Goal: Task Accomplishment & Management: Use online tool/utility

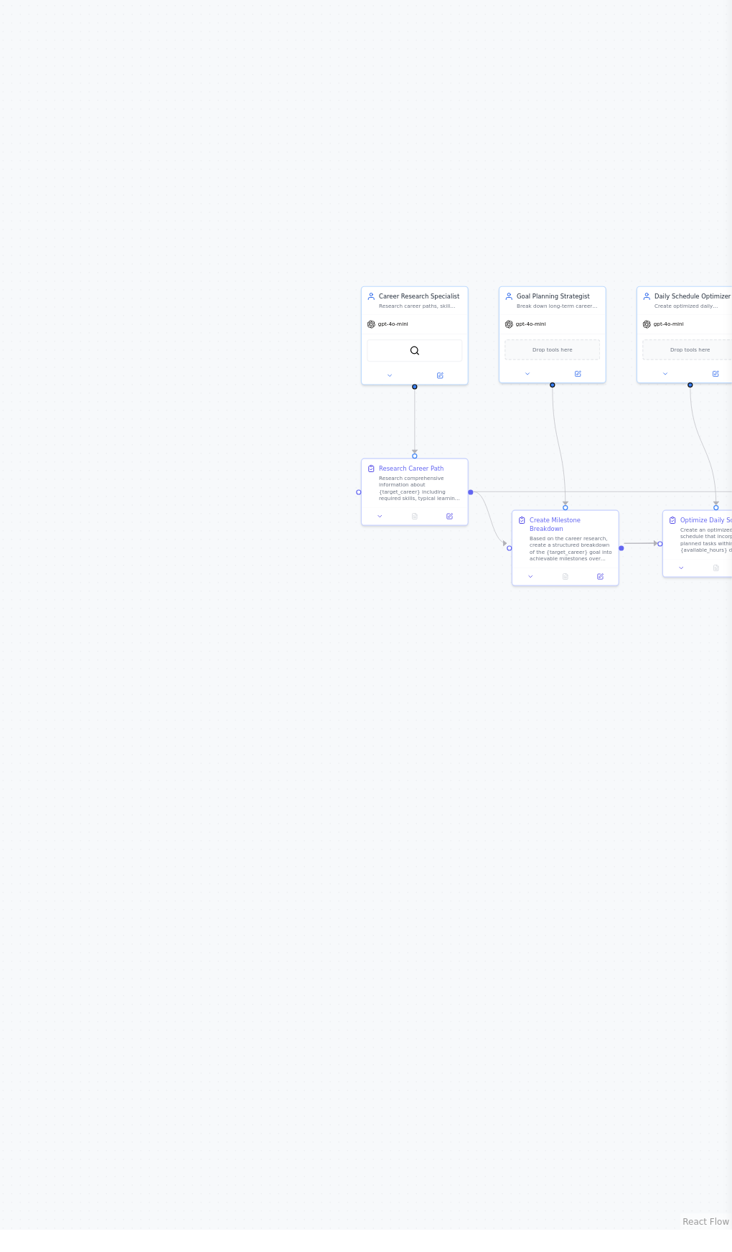
click at [489, 1005] on div ".deletable-edge-delete-btn { width: 20px; height: 20px; border: 0px solid #ffff…" at bounding box center [366, 663] width 732 height 1177
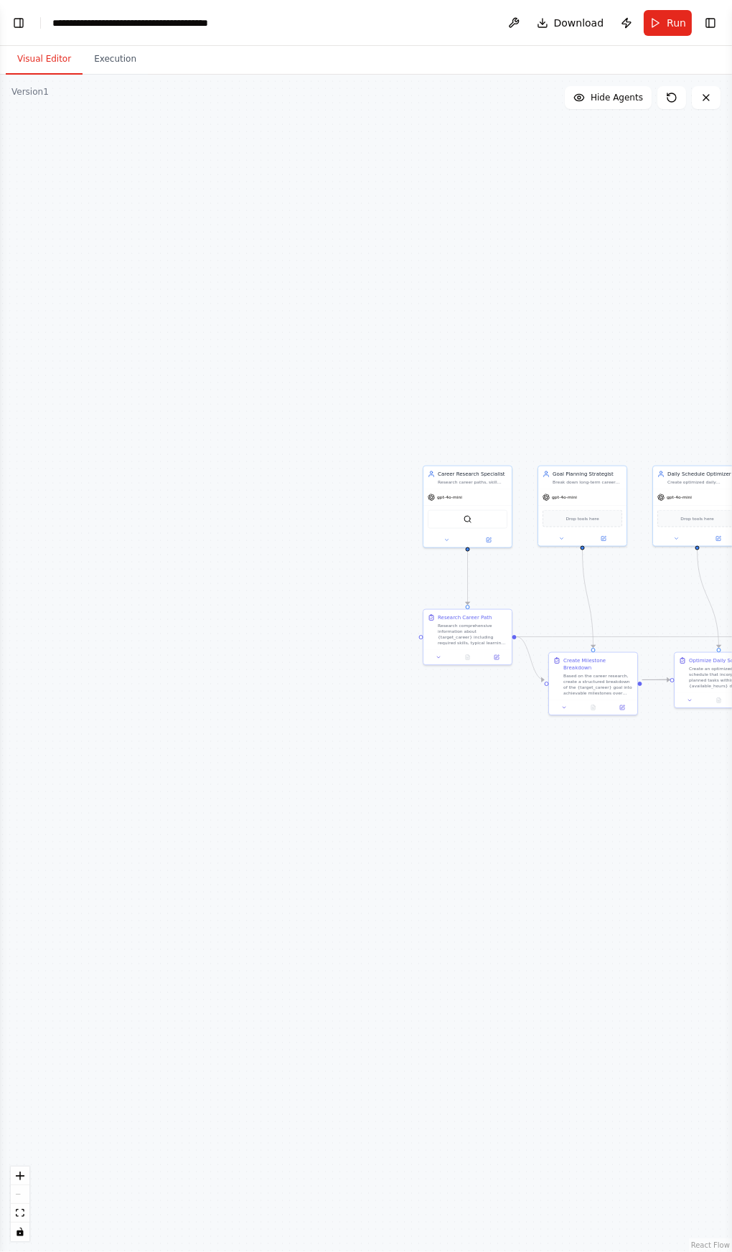
click at [167, 16] on div "**********" at bounding box center [132, 23] width 161 height 14
click at [630, 21] on button "Publish" at bounding box center [626, 23] width 23 height 26
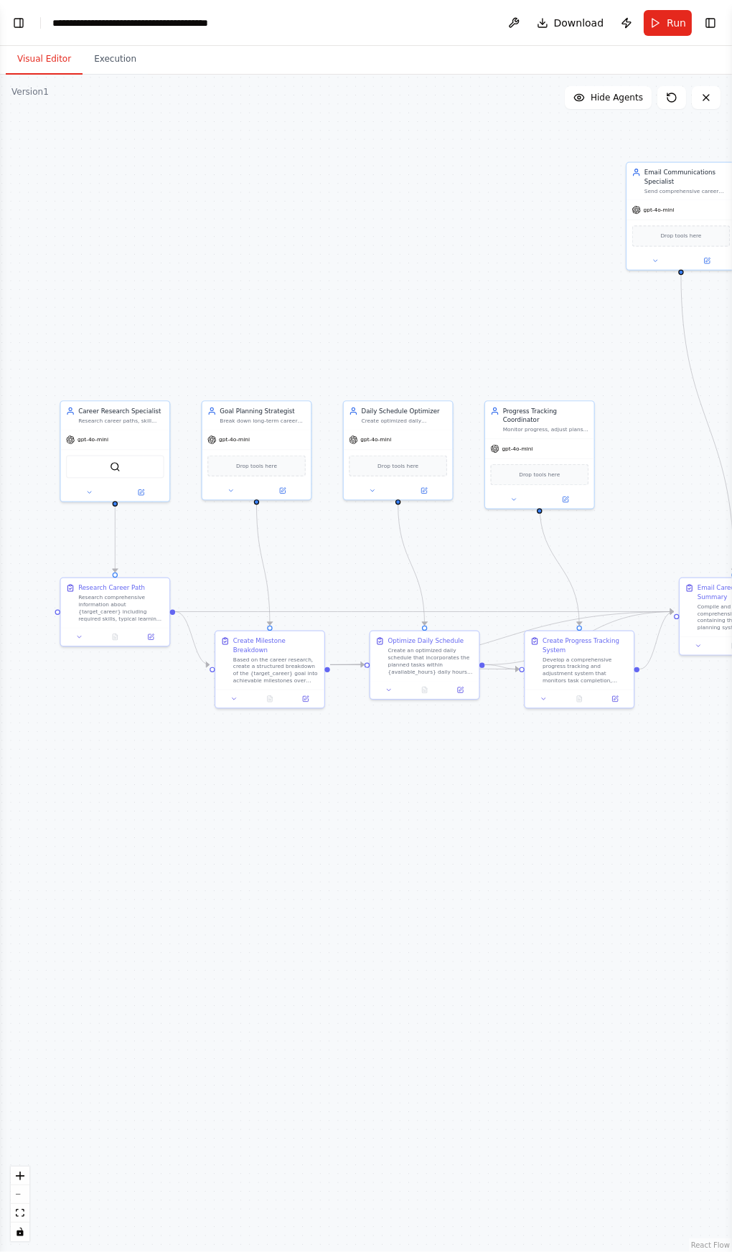
click at [710, 22] on button "Toggle Right Sidebar" at bounding box center [710, 23] width 20 height 20
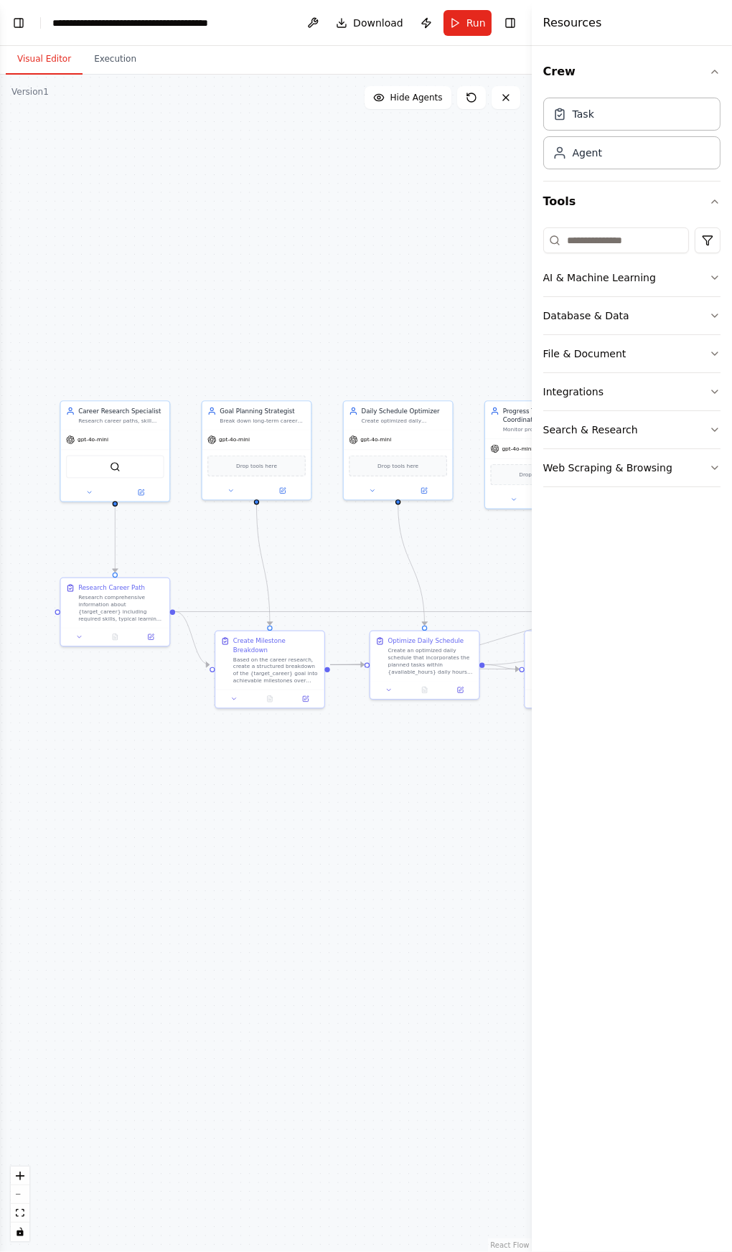
click at [462, 994] on div ".deletable-edge-delete-btn { width: 20px; height: 20px; border: 0px solid #ffff…" at bounding box center [266, 663] width 532 height 1177
click at [320, 23] on button at bounding box center [312, 23] width 23 height 26
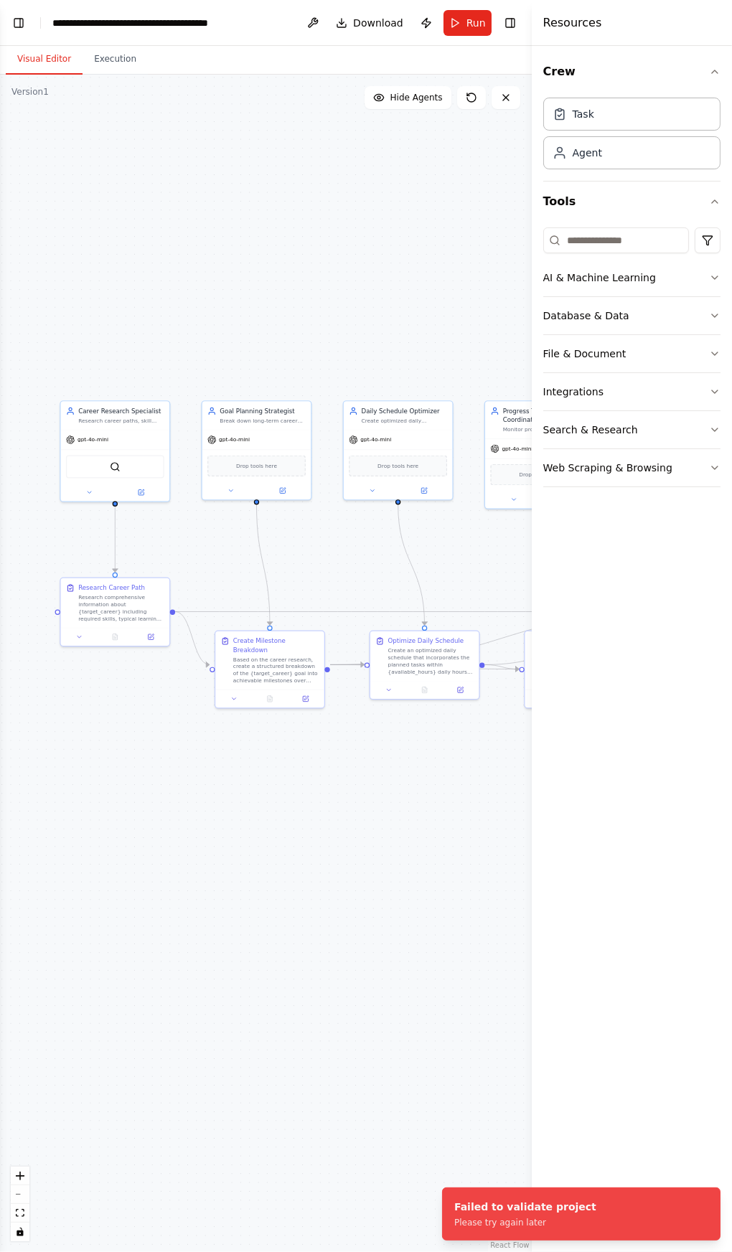
click at [356, 25] on button "Download" at bounding box center [369, 23] width 79 height 26
click at [94, 23] on div "**********" at bounding box center [132, 23] width 161 height 14
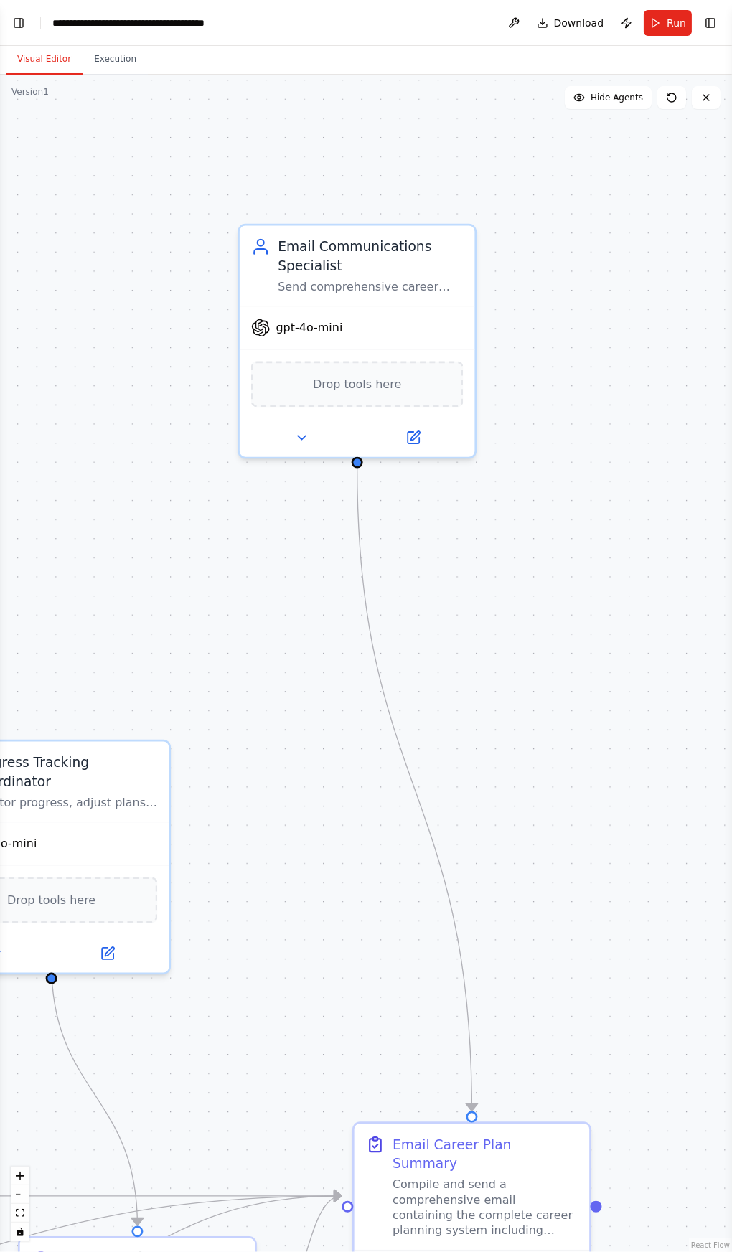
click at [406, 298] on div "Email Communications Specialist Send comprehensive career plans and progress up…" at bounding box center [357, 265] width 235 height 80
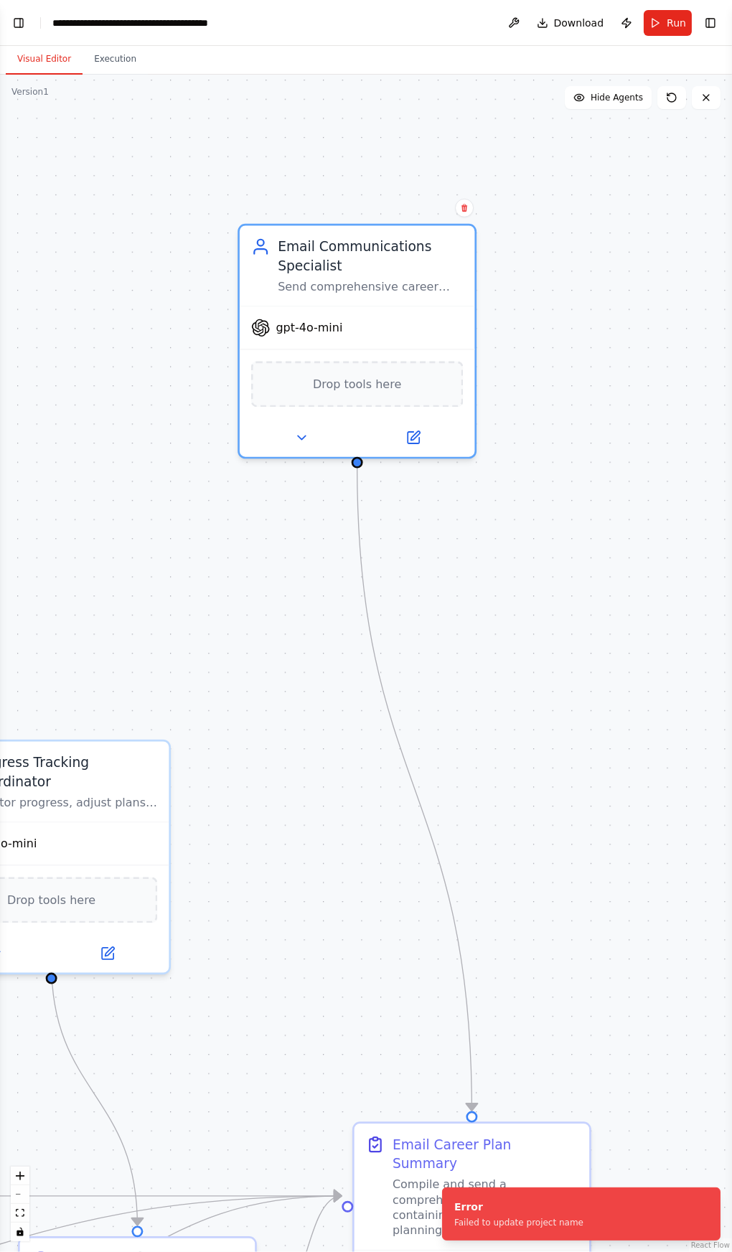
click at [472, 204] on button at bounding box center [464, 208] width 19 height 19
click at [423, 214] on button "Confirm" at bounding box center [423, 207] width 51 height 17
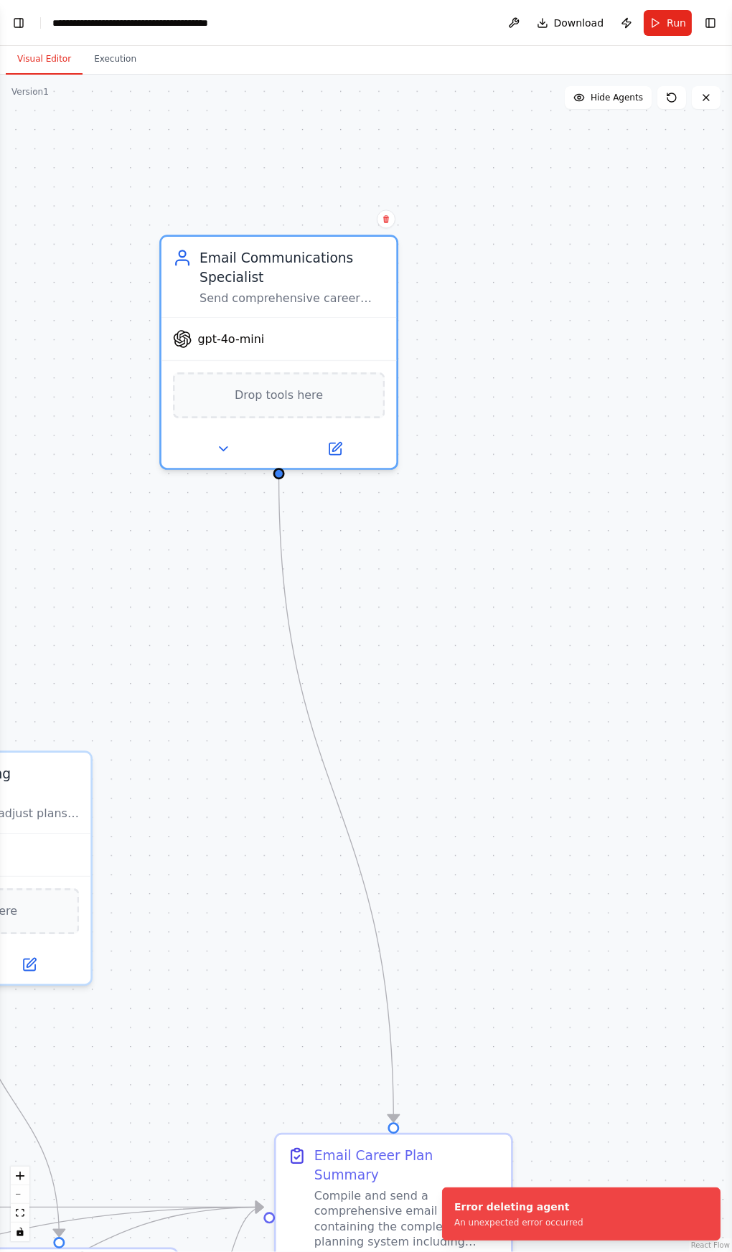
click at [386, 219] on icon at bounding box center [386, 219] width 6 height 8
click at [346, 220] on button "Confirm" at bounding box center [345, 218] width 51 height 17
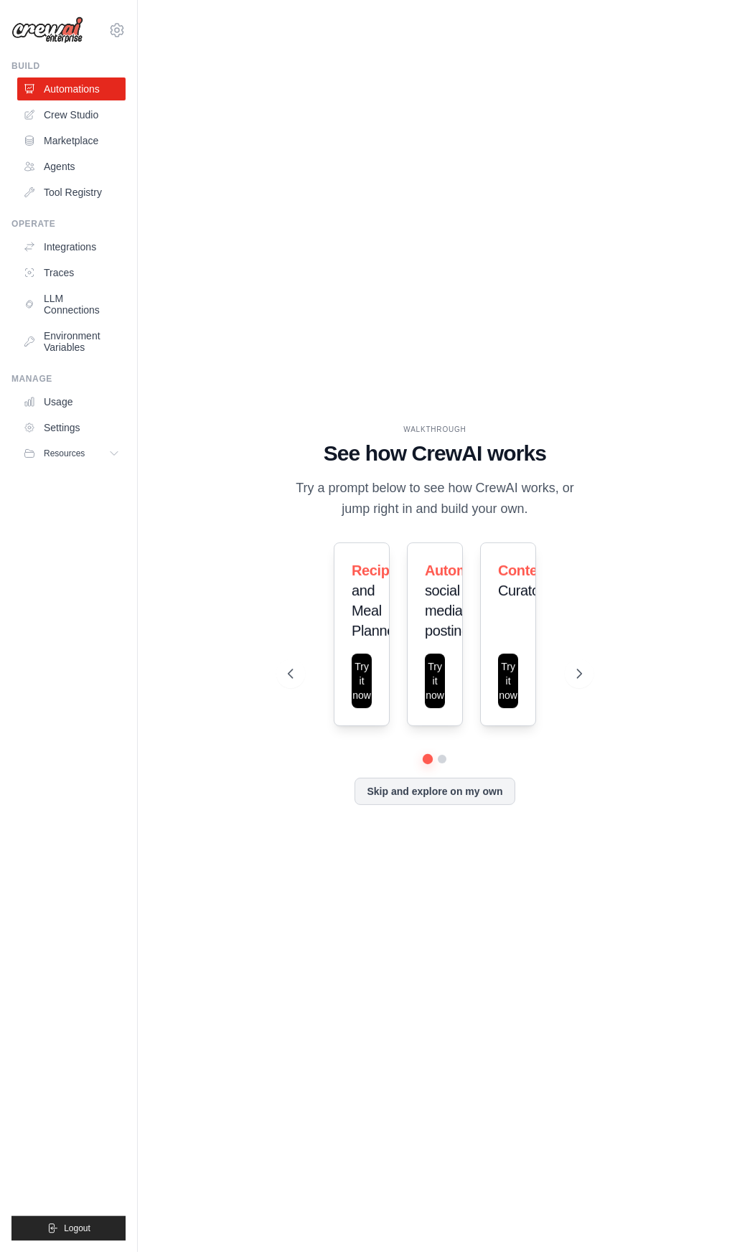
click at [29, 140] on icon at bounding box center [29, 140] width 11 height 11
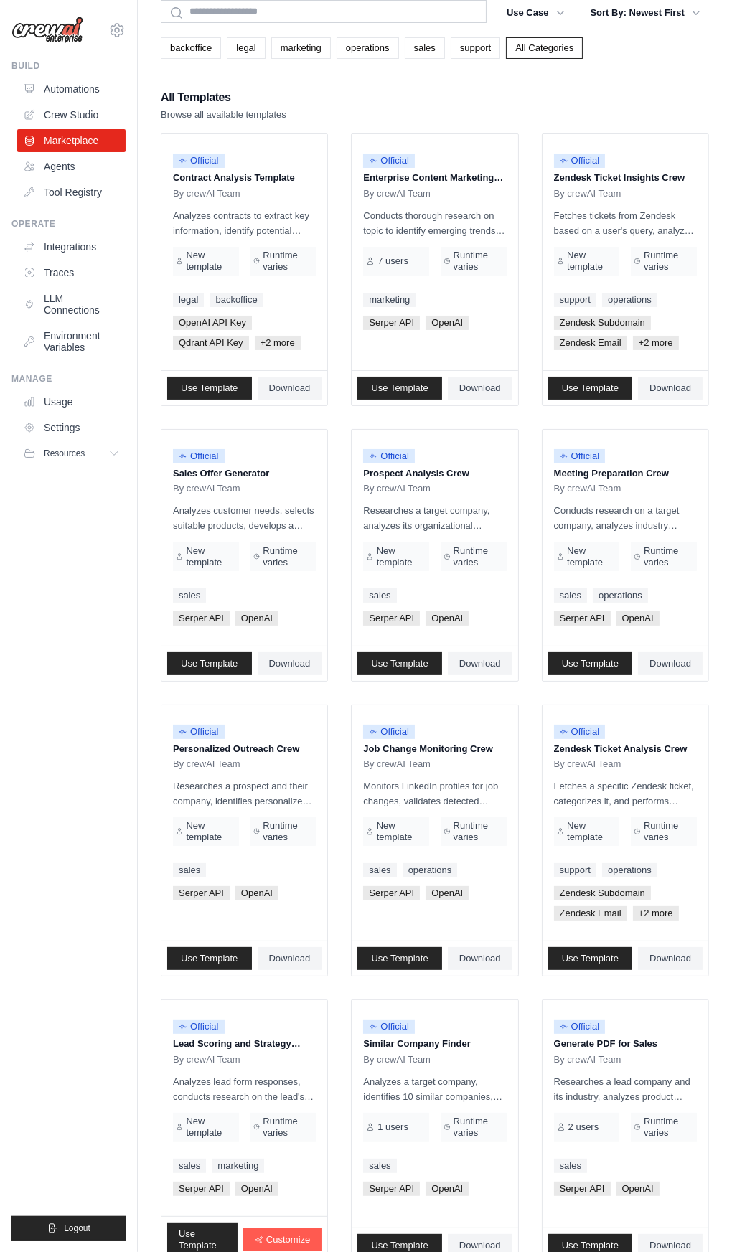
click at [29, 114] on icon at bounding box center [29, 114] width 11 height 11
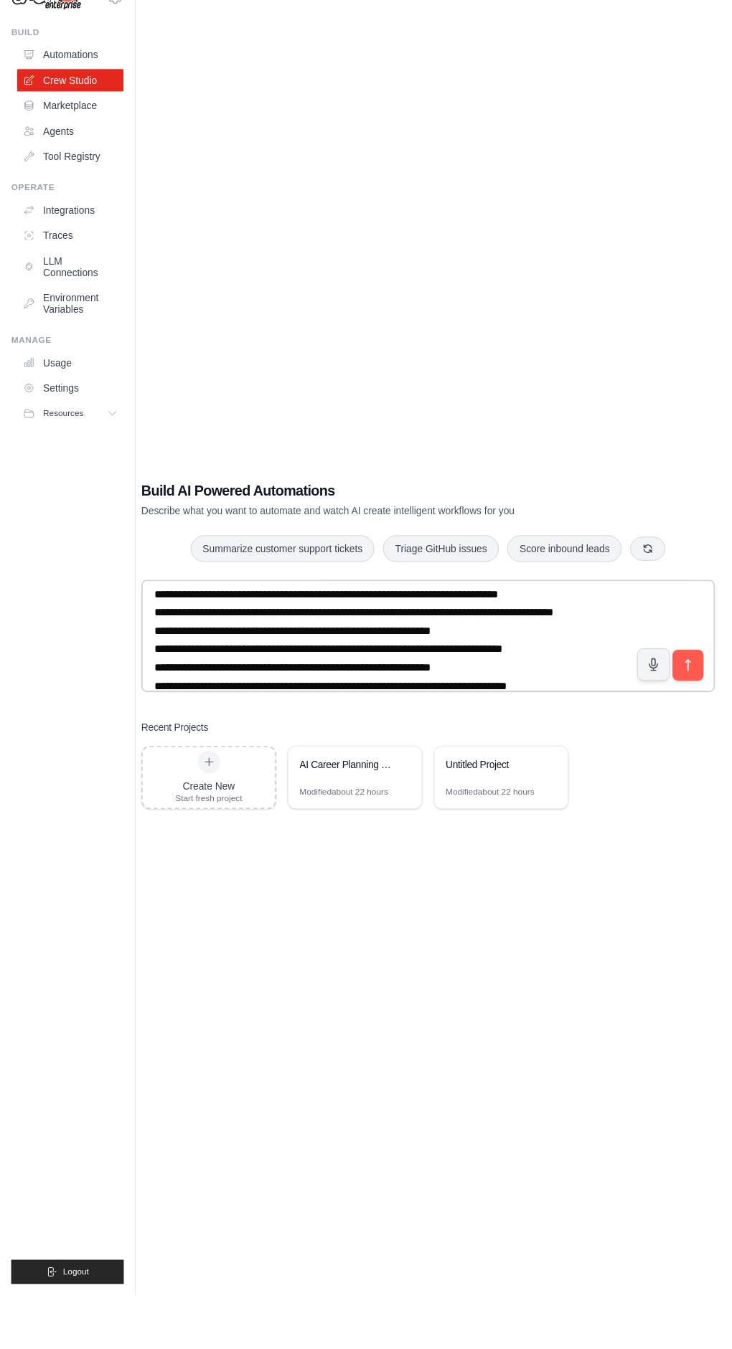
type textarea "**********"
click at [698, 715] on icon "submit" at bounding box center [699, 709] width 5 height 11
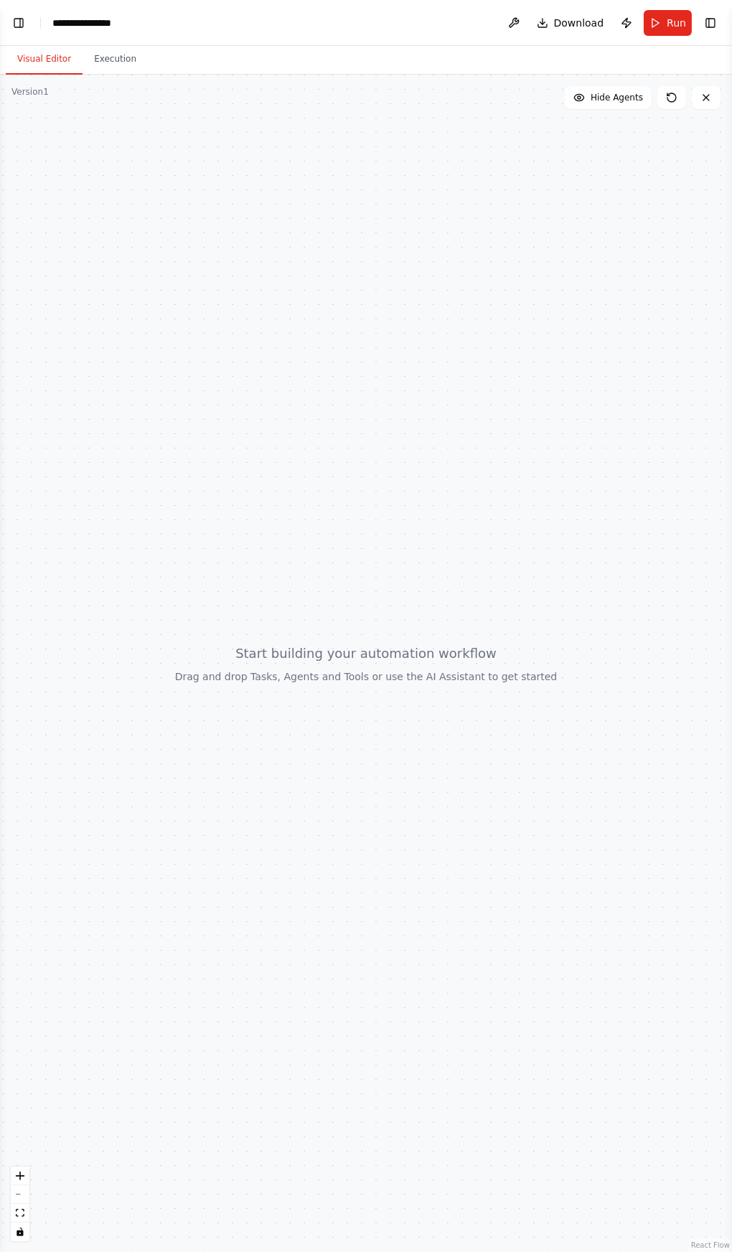
scroll to position [113, 0]
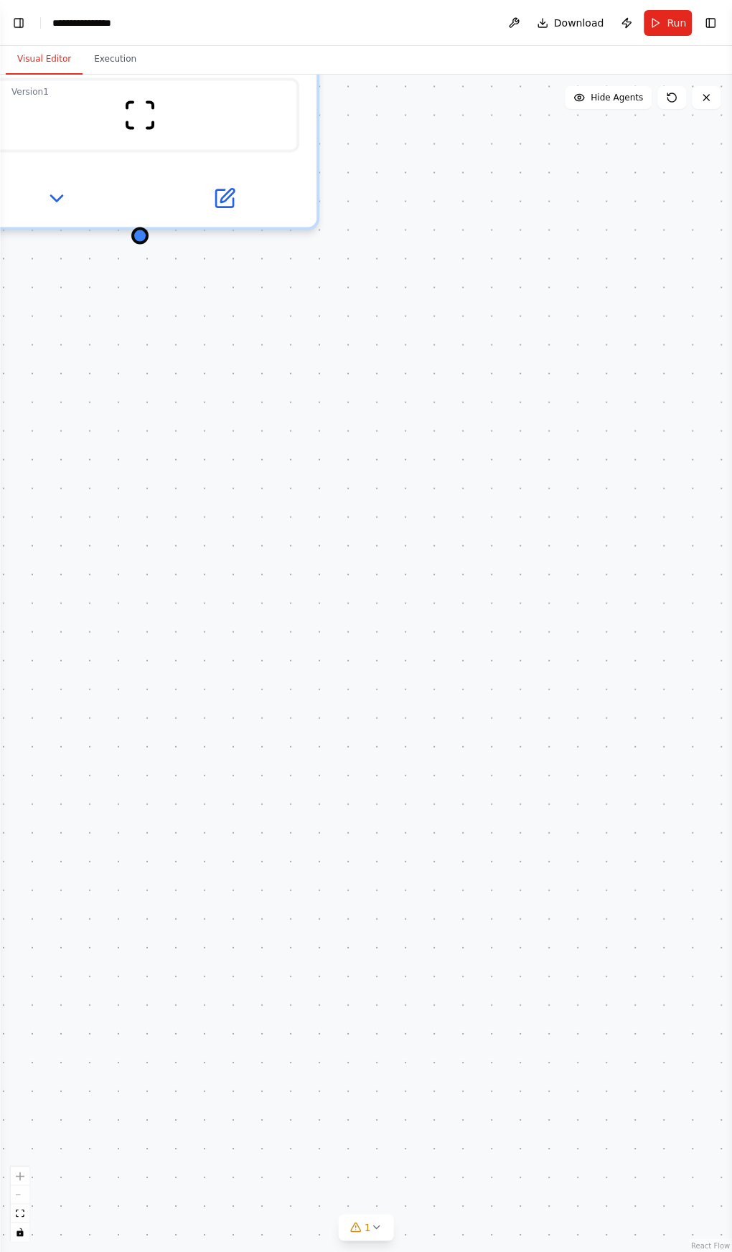
click at [523, 845] on div "Freelance Job Finder Specialist Help users find the best freelance job listings…" at bounding box center [366, 663] width 732 height 1177
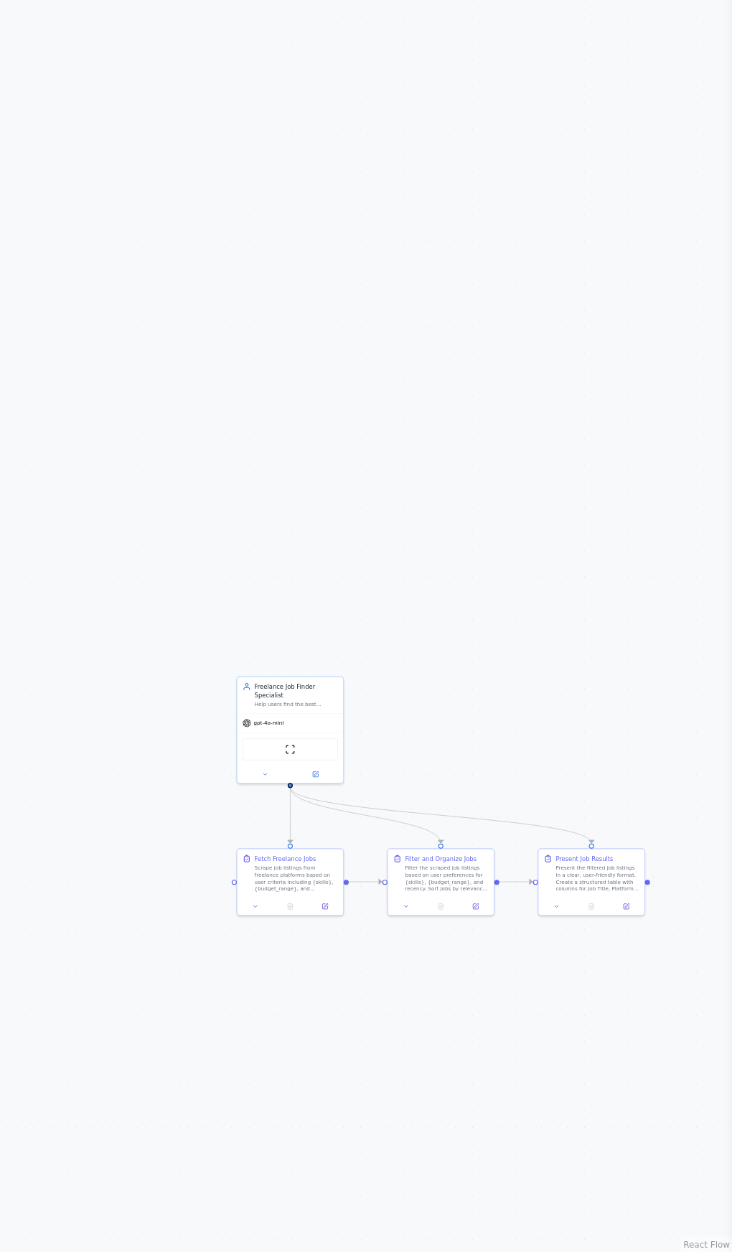
click at [466, 973] on div ".deletable-edge-delete-btn { width: 20px; height: 20px; border: 0px solid #ffff…" at bounding box center [366, 663] width 732 height 1177
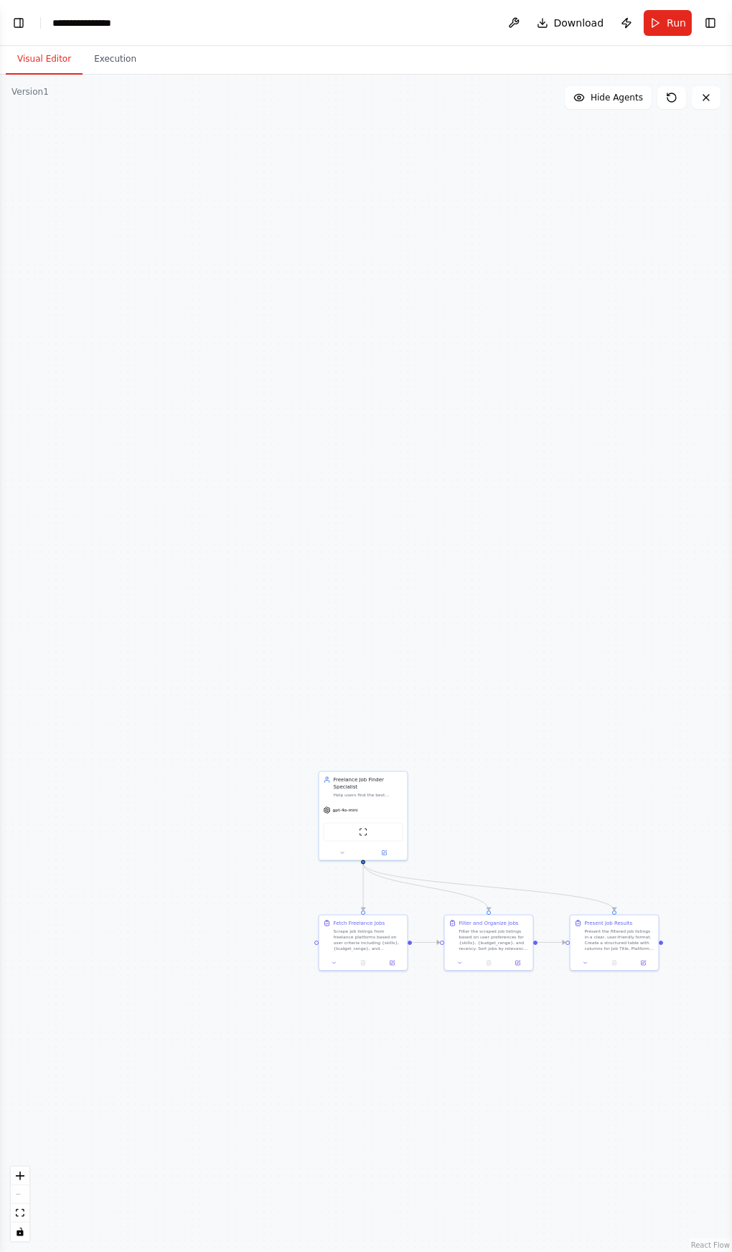
click at [448, 910] on div ".deletable-edge-delete-btn { width: 20px; height: 20px; border: 0px solid #ffff…" at bounding box center [366, 663] width 732 height 1177
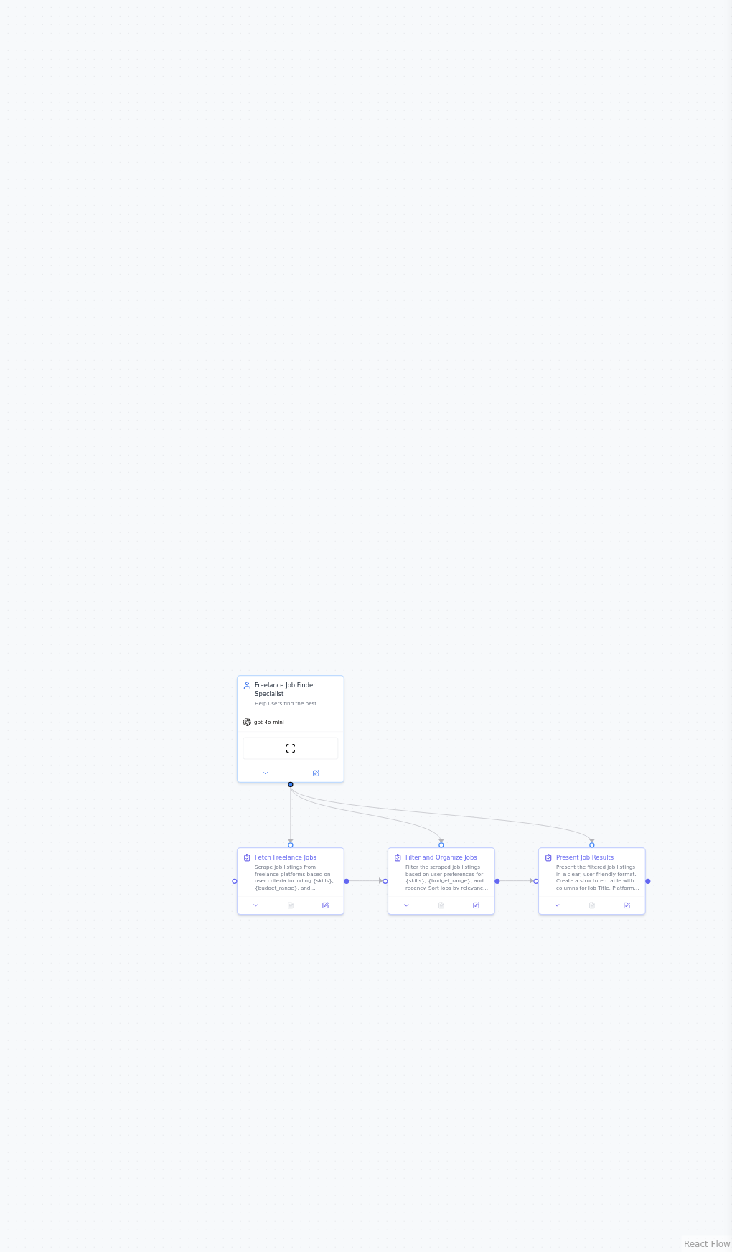
scroll to position [57, 0]
click at [660, 389] on div ".deletable-edge-delete-btn { width: 20px; height: 20px; border: 0px solid #ffff…" at bounding box center [366, 663] width 732 height 1177
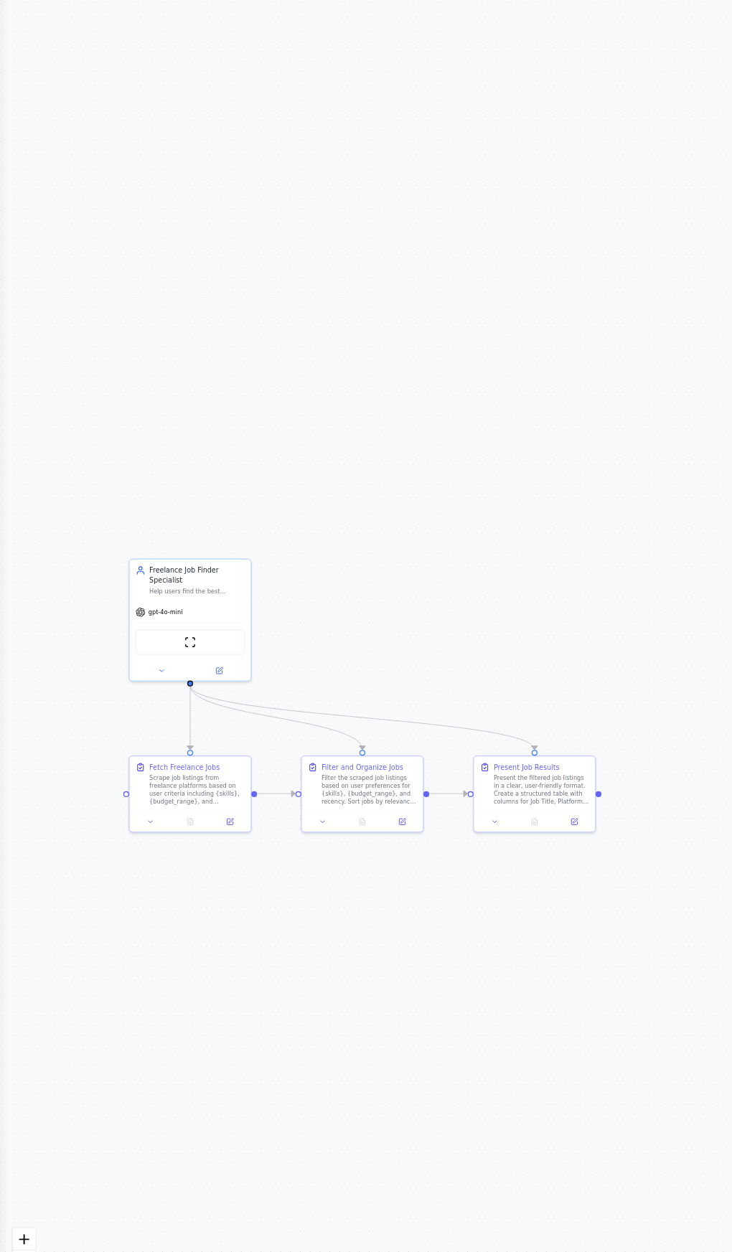
scroll to position [537, 0]
click at [365, 356] on div ".deletable-edge-delete-btn { width: 20px; height: 20px; border: 0px solid #ffff…" at bounding box center [366, 663] width 732 height 1177
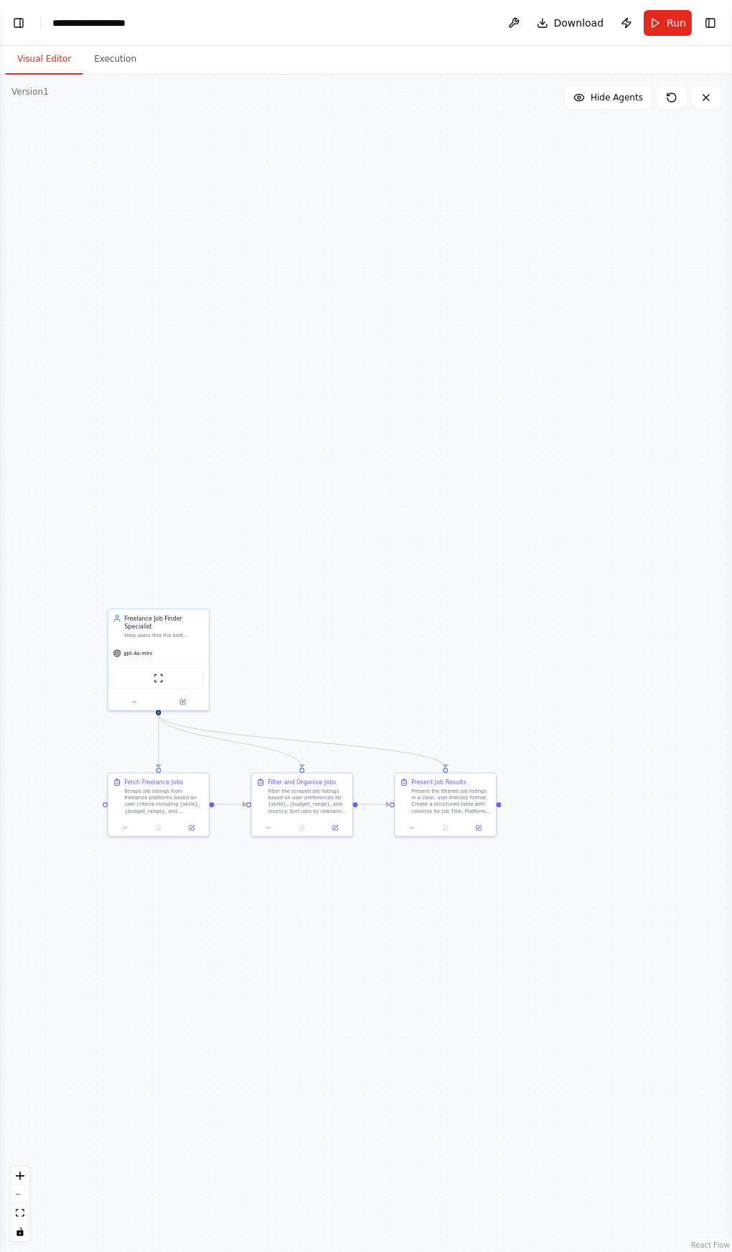
click at [158, 673] on img at bounding box center [159, 678] width 10 height 10
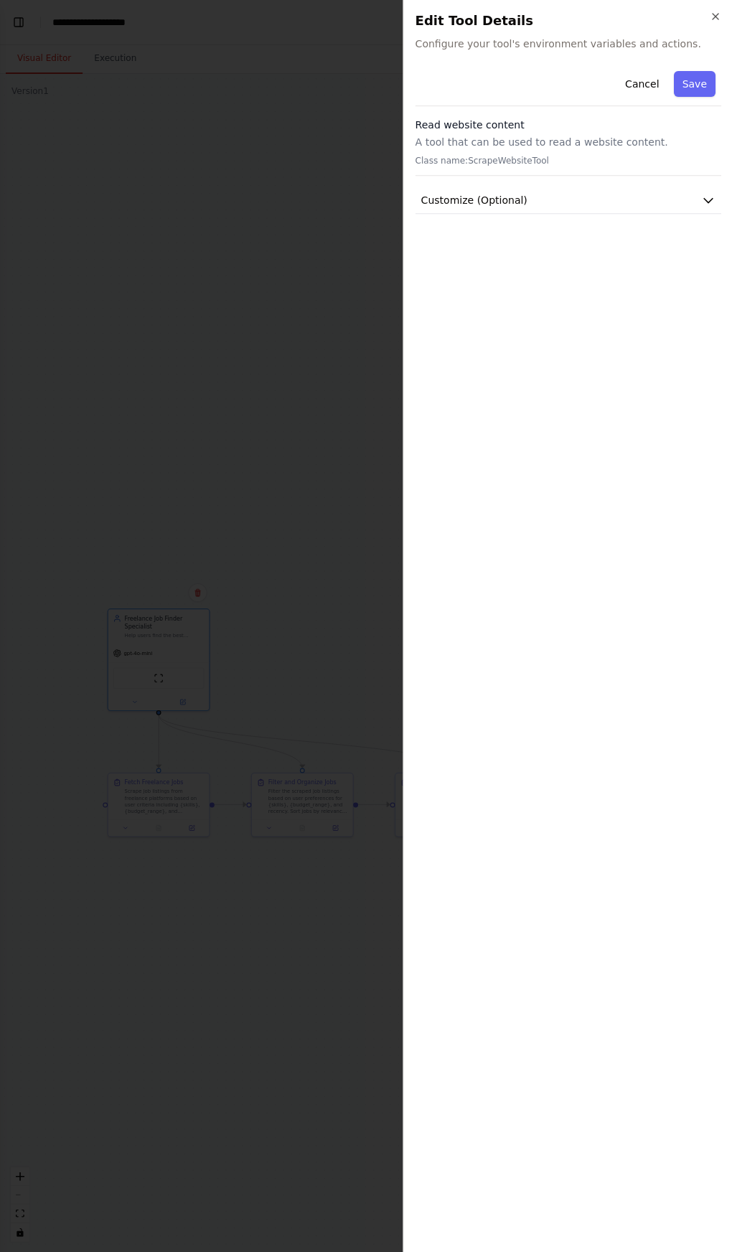
click at [714, 16] on icon "button" at bounding box center [715, 17] width 6 height 6
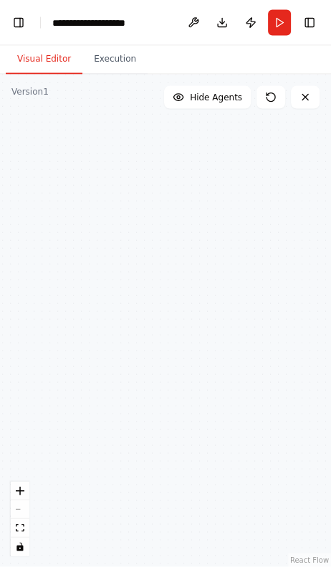
scroll to position [95, 0]
click at [24, 534] on button "fit view" at bounding box center [20, 528] width 19 height 19
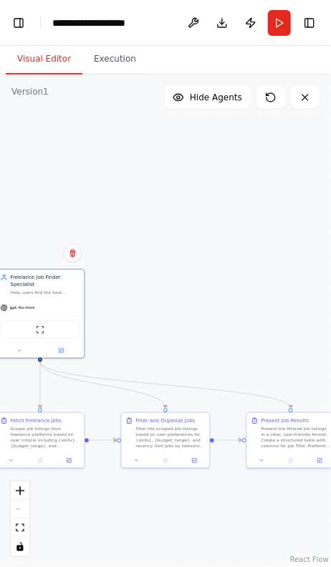
click at [24, 534] on button "fit view" at bounding box center [20, 528] width 19 height 19
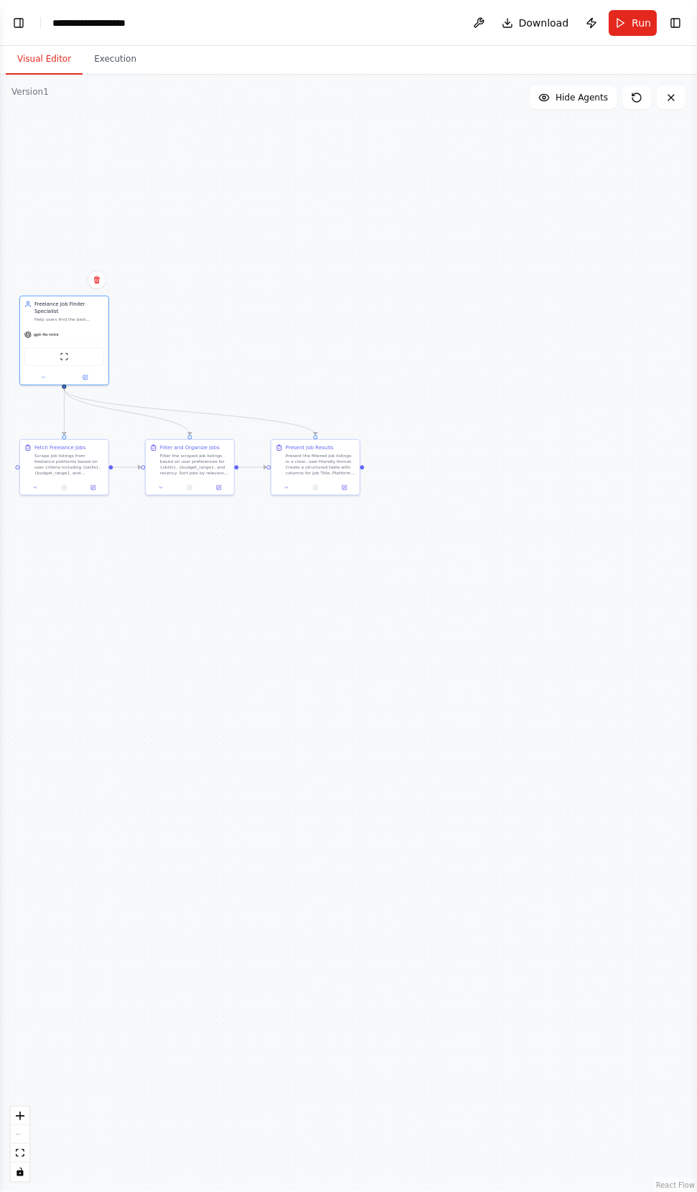
select select "****"
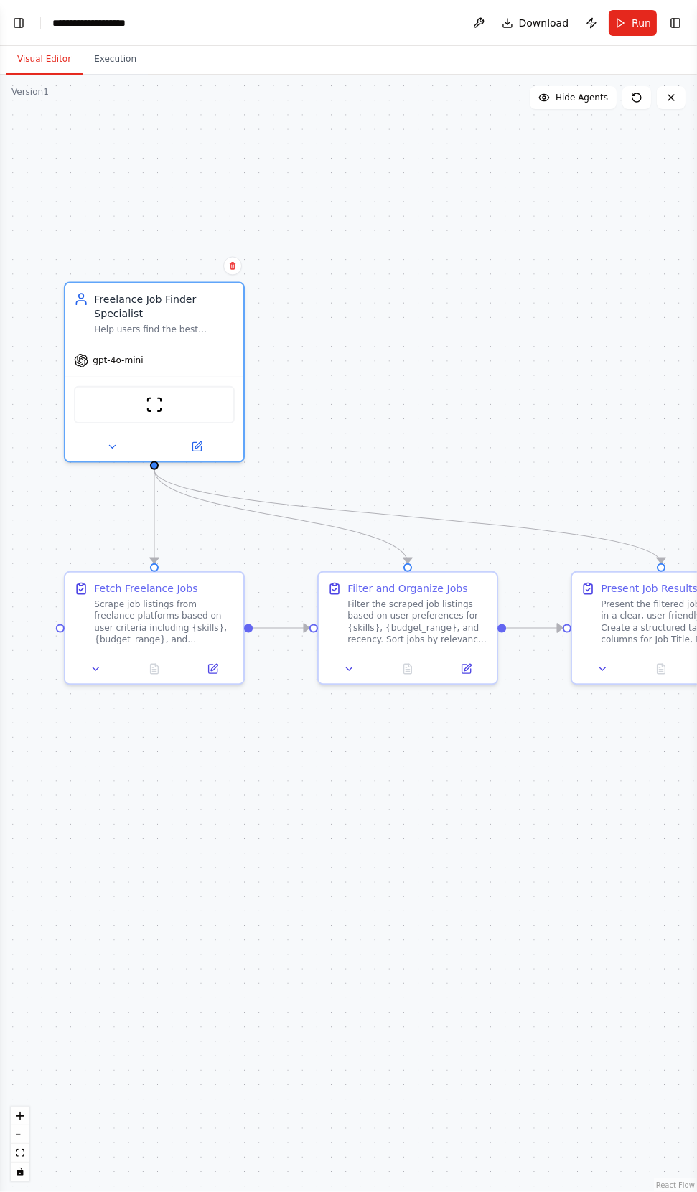
click at [19, 31] on button "Toggle Left Sidebar" at bounding box center [19, 23] width 20 height 20
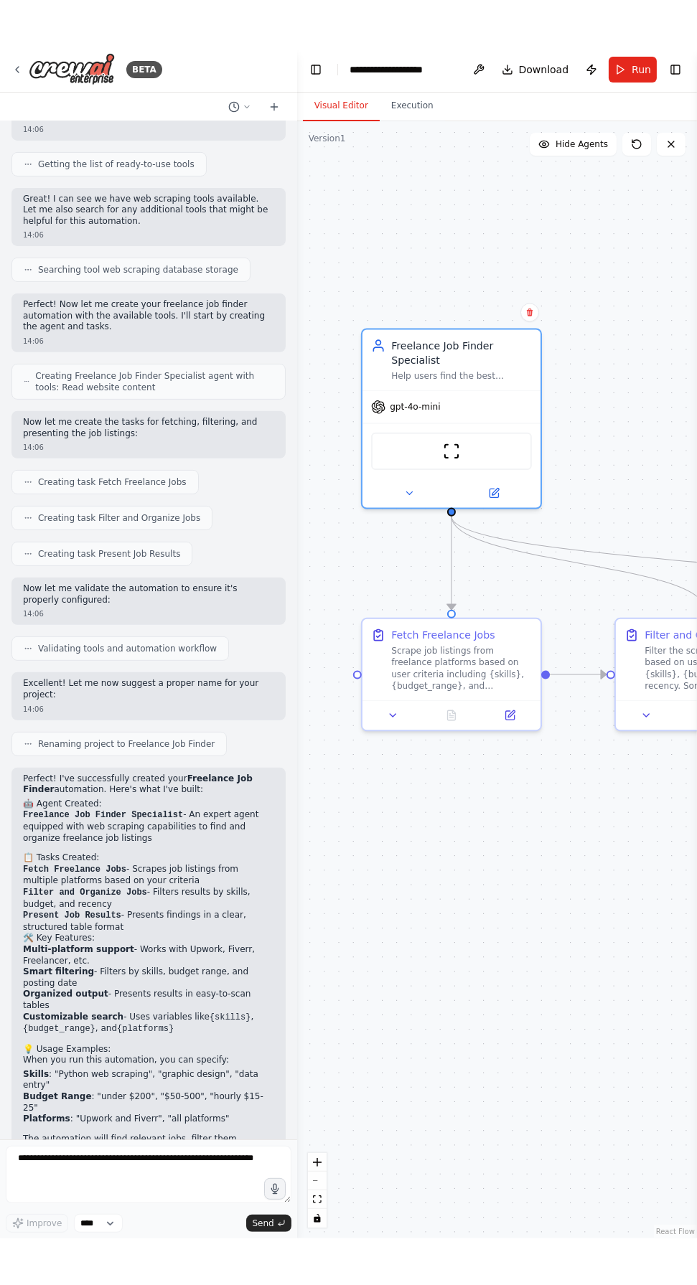
scroll to position [442, 0]
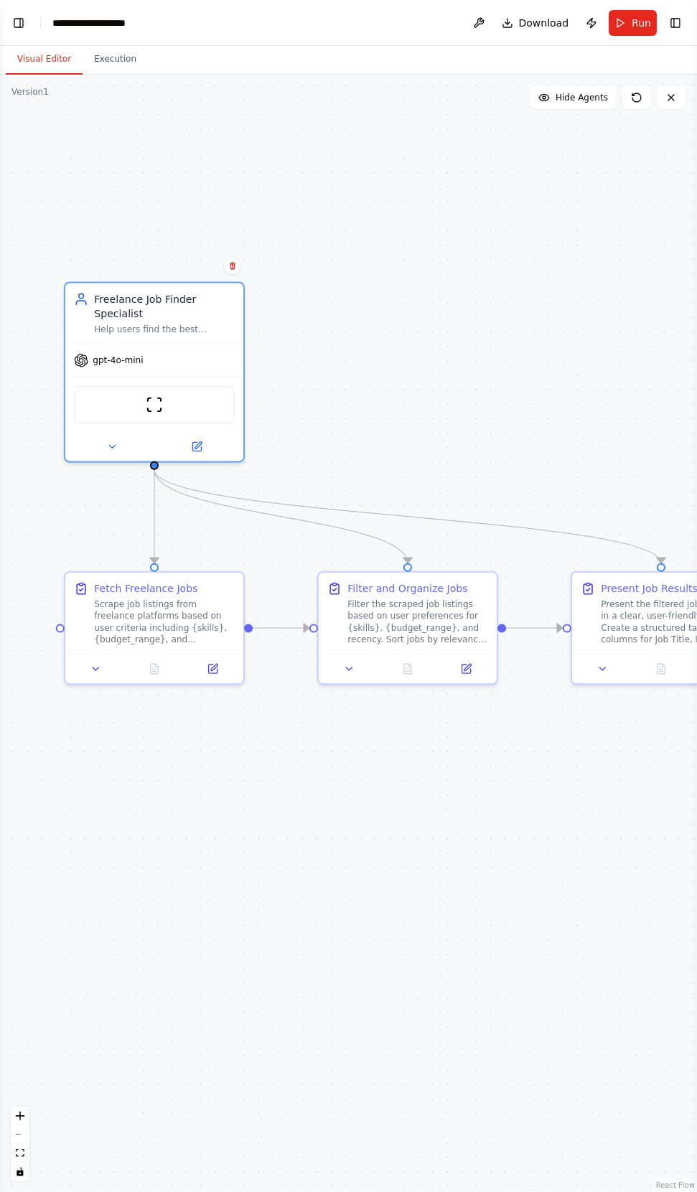
click at [626, 23] on button "Run" at bounding box center [632, 23] width 48 height 26
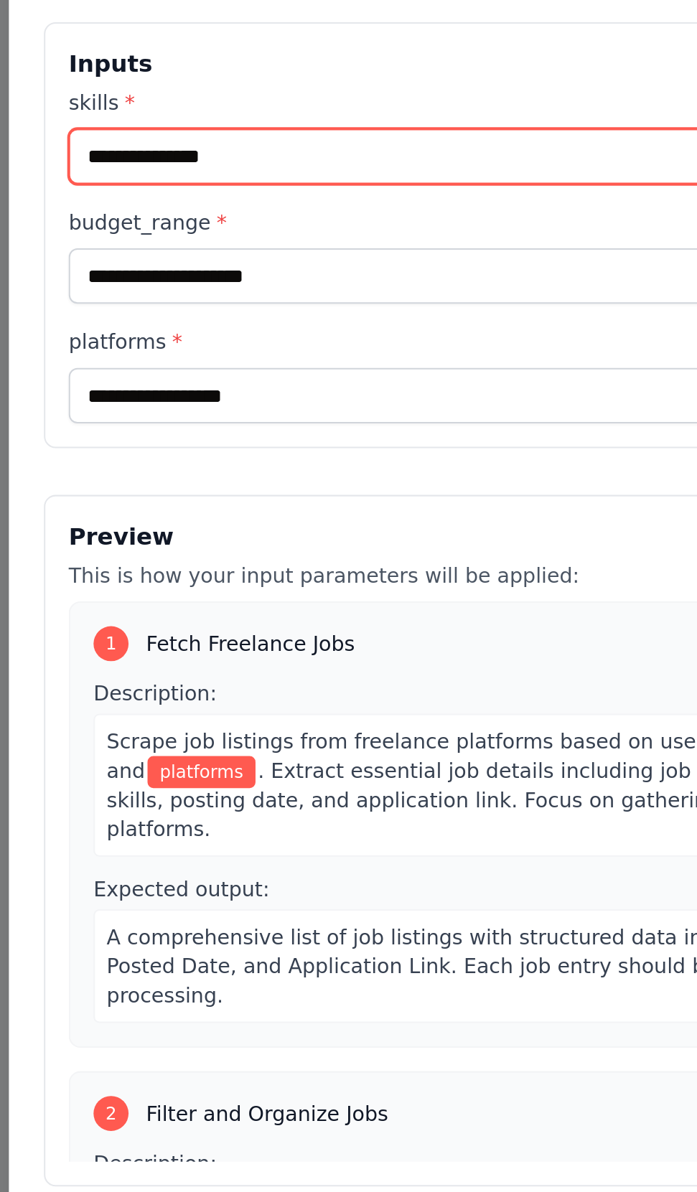
click at [222, 343] on input "skills *" at bounding box center [348, 329] width 615 height 27
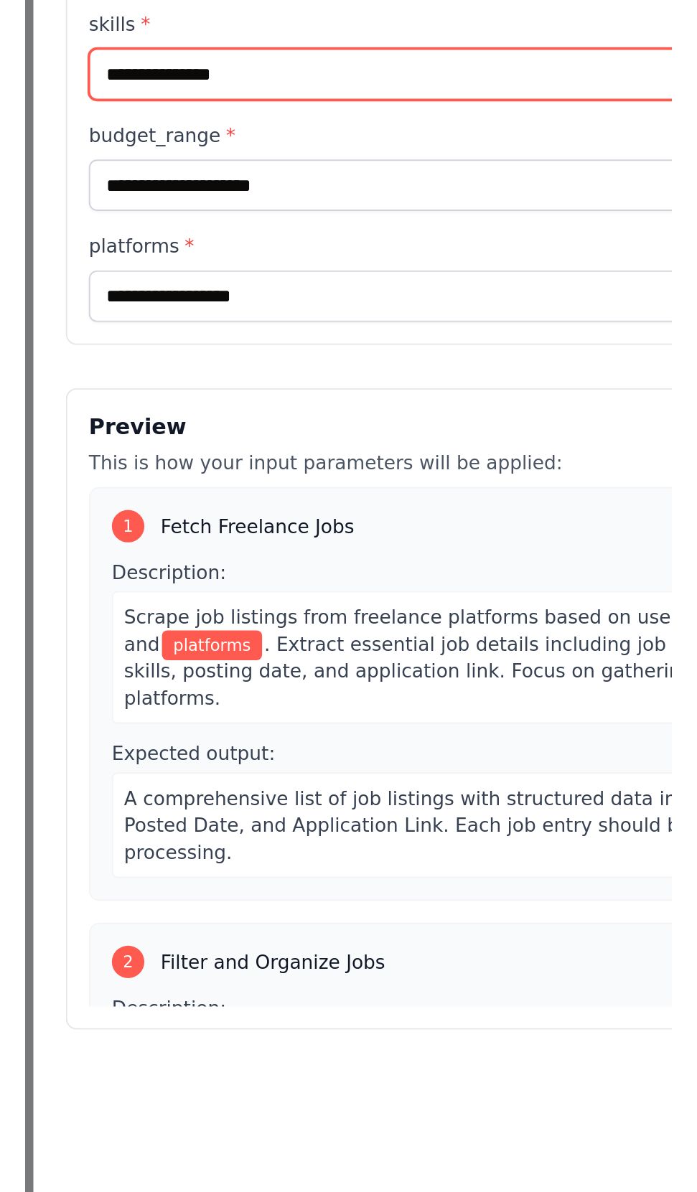
scroll to position [549, 0]
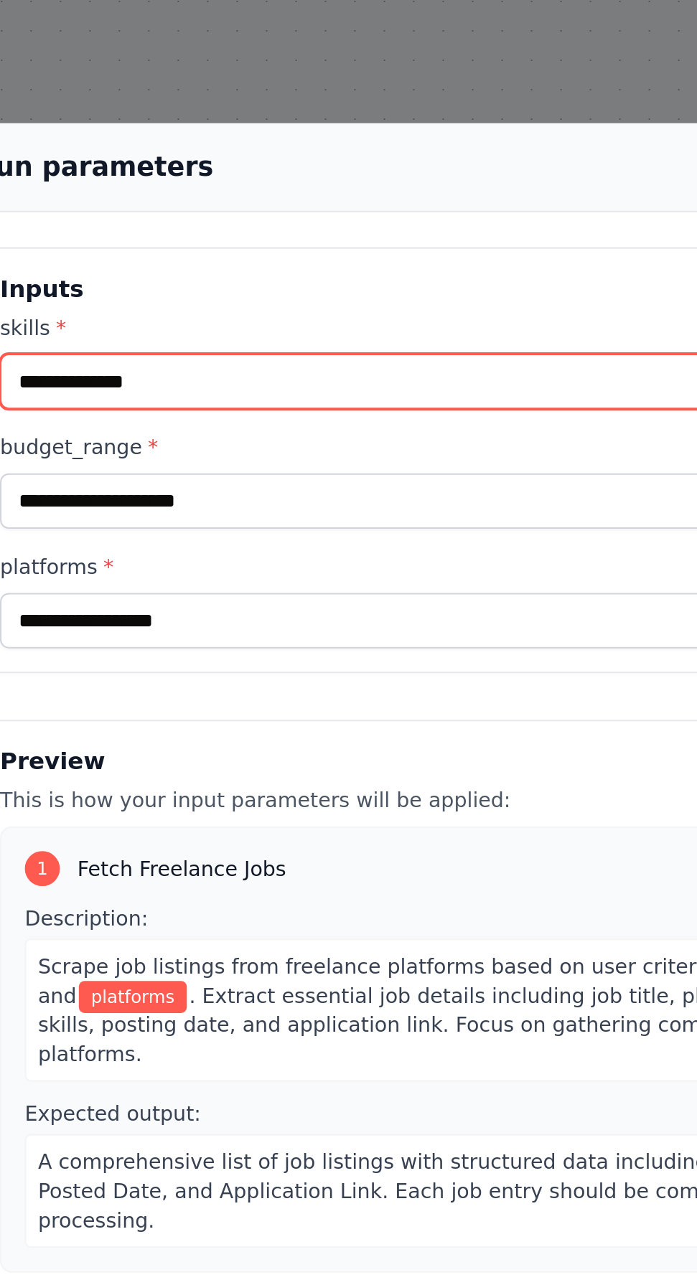
type input "**********"
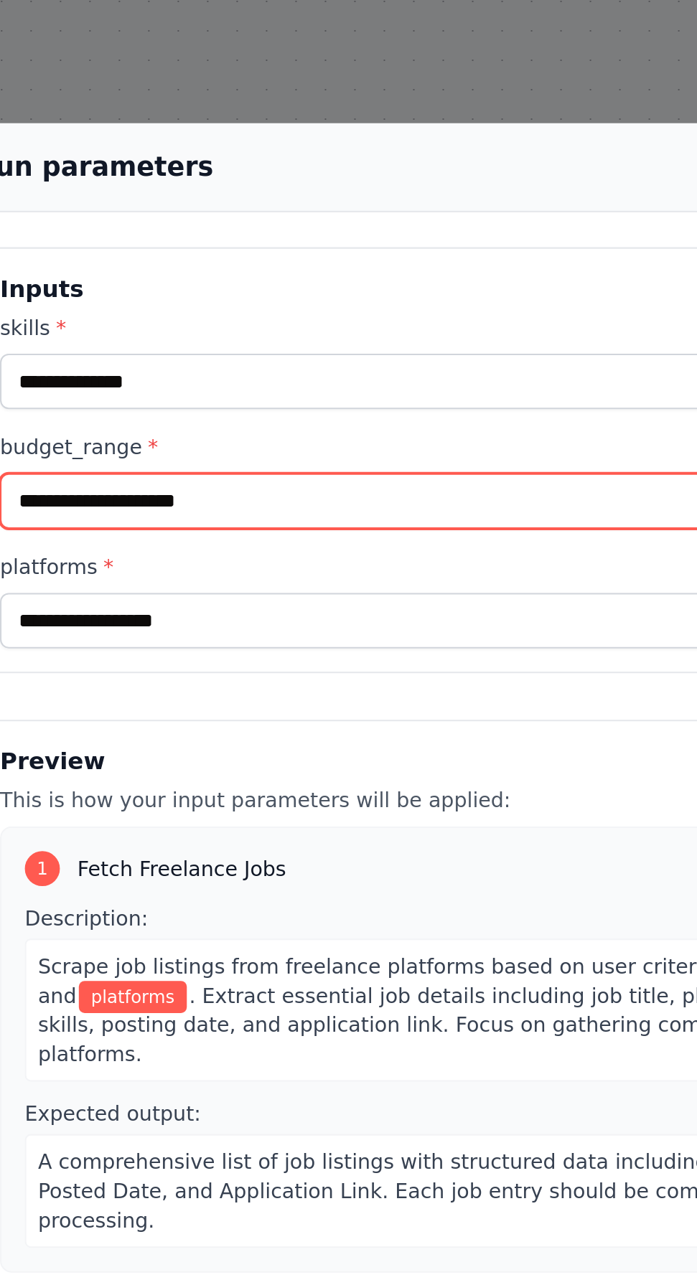
click at [325, 390] on input "budget_range *" at bounding box center [348, 403] width 615 height 27
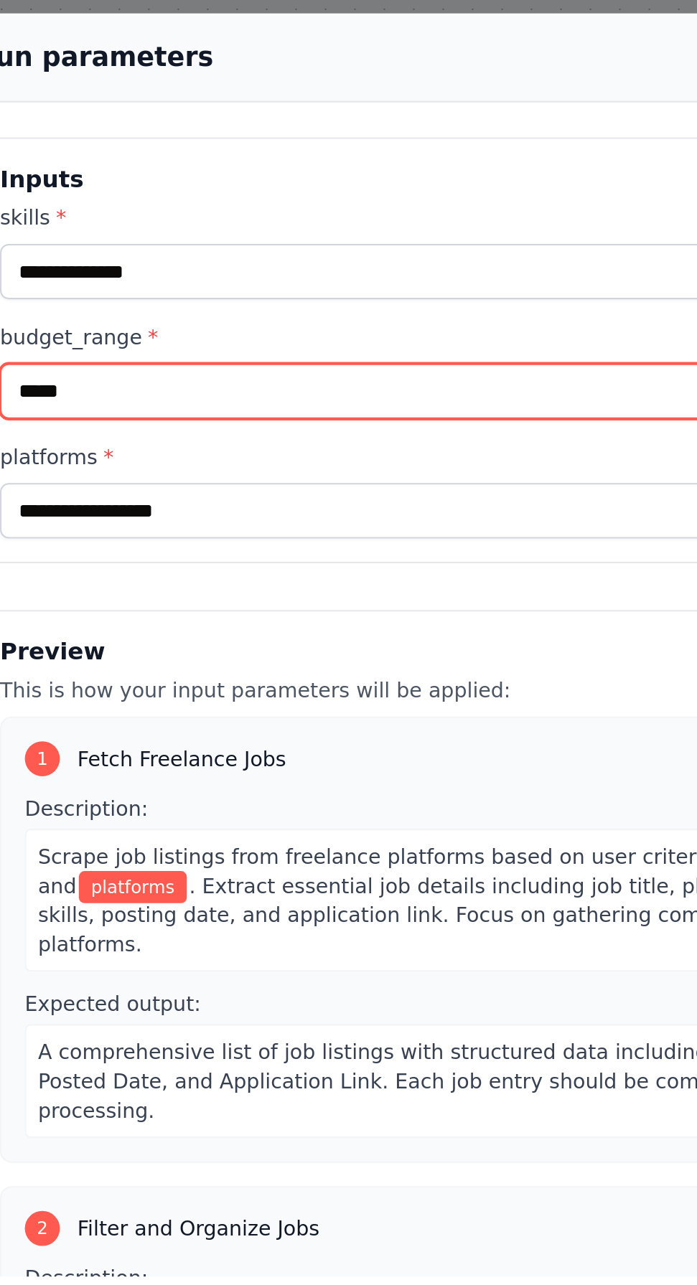
type input "*****"
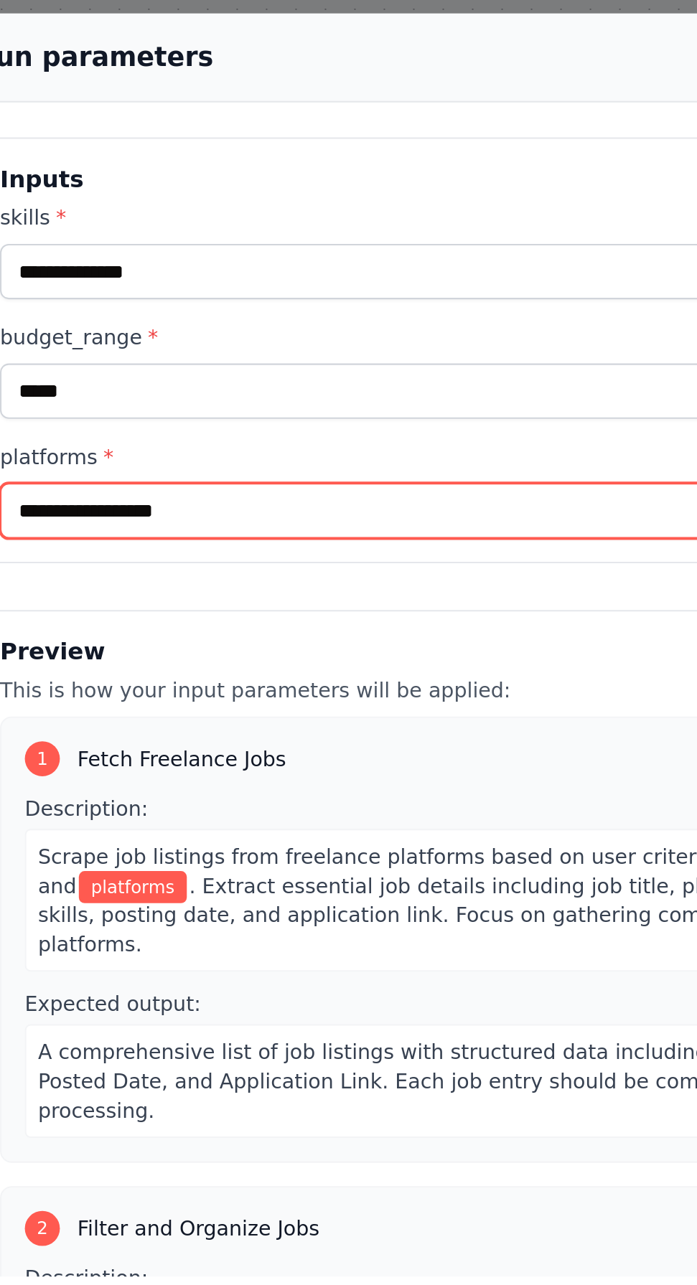
click at [65, 449] on input "platforms *" at bounding box center [348, 462] width 615 height 27
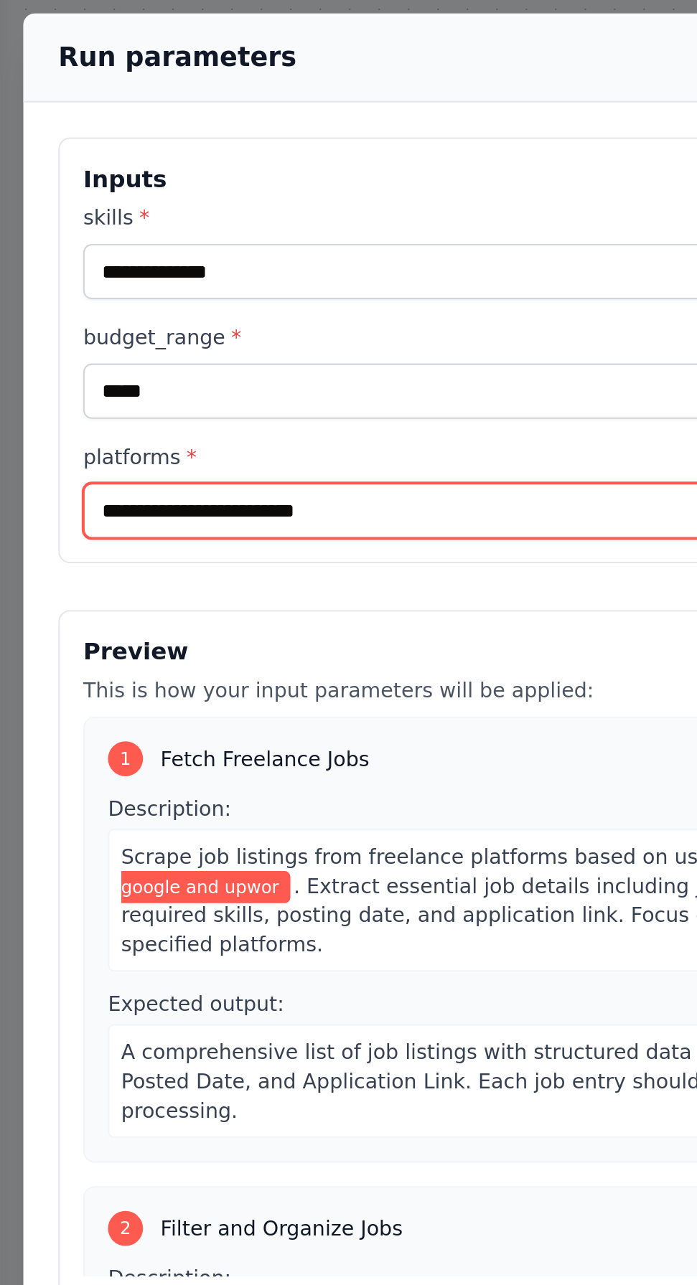
type input "**********"
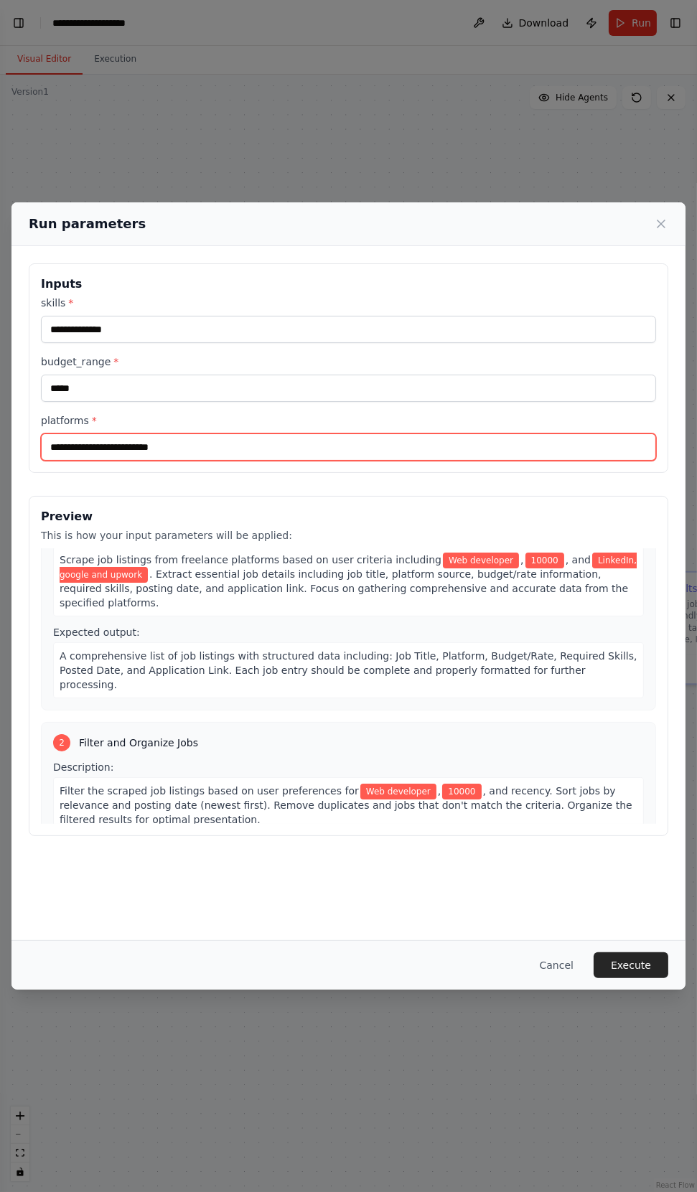
scroll to position [0, 0]
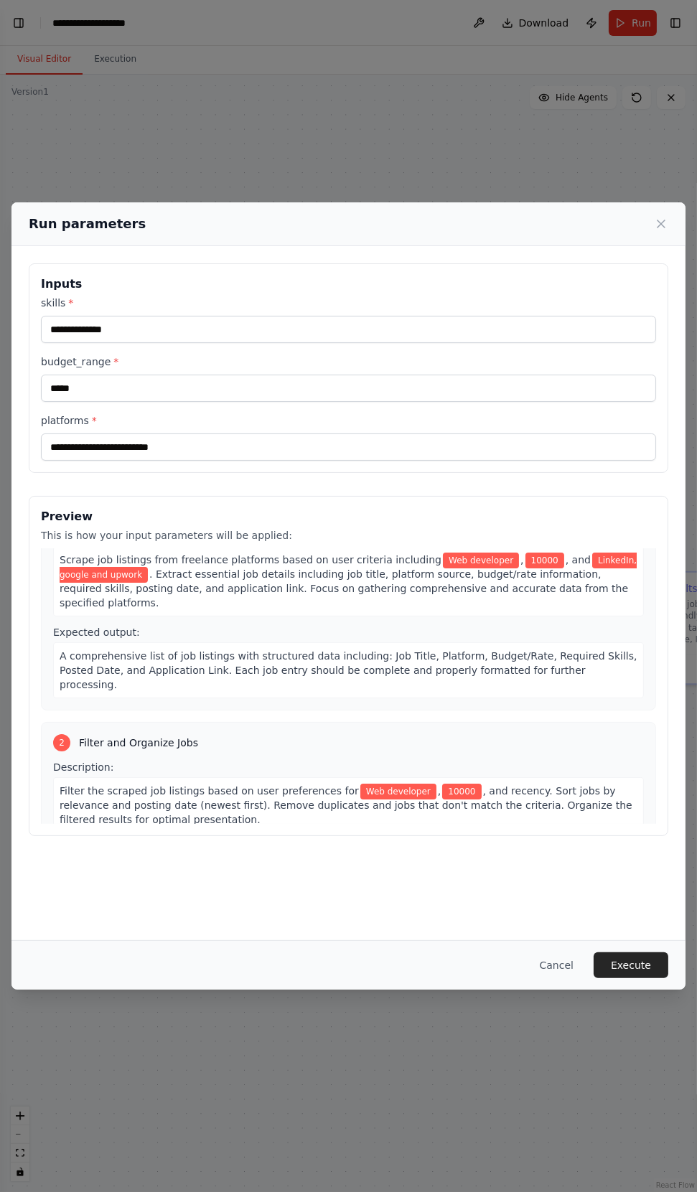
click at [637, 978] on button "Execute" at bounding box center [630, 965] width 75 height 26
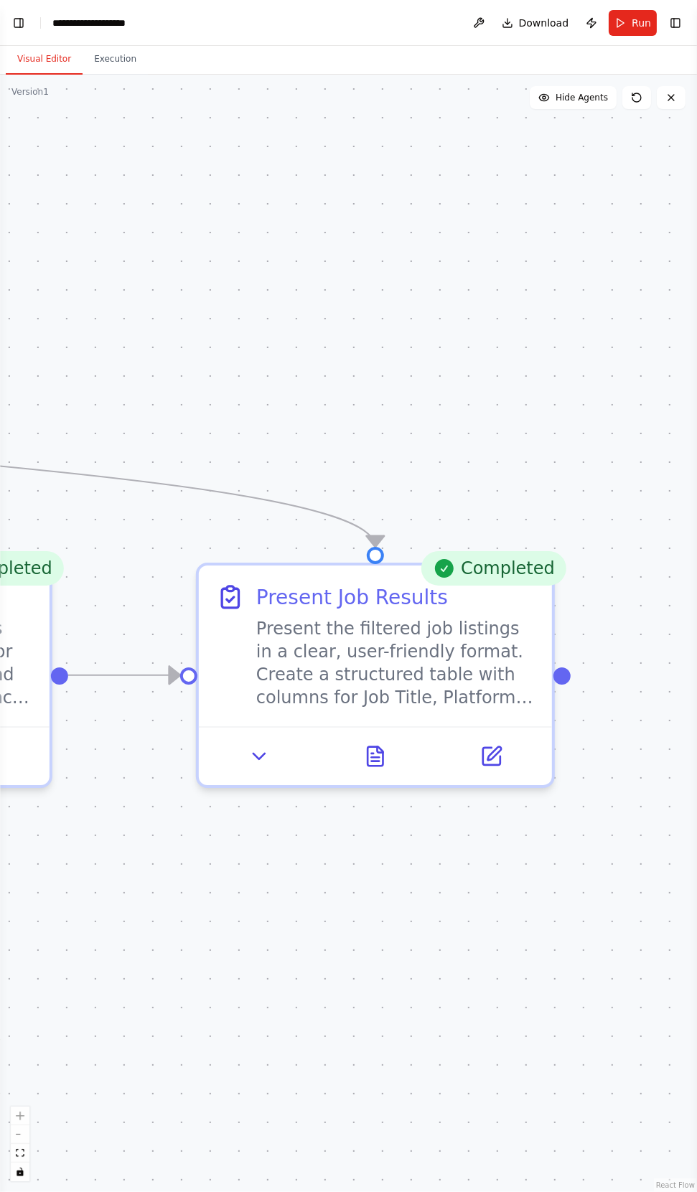
click at [381, 753] on icon at bounding box center [380, 750] width 6 height 6
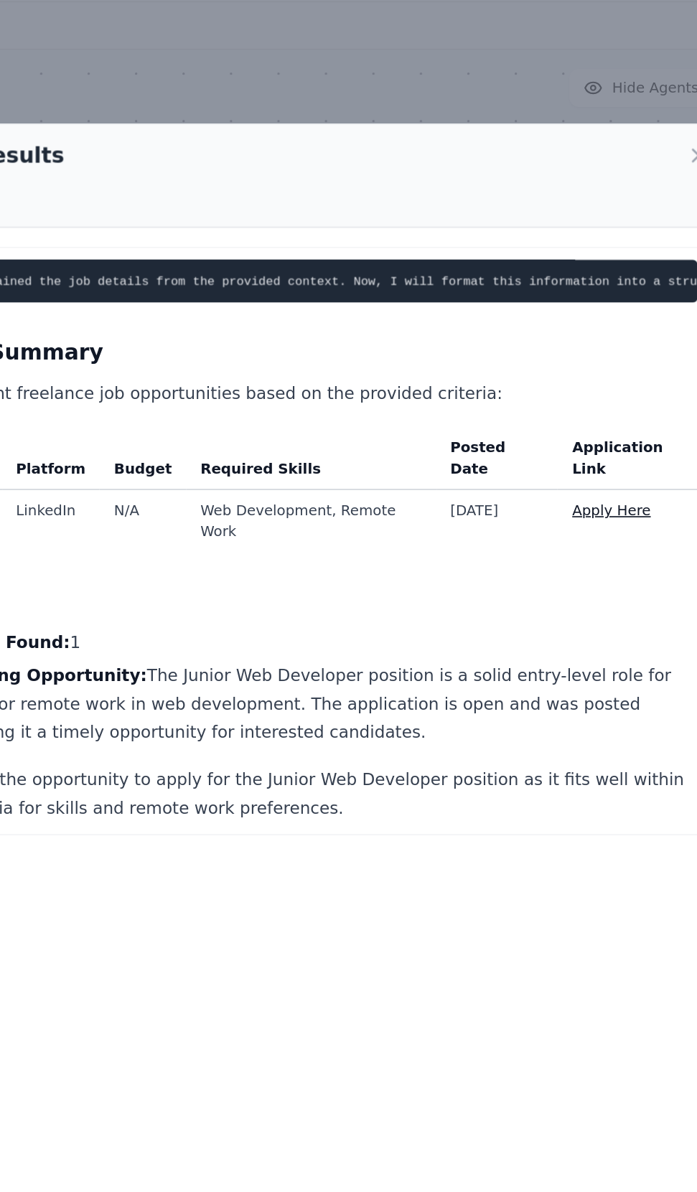
click at [557, 348] on link "Apply Here" at bounding box center [554, 353] width 47 height 10
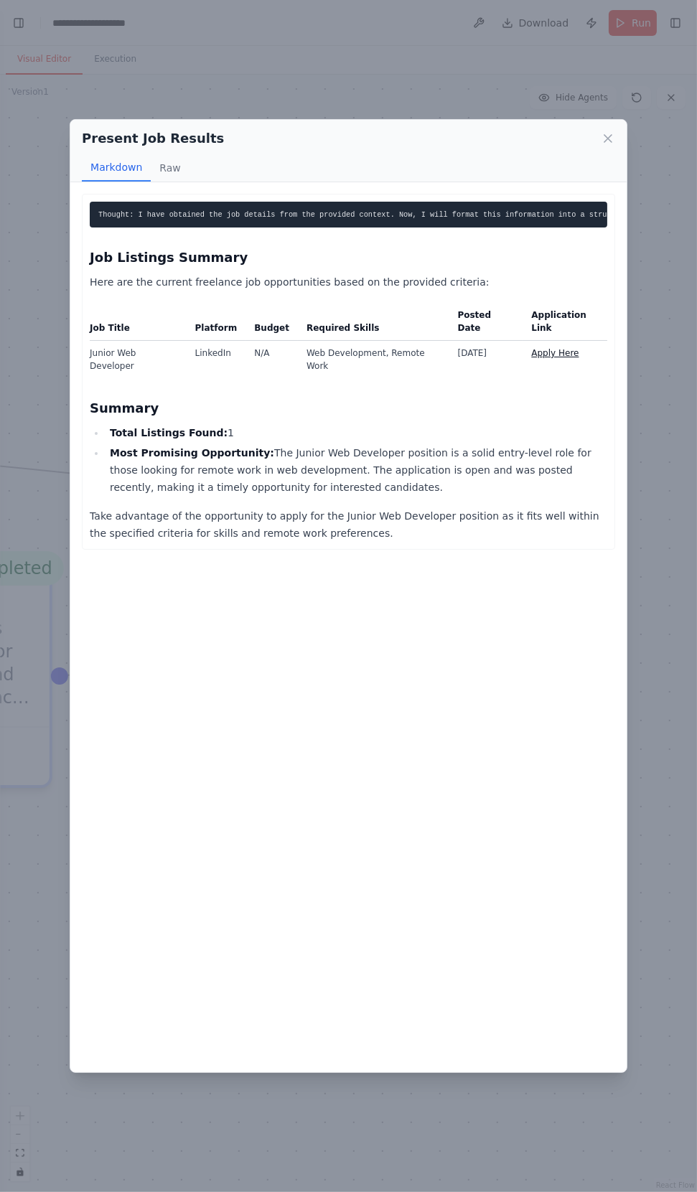
click at [164, 154] on button "Raw" at bounding box center [170, 167] width 38 height 27
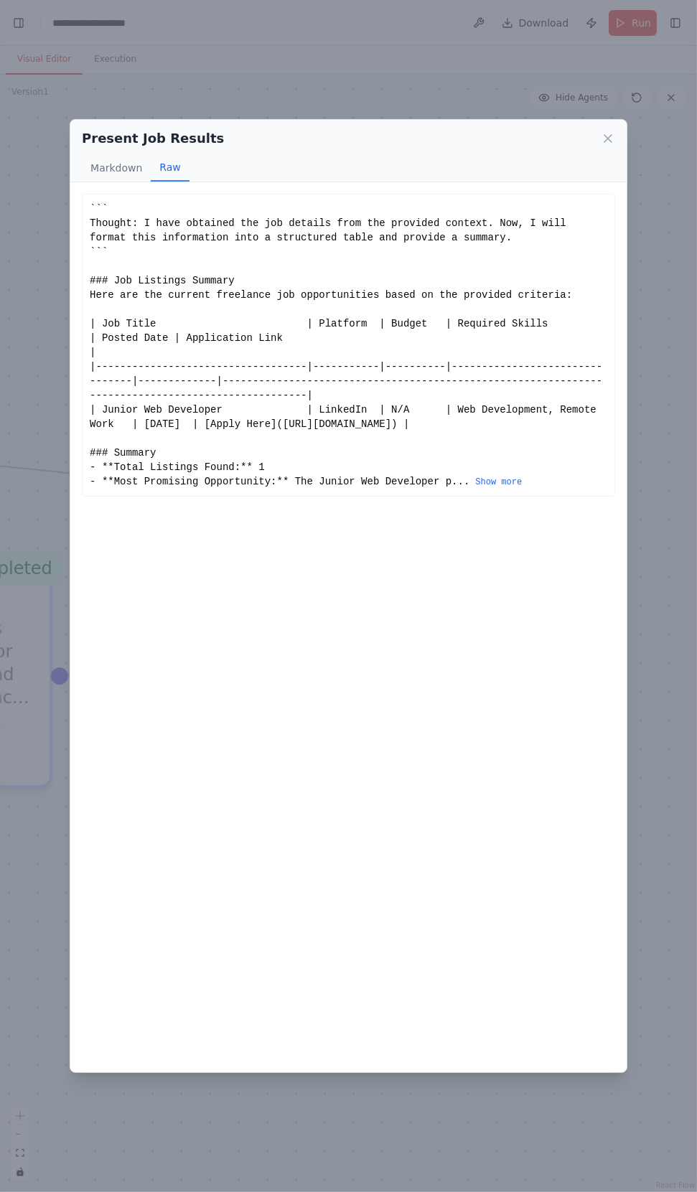
click at [114, 154] on button "Markdown" at bounding box center [116, 167] width 69 height 27
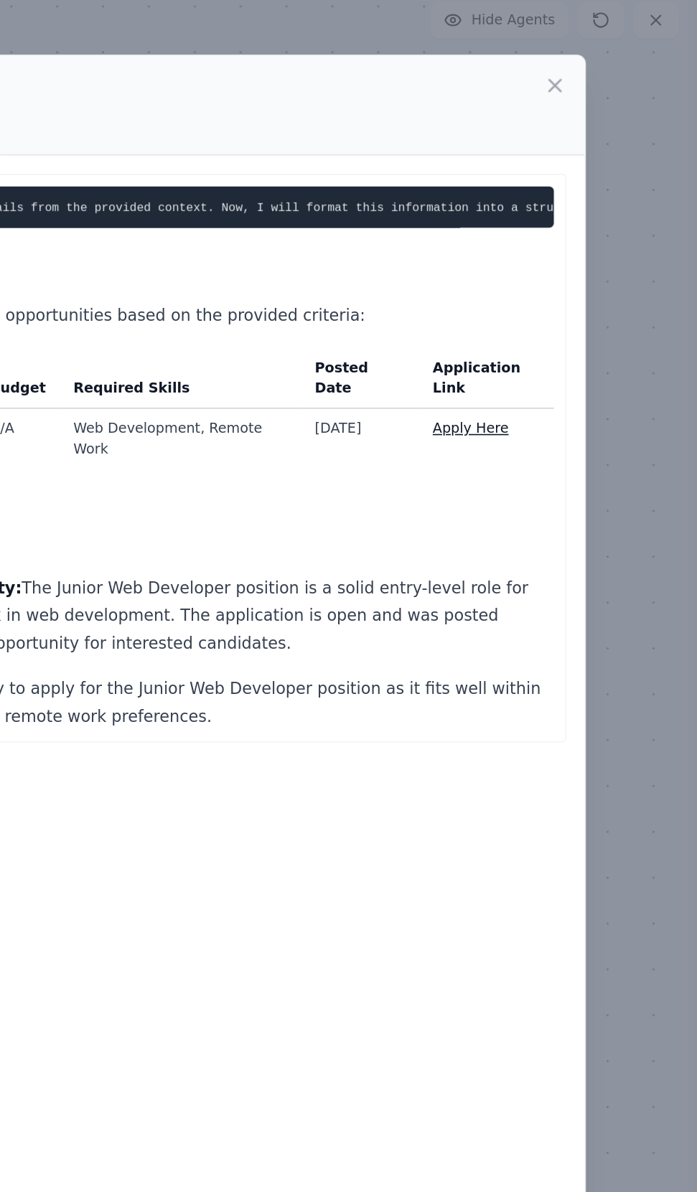
click at [653, 650] on div "Present Job Results Markdown Raw Thought: I have obtained the job details from …" at bounding box center [348, 596] width 697 height 1192
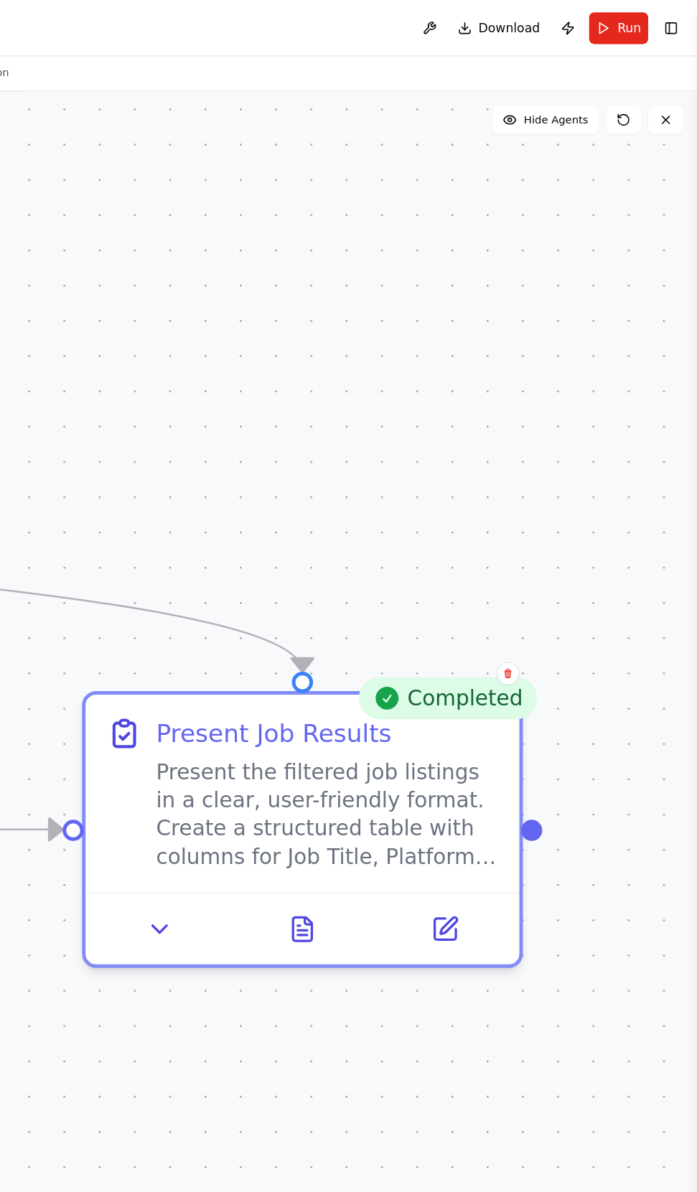
click at [600, 22] on button "Publish" at bounding box center [591, 23] width 23 height 26
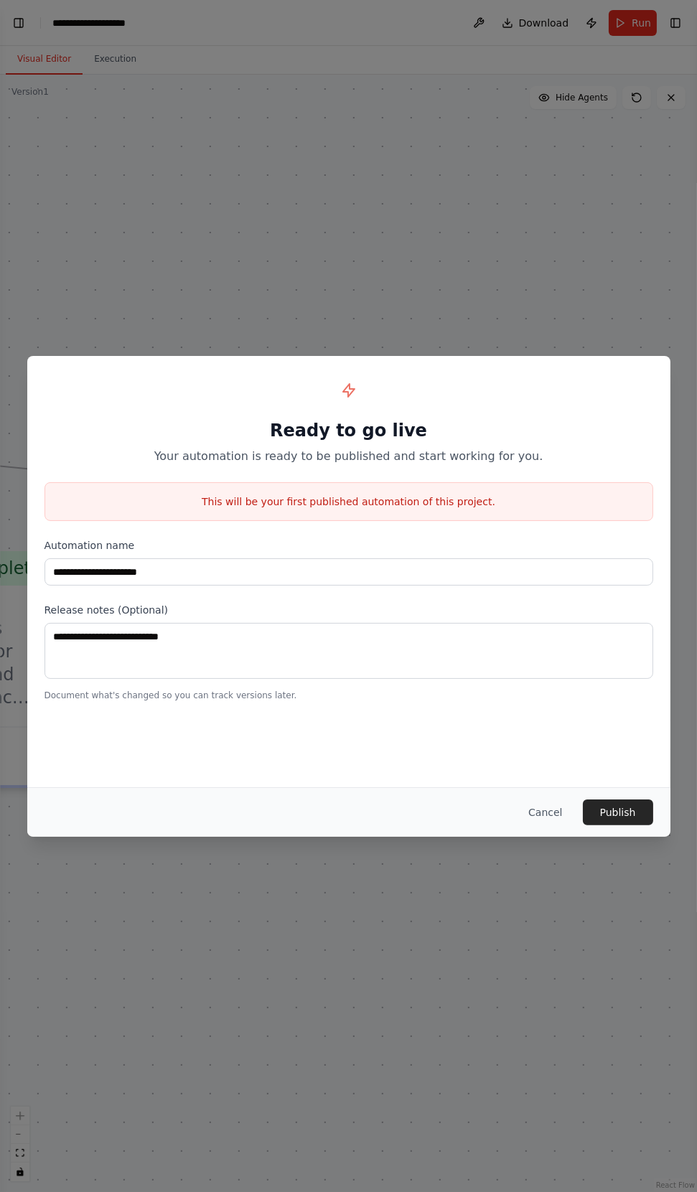
scroll to position [18, 0]
click at [618, 811] on button "Publish" at bounding box center [617, 812] width 70 height 26
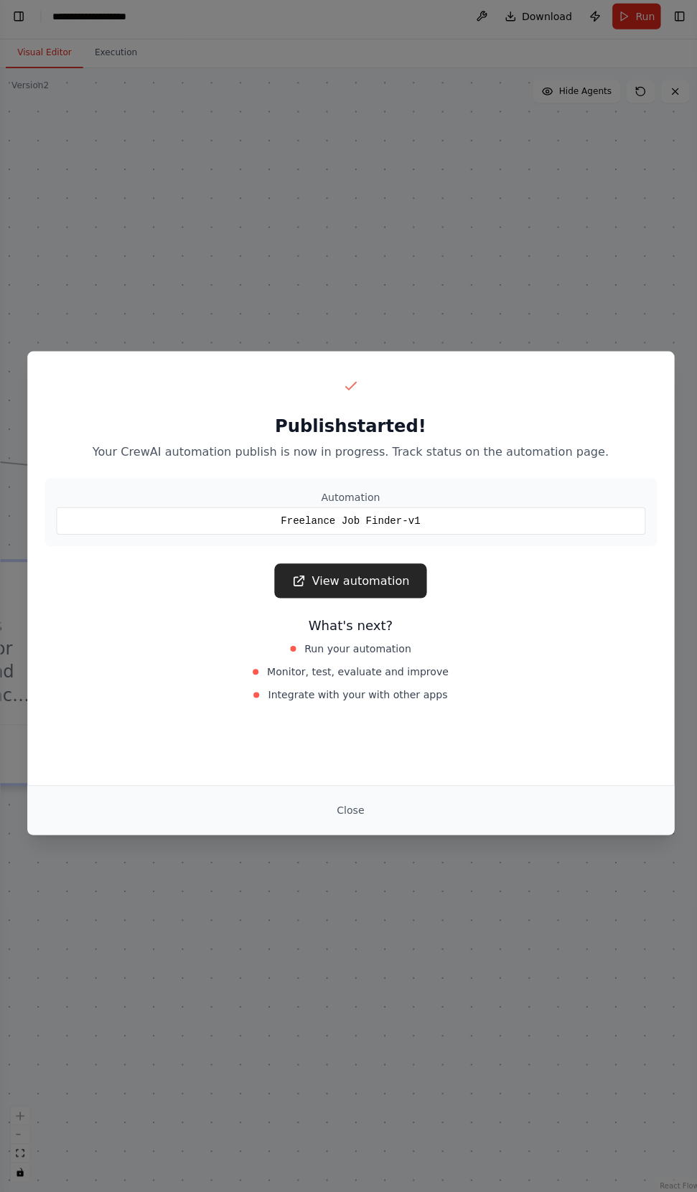
scroll to position [19, 0]
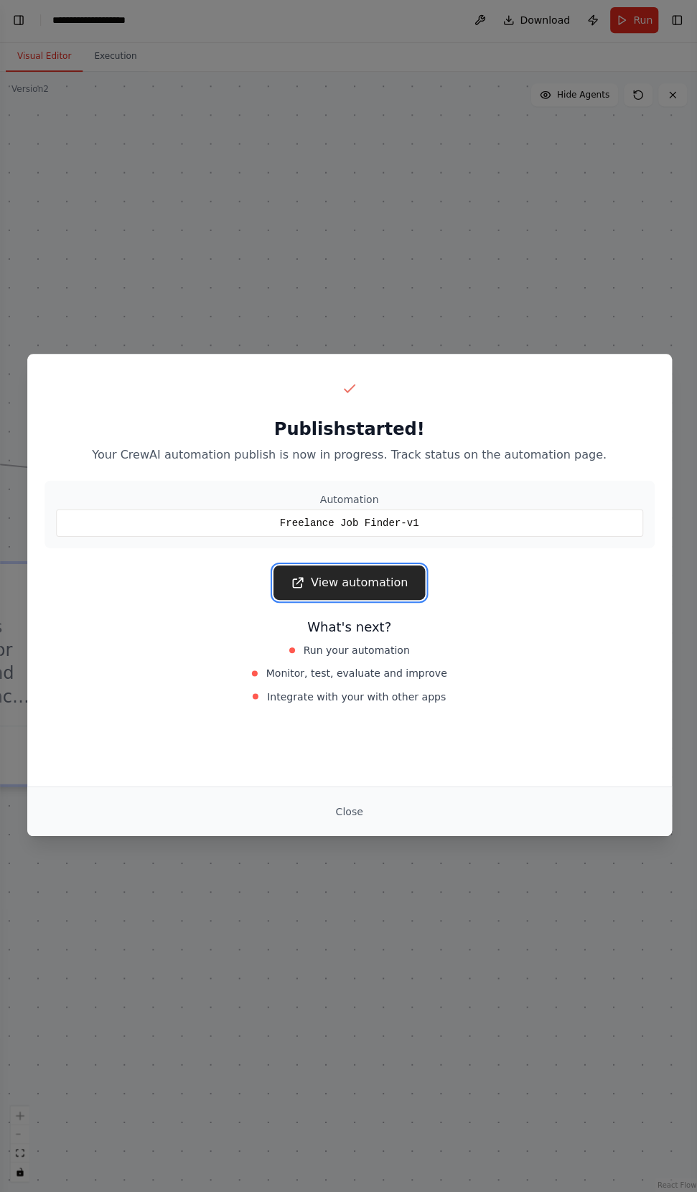
click at [395, 577] on link "View automation" at bounding box center [348, 584] width 151 height 34
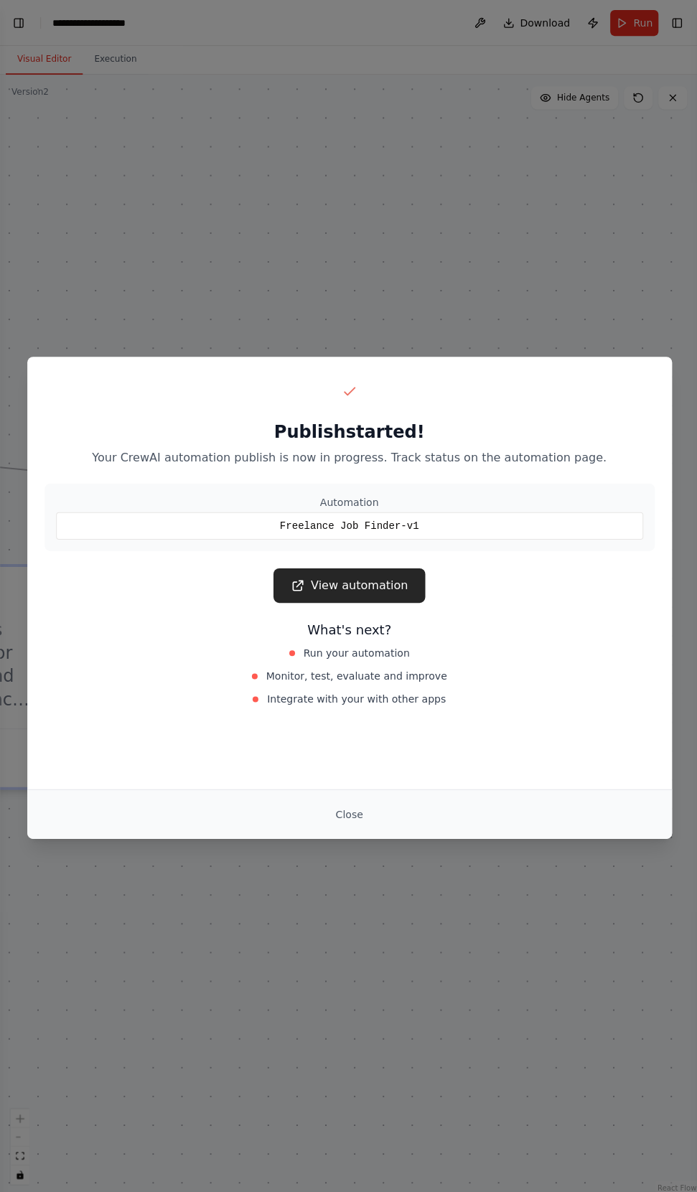
click at [368, 811] on button "Close" at bounding box center [348, 812] width 50 height 26
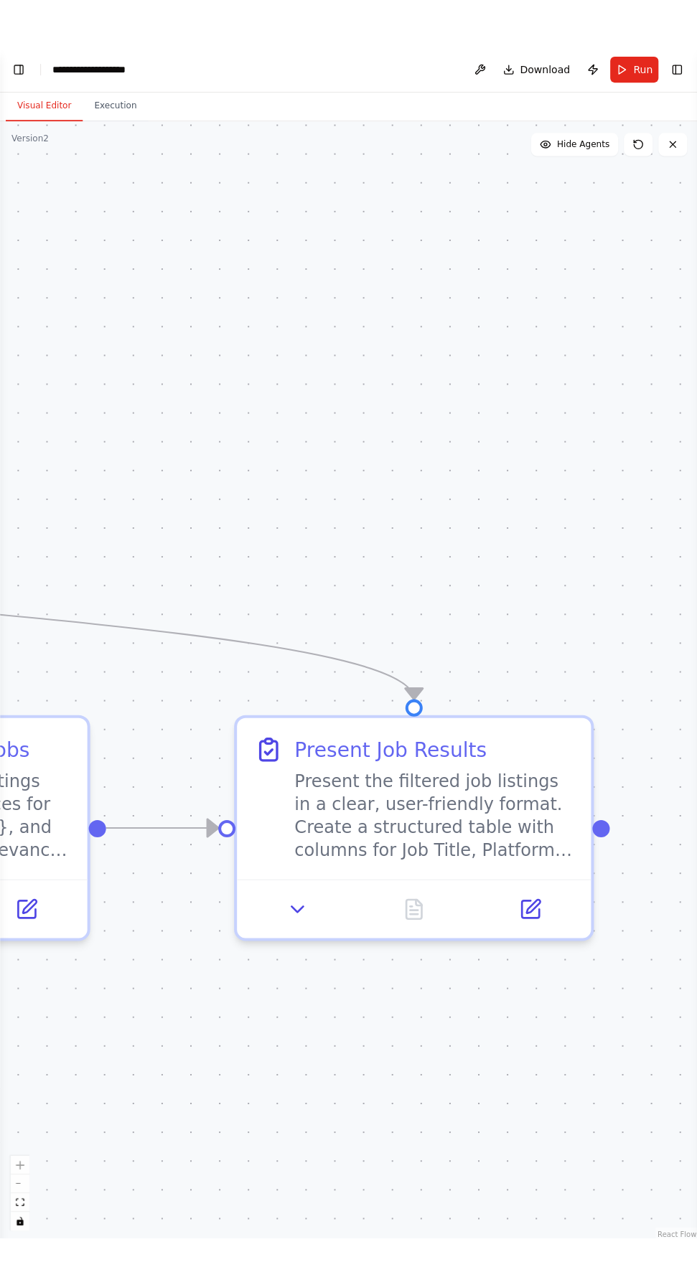
scroll to position [0, 0]
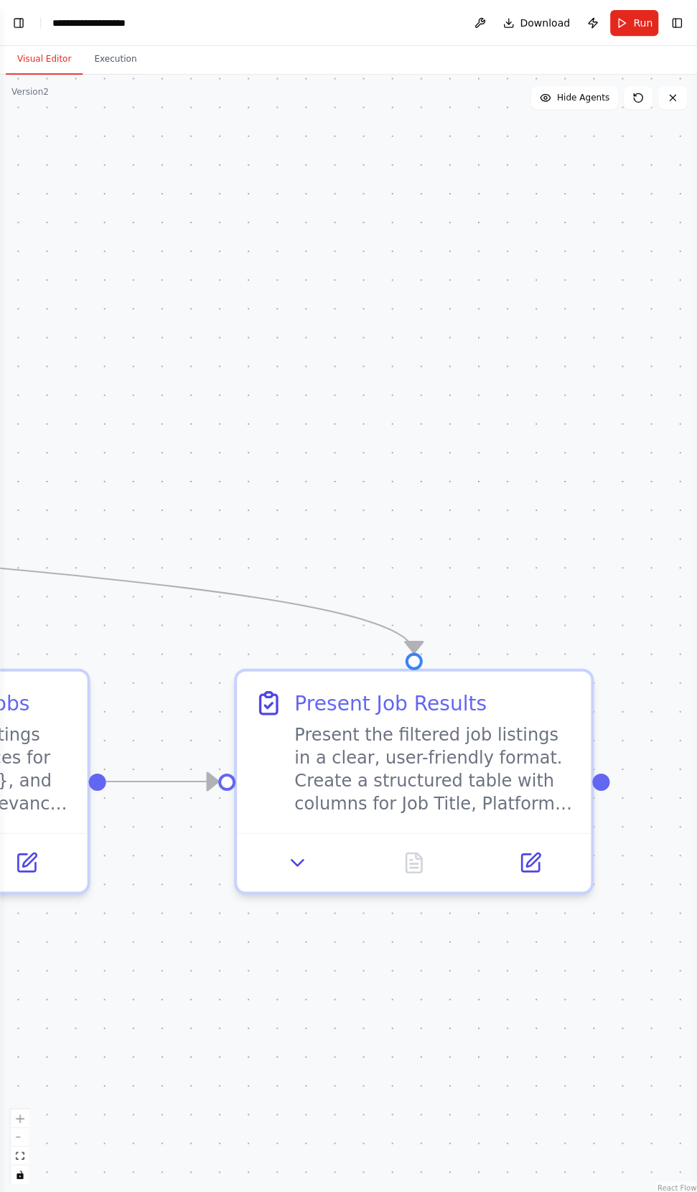
click at [88, 22] on div "**********" at bounding box center [99, 23] width 94 height 14
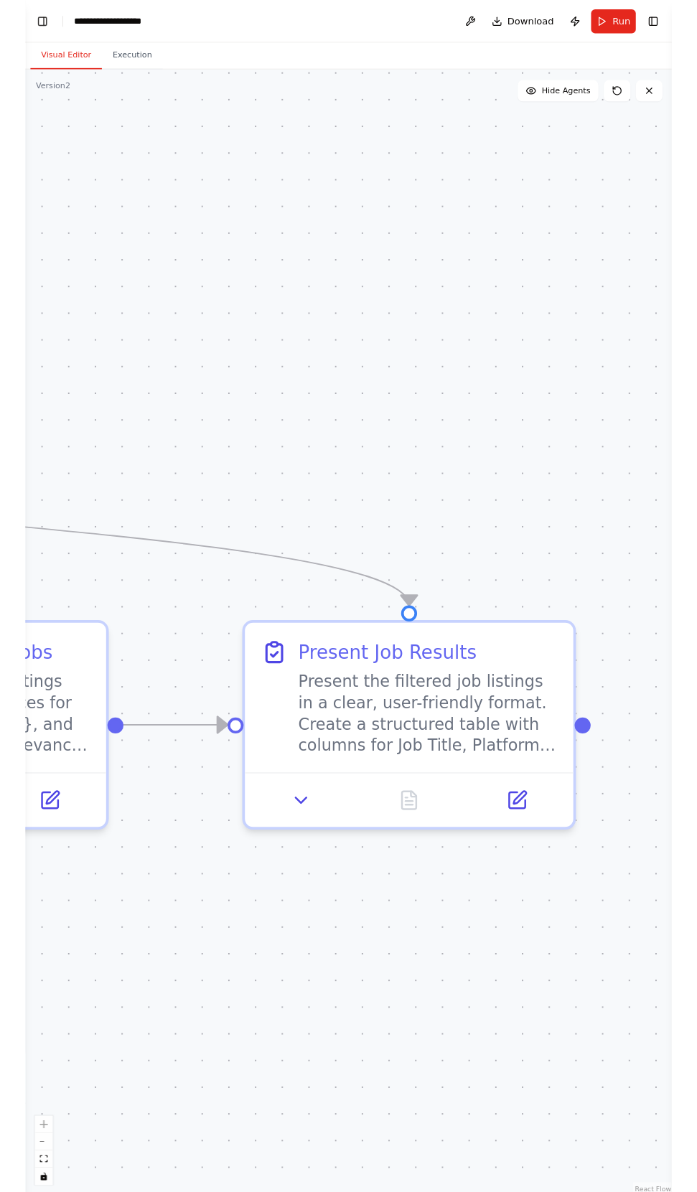
scroll to position [603, 0]
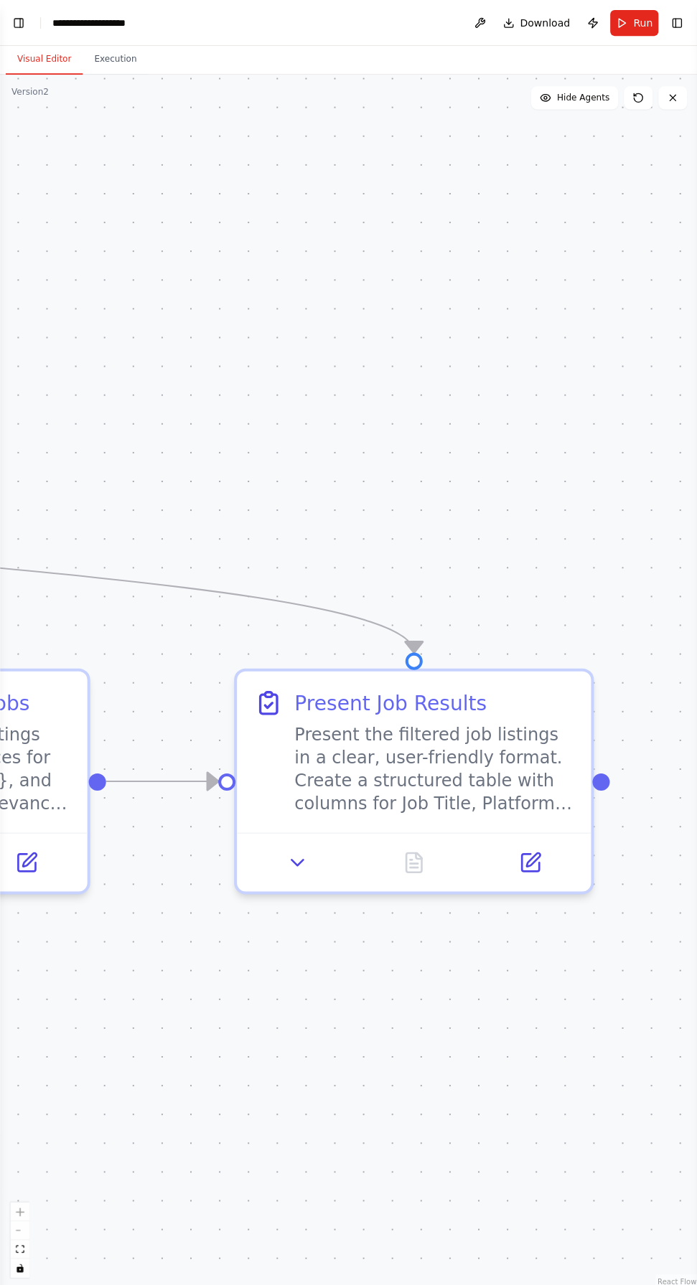
click at [23, 28] on button "Toggle Left Sidebar" at bounding box center [19, 23] width 20 height 20
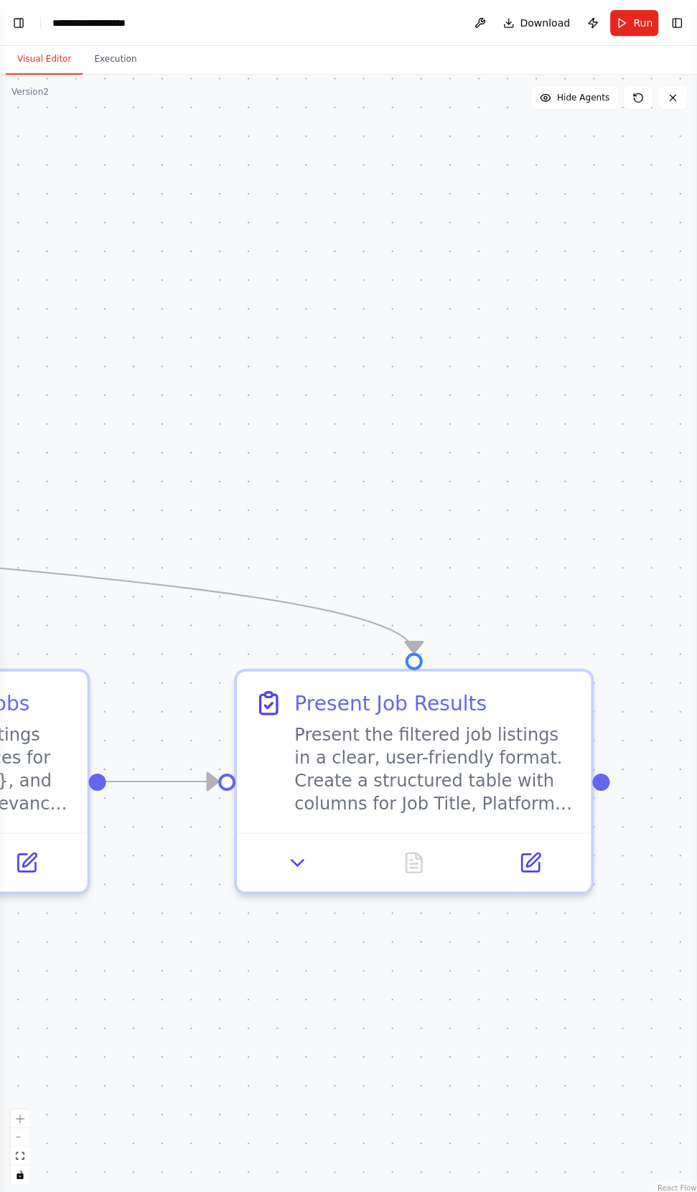
scroll to position [643, 0]
click at [18, 18] on button "Toggle Left Sidebar" at bounding box center [19, 23] width 20 height 20
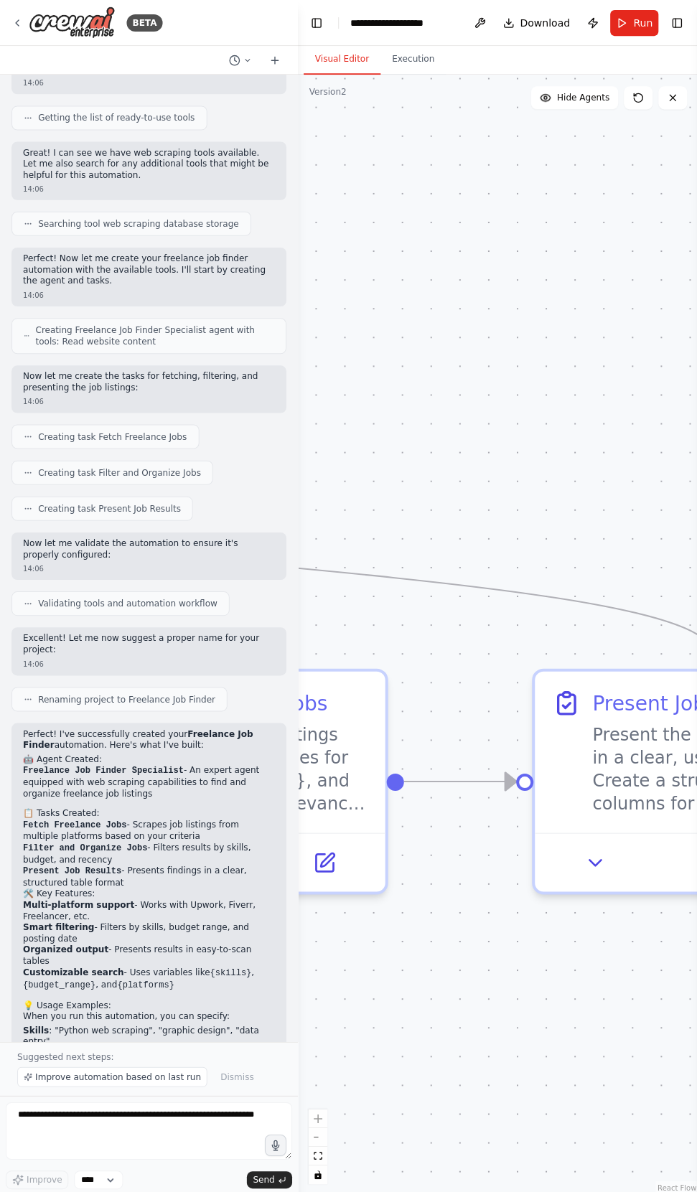
click at [37, 39] on img at bounding box center [72, 22] width 86 height 32
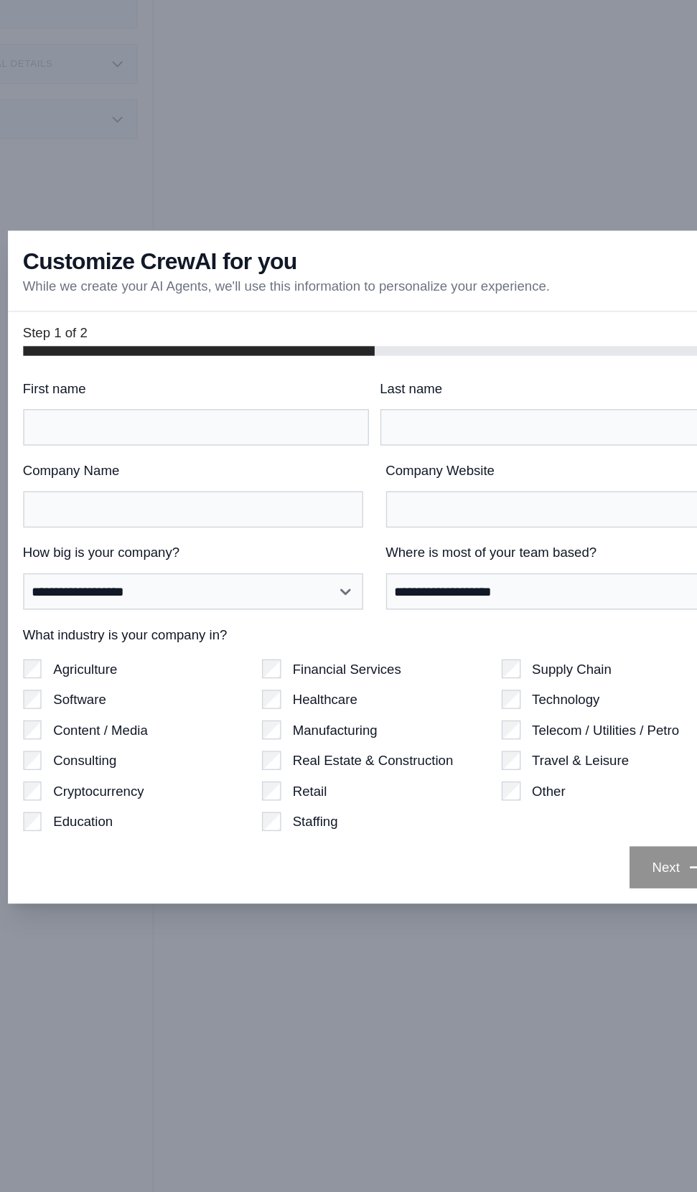
scroll to position [82, 0]
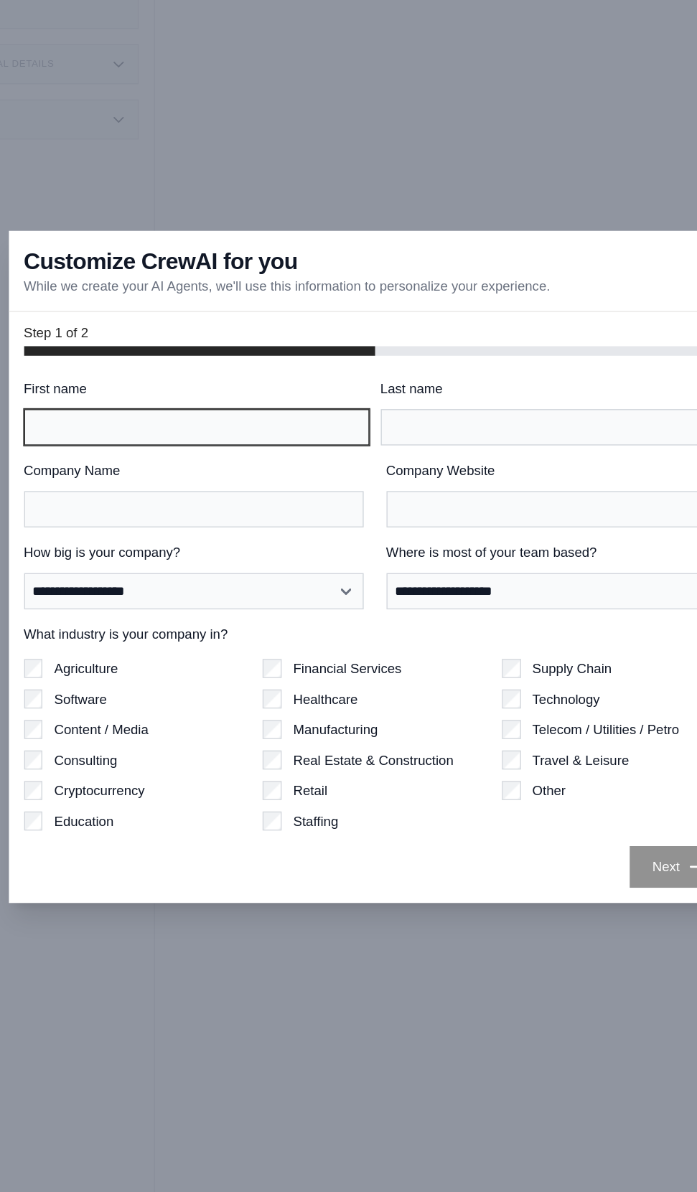
click at [121, 504] on input "First name" at bounding box center [215, 490] width 260 height 27
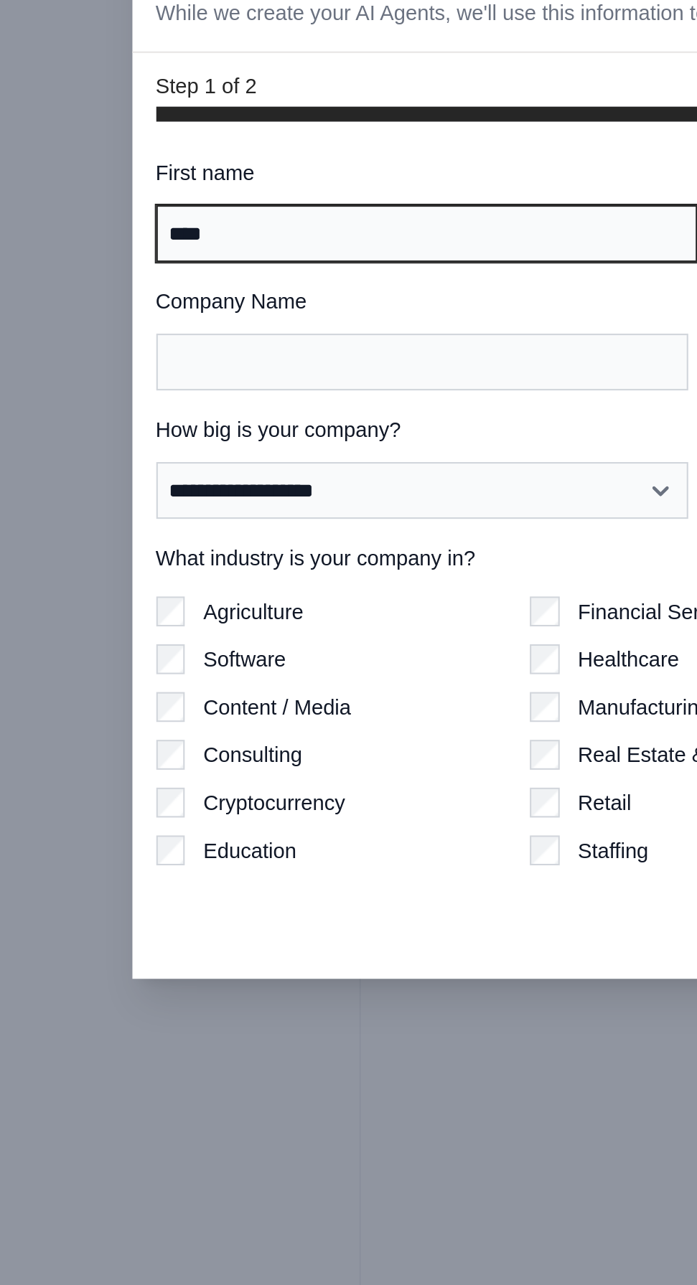
type input "****"
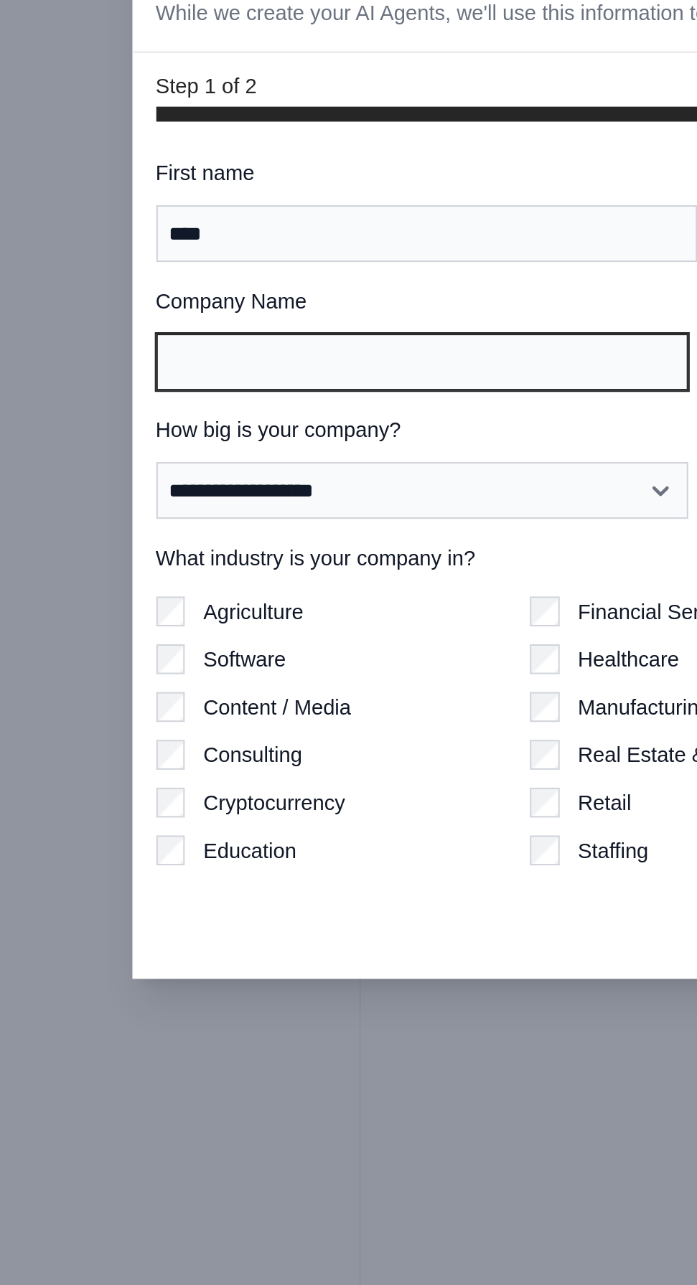
click at [103, 613] on input "Company Name" at bounding box center [212, 598] width 255 height 27
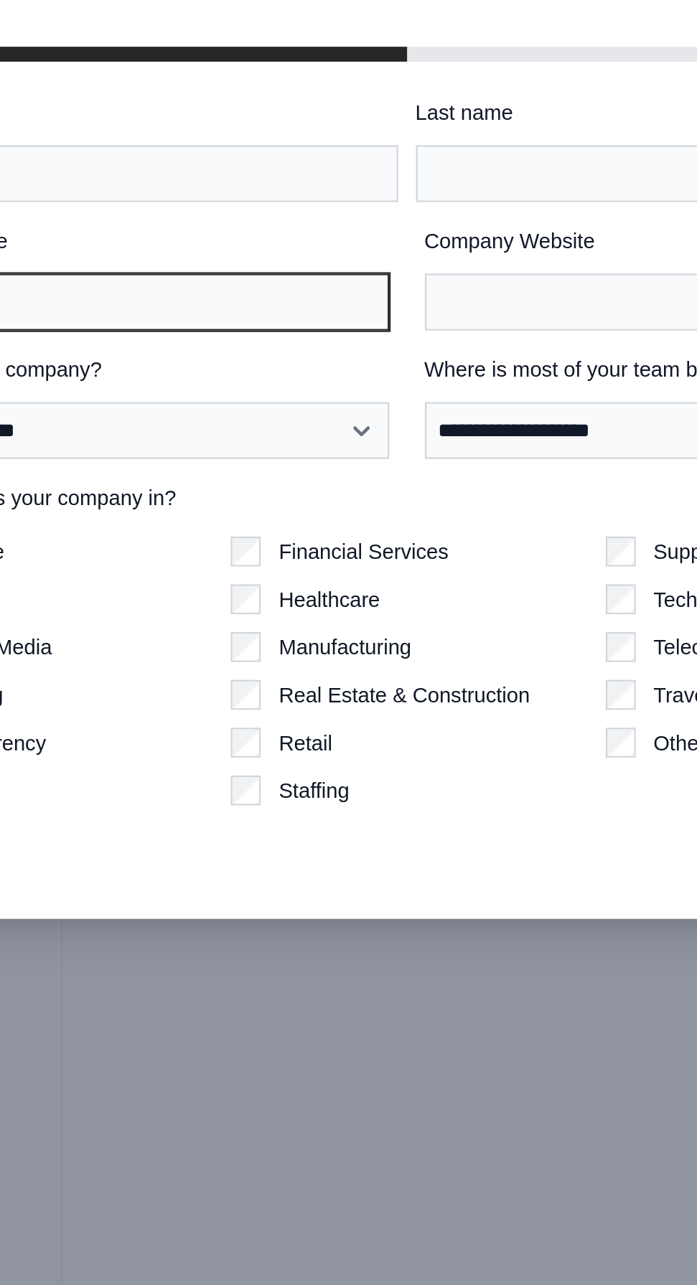
type input "*"
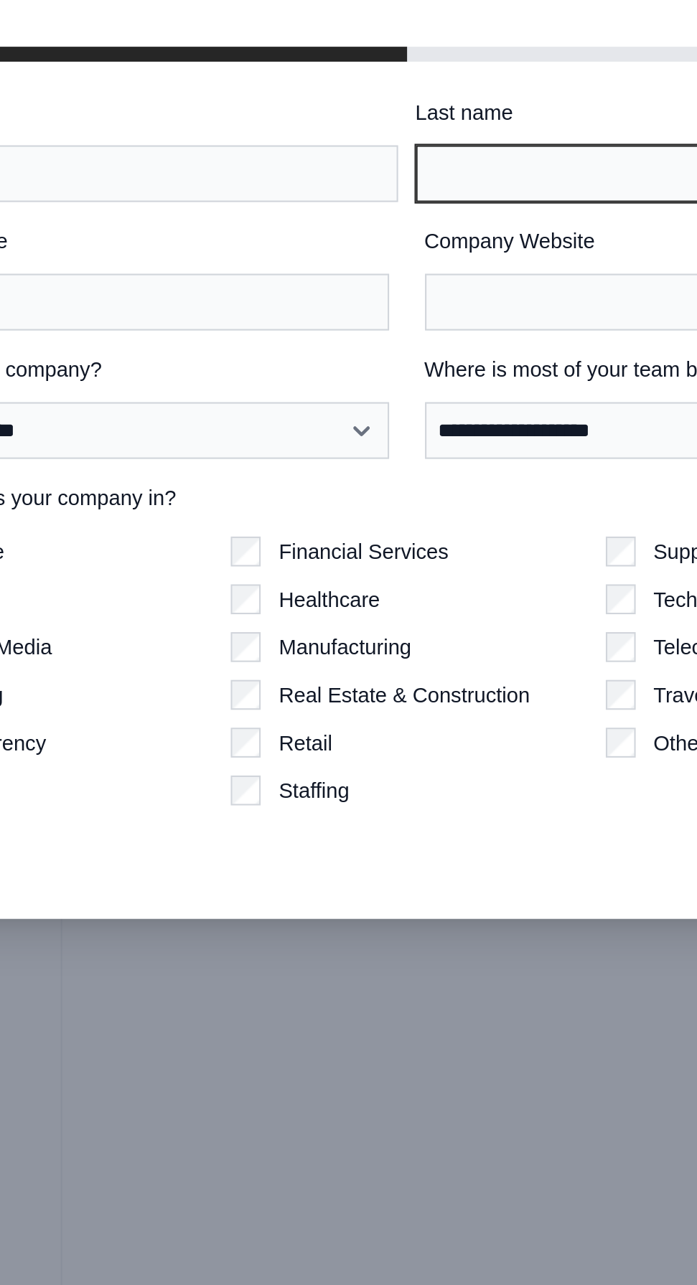
click at [374, 551] on input "Last name" at bounding box center [483, 537] width 260 height 27
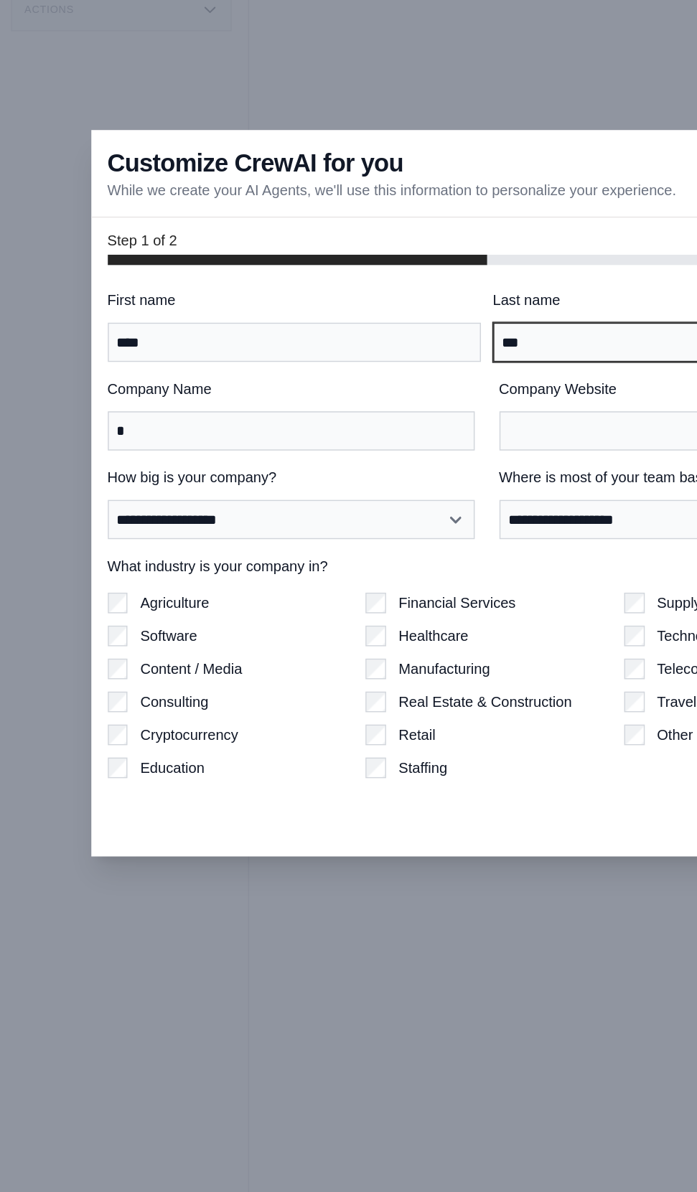
type input "***"
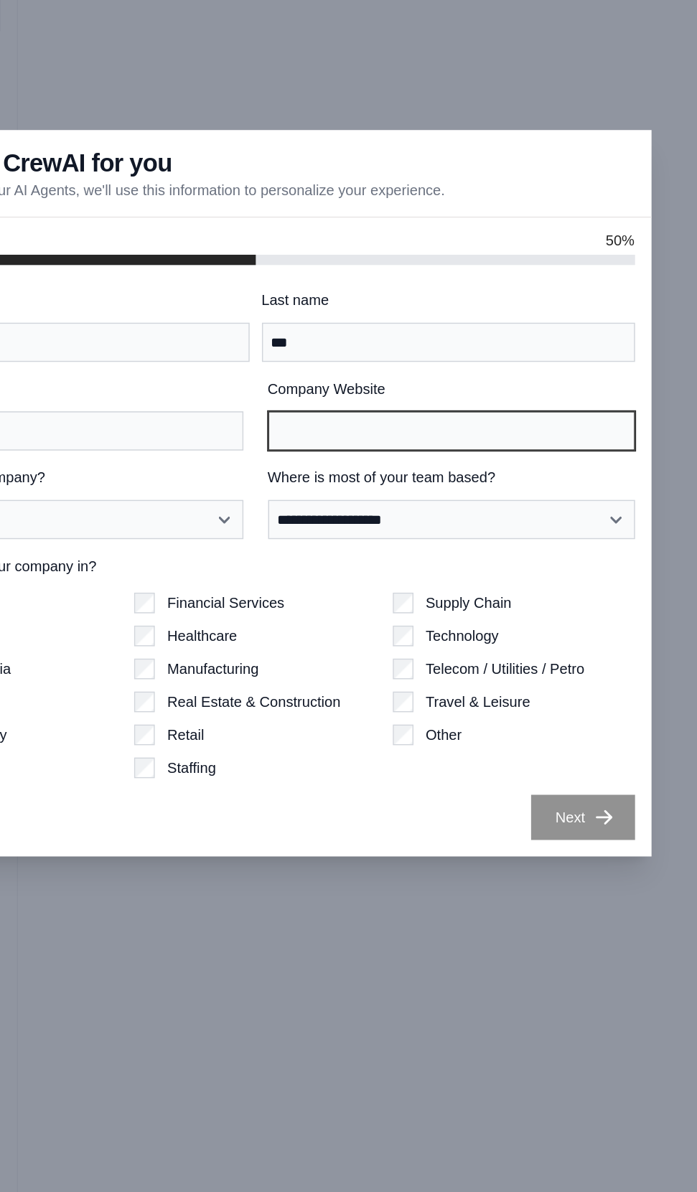
click at [566, 566] on input "Company Website" at bounding box center [484, 552] width 255 height 27
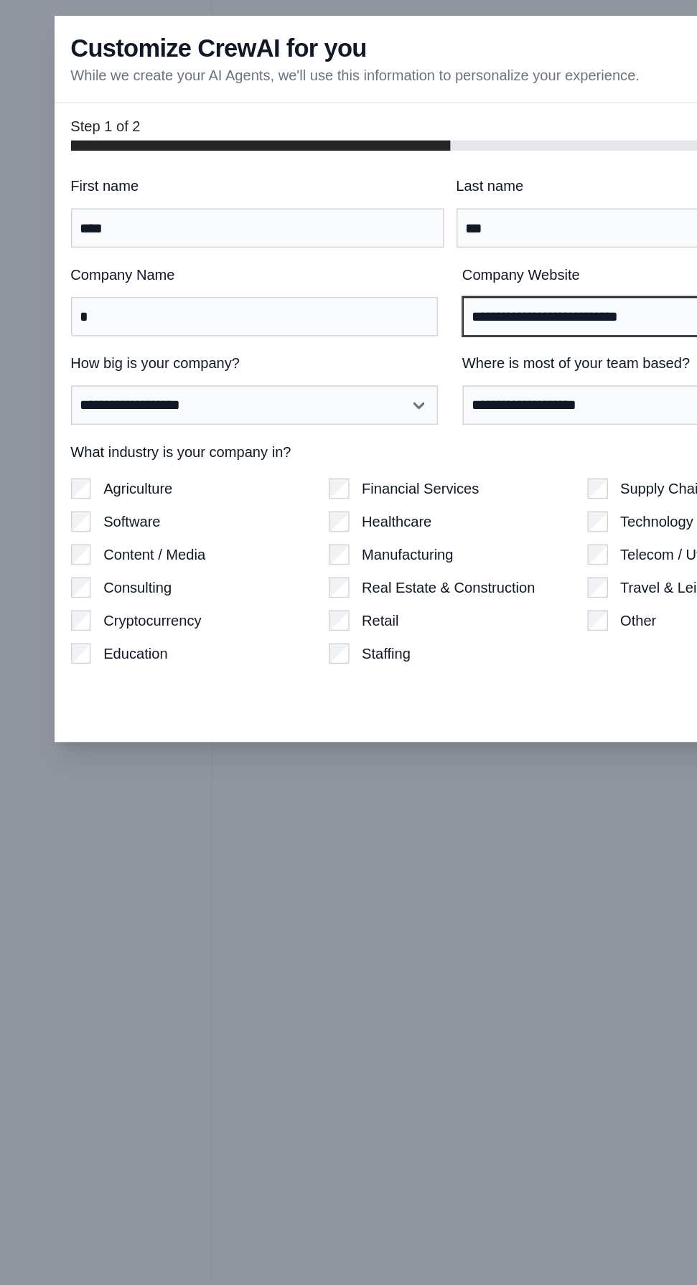
type input "**********"
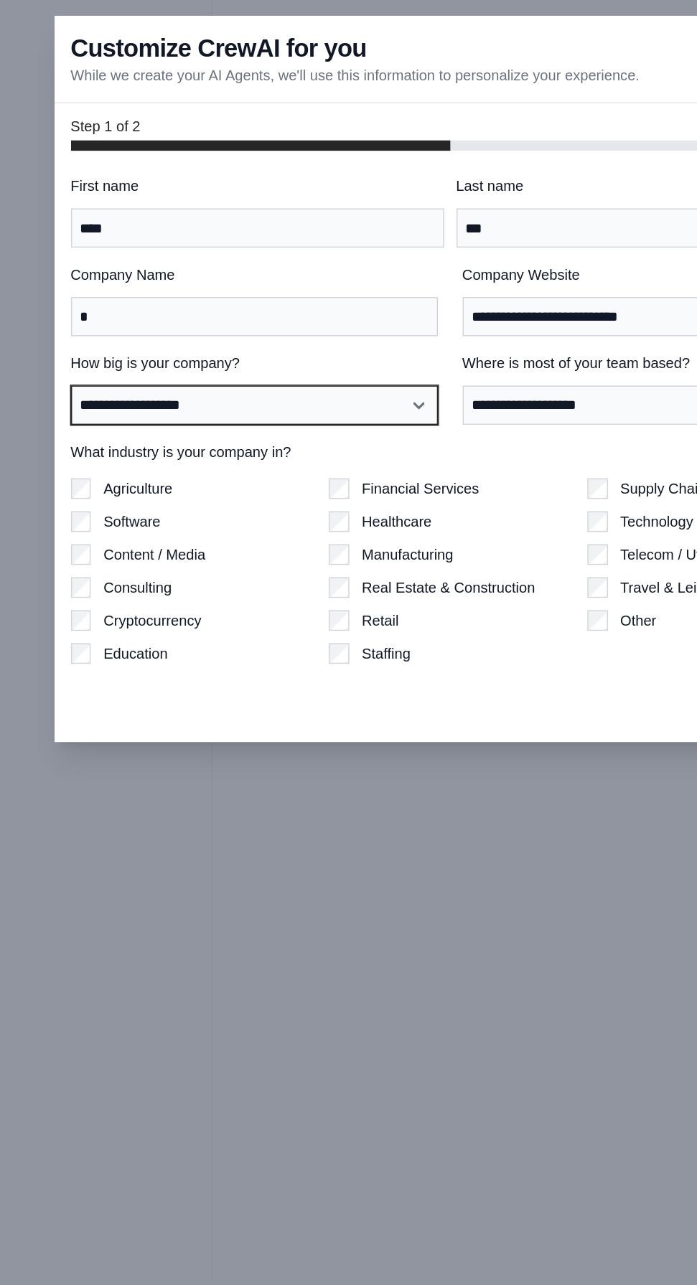
click at [105, 674] on select "**********" at bounding box center [212, 660] width 255 height 27
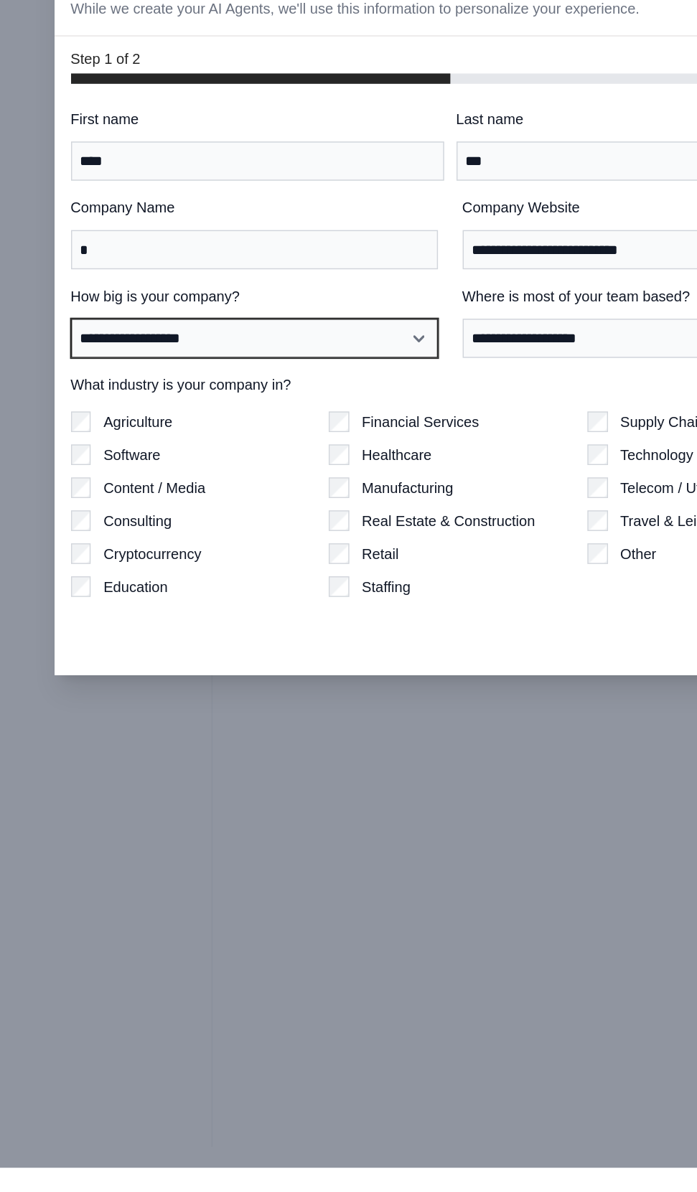
scroll to position [83, 0]
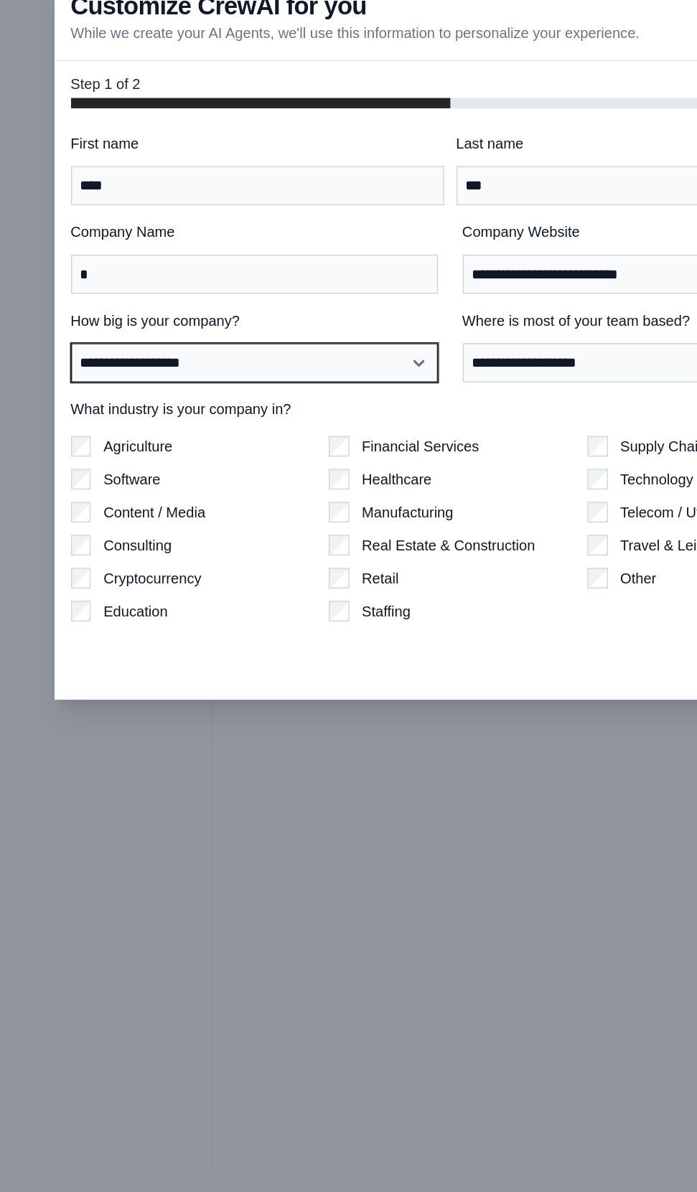
select select "**********"
click at [85, 628] on select "**********" at bounding box center [212, 613] width 255 height 27
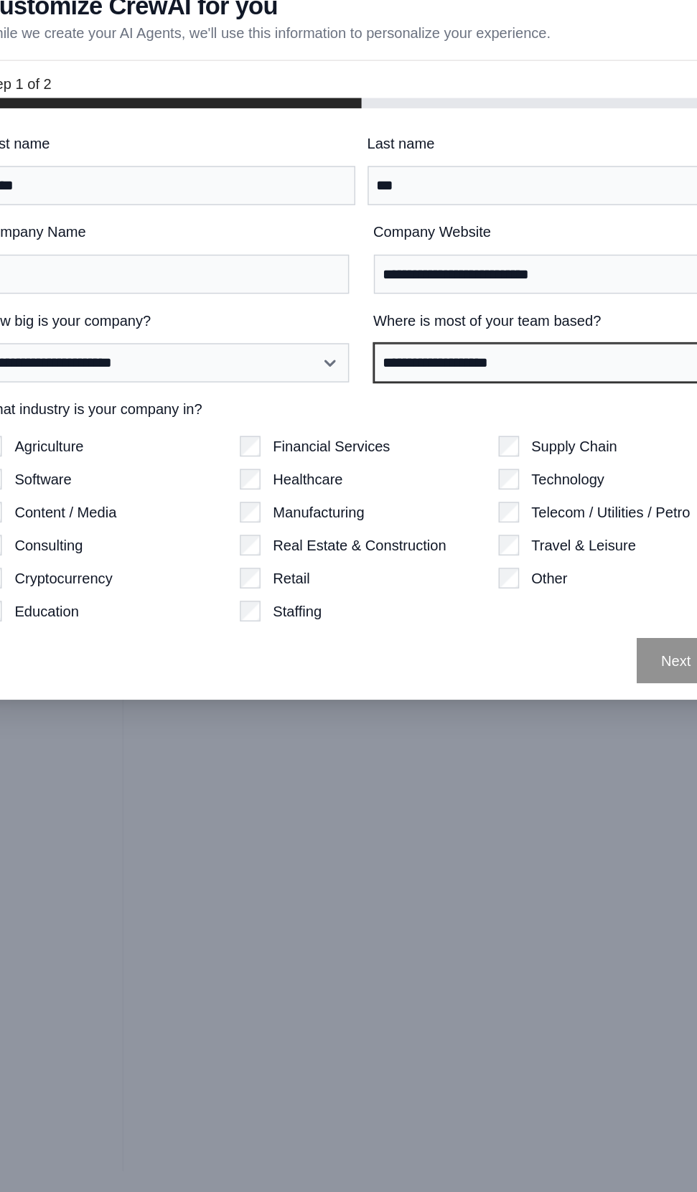
click at [549, 628] on select "**********" at bounding box center [484, 613] width 255 height 27
select select "**********"
click at [357, 628] on select "**********" at bounding box center [484, 613] width 255 height 27
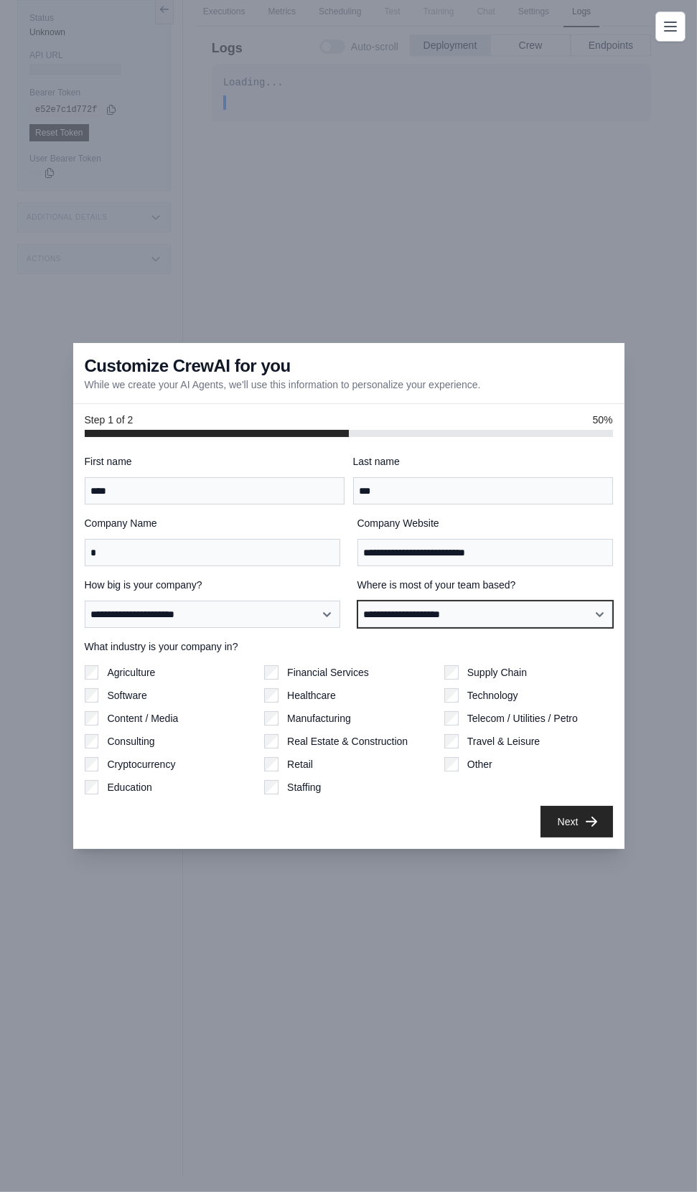
scroll to position [82, 0]
click at [567, 837] on button "Next" at bounding box center [576, 822] width 72 height 32
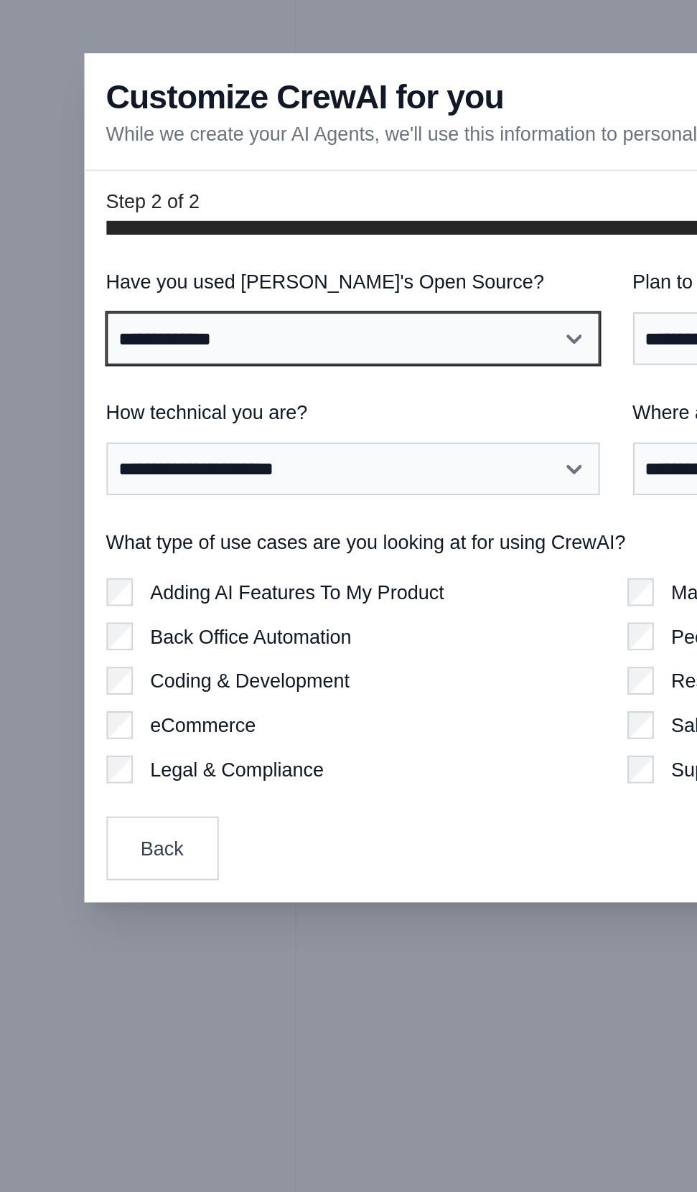
click at [113, 537] on select "**********" at bounding box center [212, 523] width 255 height 27
click at [311, 537] on select "**********" at bounding box center [212, 523] width 255 height 27
select select "**"
click at [85, 537] on select "**********" at bounding box center [212, 523] width 255 height 27
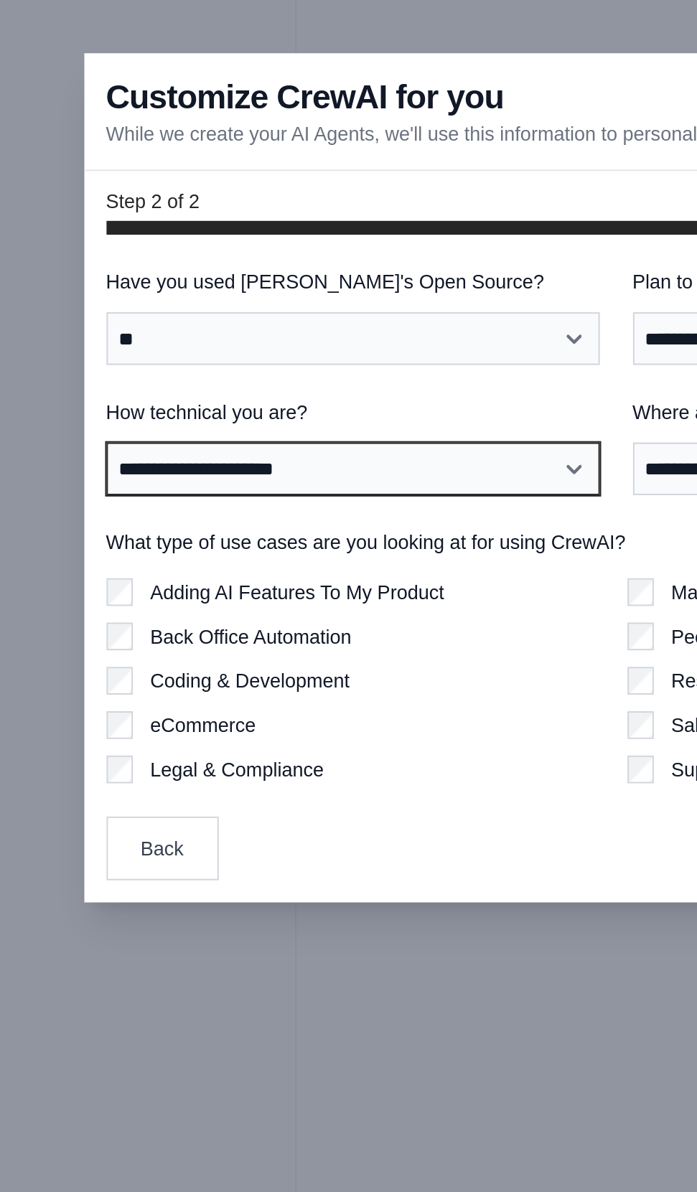
click at [100, 605] on select "**********" at bounding box center [212, 590] width 255 height 27
select select "**********"
click at [85, 605] on select "**********" at bounding box center [212, 590] width 255 height 27
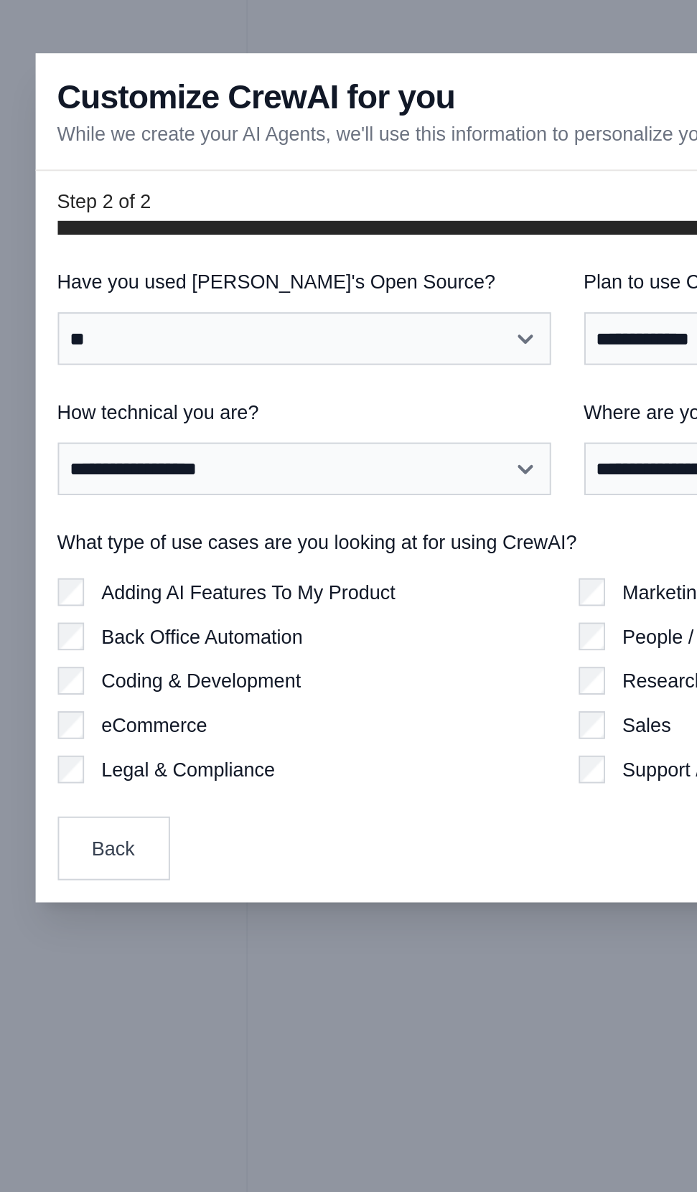
click at [110, 662] on label "Adding AI Features To My Product" at bounding box center [183, 655] width 152 height 14
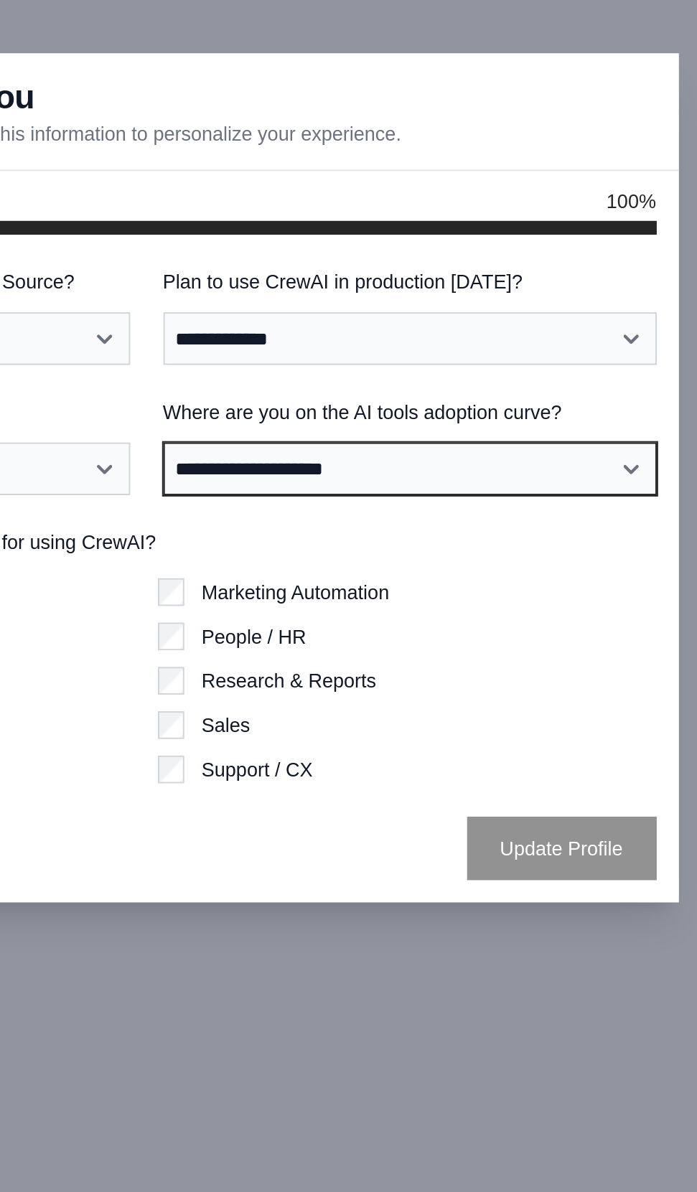
click at [387, 605] on select "**********" at bounding box center [484, 590] width 255 height 27
click at [357, 605] on select "**********" at bounding box center [484, 590] width 255 height 27
click at [591, 605] on select "**********" at bounding box center [484, 590] width 255 height 27
select select "**********"
click at [357, 605] on select "**********" at bounding box center [484, 590] width 255 height 27
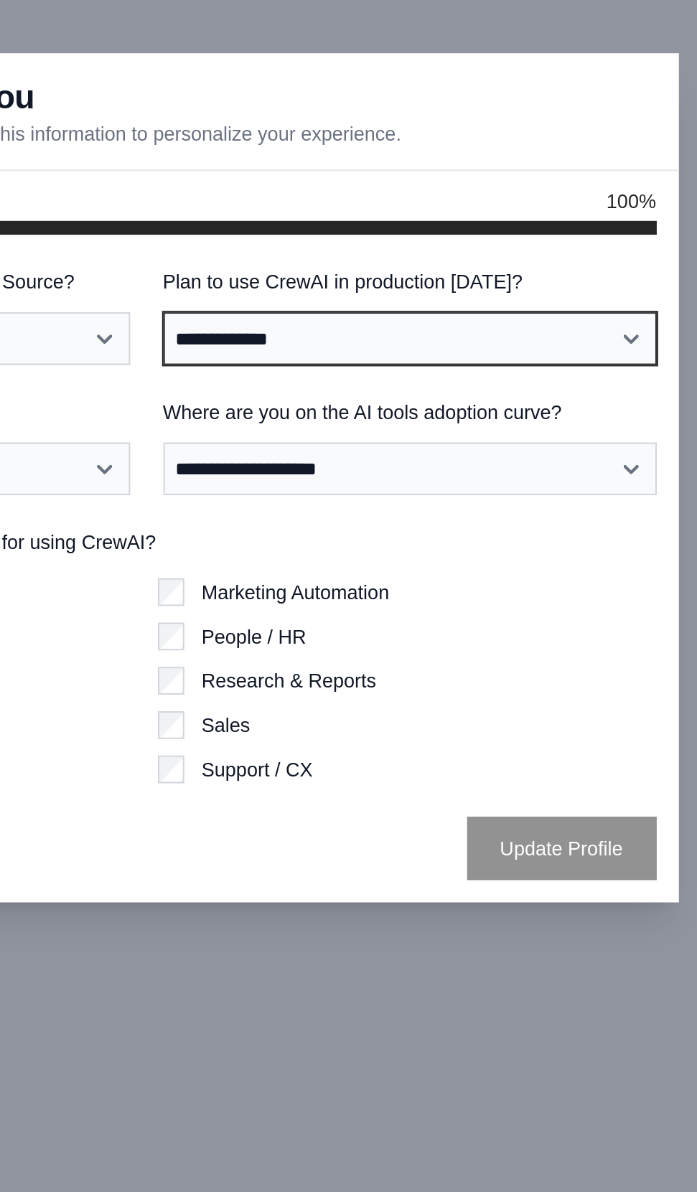
click at [540, 537] on select "**********" at bounding box center [484, 523] width 255 height 27
click at [584, 537] on select "**********" at bounding box center [484, 523] width 255 height 27
select select "*****"
click at [357, 537] on select "**********" at bounding box center [484, 523] width 255 height 27
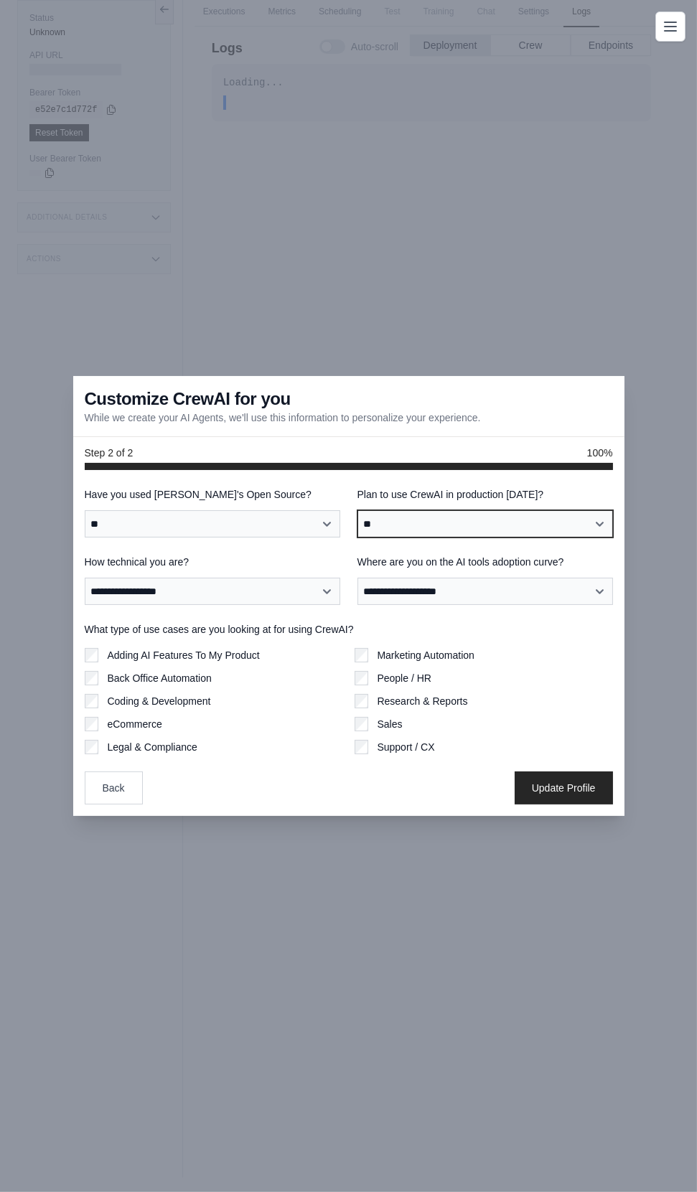
scroll to position [93, 0]
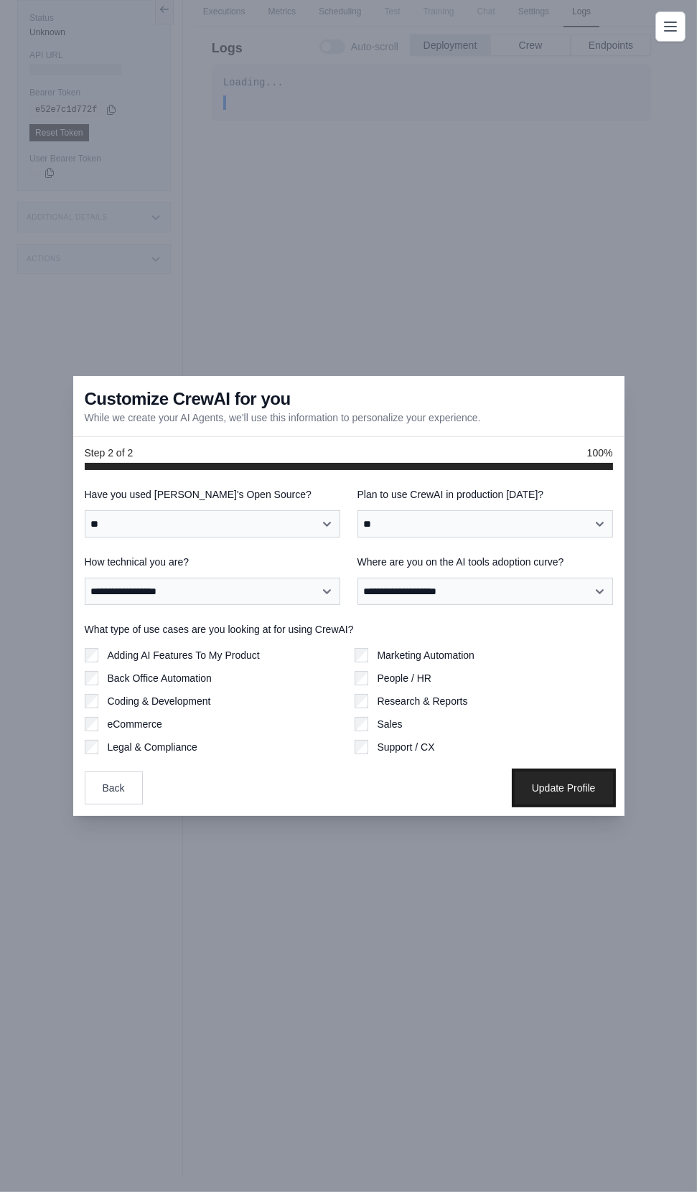
click at [570, 804] on button "Update Profile" at bounding box center [563, 787] width 98 height 33
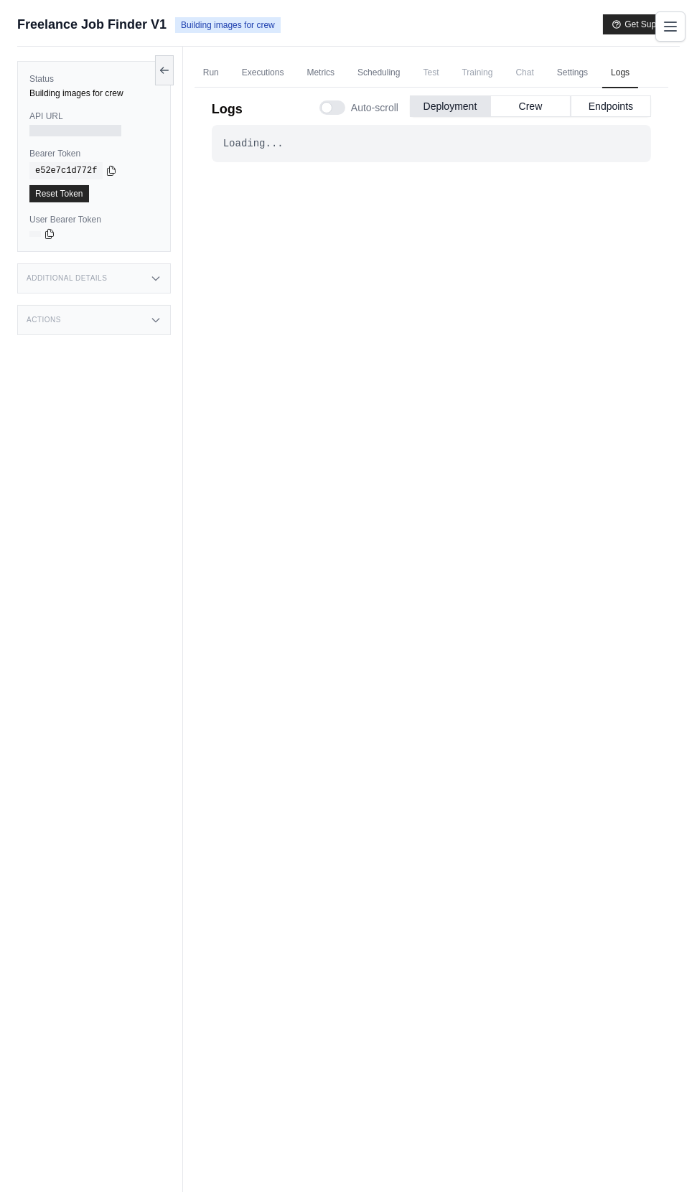
click at [537, 108] on button "Crew" at bounding box center [530, 106] width 80 height 22
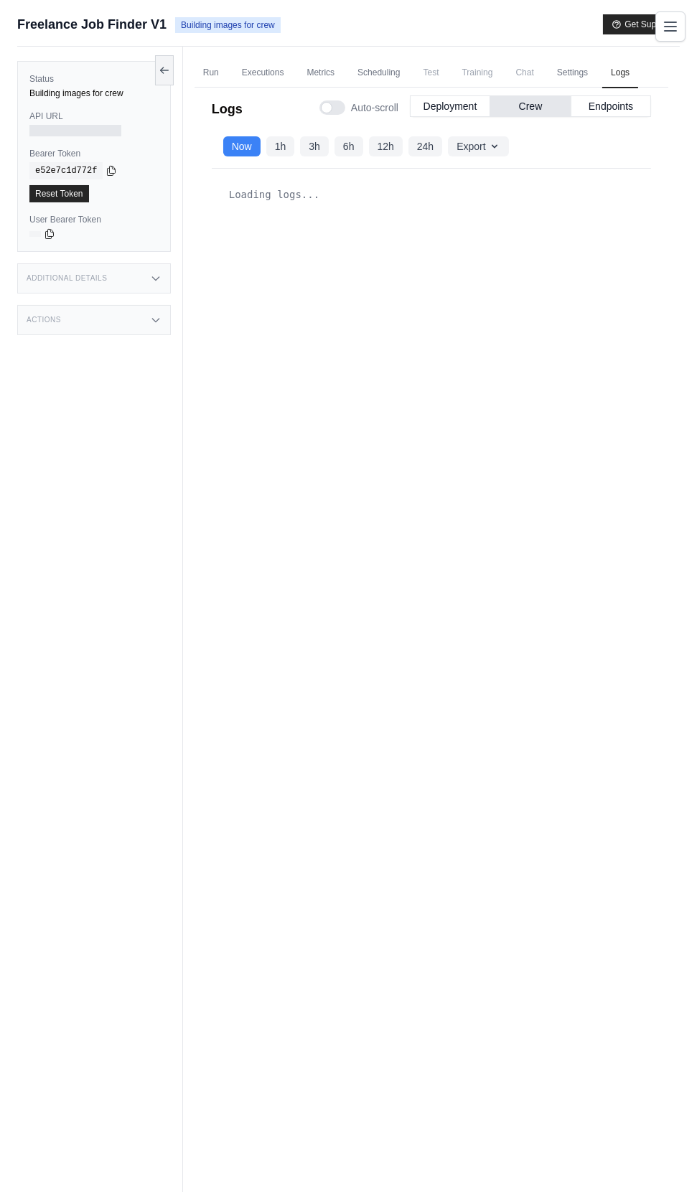
click at [454, 104] on button "Deployment" at bounding box center [450, 106] width 80 height 22
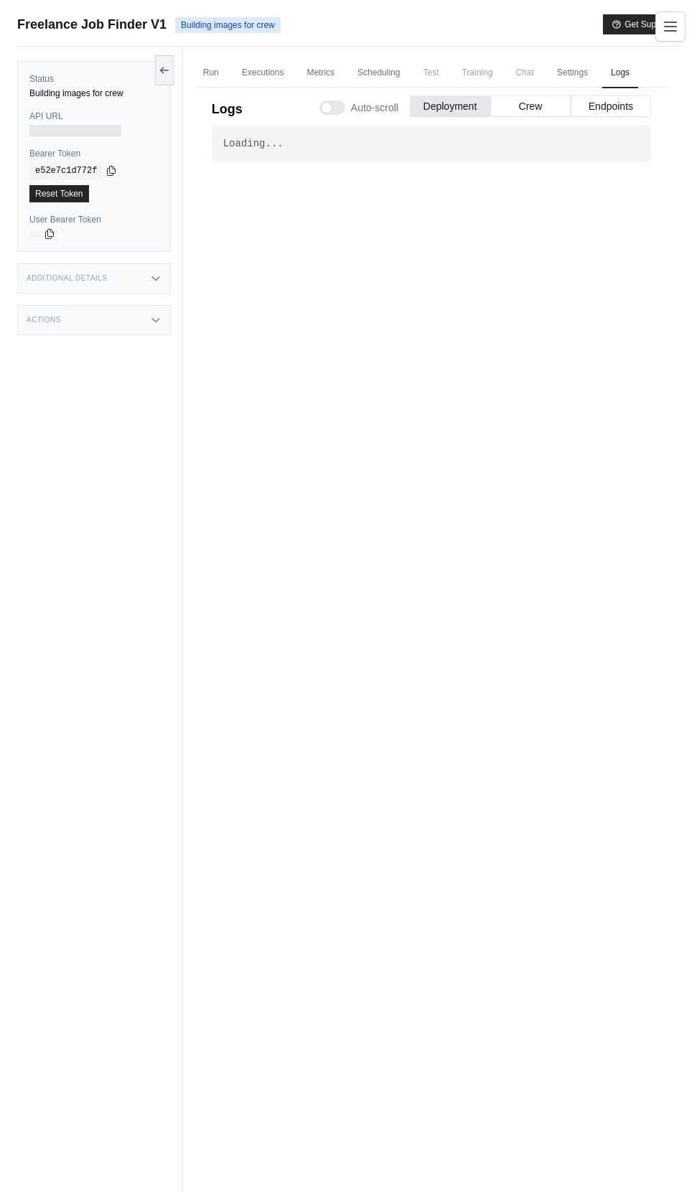
click at [206, 70] on link "Run" at bounding box center [210, 73] width 33 height 30
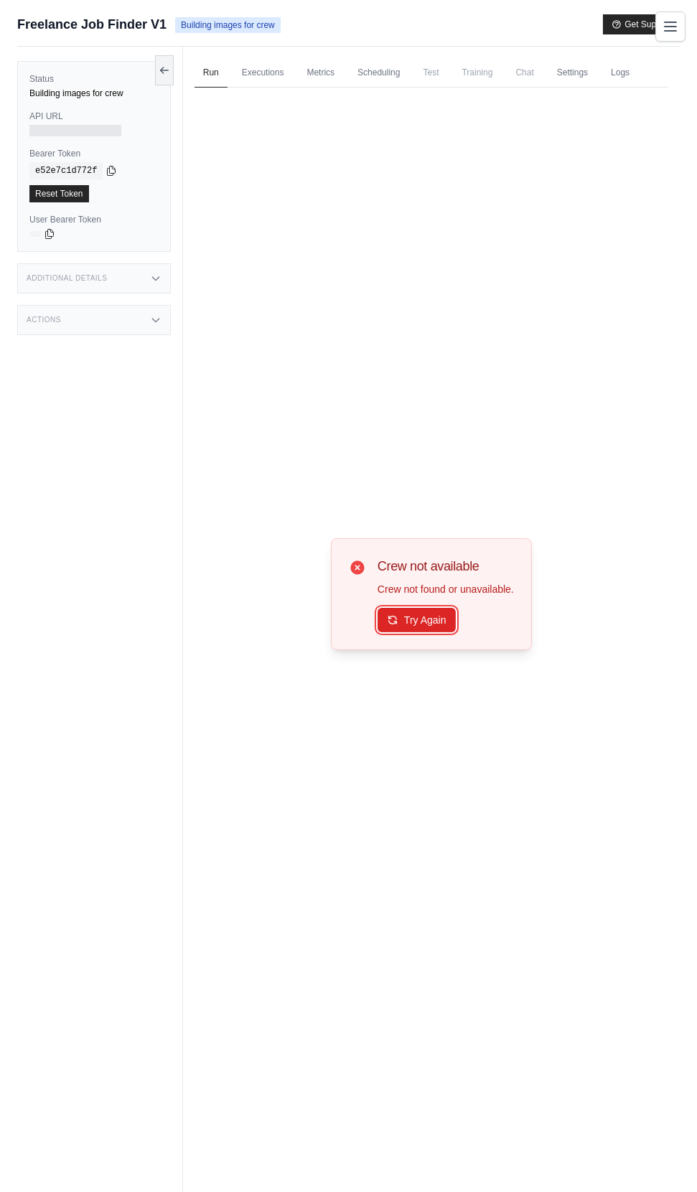
click at [400, 632] on button "Try Again" at bounding box center [416, 620] width 78 height 24
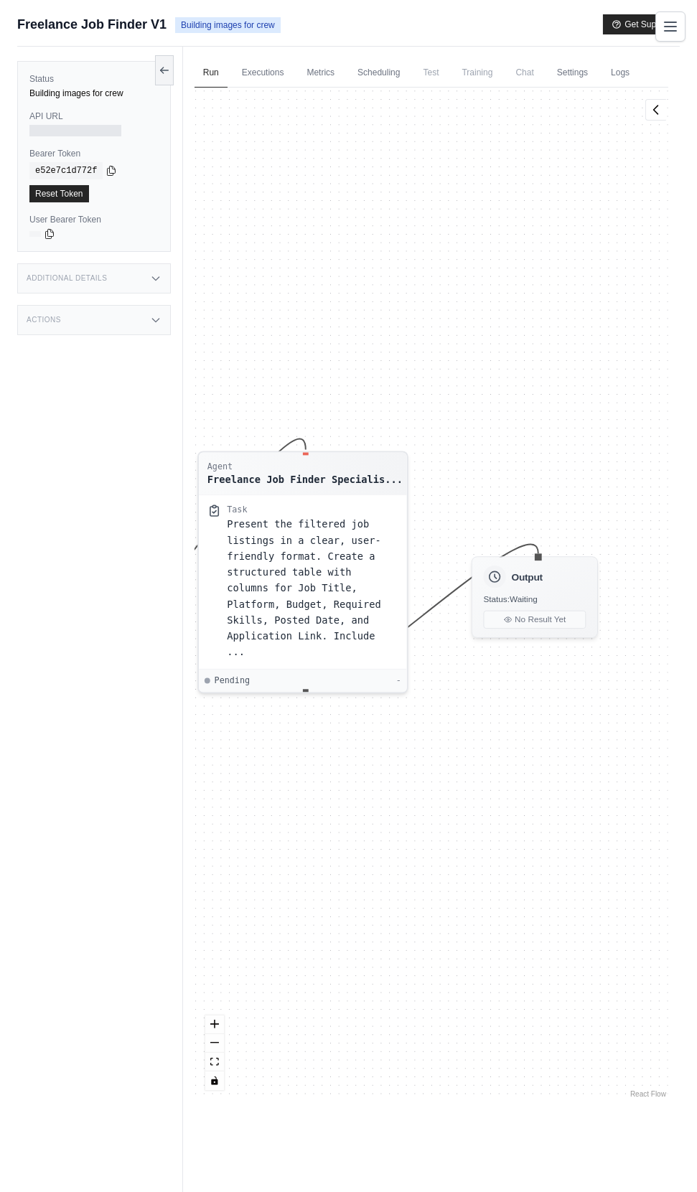
click at [267, 67] on link "Executions" at bounding box center [263, 73] width 60 height 30
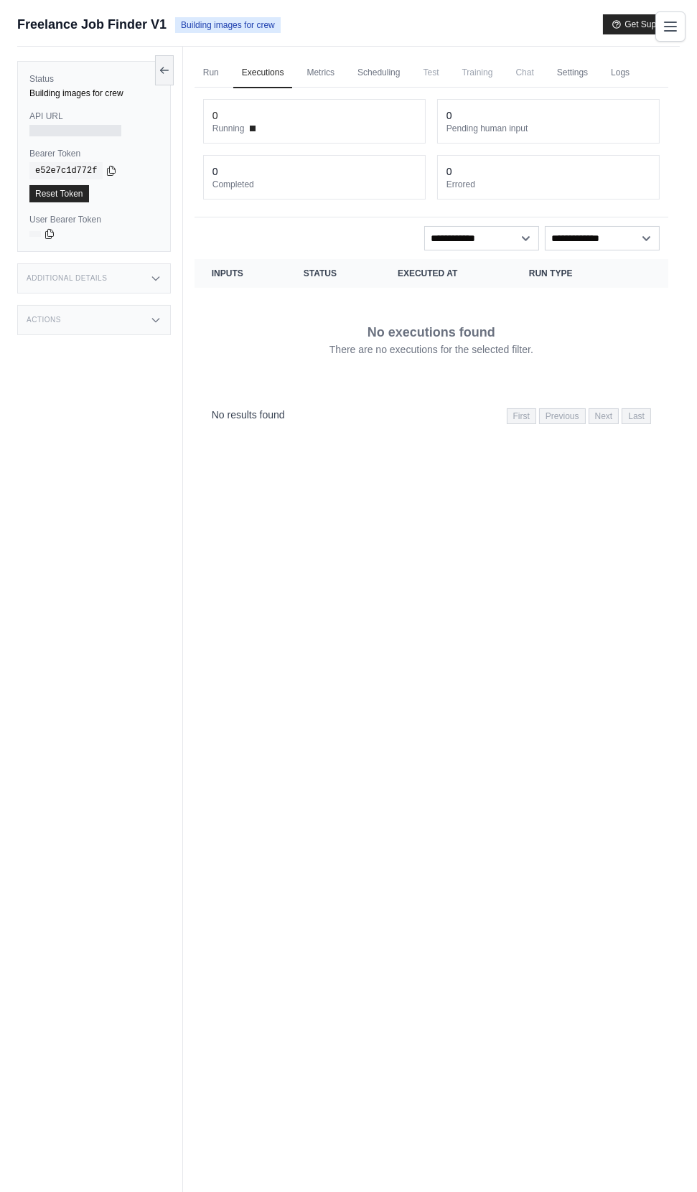
click at [334, 61] on link "Metrics" at bounding box center [320, 73] width 45 height 30
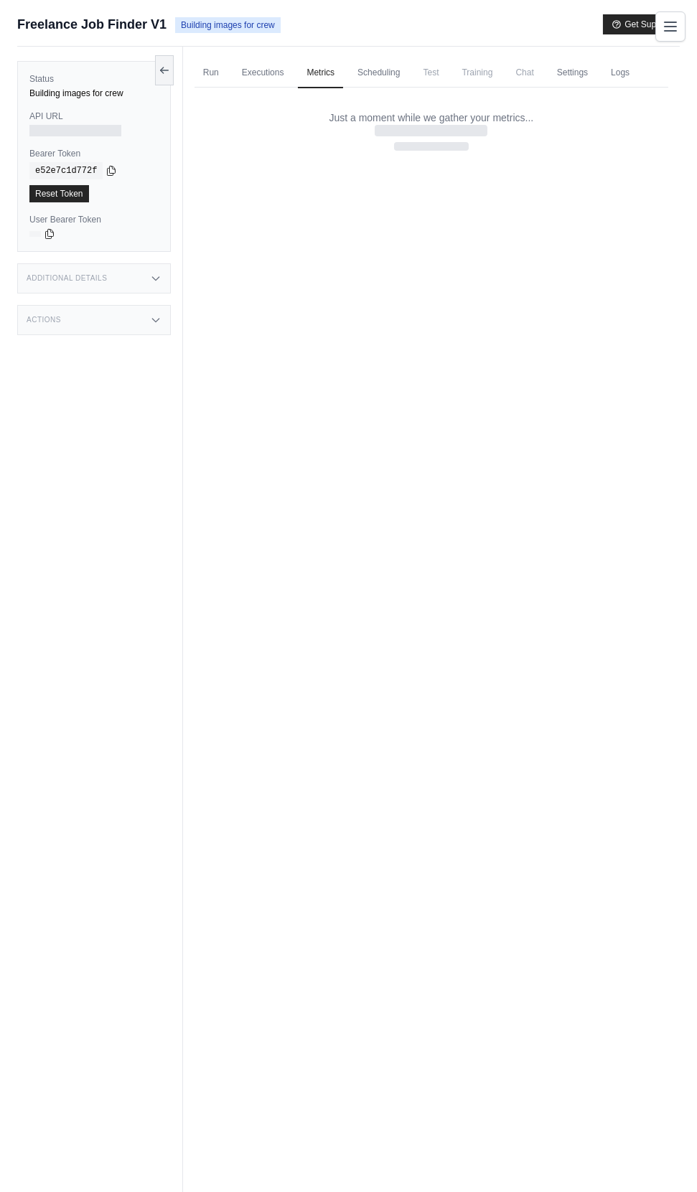
click at [392, 67] on link "Scheduling" at bounding box center [379, 73] width 60 height 30
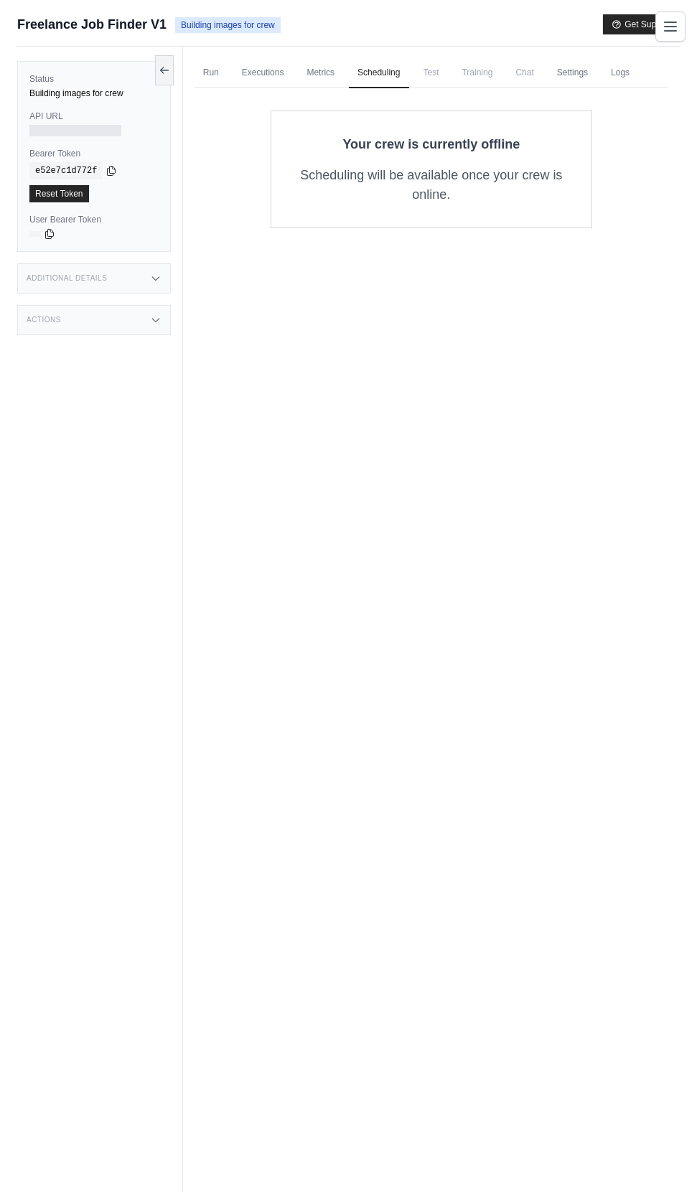
click at [406, 73] on link "Scheduling" at bounding box center [379, 73] width 60 height 30
click at [552, 75] on link "Settings" at bounding box center [572, 73] width 48 height 30
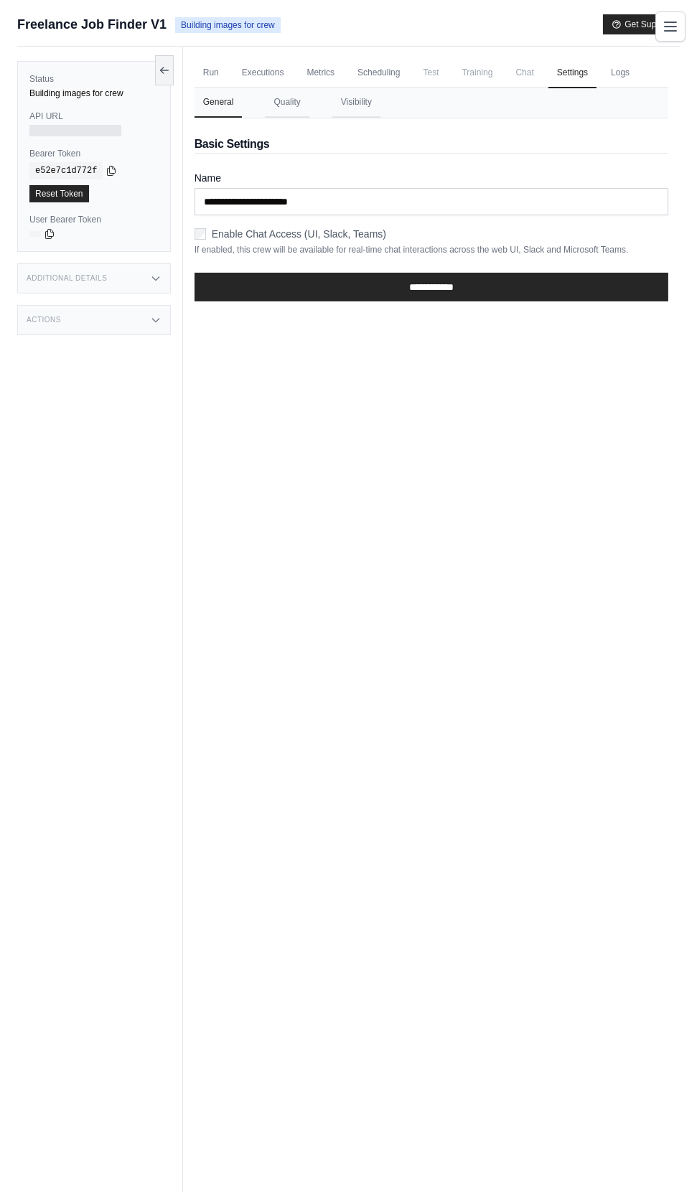
click at [237, 286] on input "**********" at bounding box center [430, 287] width 473 height 29
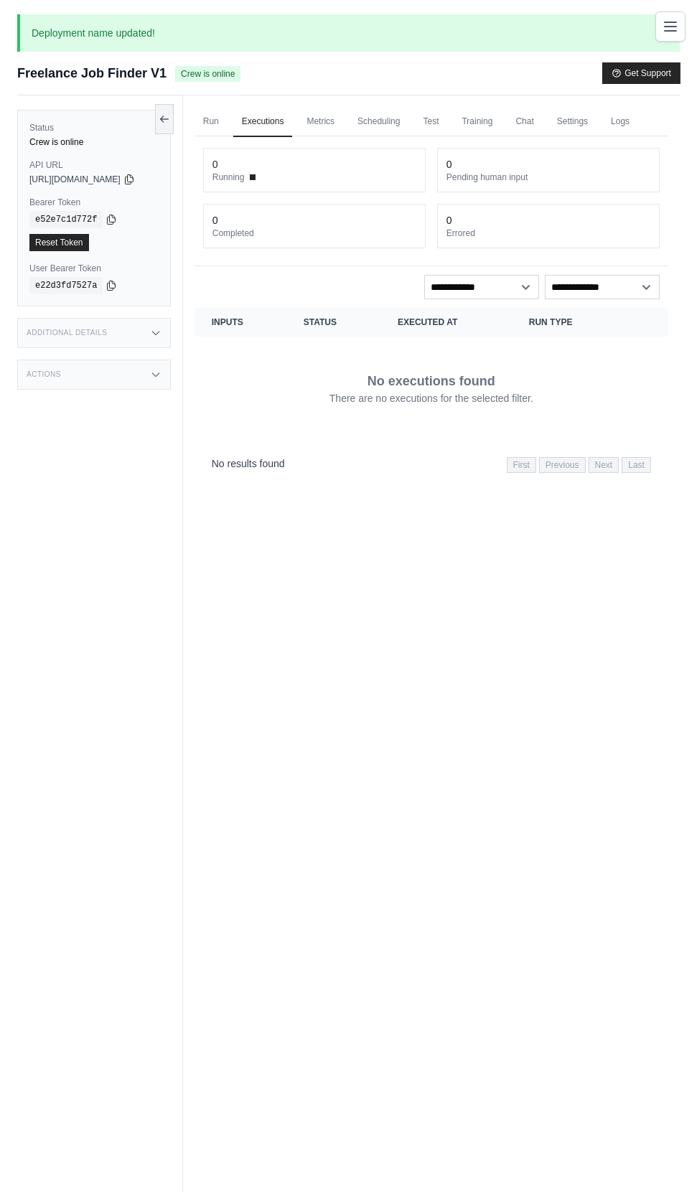
click at [616, 72] on icon "button" at bounding box center [617, 74] width 8 height 8
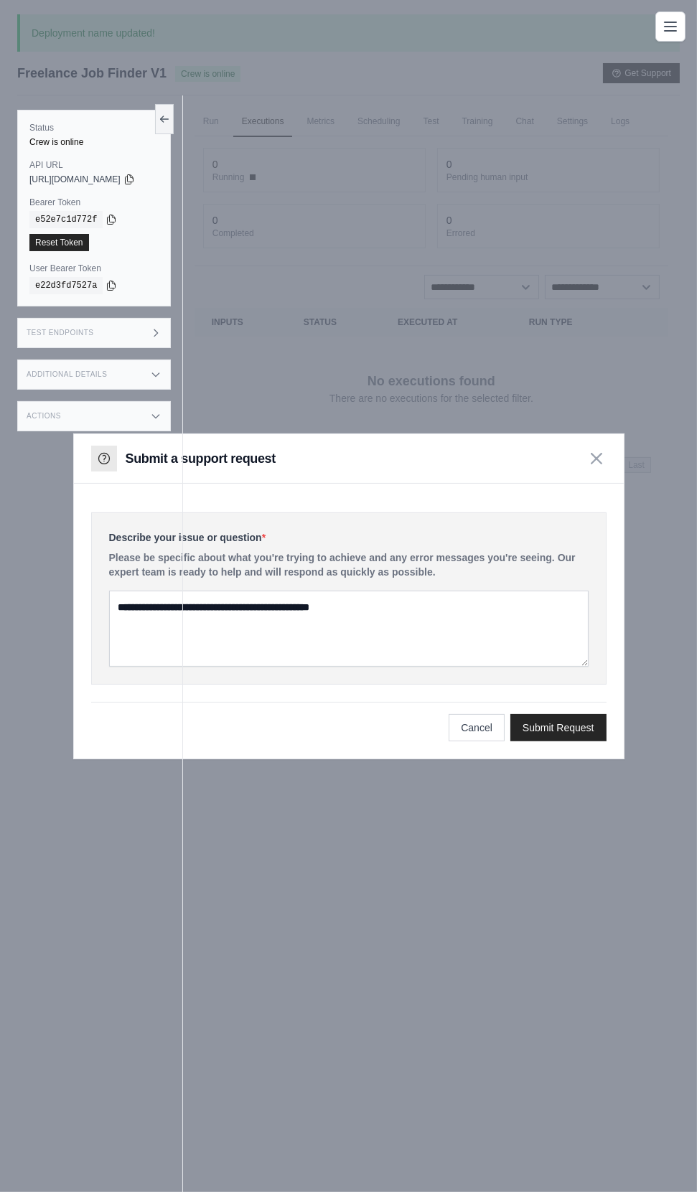
click at [609, 440] on div at bounding box center [348, 596] width 697 height 1192
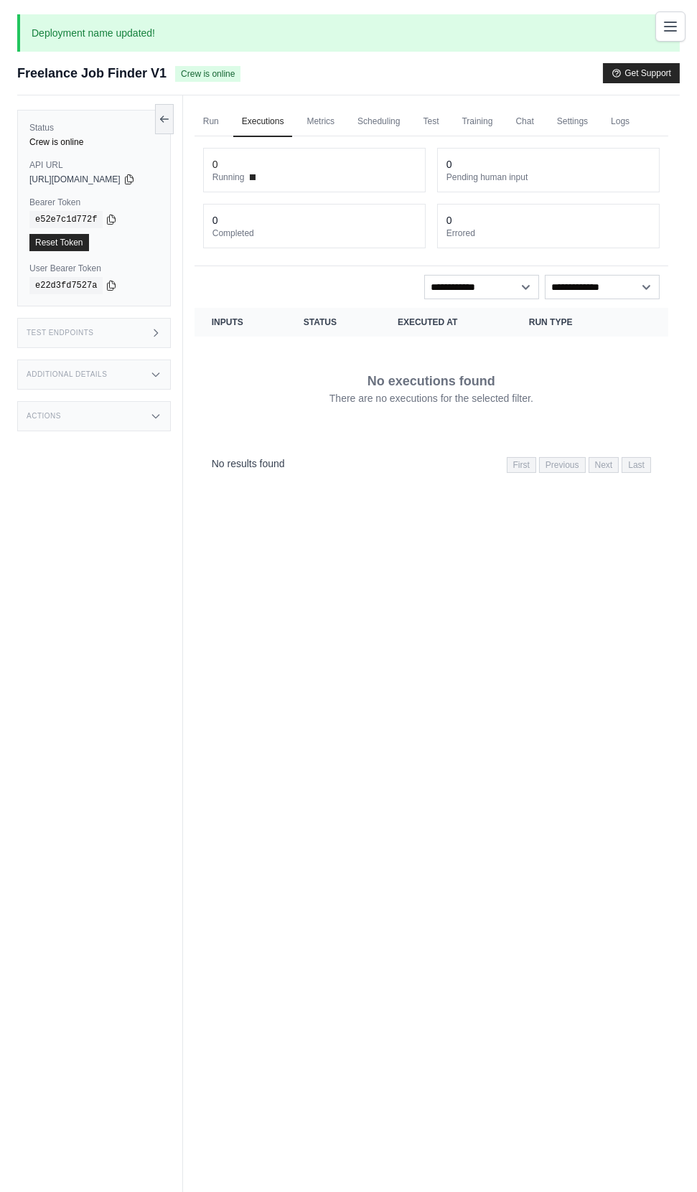
click at [637, 121] on link "Logs" at bounding box center [620, 122] width 36 height 30
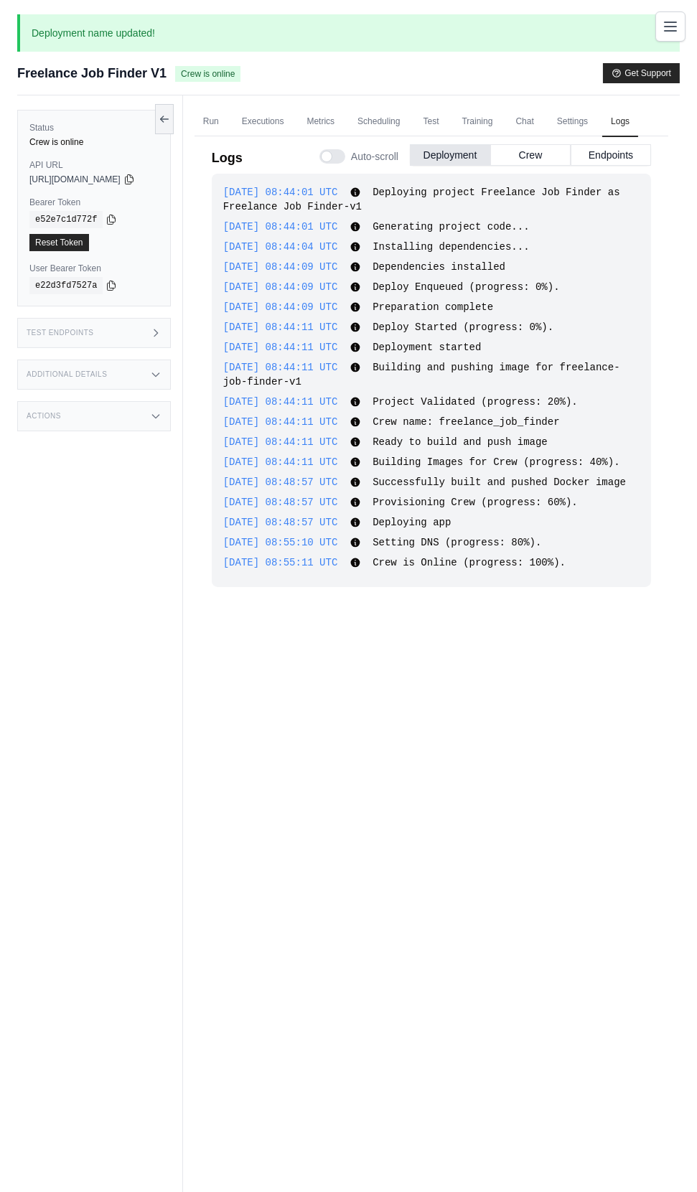
click at [670, 27] on icon "Toggle navigation" at bounding box center [669, 26] width 17 height 17
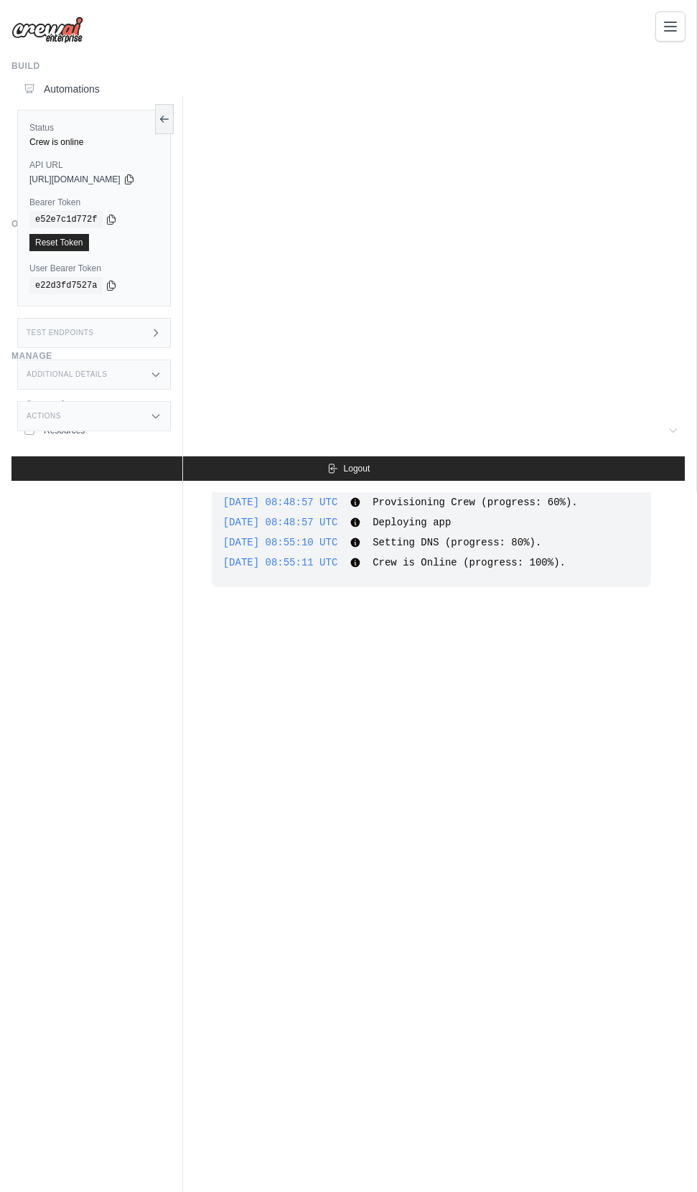
click at [65, 143] on div "Crew is online" at bounding box center [93, 141] width 129 height 11
click at [174, 111] on button at bounding box center [164, 119] width 19 height 30
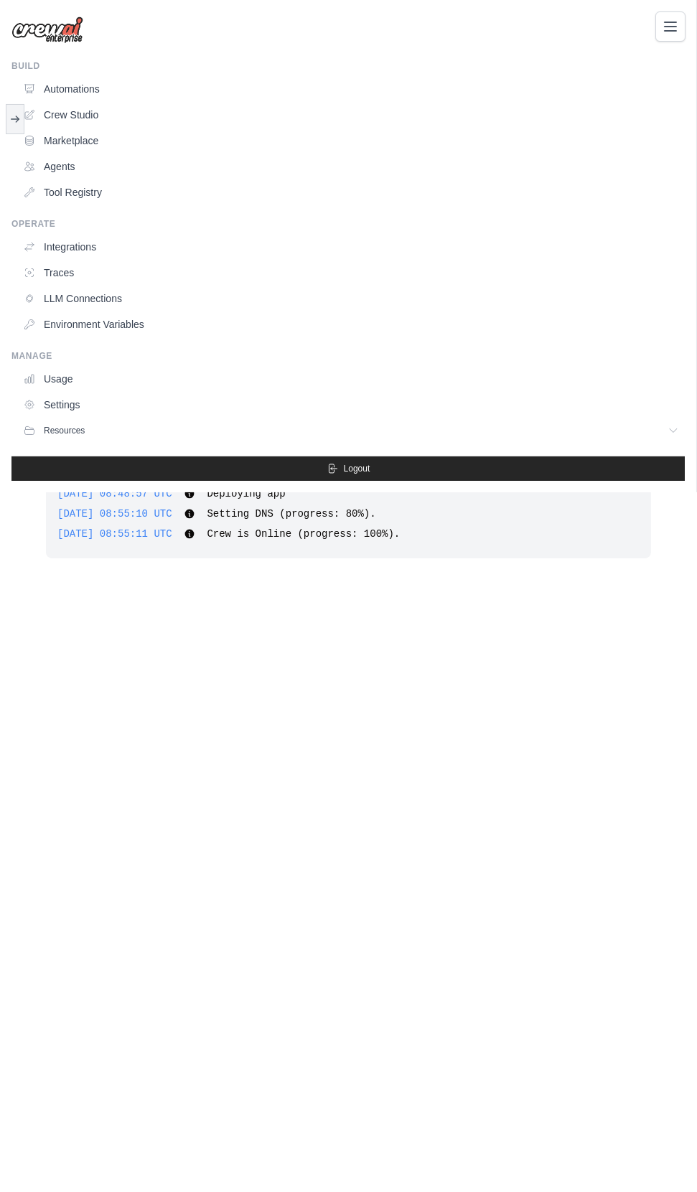
click at [388, 723] on div "fashioninsta170@gmail.com Settings Build Automations Crew Studio Resources Blog" at bounding box center [348, 596] width 697 height 1192
click at [17, 124] on button at bounding box center [15, 119] width 19 height 30
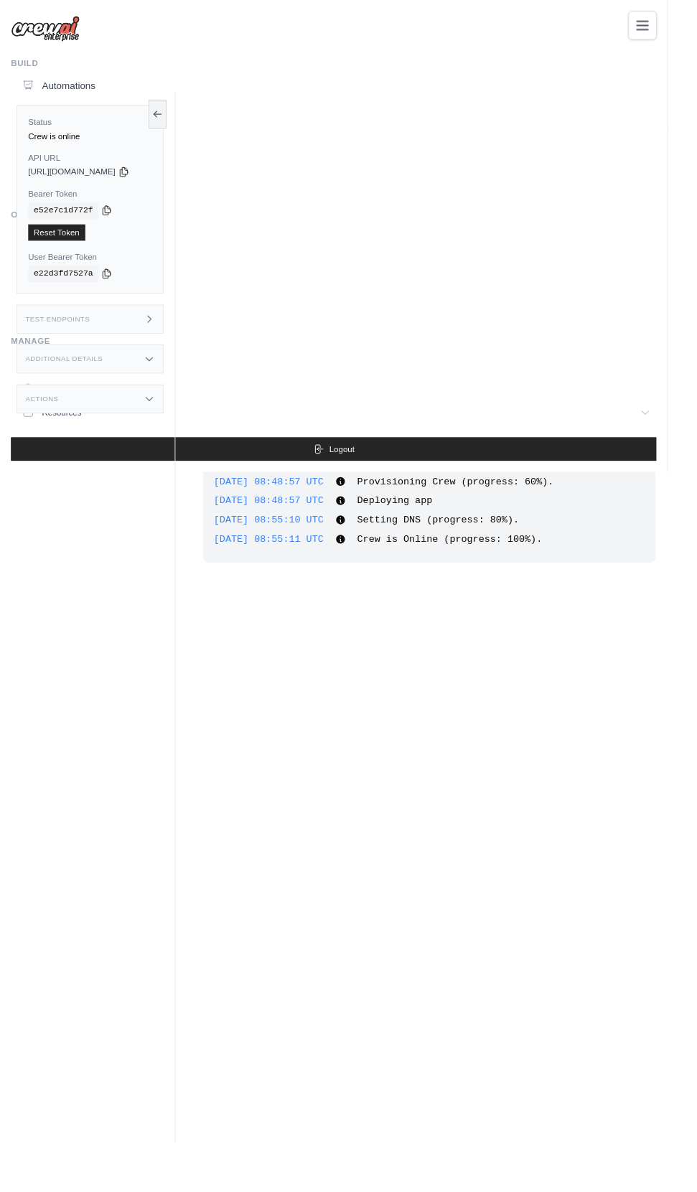
click at [60, 156] on div "Status Crew is online API URL copied https://freelance-job-finder-v1-e732741c-c…" at bounding box center [94, 208] width 154 height 197
click at [454, 669] on div "fashioninsta170@gmail.com Settings Build Automations Crew Studio Resources Blog" at bounding box center [348, 596] width 697 height 1192
click at [684, 415] on link "Settings" at bounding box center [350, 404] width 667 height 23
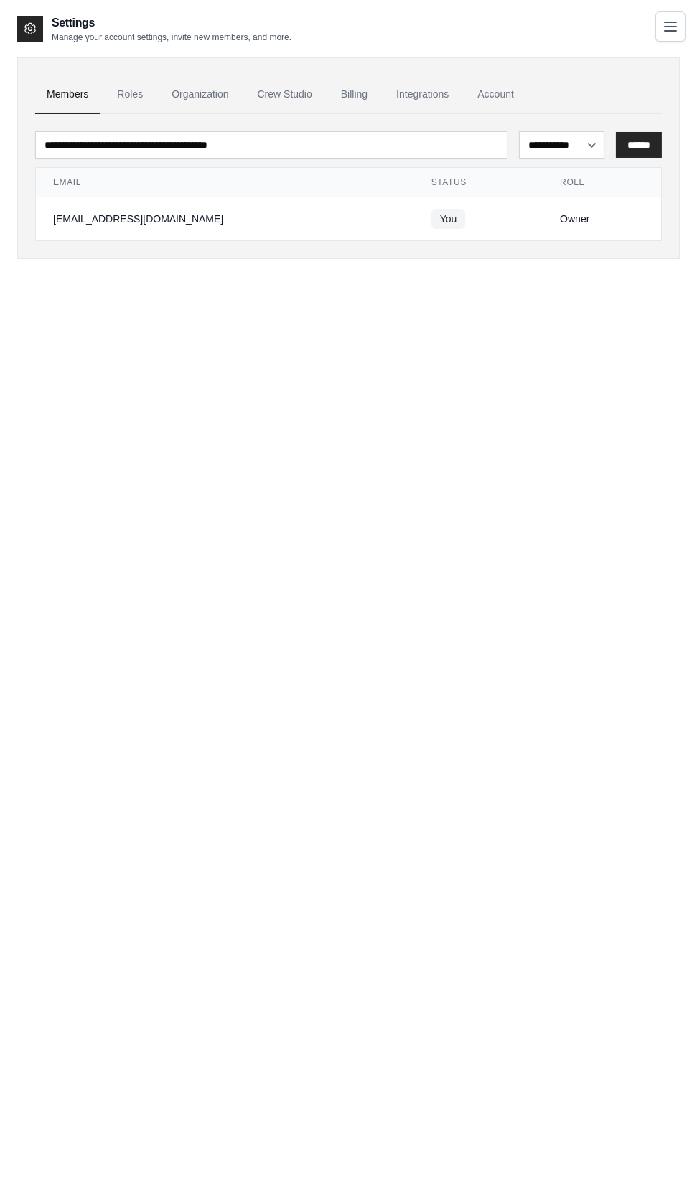
click at [130, 93] on link "Roles" at bounding box center [129, 94] width 49 height 39
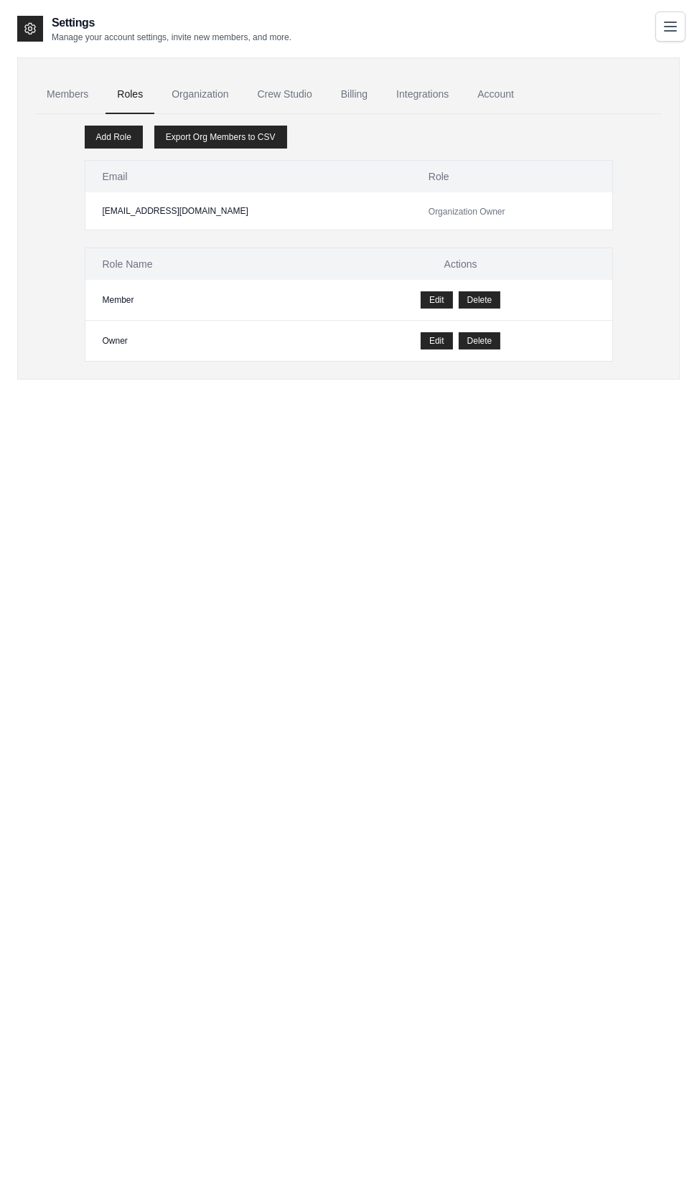
click at [206, 93] on link "Organization" at bounding box center [200, 94] width 80 height 39
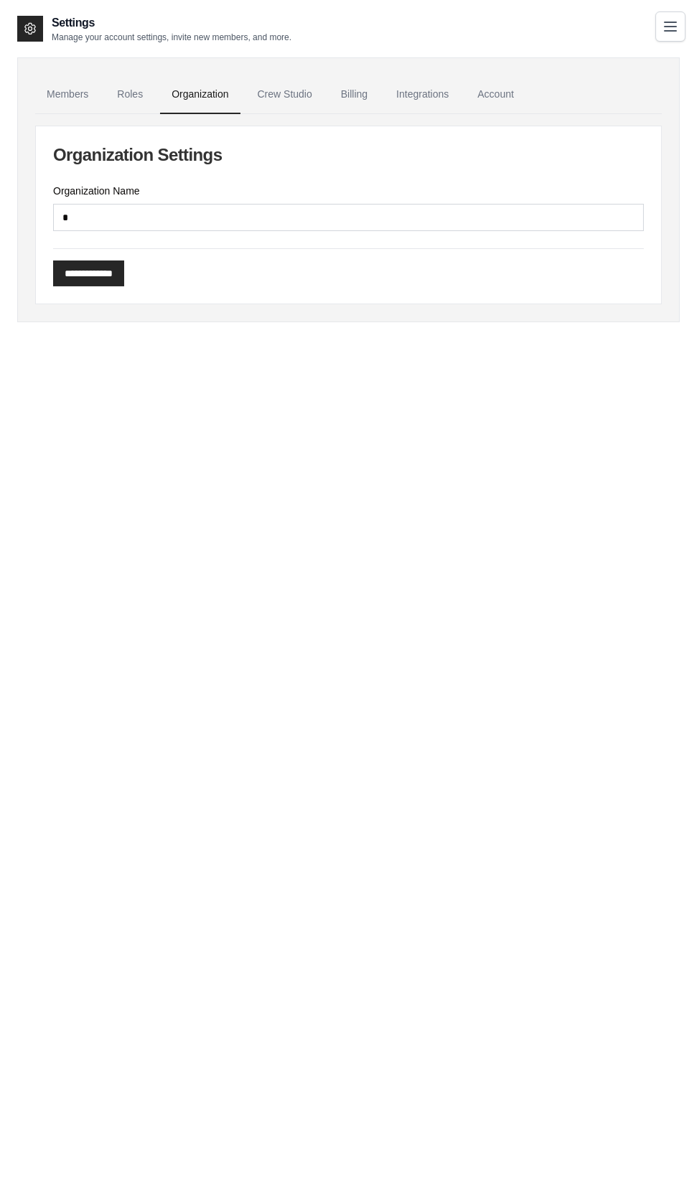
click at [249, 95] on link "Crew Studio" at bounding box center [284, 94] width 77 height 39
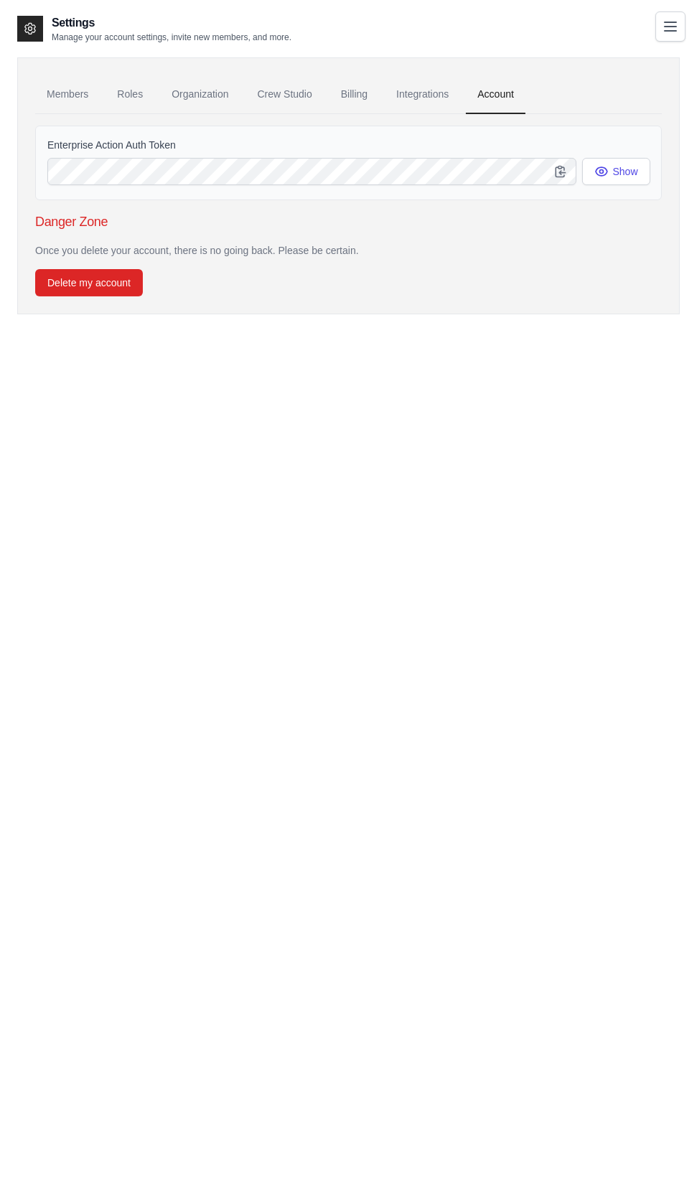
click at [34, 26] on icon at bounding box center [30, 29] width 14 height 14
click at [672, 32] on icon "Toggle navigation" at bounding box center [669, 26] width 17 height 17
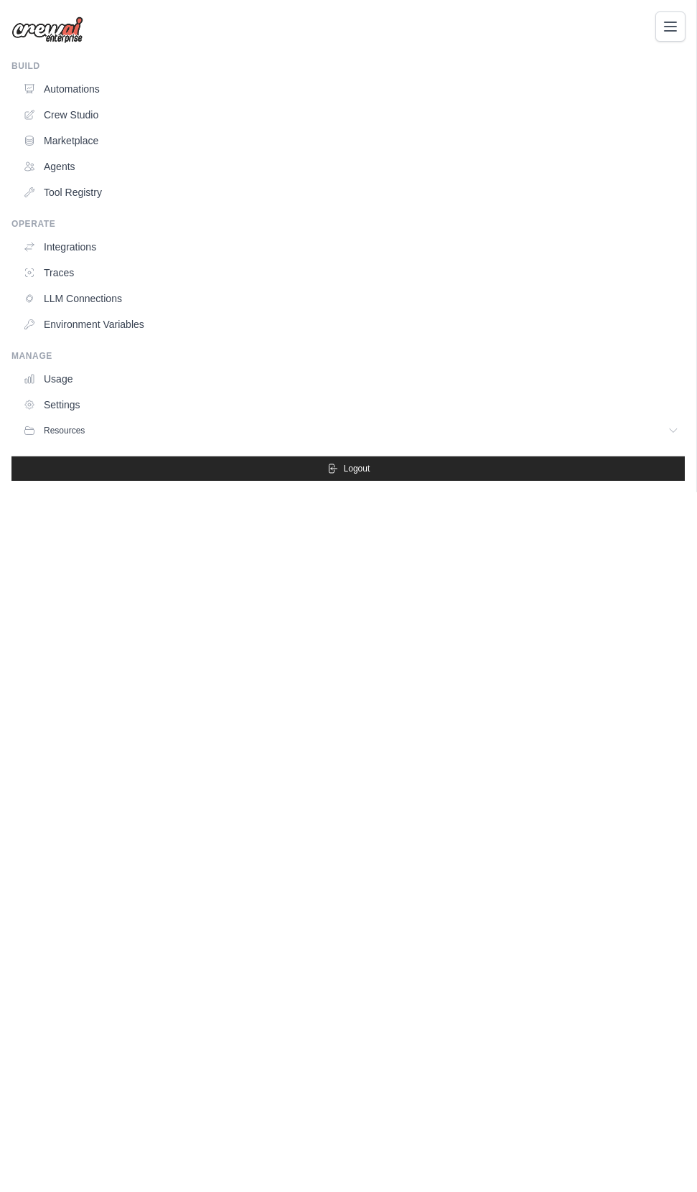
click at [31, 90] on icon at bounding box center [29, 88] width 11 height 11
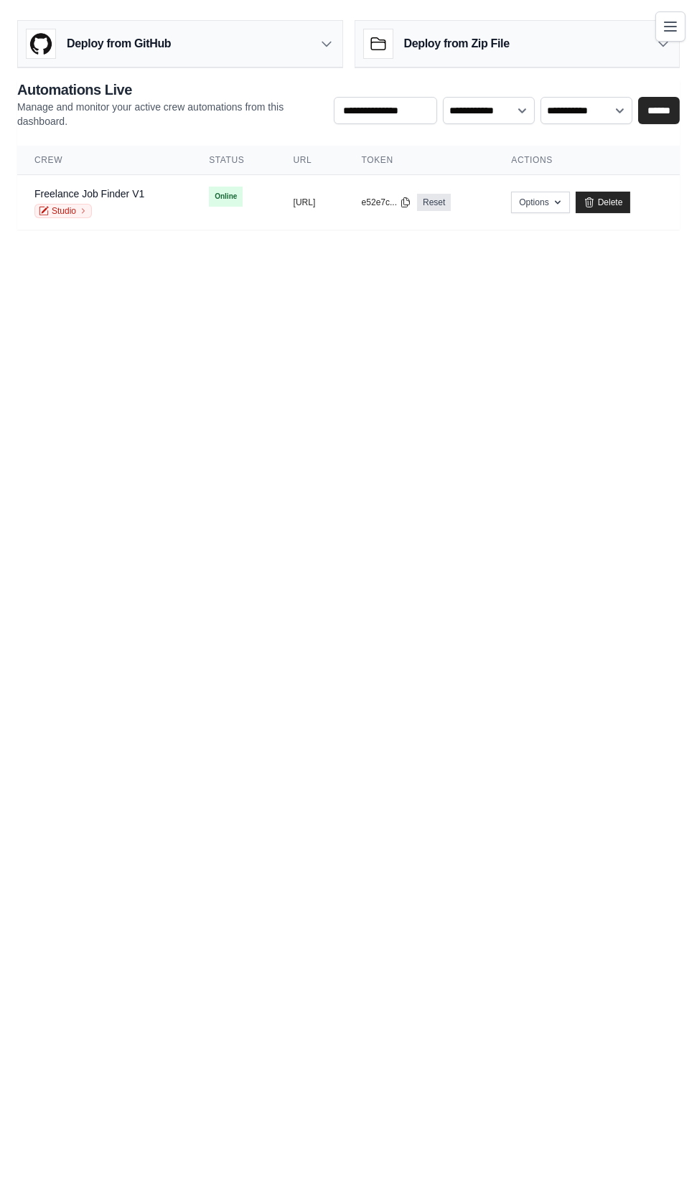
click at [209, 194] on span "Online" at bounding box center [226, 197] width 34 height 20
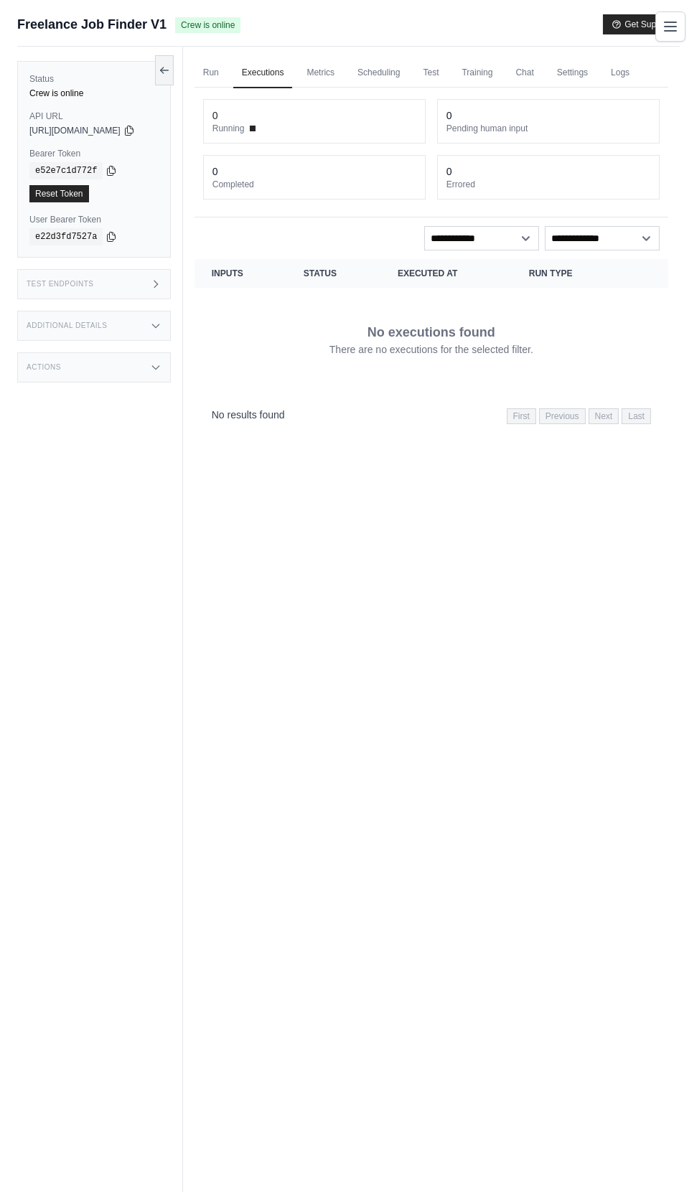
click at [343, 71] on link "Metrics" at bounding box center [320, 73] width 45 height 30
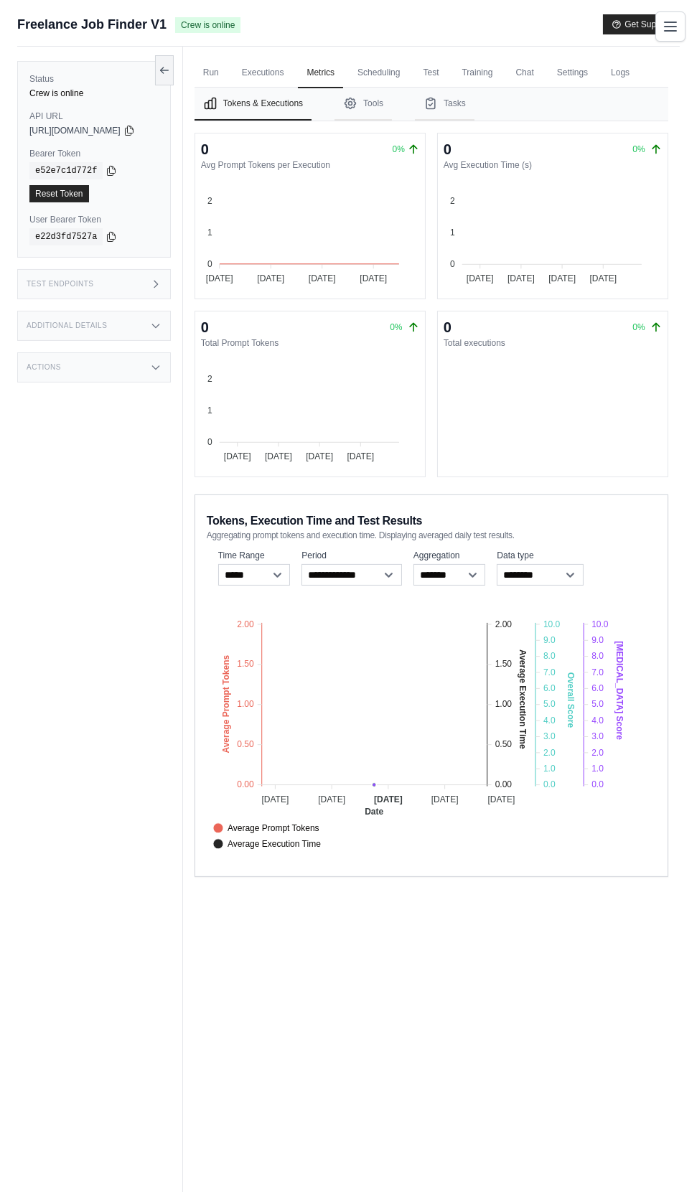
click at [225, 72] on link "Run" at bounding box center [210, 73] width 33 height 30
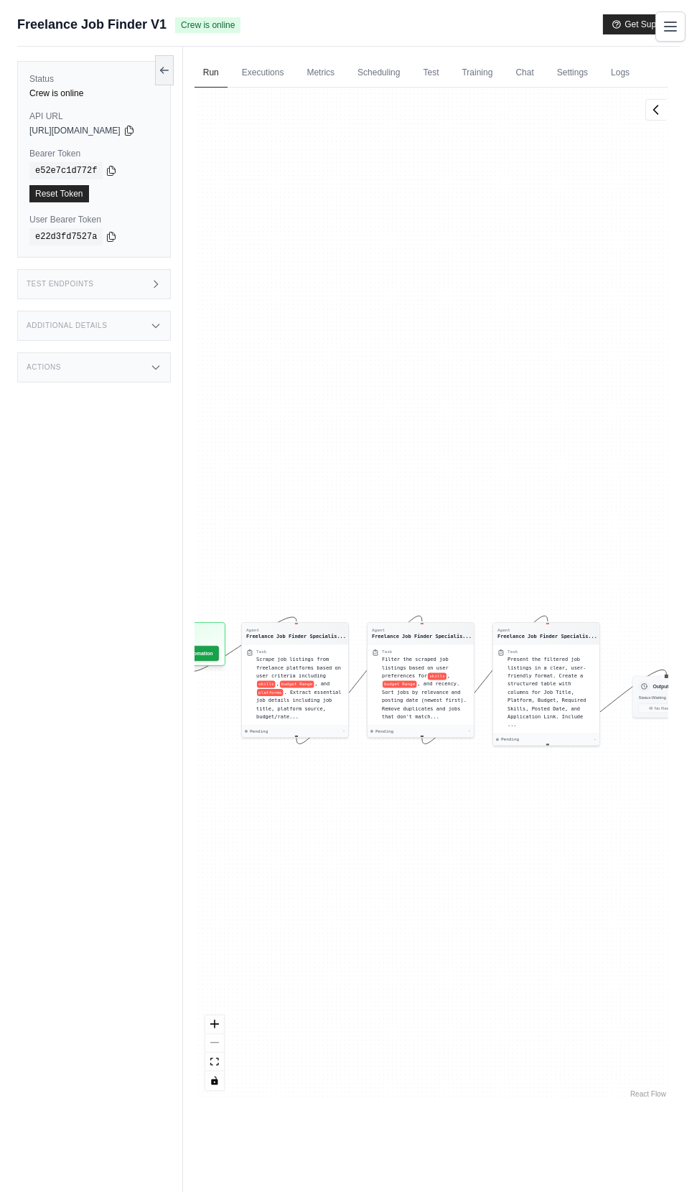
click at [541, 72] on link "Chat" at bounding box center [523, 73] width 35 height 30
click at [637, 72] on link "Logs" at bounding box center [620, 73] width 36 height 30
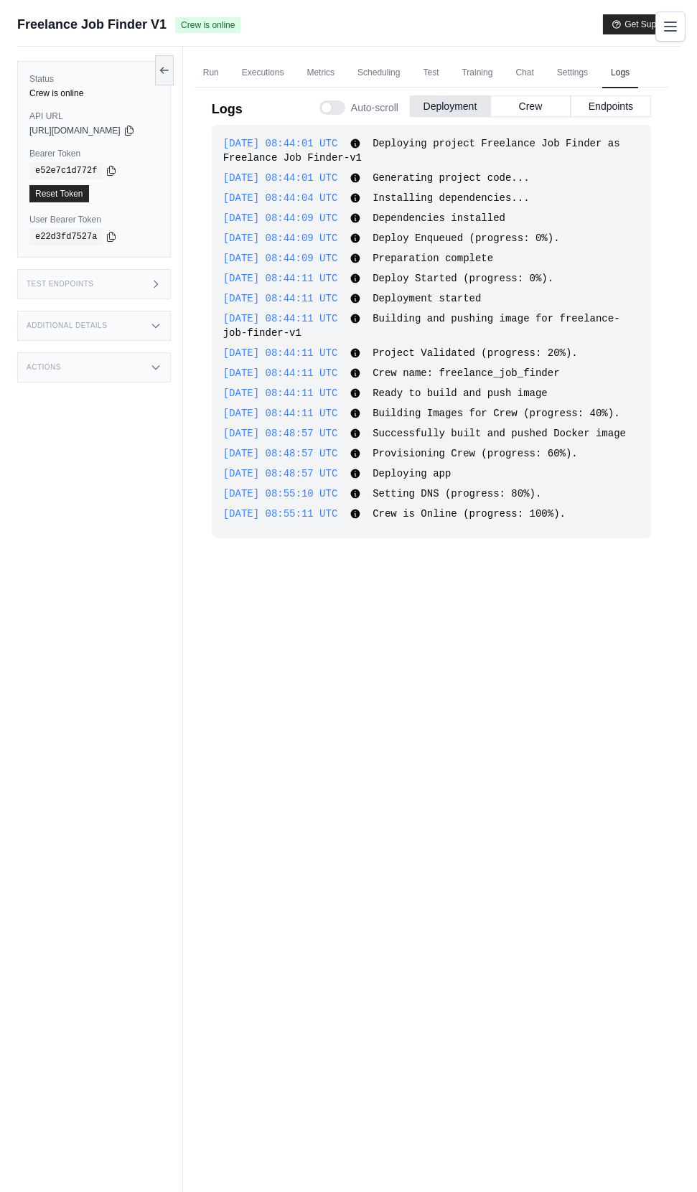
click at [326, 109] on div at bounding box center [332, 107] width 26 height 14
click at [225, 71] on link "Run" at bounding box center [210, 73] width 33 height 30
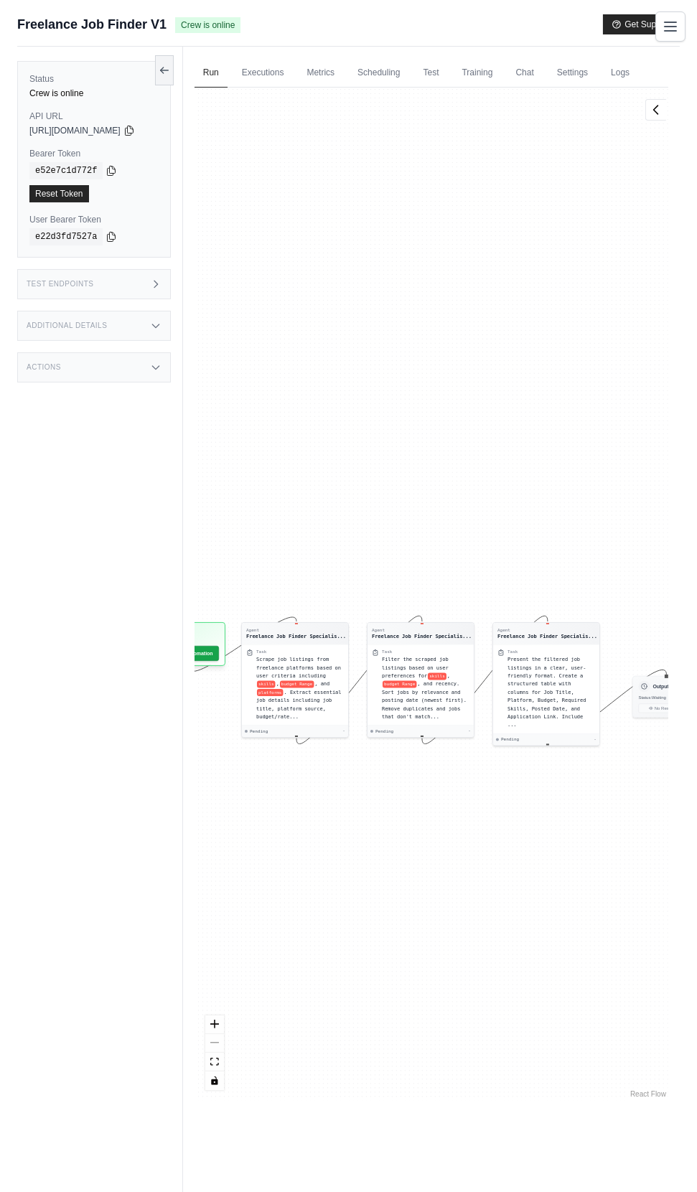
click at [596, 65] on link "Settings" at bounding box center [572, 73] width 48 height 30
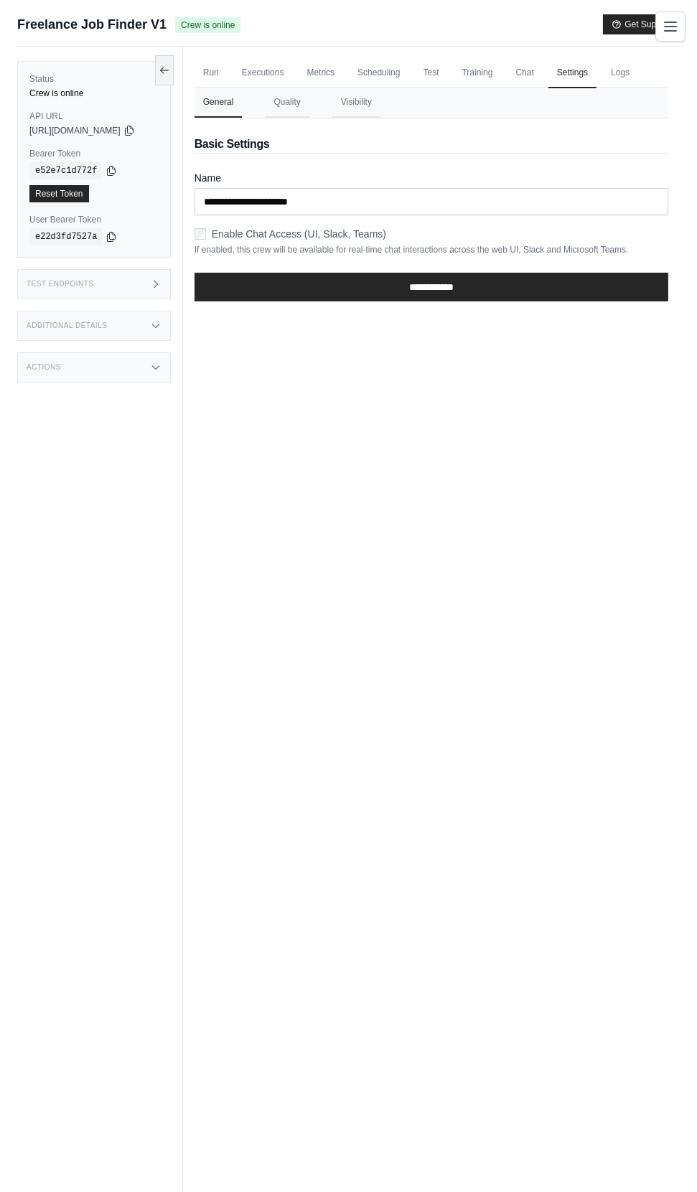
click at [519, 289] on input "**********" at bounding box center [430, 287] width 473 height 29
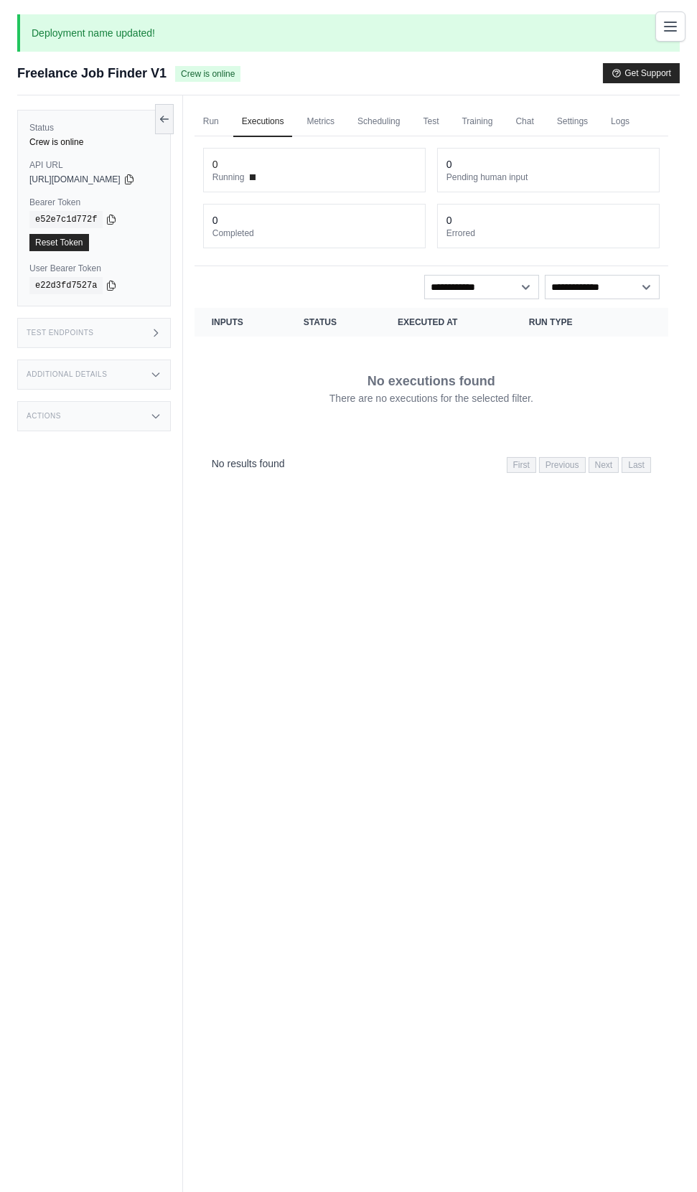
click at [596, 123] on link "Settings" at bounding box center [572, 122] width 48 height 30
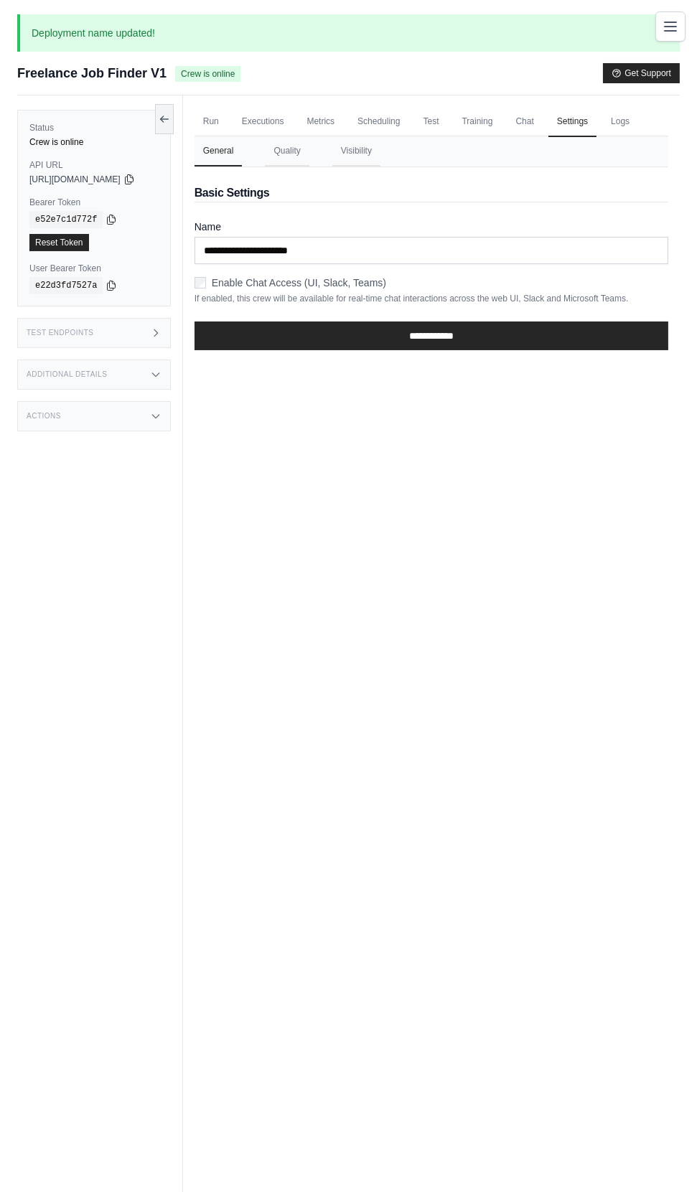
click at [356, 277] on label "Enable Chat Access (UI, Slack, Teams)" at bounding box center [299, 282] width 174 height 14
click at [572, 331] on input "**********" at bounding box center [430, 335] width 473 height 29
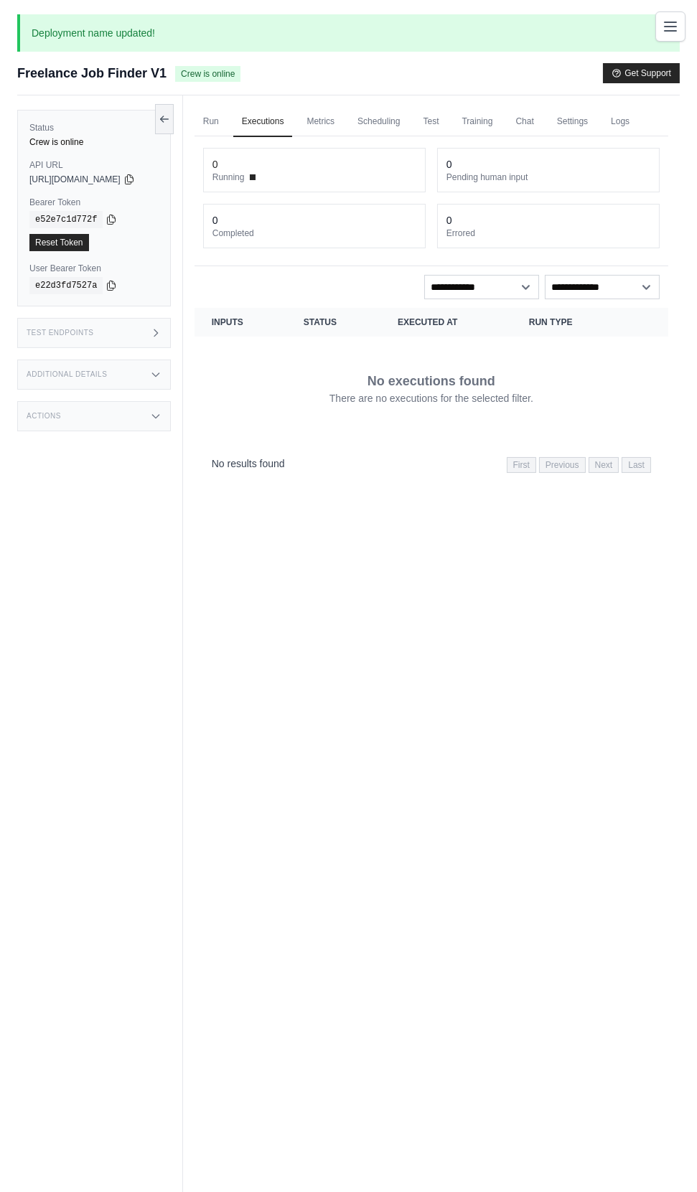
click at [174, 105] on button at bounding box center [164, 119] width 19 height 30
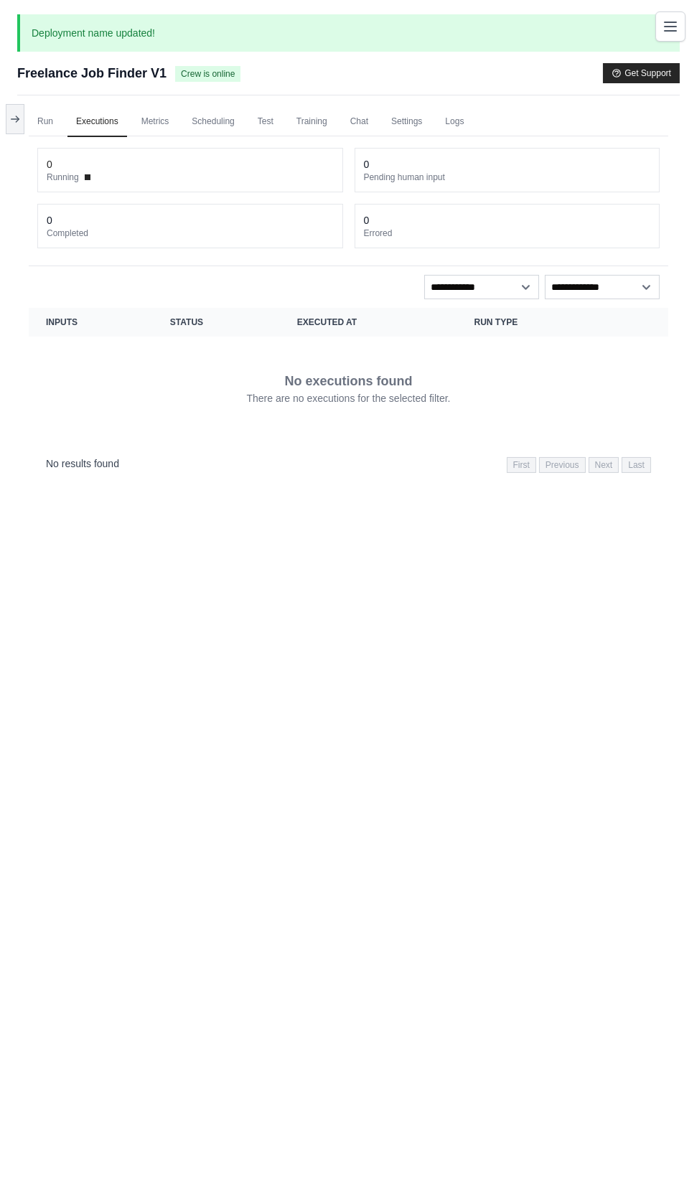
click at [189, 67] on span "Crew is online" at bounding box center [207, 74] width 65 height 16
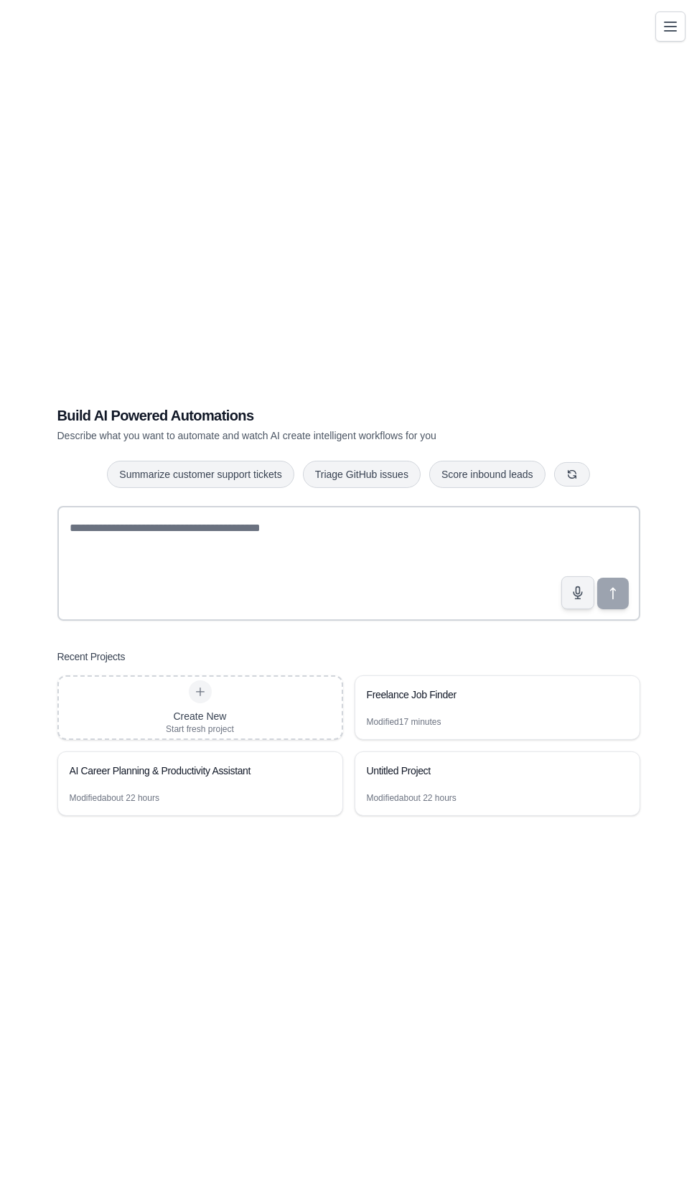
click at [669, 26] on icon "Toggle navigation" at bounding box center [669, 26] width 11 height 9
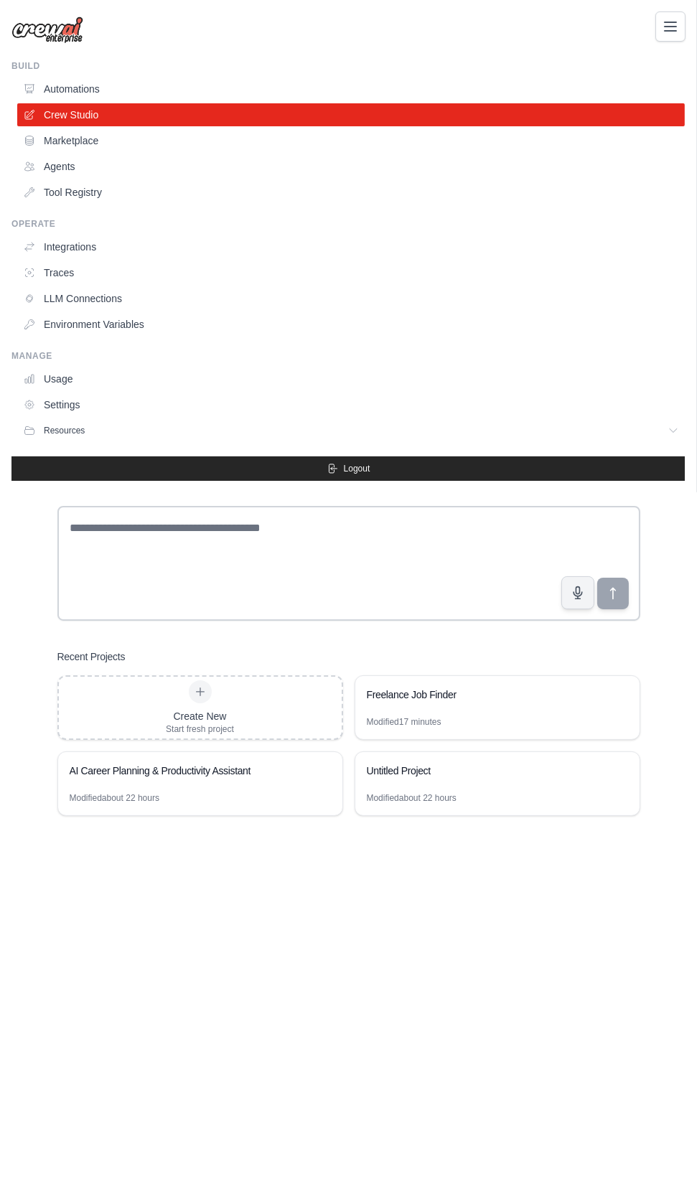
click at [584, 799] on div "fashioninsta170@gmail.com Settings Build Automations Crew Studio Resources Blog" at bounding box center [348, 596] width 697 height 1192
click at [445, 799] on div "fashioninsta170@gmail.com Settings Build Automations Crew Studio Resources Blog" at bounding box center [348, 596] width 697 height 1192
click at [448, 140] on link "Marketplace" at bounding box center [350, 140] width 667 height 23
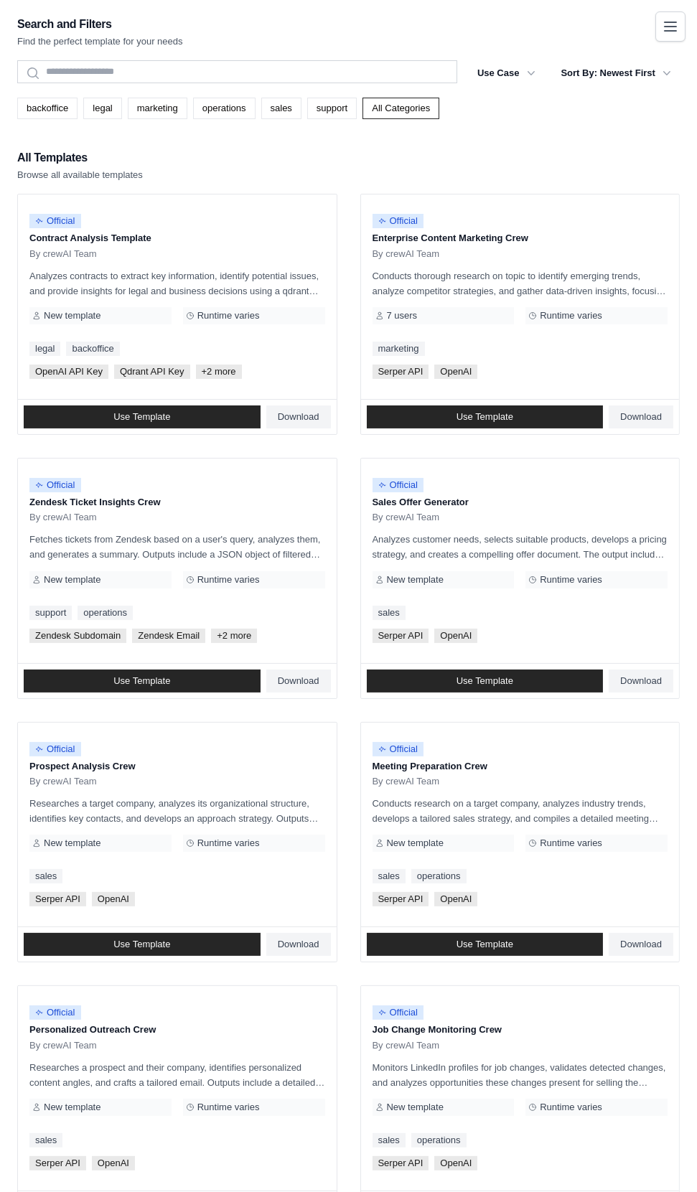
click at [669, 27] on icon "Toggle navigation" at bounding box center [669, 26] width 17 height 17
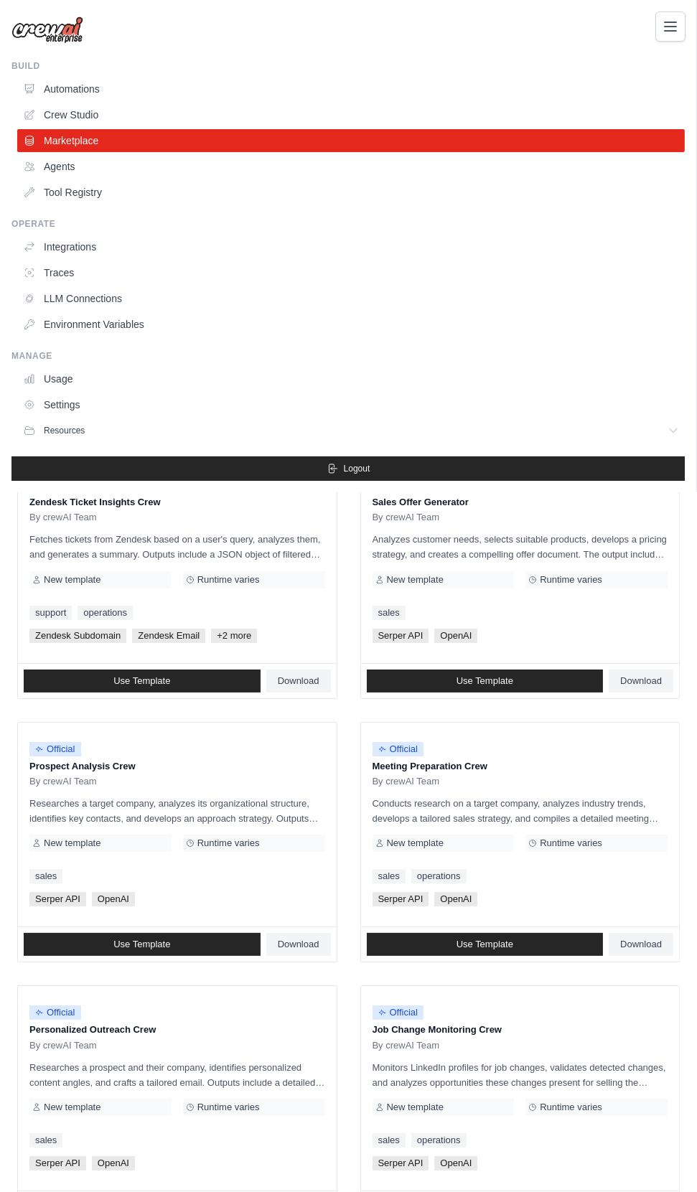
click at [359, 156] on link "Agents" at bounding box center [350, 166] width 667 height 23
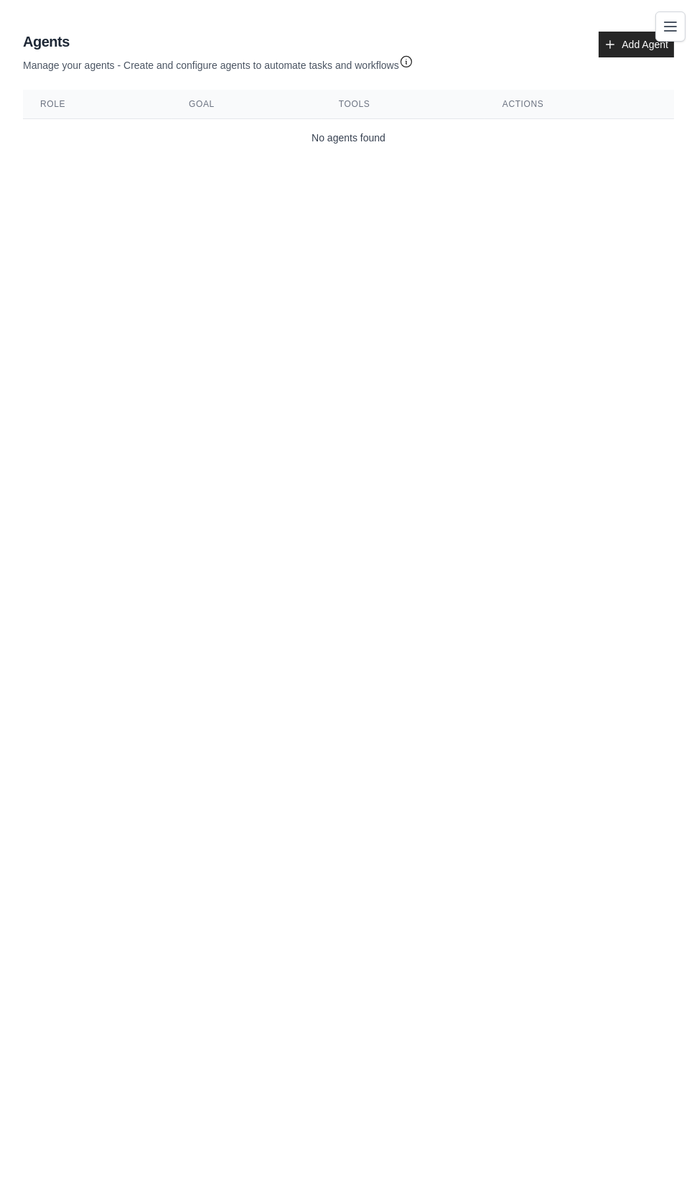
click at [617, 45] on link "Add Agent" at bounding box center [635, 45] width 75 height 26
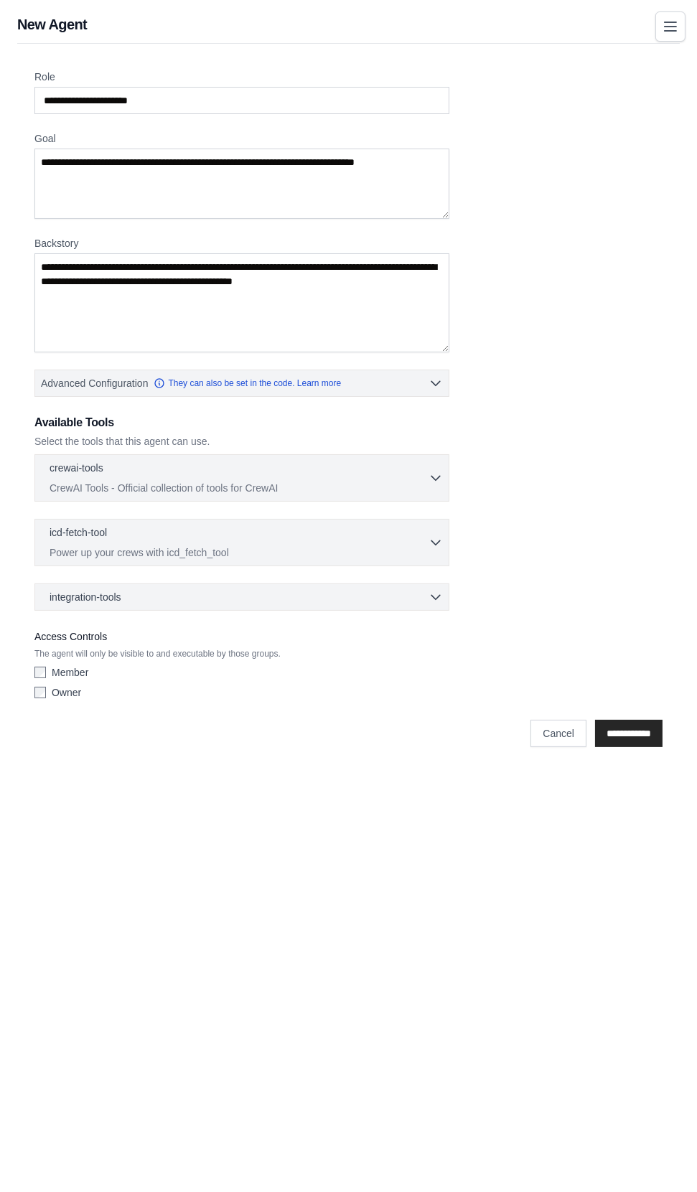
click at [628, 45] on div "Role Goal Backstory Advanced Configuration They can also be set in the code. Le…" at bounding box center [348, 400] width 662 height 712
click at [547, 727] on link "Cancel" at bounding box center [558, 733] width 56 height 27
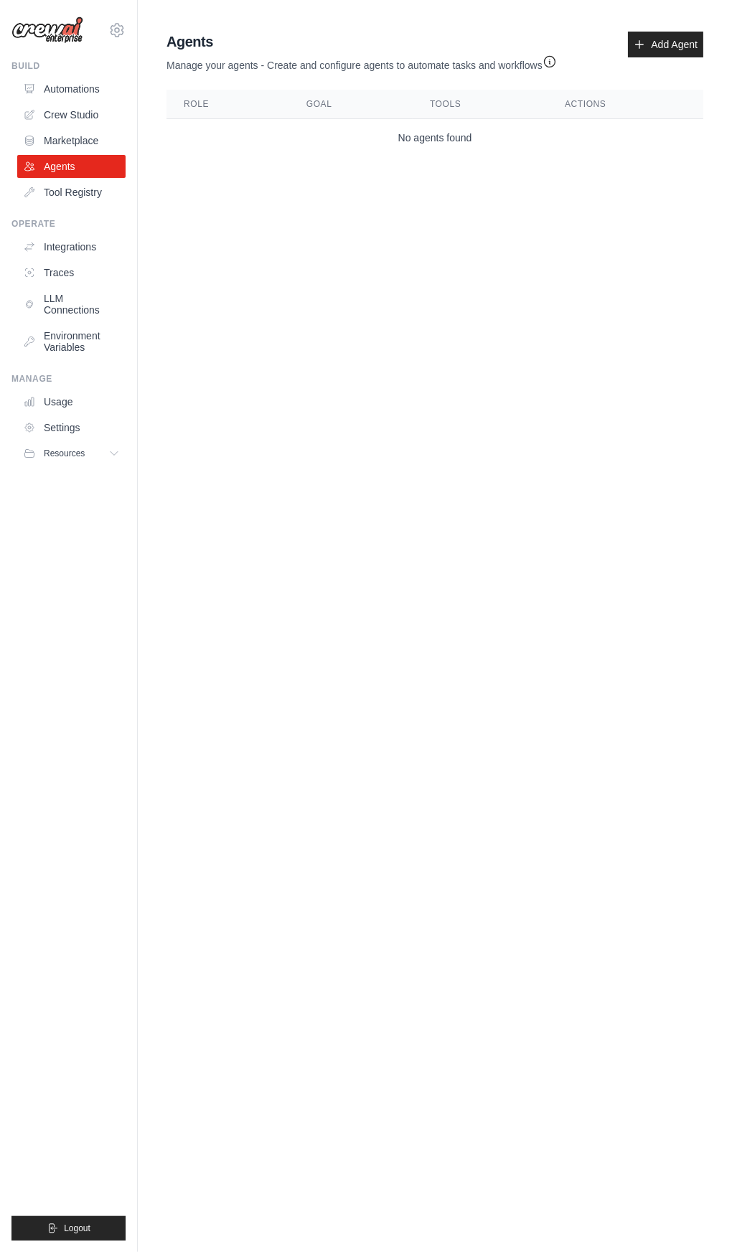
click at [409, 728] on body "[EMAIL_ADDRESS][DOMAIN_NAME] Settings Build Automations Crew Studio" at bounding box center [366, 626] width 732 height 1252
click at [659, 42] on link "Add Agent" at bounding box center [665, 45] width 75 height 26
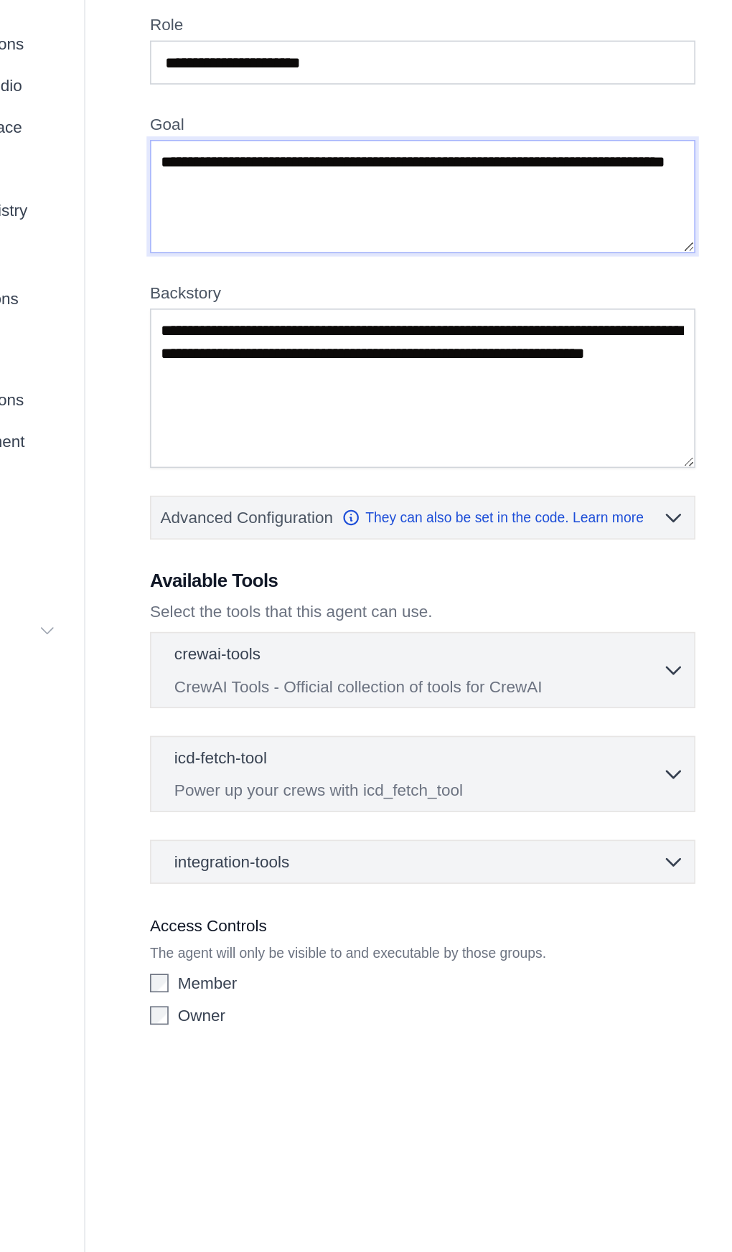
click at [309, 181] on textarea "Goal" at bounding box center [347, 183] width 339 height 70
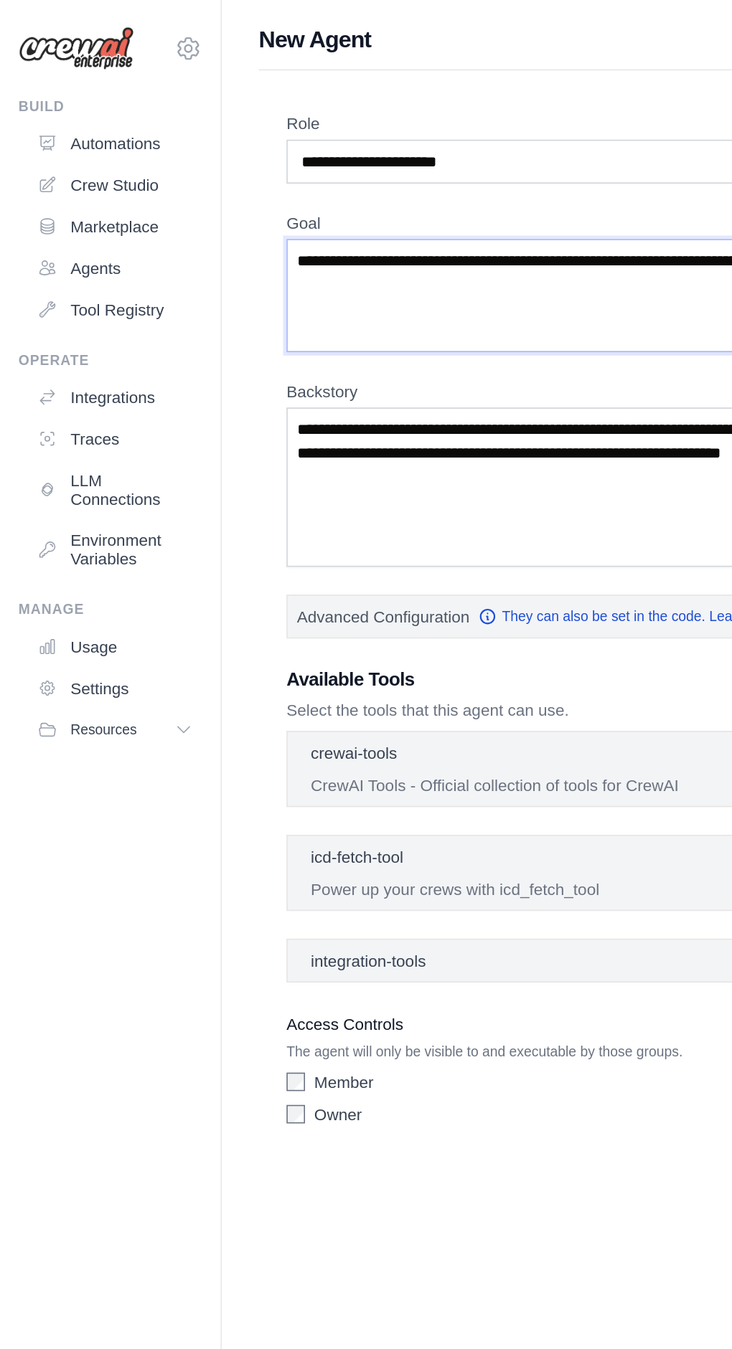
click at [288, 159] on textarea "Goal" at bounding box center [347, 183] width 339 height 70
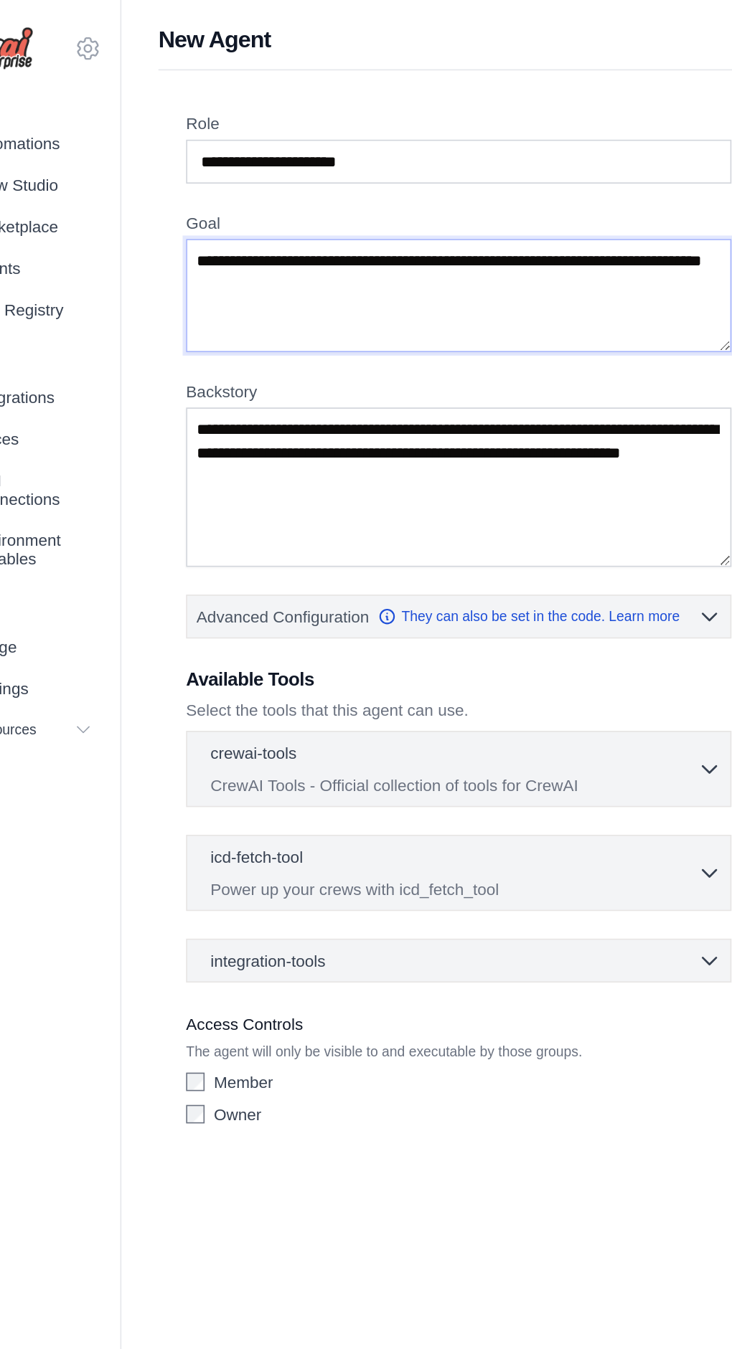
click at [361, 180] on textarea "Goal" at bounding box center [347, 183] width 339 height 70
click at [268, 165] on textarea "Goal" at bounding box center [347, 183] width 339 height 70
click at [245, 166] on textarea "Goal" at bounding box center [347, 183] width 339 height 70
click at [265, 163] on textarea "Goal" at bounding box center [347, 183] width 339 height 70
click at [251, 98] on input "Role" at bounding box center [347, 100] width 339 height 27
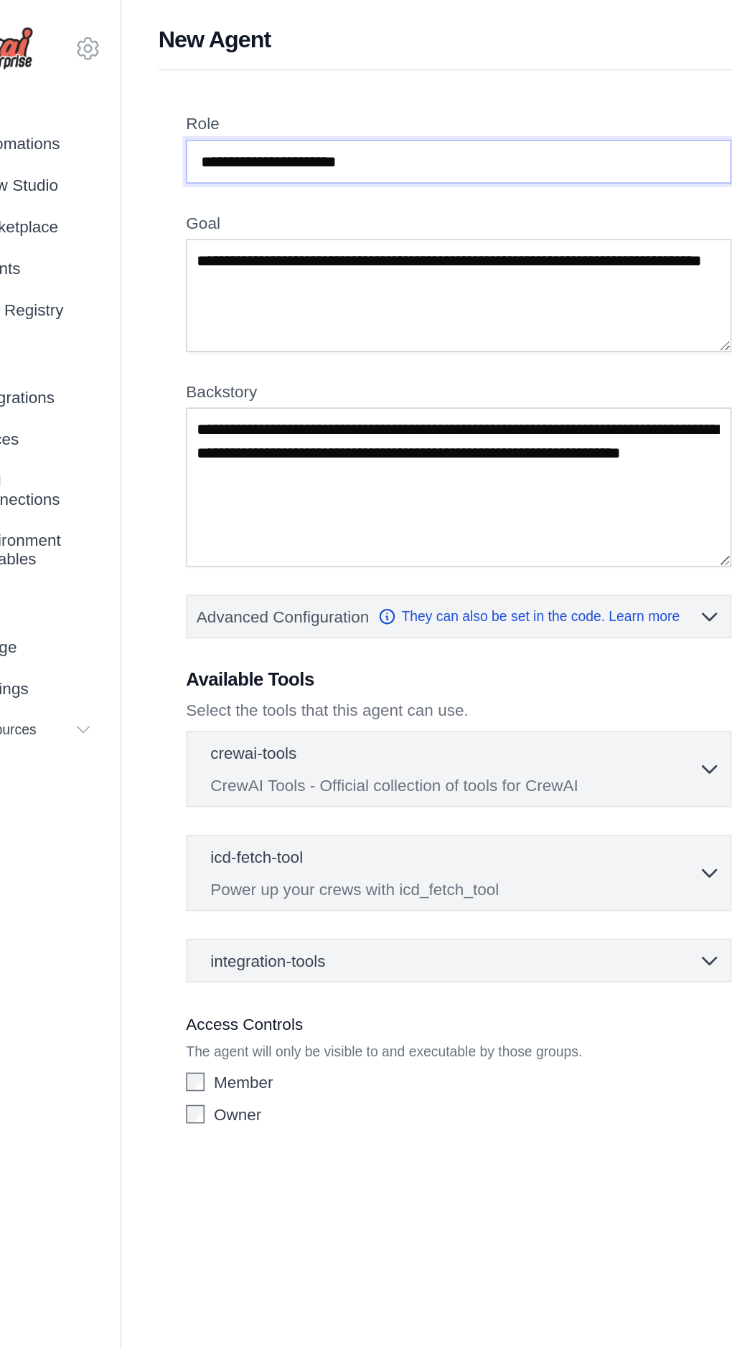
click at [327, 98] on input "Role" at bounding box center [347, 100] width 339 height 27
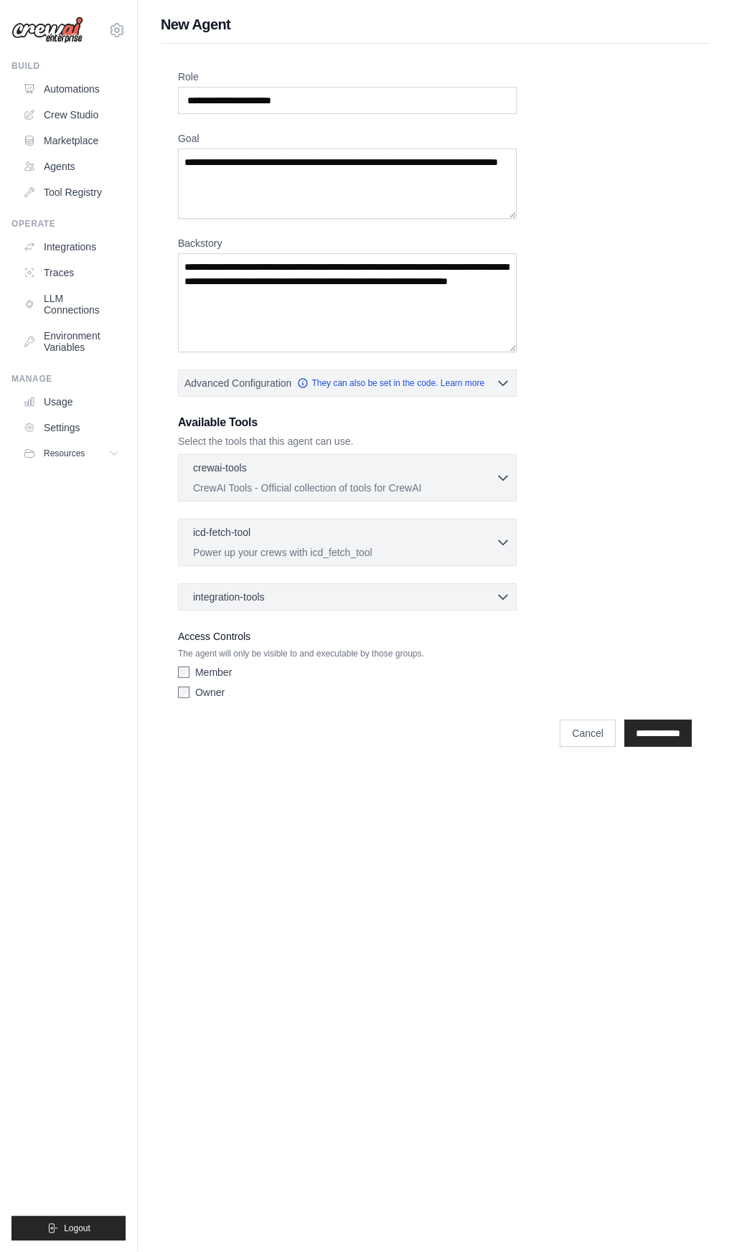
click at [682, 732] on input "**********" at bounding box center [657, 733] width 67 height 27
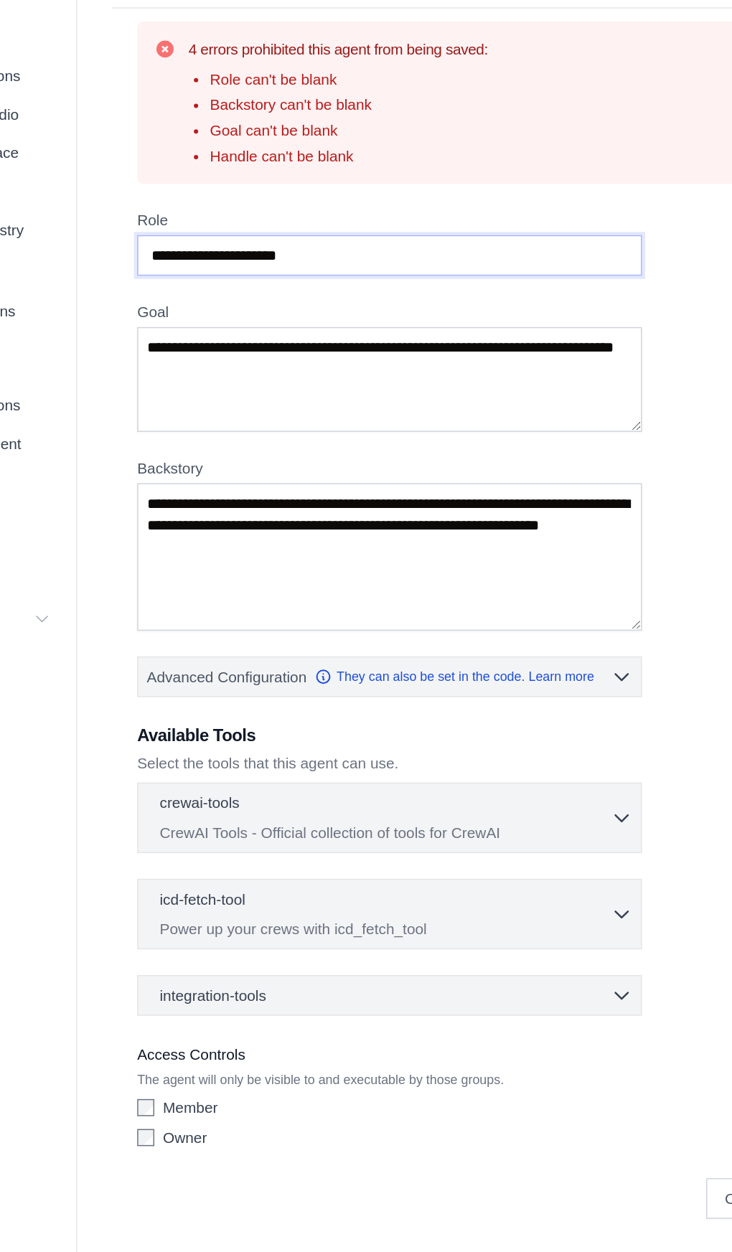
click at [209, 209] on input "Role" at bounding box center [347, 209] width 339 height 27
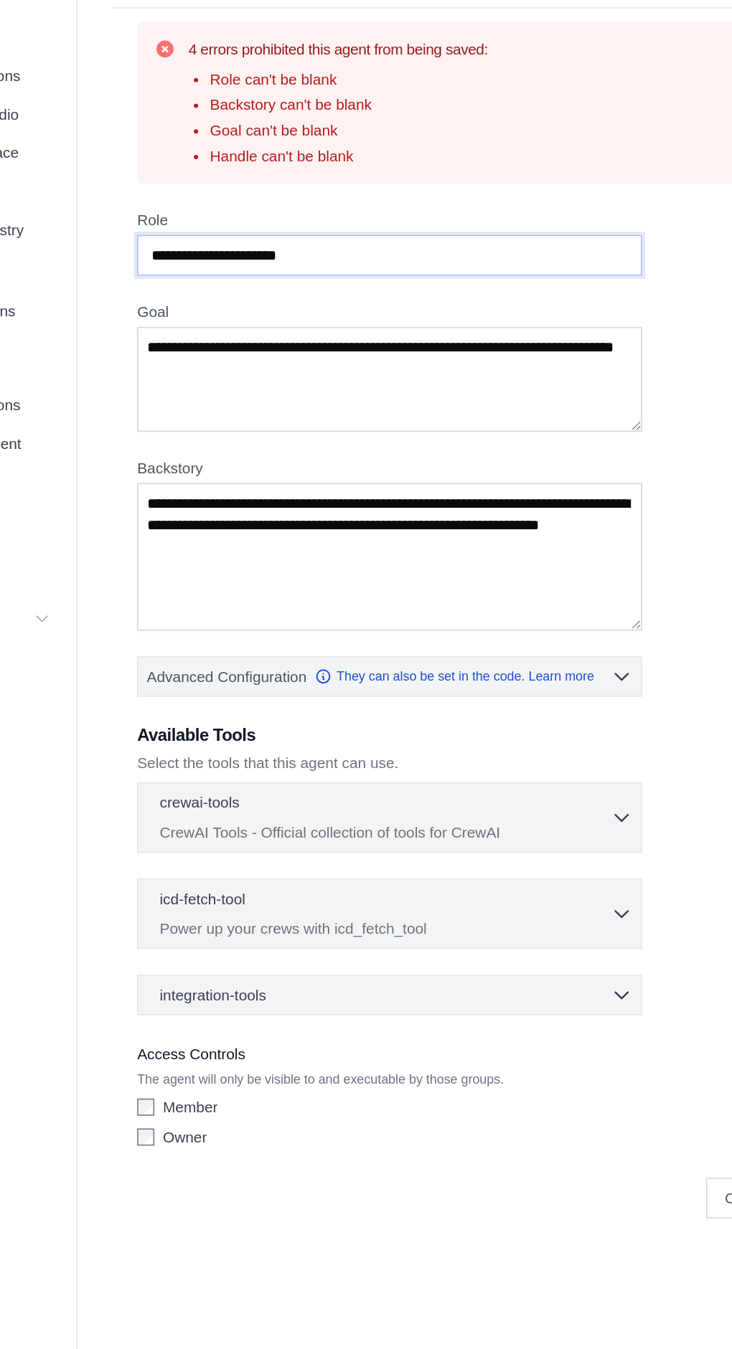
type input "*"
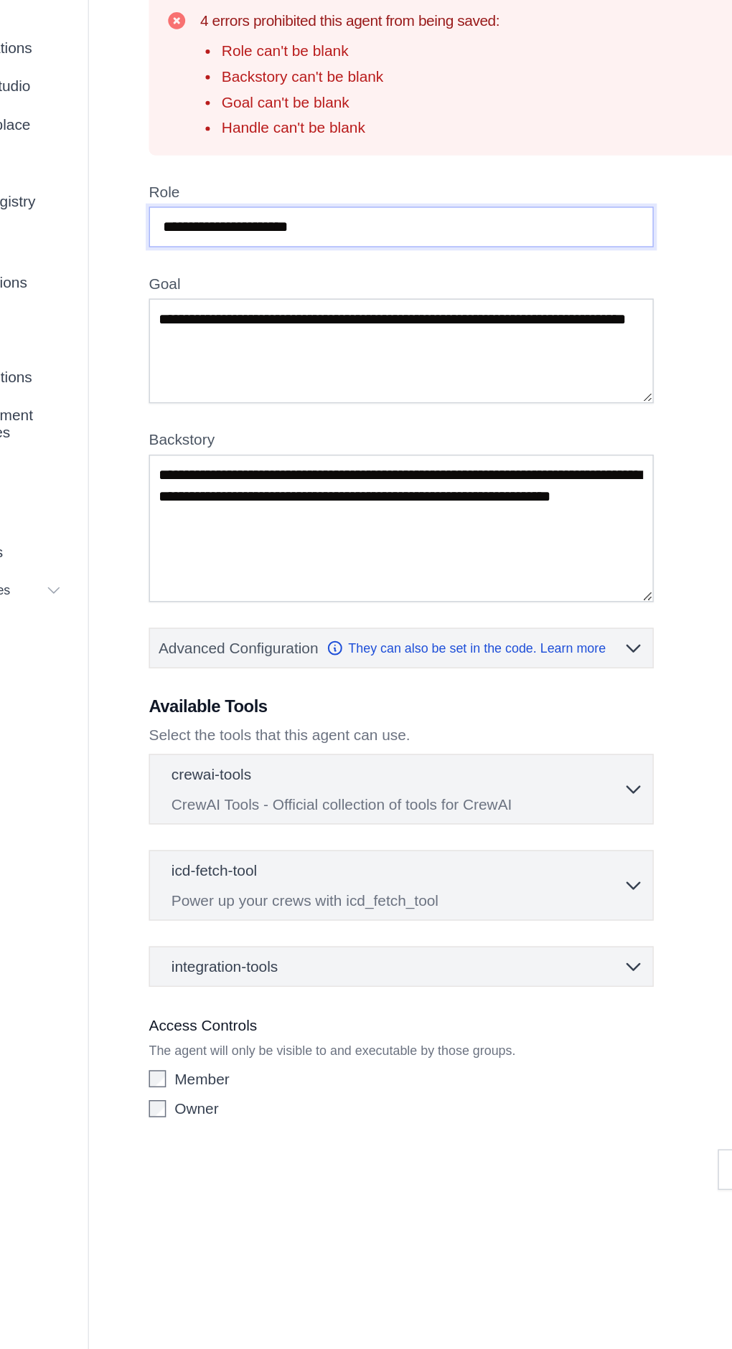
type input "**********"
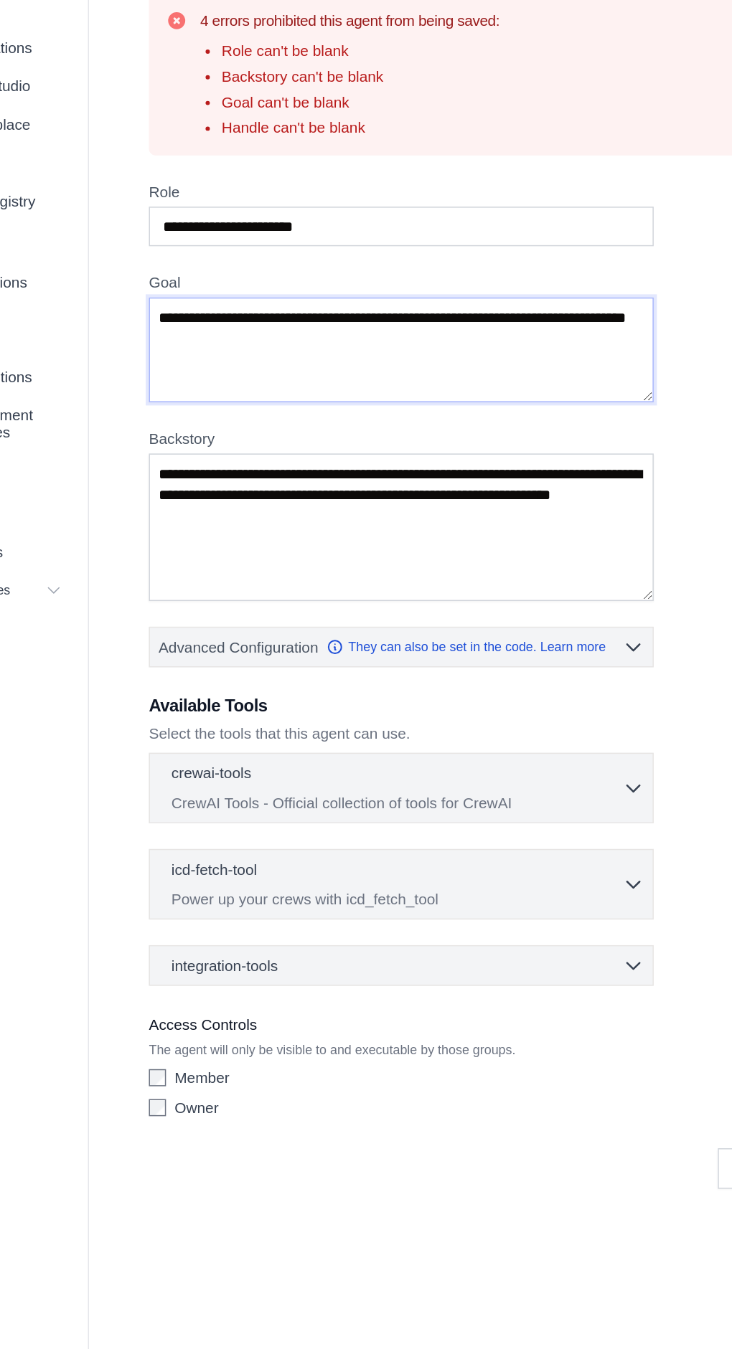
click at [218, 274] on textarea "Goal" at bounding box center [347, 292] width 339 height 70
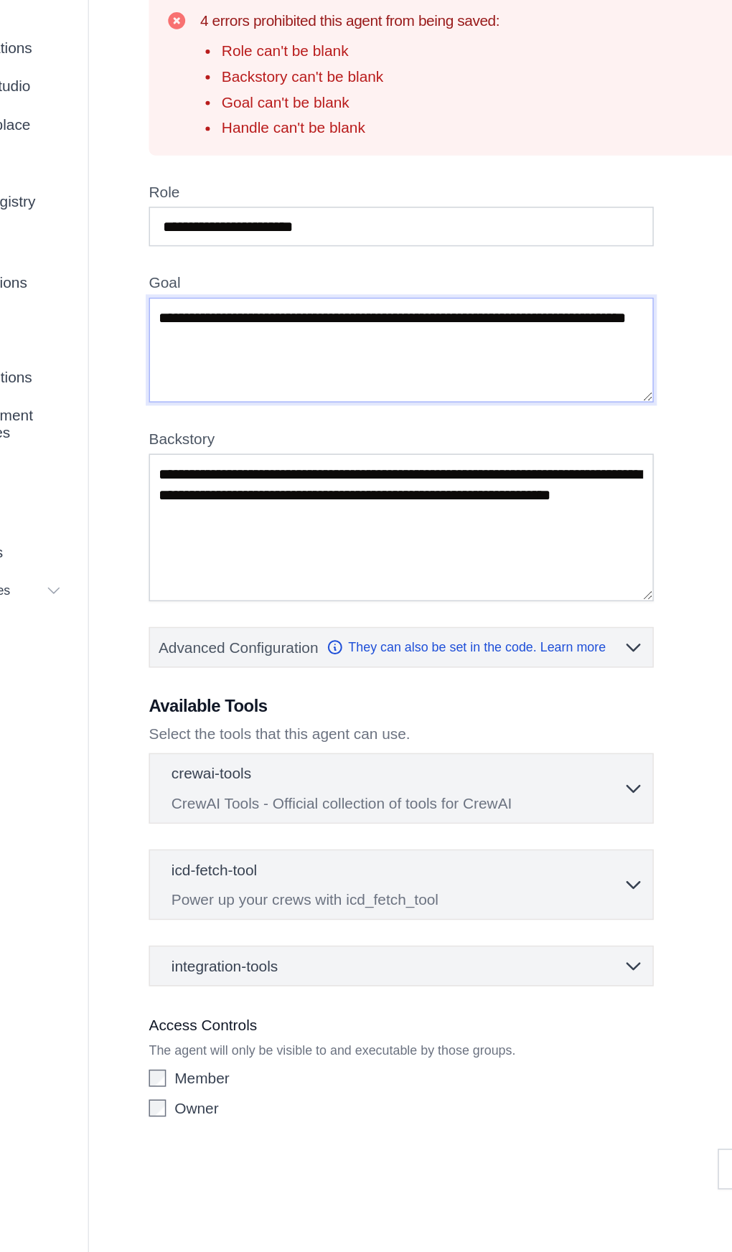
click at [214, 275] on textarea "Goal" at bounding box center [347, 292] width 339 height 70
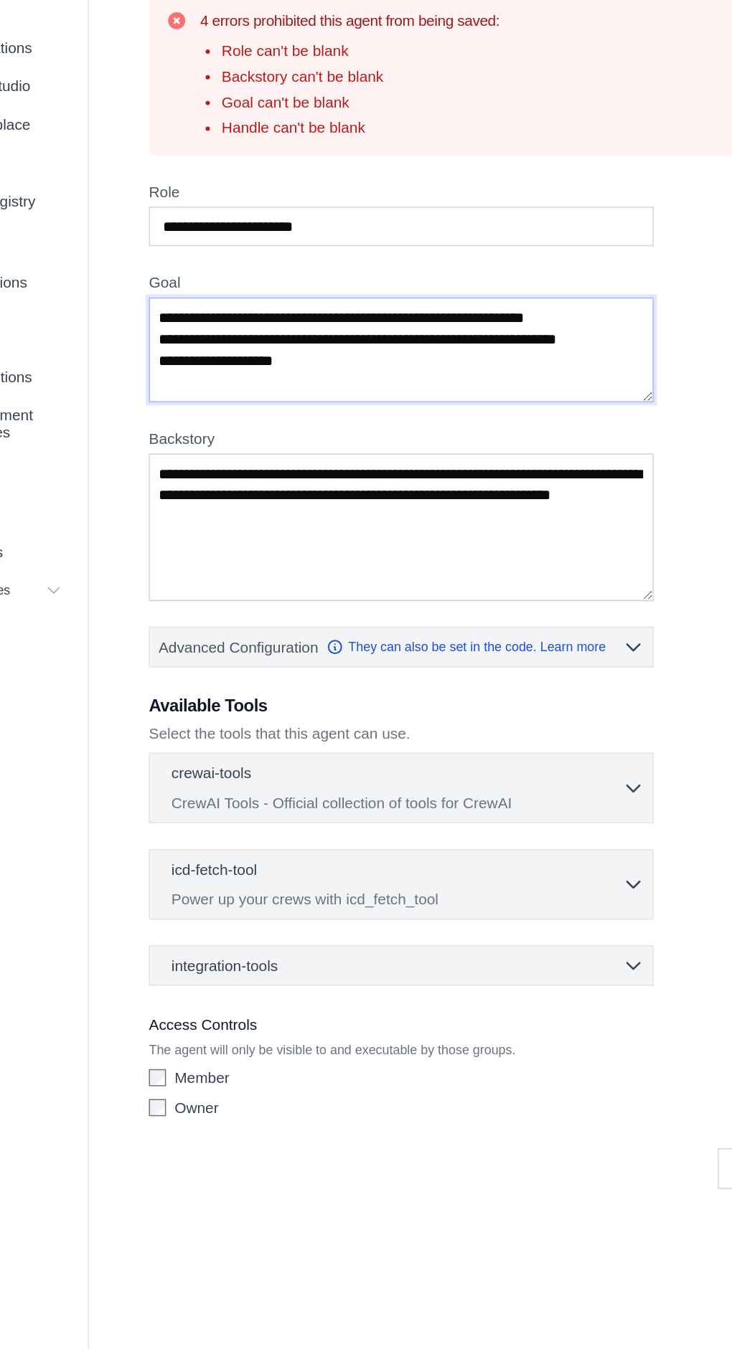
click at [189, 282] on textarea "**********" at bounding box center [347, 292] width 339 height 70
click at [192, 296] on textarea "**********" at bounding box center [347, 292] width 339 height 70
type textarea "**********"
click at [216, 403] on textarea "Backstory" at bounding box center [347, 411] width 339 height 99
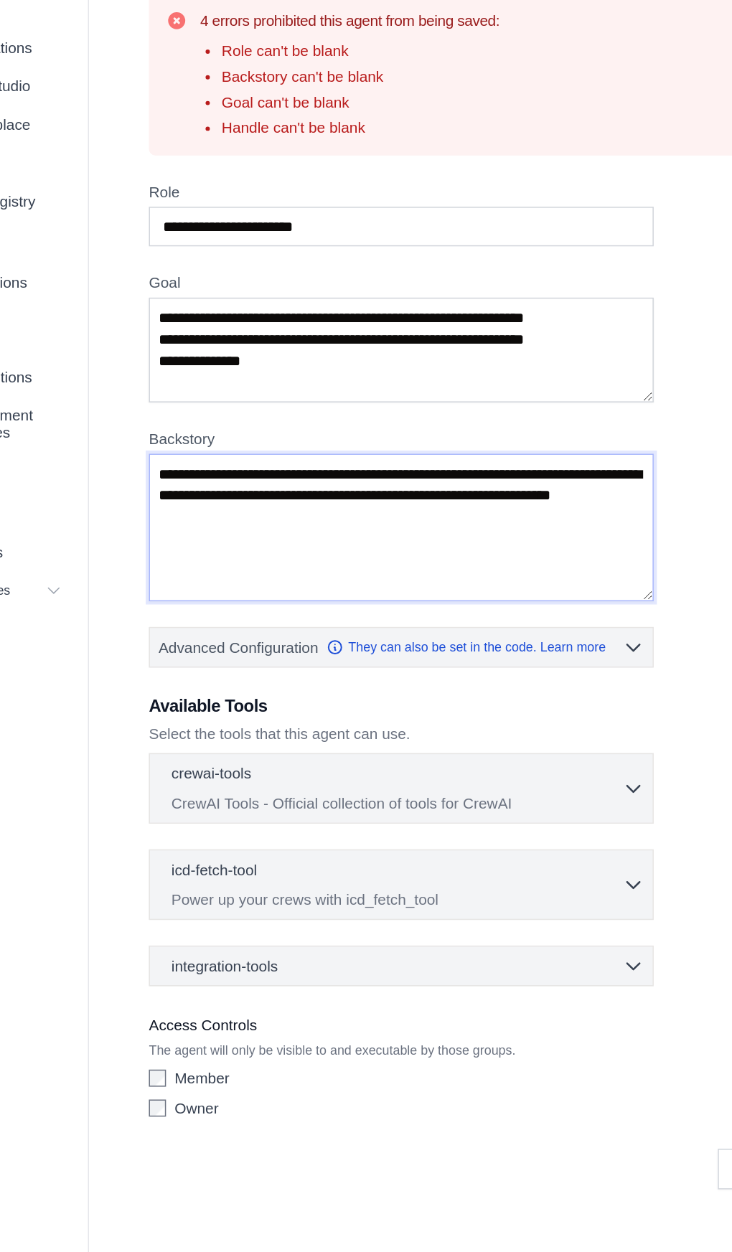
click at [225, 376] on textarea "Backstory" at bounding box center [347, 411] width 339 height 99
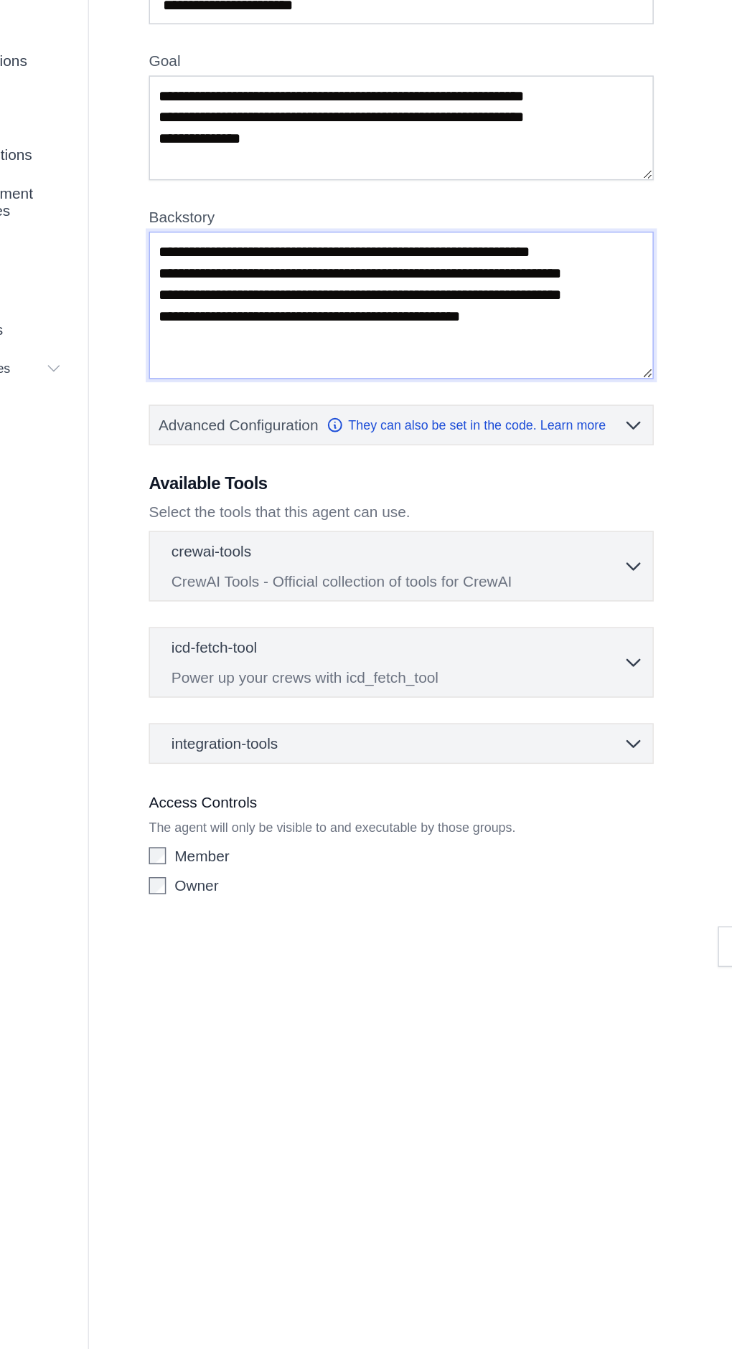
type textarea "**********"
click at [202, 577] on p "crewai-tools" at bounding box center [220, 576] width 54 height 14
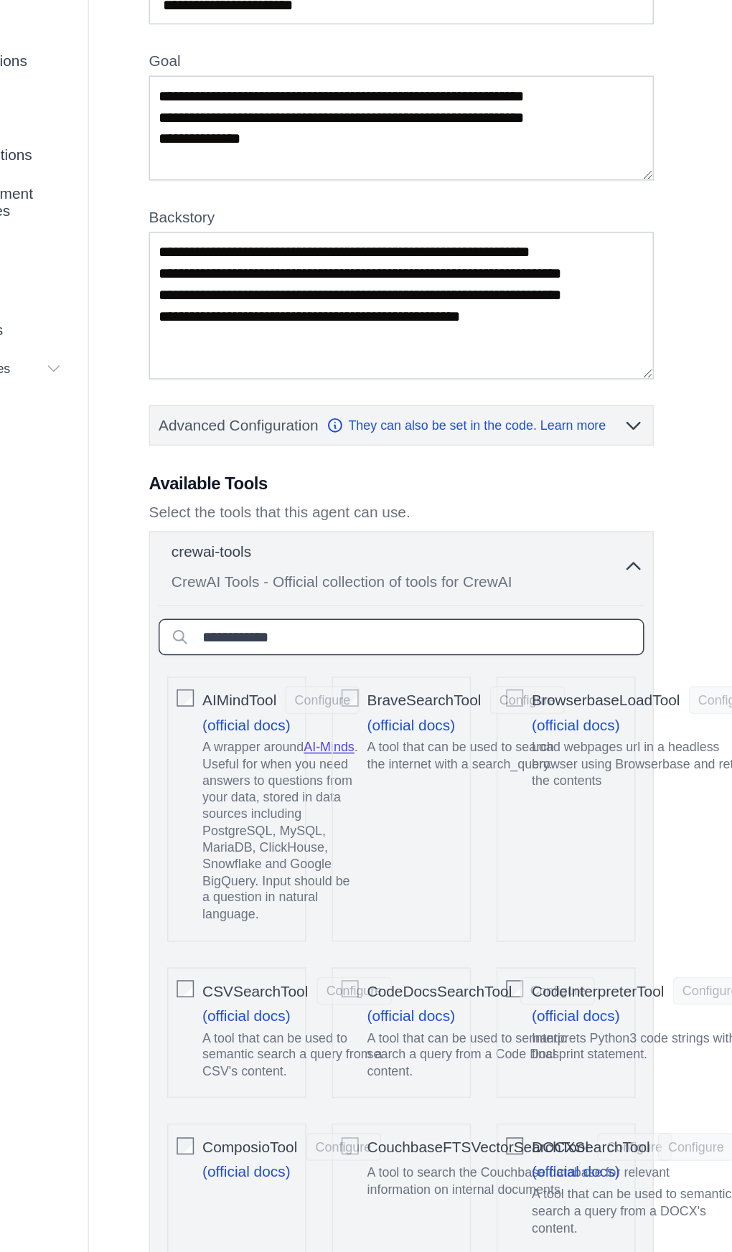
click at [406, 626] on input "text" at bounding box center [347, 633] width 326 height 24
click at [415, 631] on input "text" at bounding box center [347, 633] width 326 height 24
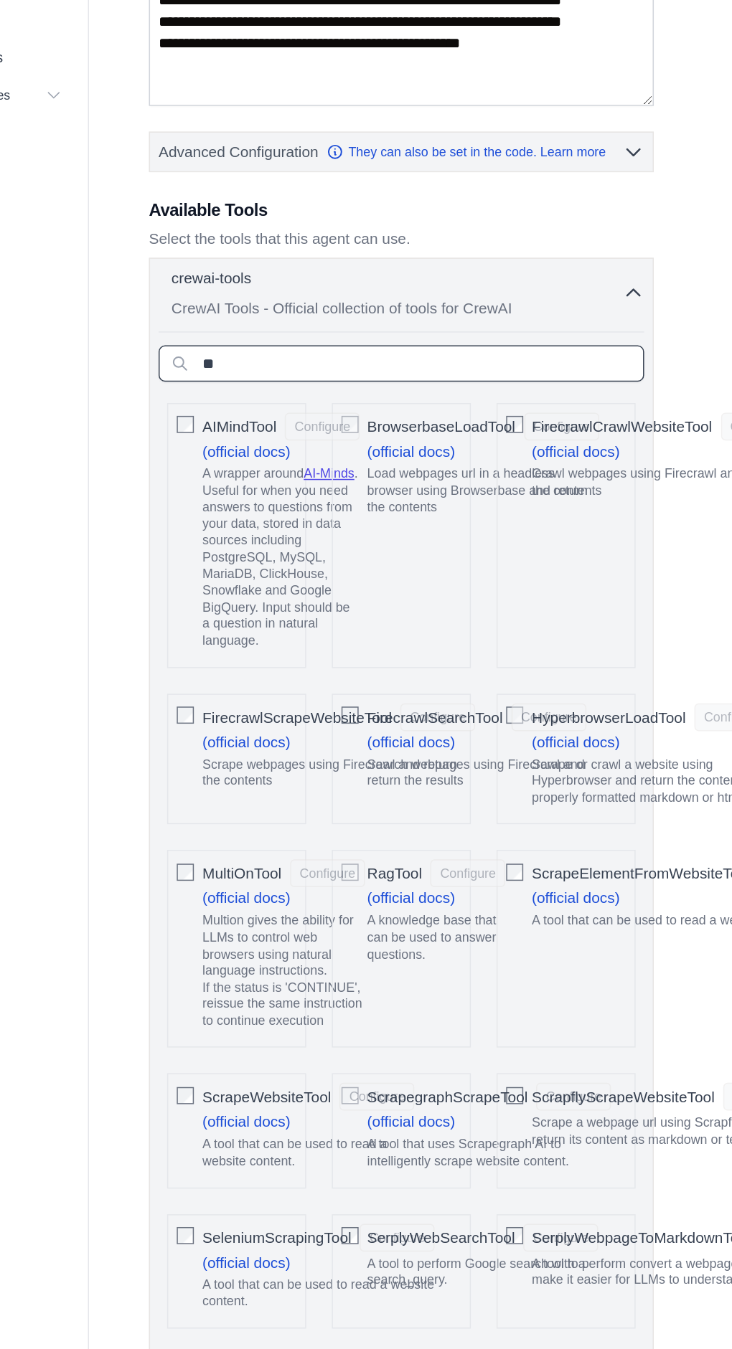
type input "*"
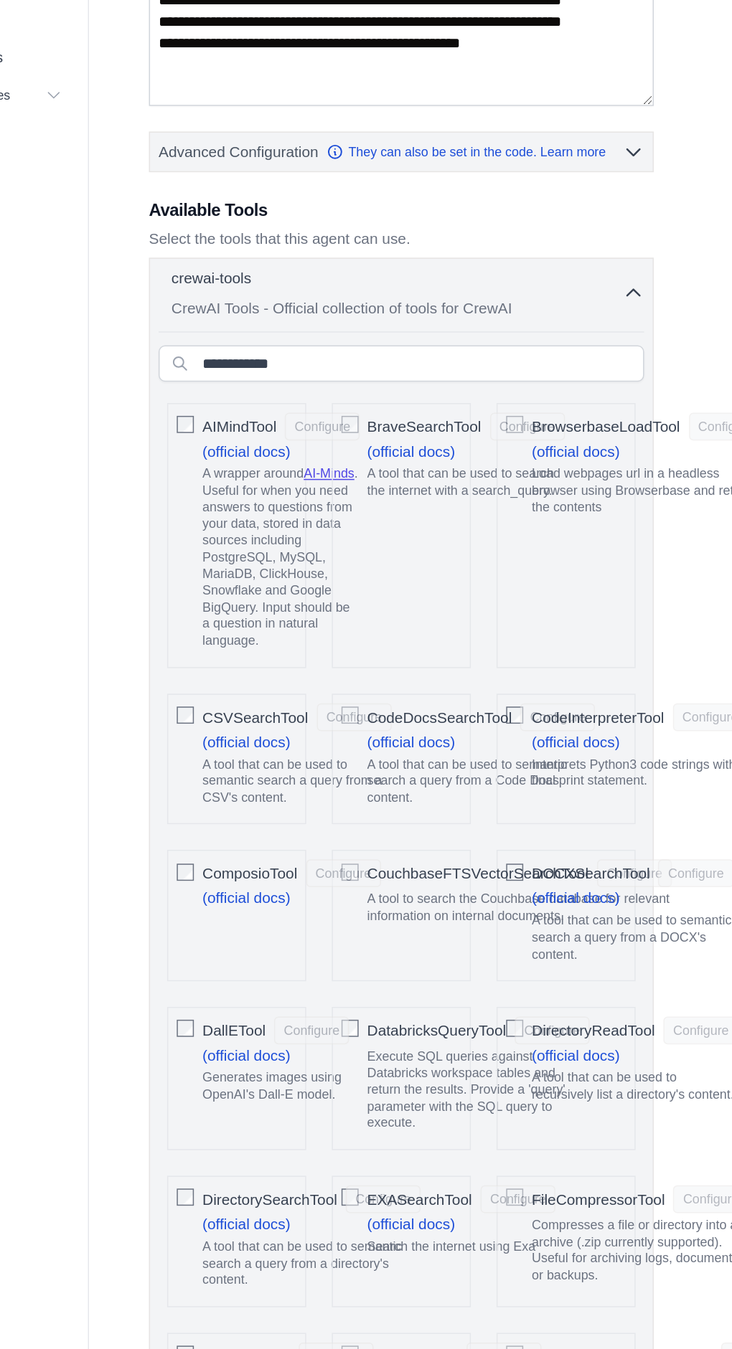
click at [504, 580] on icon "button" at bounding box center [503, 586] width 14 height 14
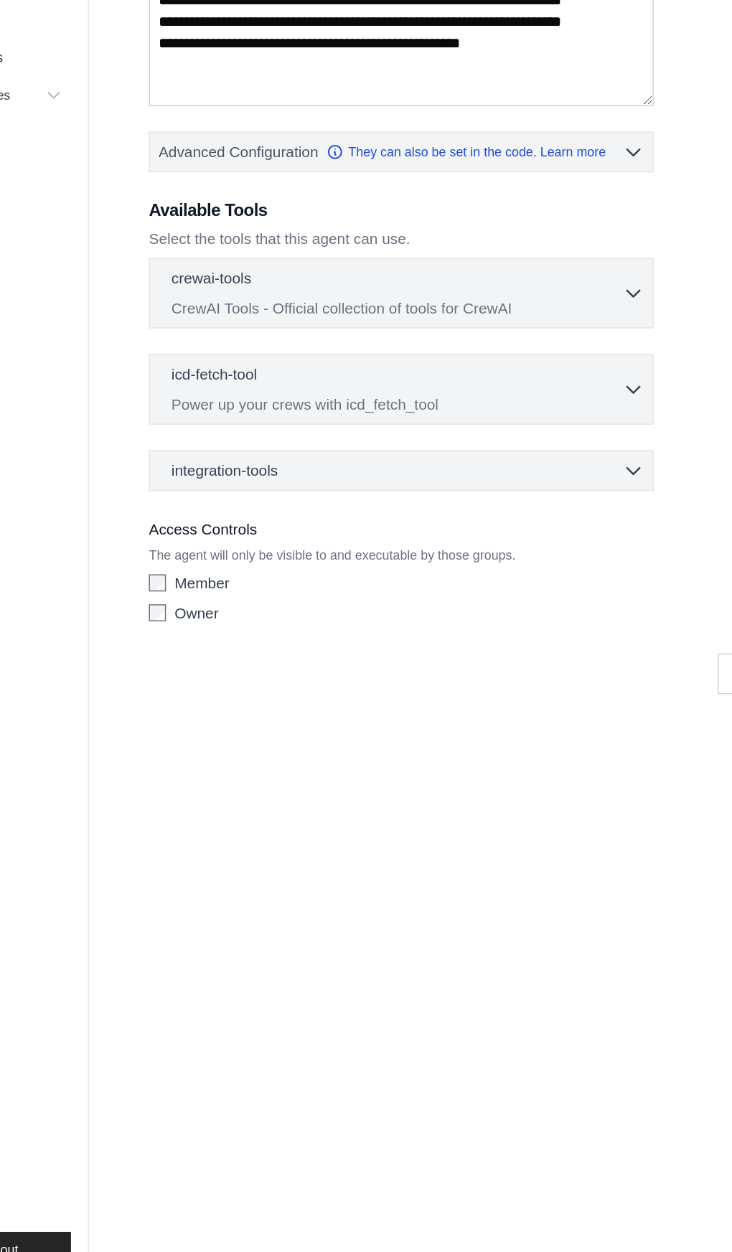
click at [504, 698] on icon "button" at bounding box center [503, 705] width 14 height 14
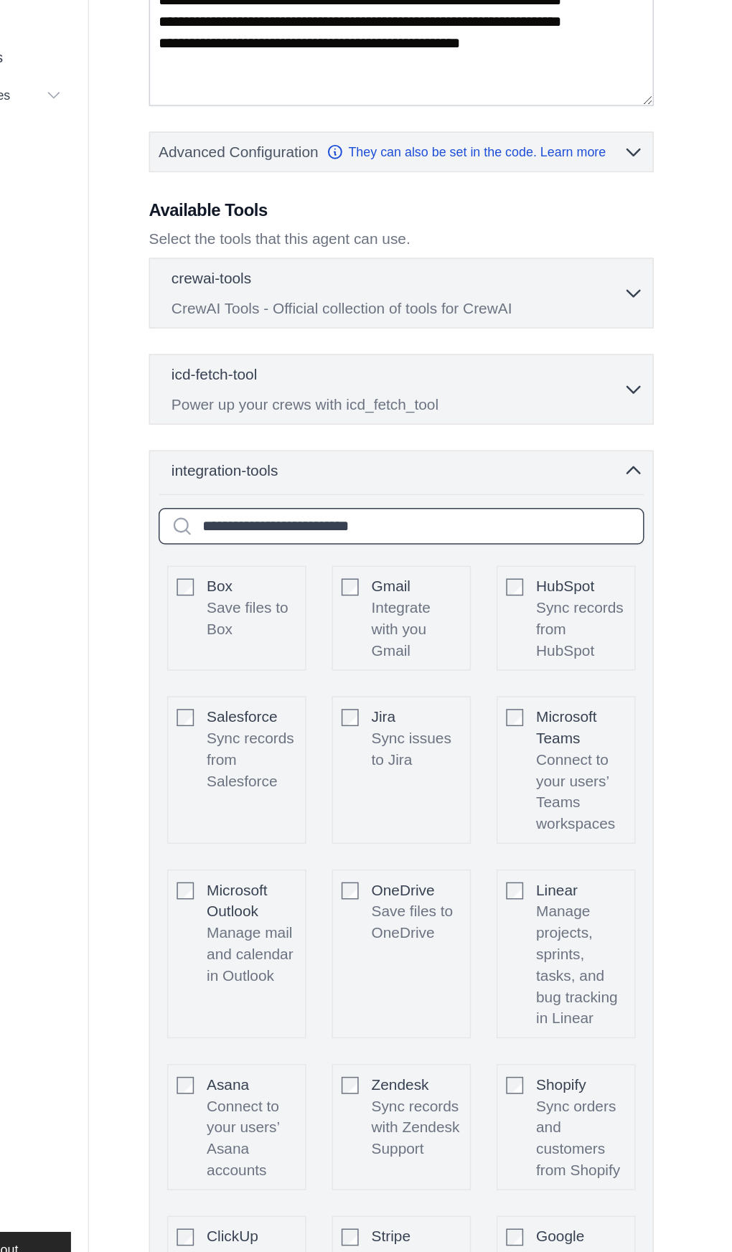
click at [382, 738] on input "text" at bounding box center [347, 742] width 326 height 24
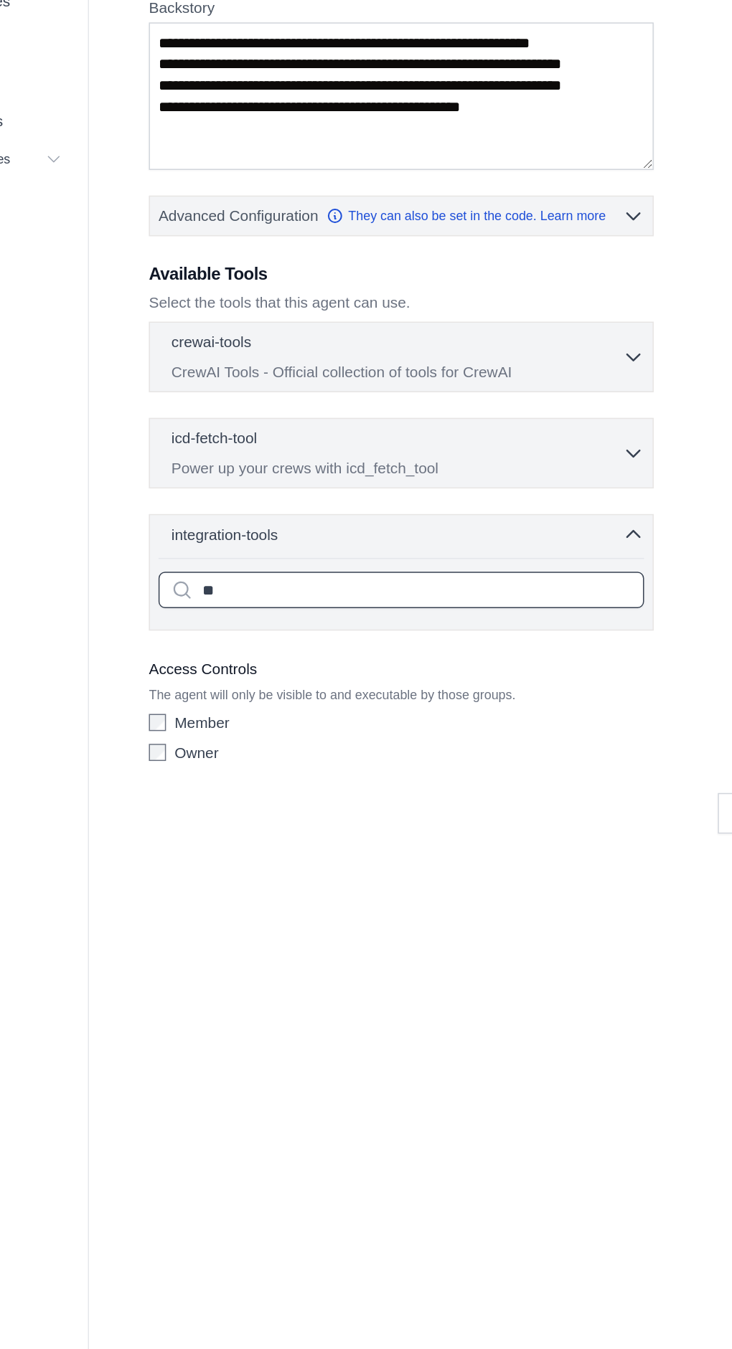
type input "*"
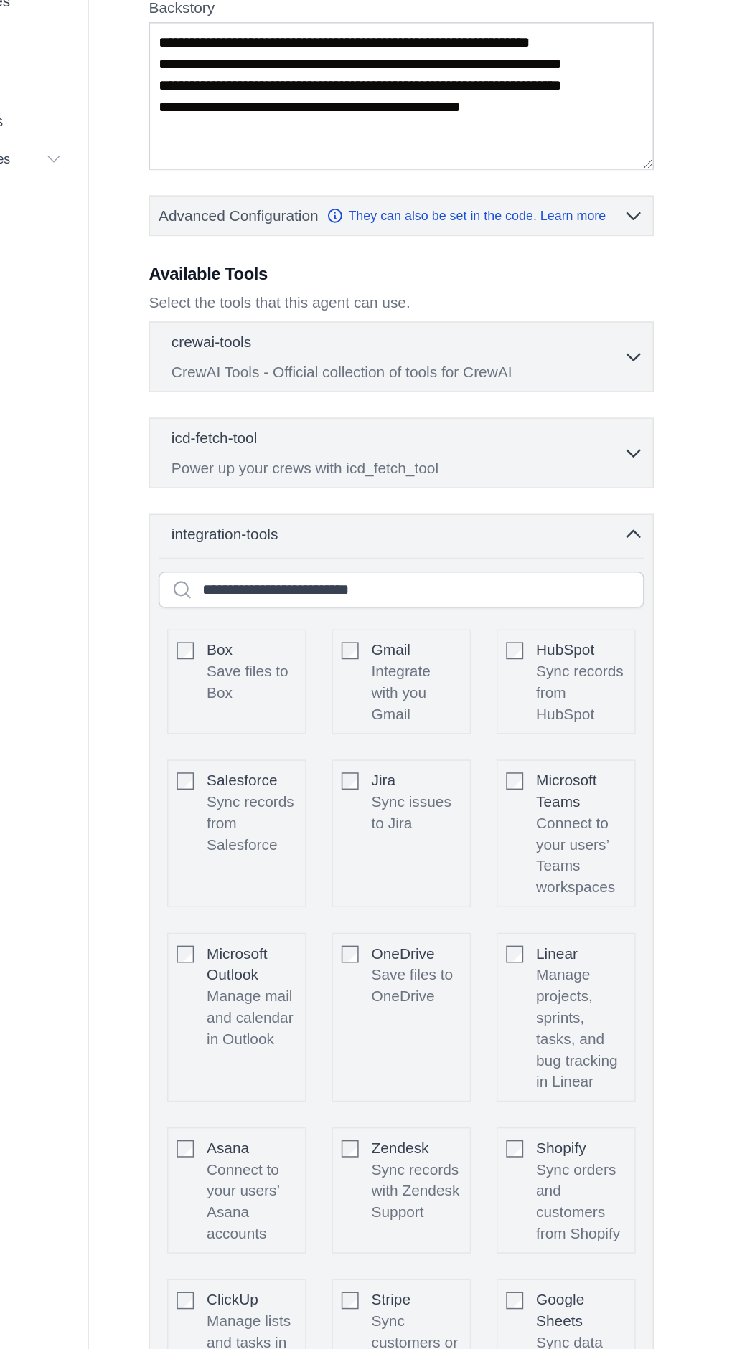
click at [503, 647] on icon "button" at bounding box center [503, 650] width 14 height 14
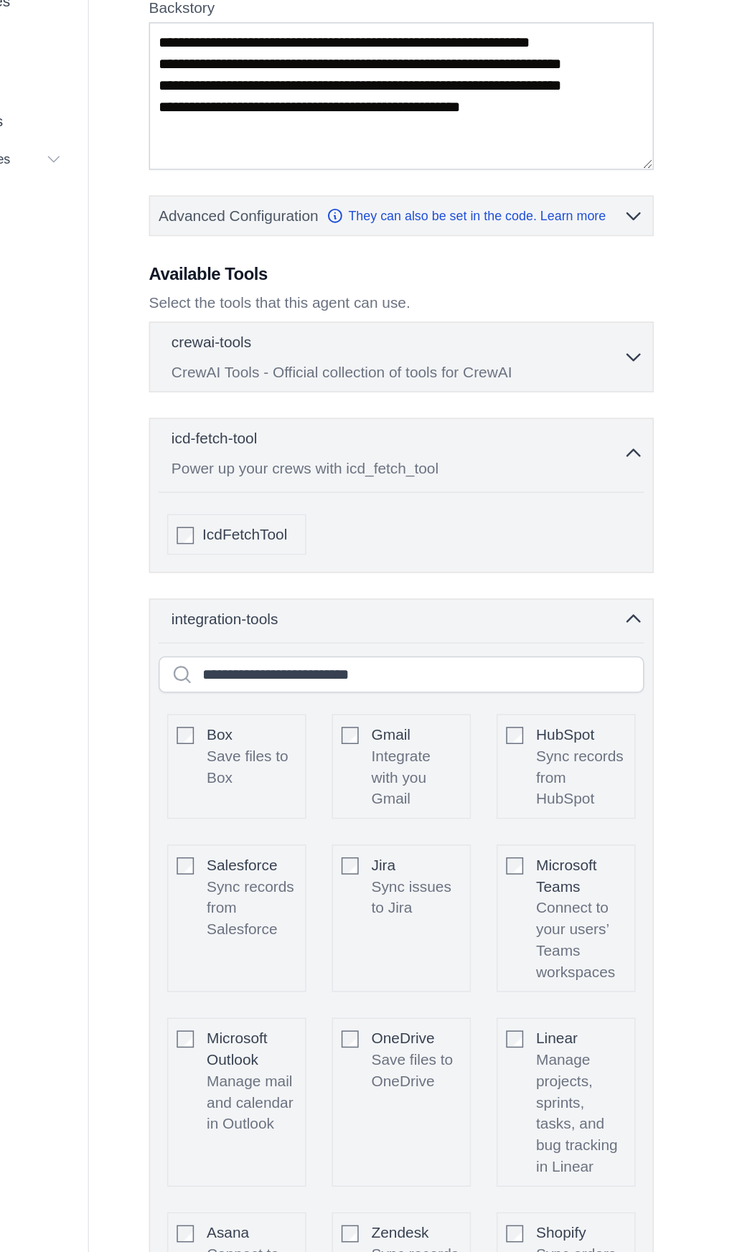
click at [503, 755] on icon "button" at bounding box center [503, 762] width 14 height 14
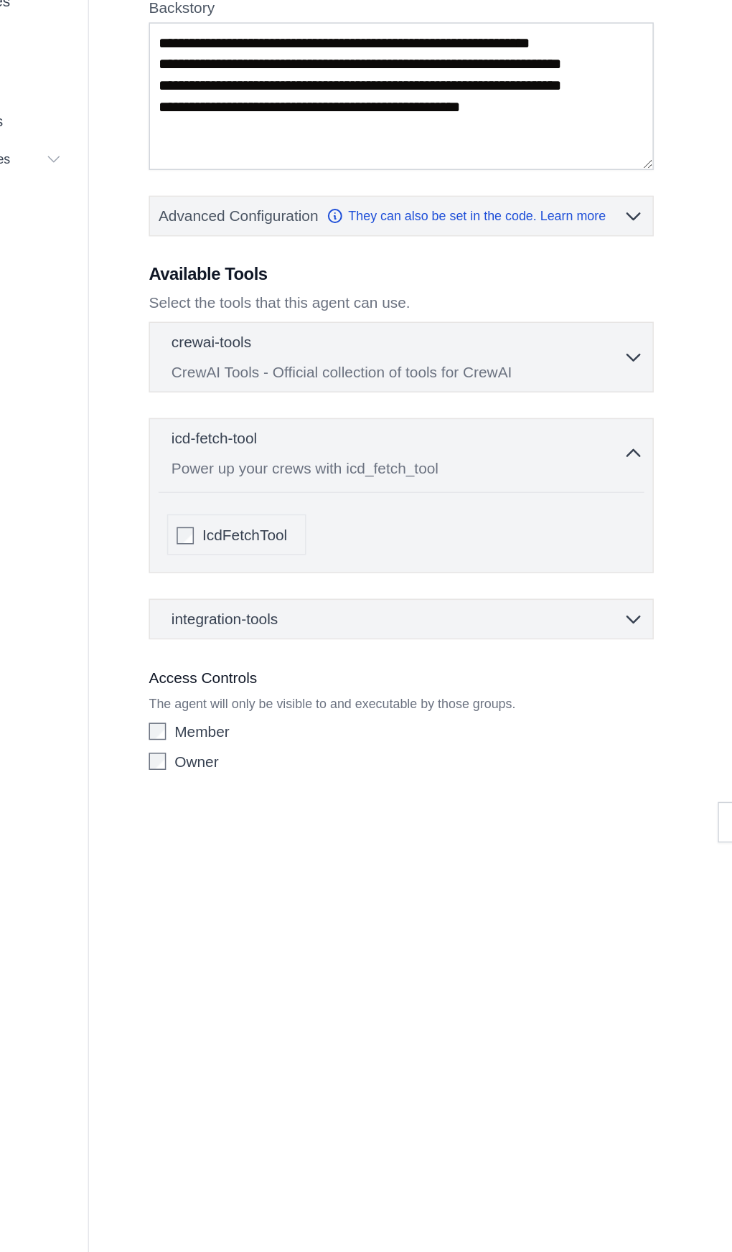
click at [505, 647] on icon "button" at bounding box center [503, 650] width 14 height 14
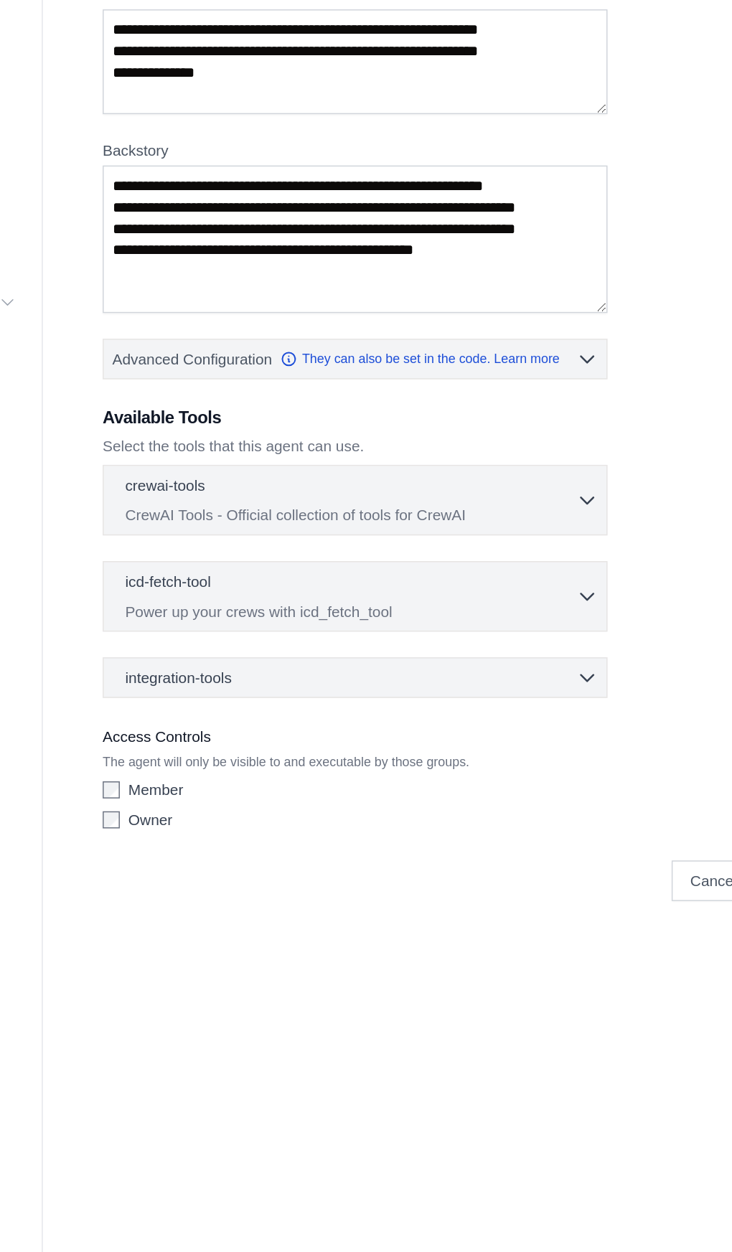
click at [509, 484] on icon "button" at bounding box center [503, 491] width 14 height 14
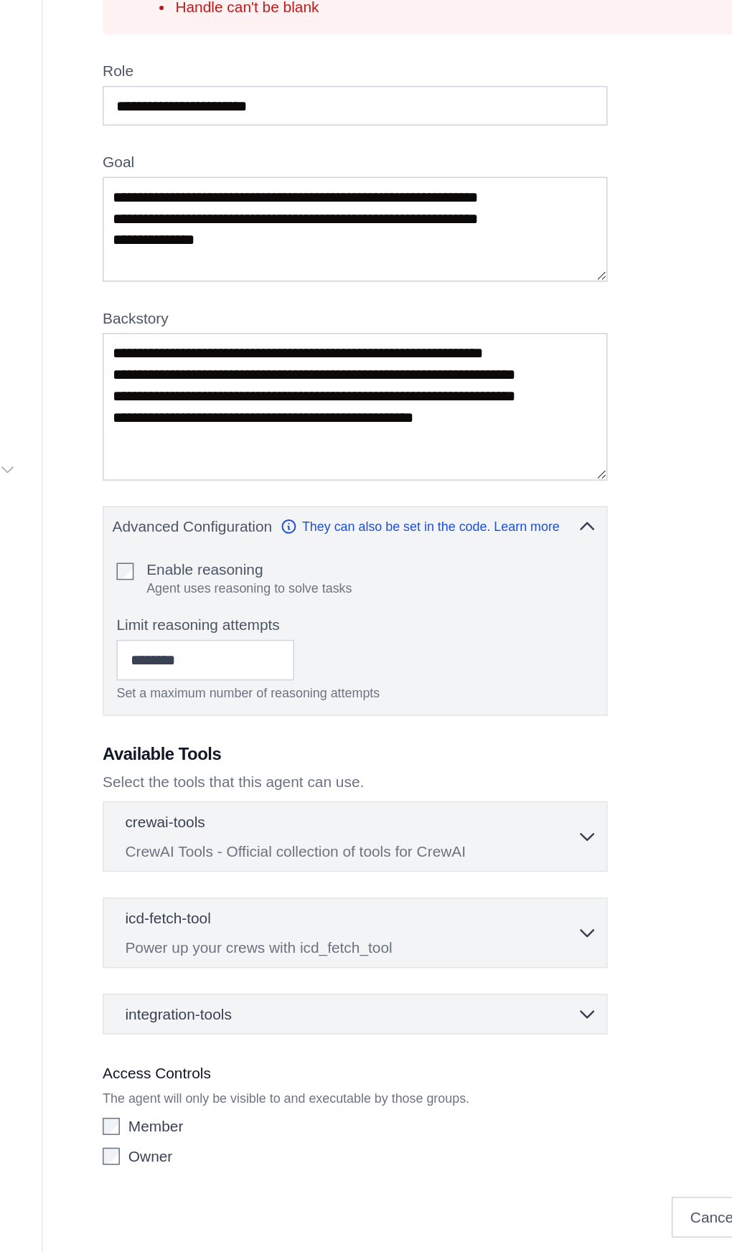
click at [494, 694] on div "crewai-tools 0 selected" at bounding box center [344, 690] width 303 height 17
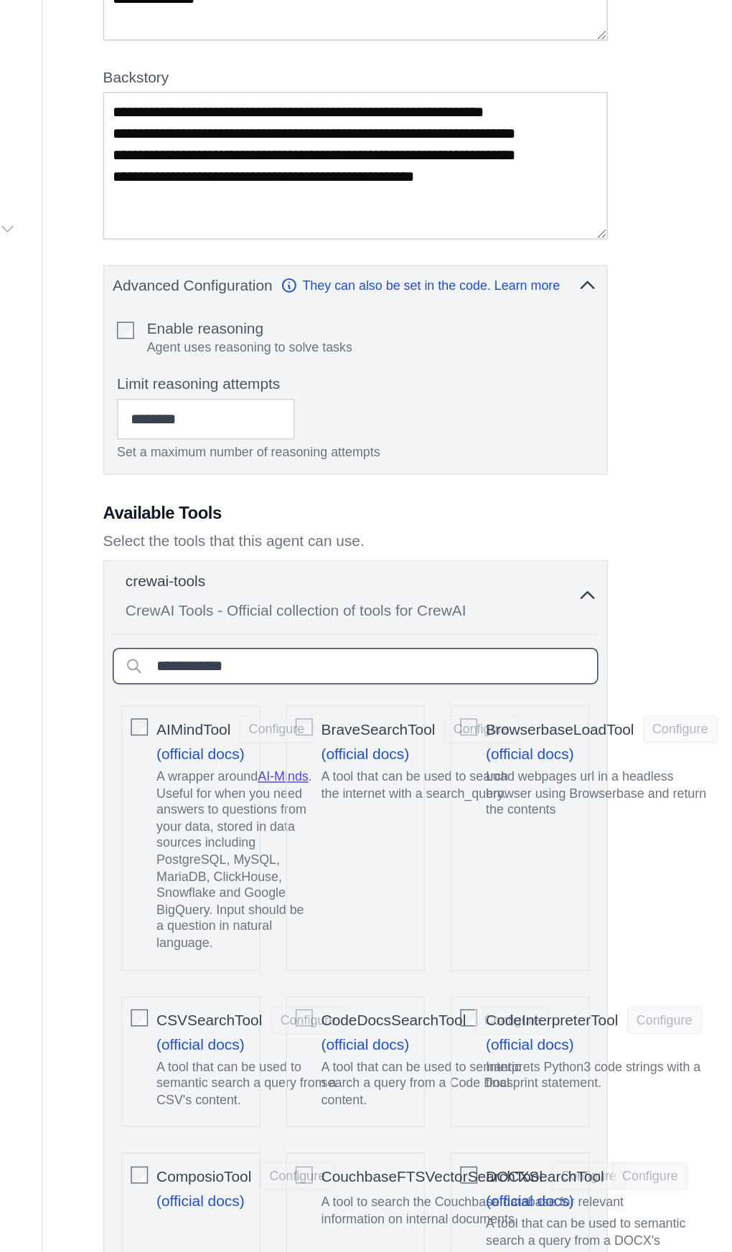
click at [222, 746] on input "text" at bounding box center [347, 747] width 326 height 24
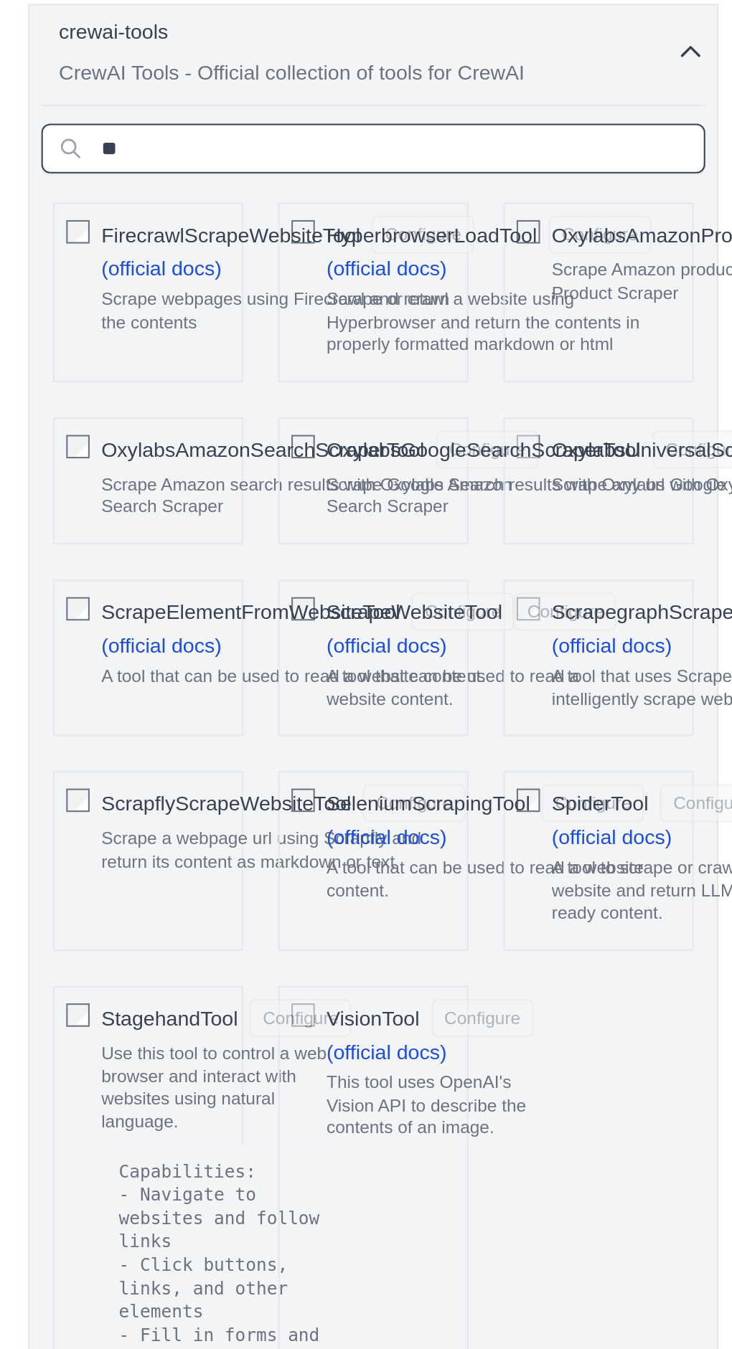
type input "*"
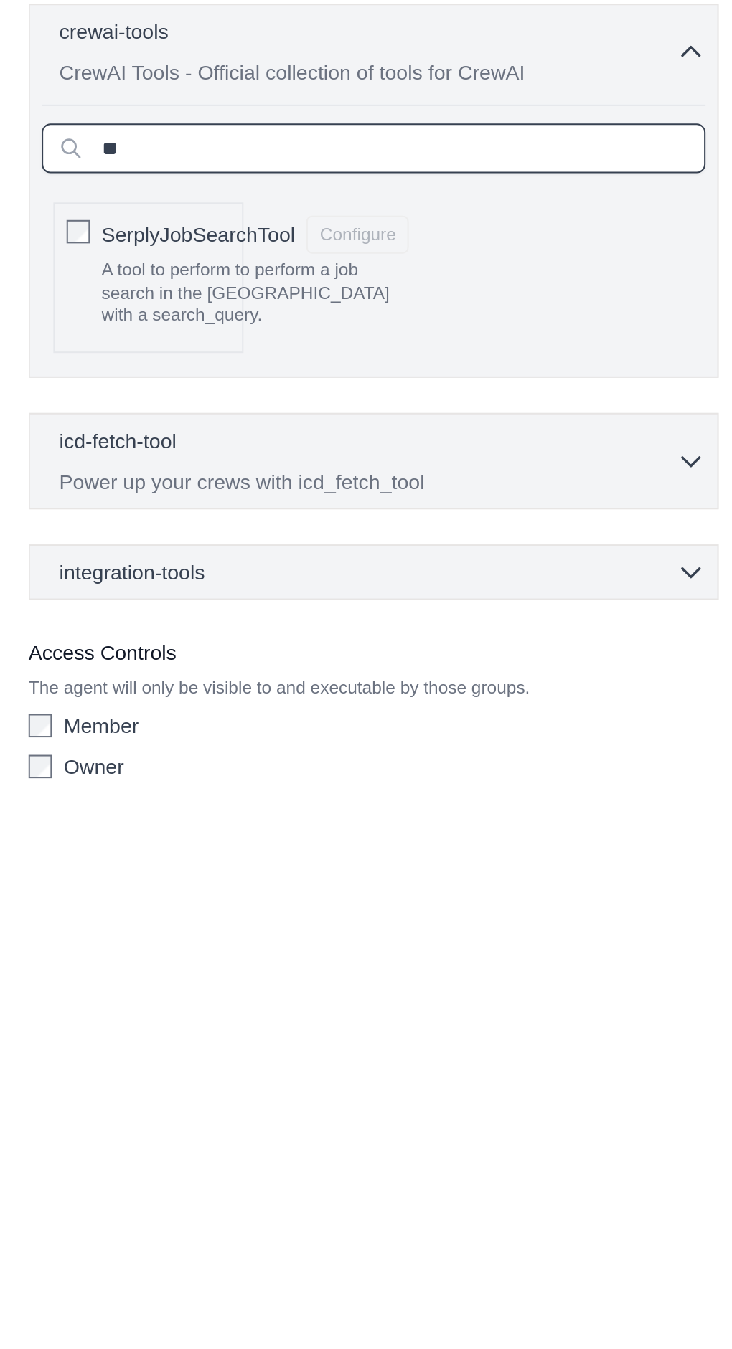
type input "*"
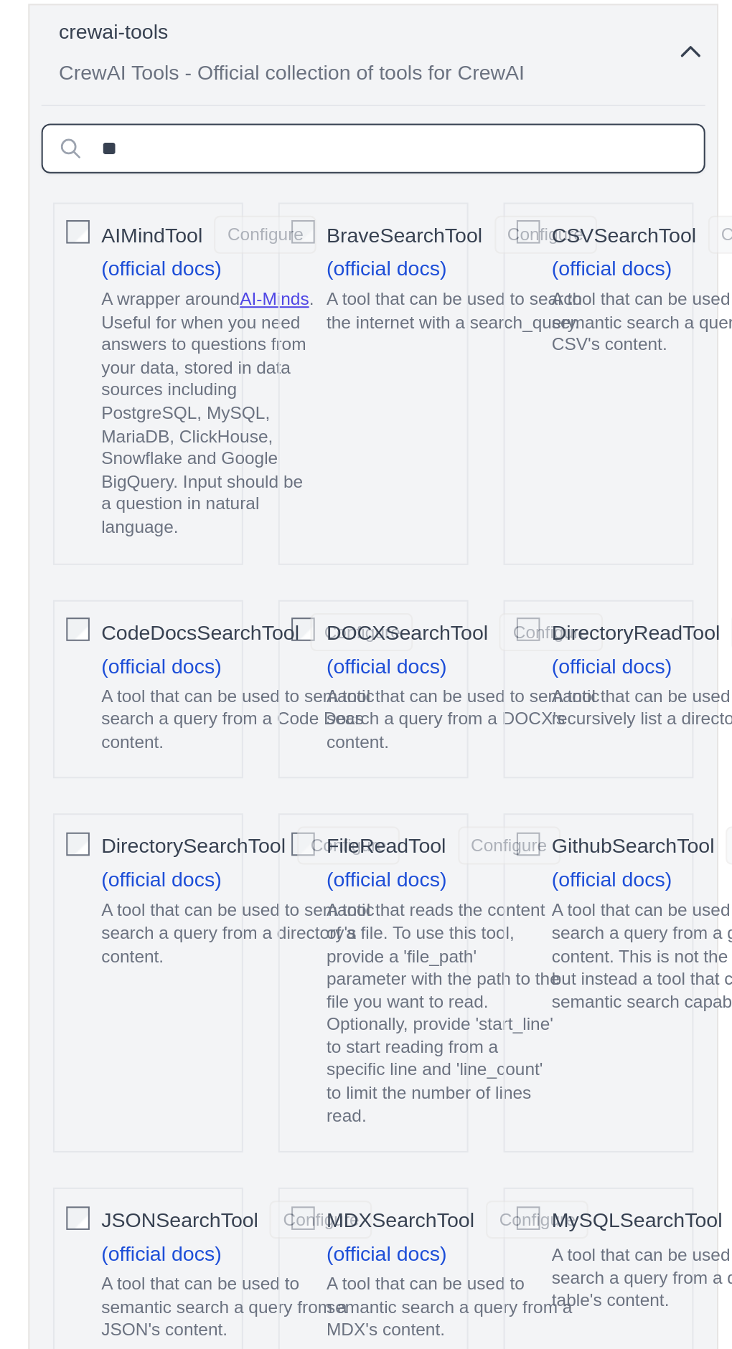
type input "**"
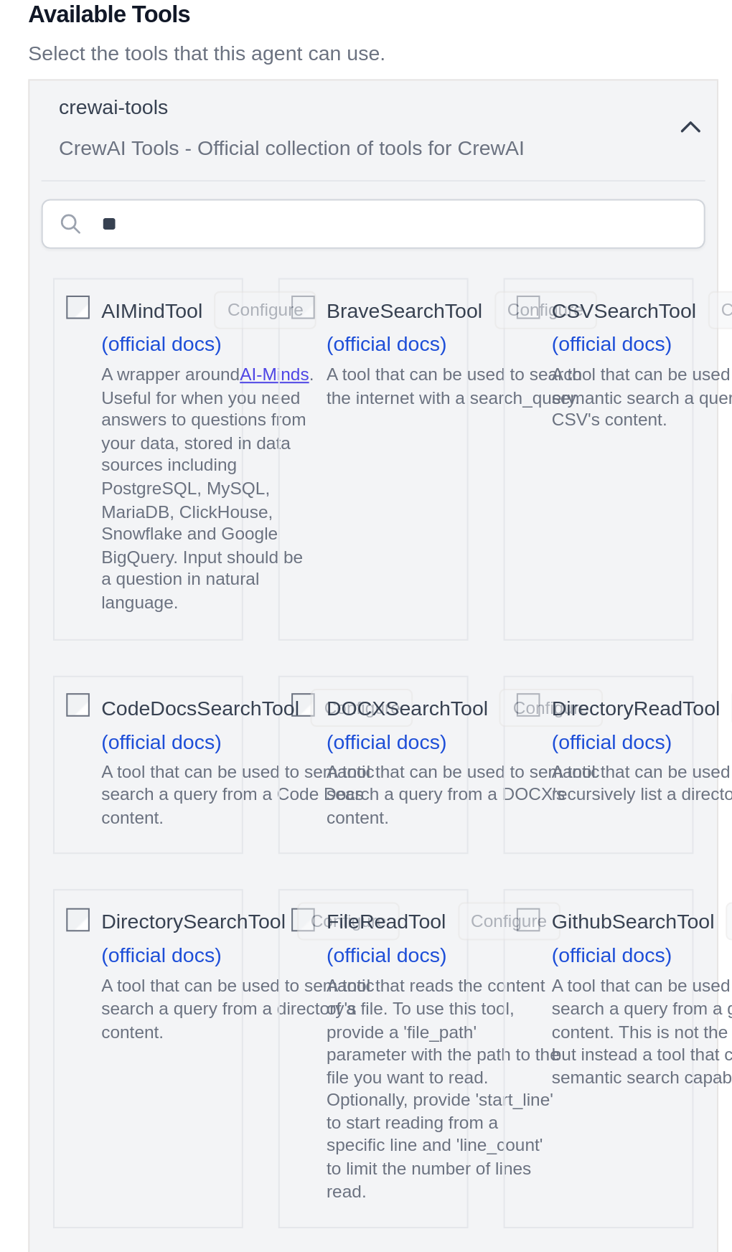
click at [372, 782] on span "BraveSearchTool" at bounding box center [362, 789] width 77 height 14
click at [499, 702] on button "crewai-tools 1 selected CrewAI Tools - Official collection of tools for CrewAI" at bounding box center [347, 699] width 326 height 34
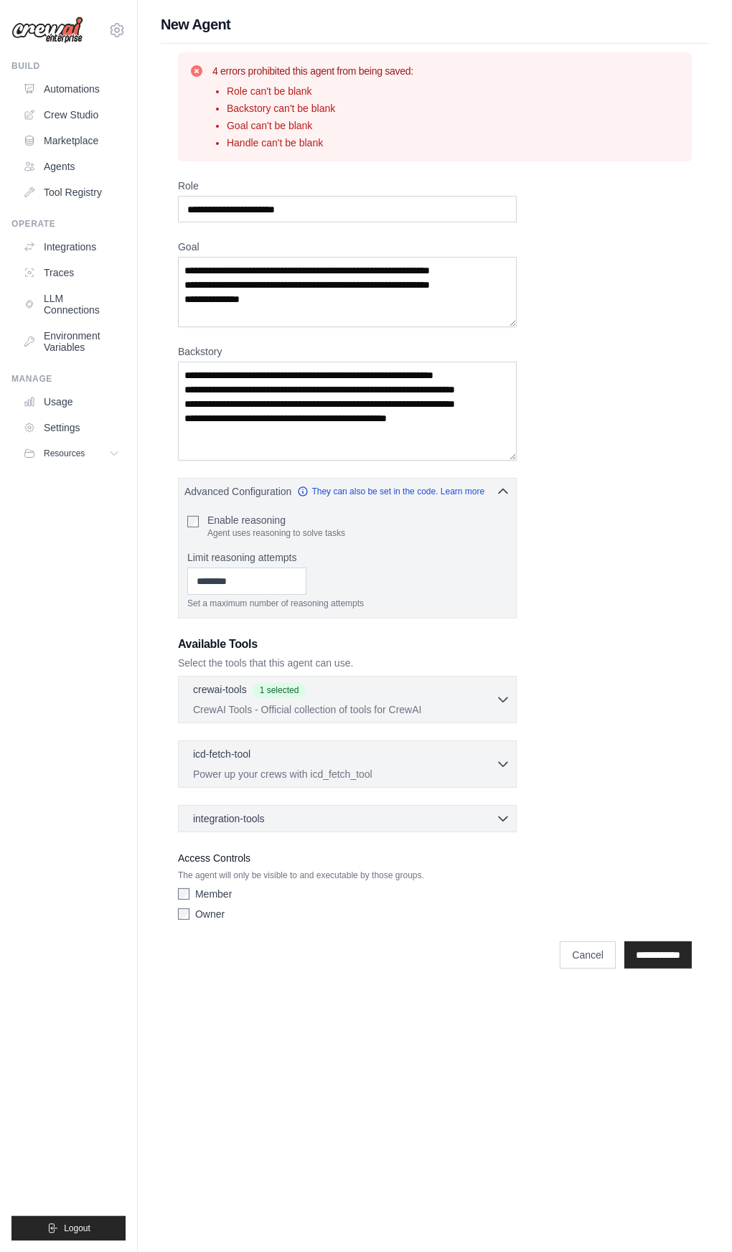
click at [676, 952] on input "**********" at bounding box center [657, 954] width 67 height 27
click at [503, 489] on icon "button" at bounding box center [503, 491] width 14 height 14
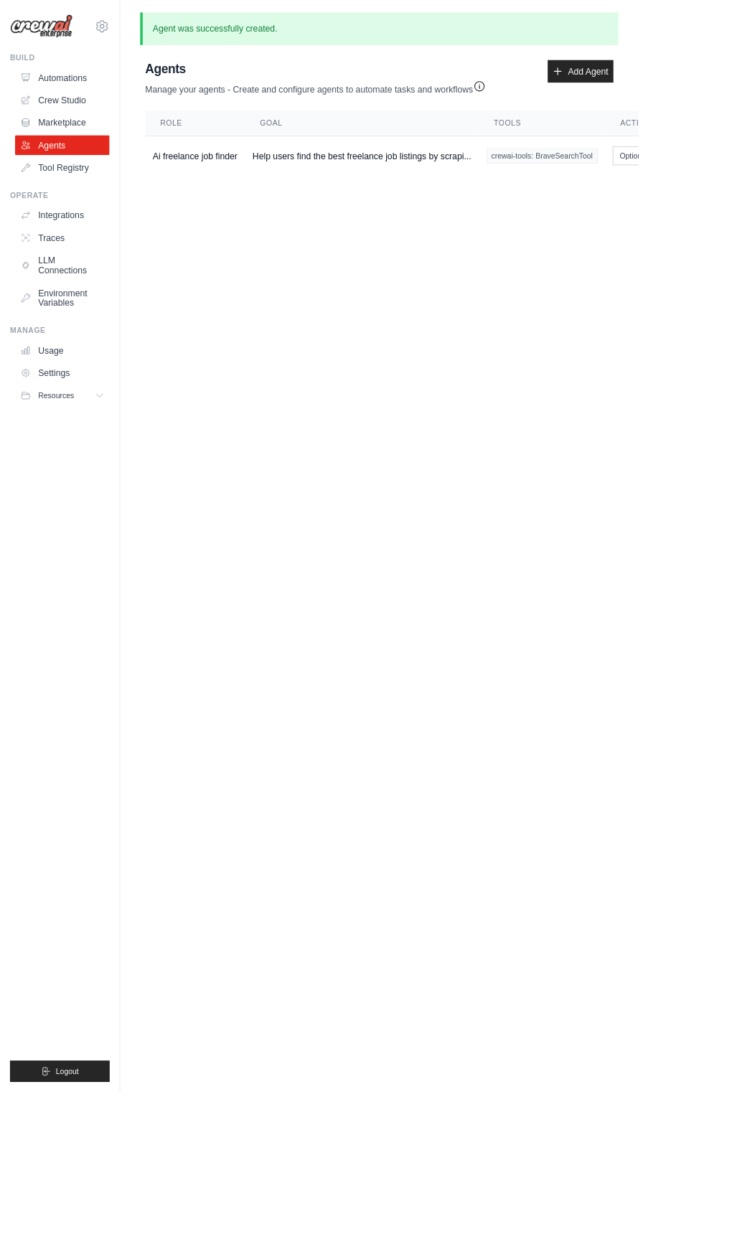
click at [696, 966] on body "fashioninsta170@gmail.com Settings Build Automations Crew Studio" at bounding box center [366, 626] width 732 height 1252
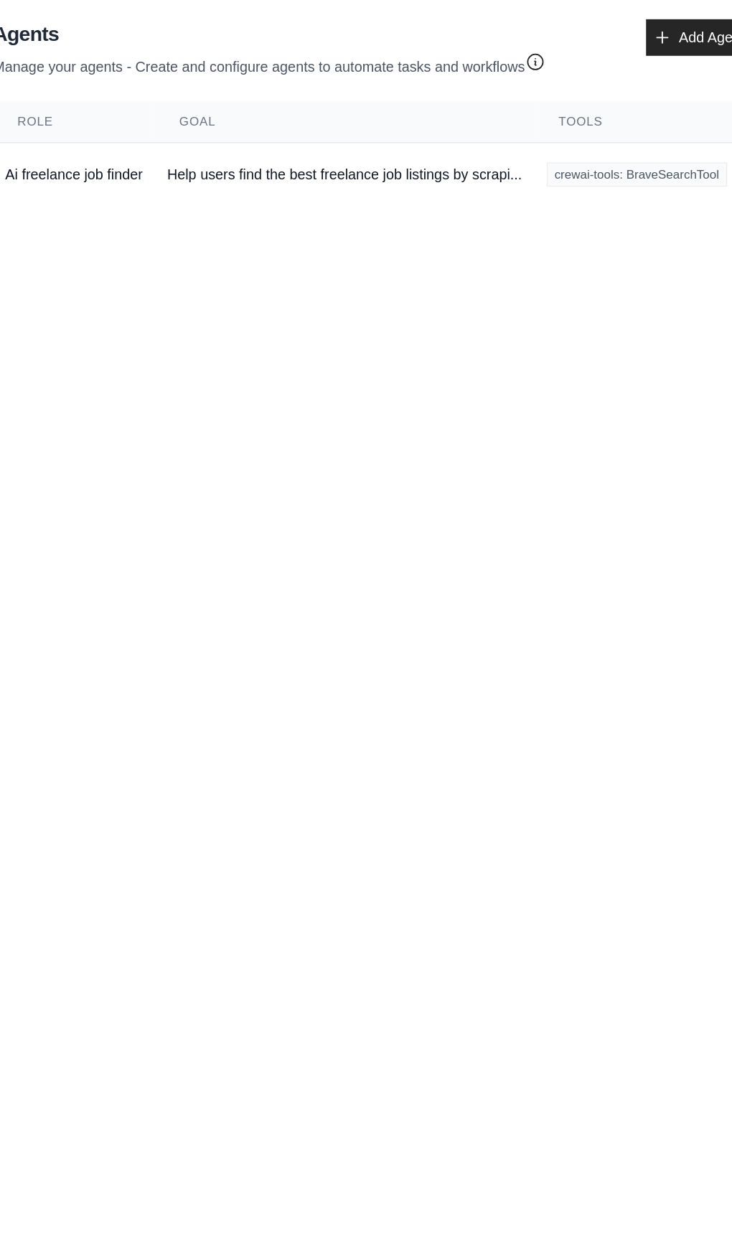
click at [486, 172] on td "Help users find the best freelance job listings by scrapi..." at bounding box center [414, 178] width 268 height 45
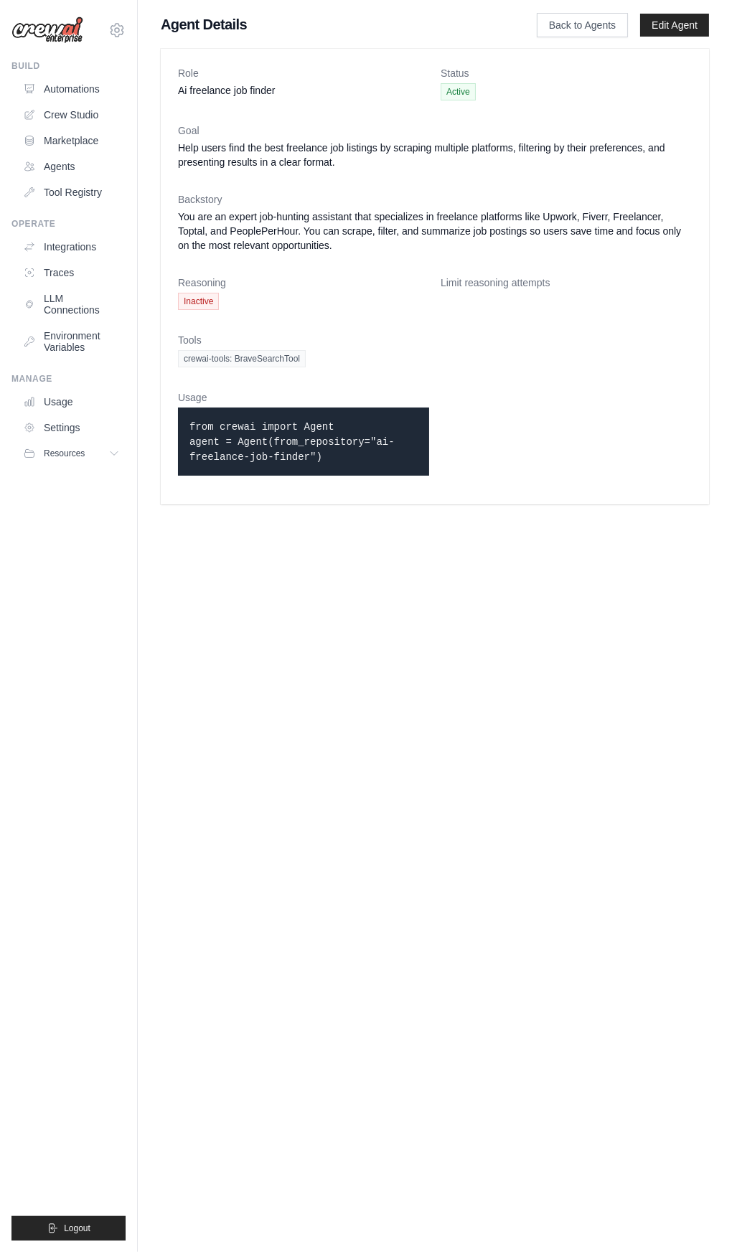
click at [47, 104] on link "Crew Studio" at bounding box center [71, 114] width 108 height 23
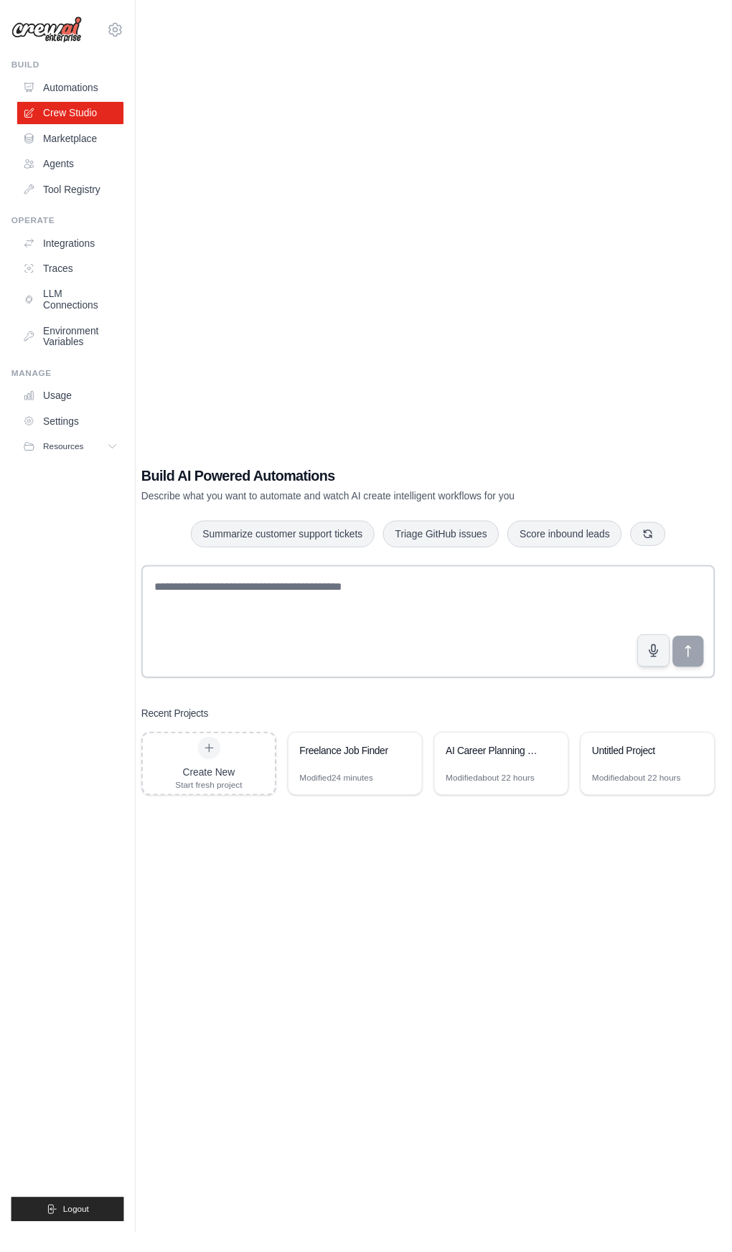
click at [47, 106] on link "Crew Studio" at bounding box center [71, 114] width 108 height 23
click at [47, 92] on link "Automations" at bounding box center [71, 88] width 108 height 23
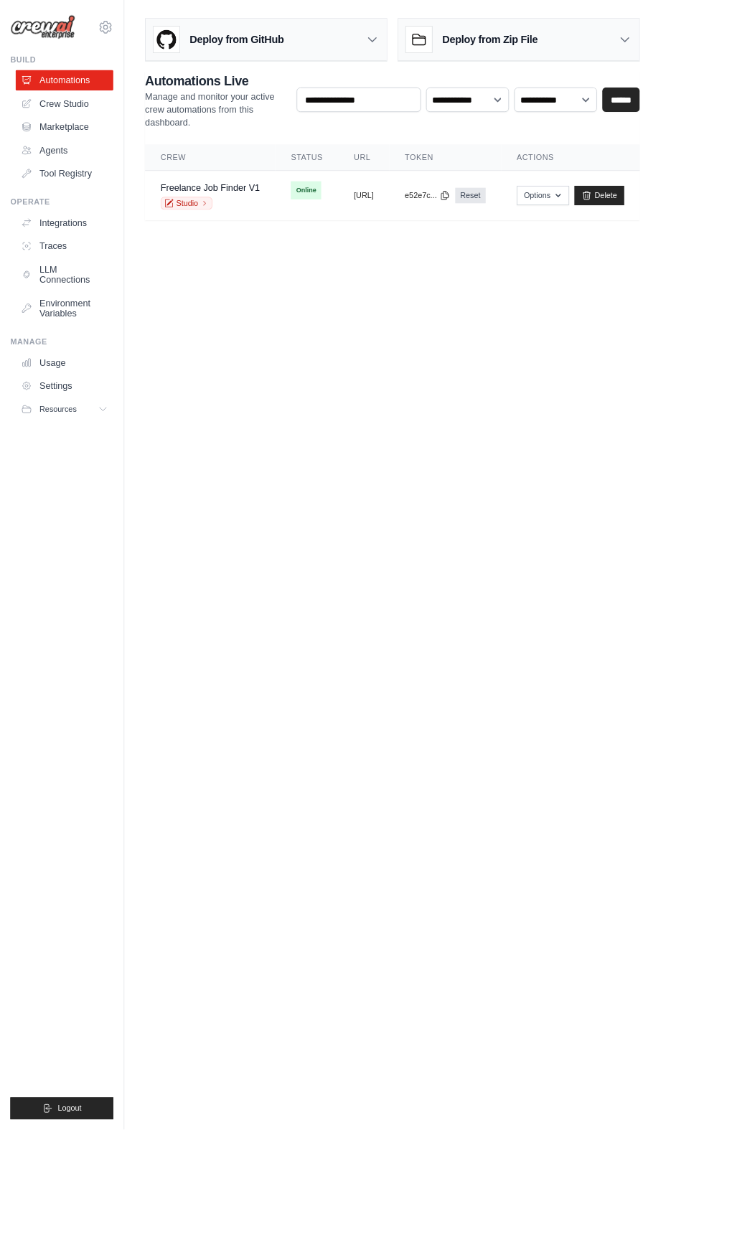
click at [199, 226] on link "Studio" at bounding box center [206, 225] width 57 height 14
click at [631, 214] on button "Options" at bounding box center [601, 217] width 58 height 22
click at [672, 479] on body "[EMAIL_ADDRESS][DOMAIN_NAME] Settings Build Automations Crew Studio" at bounding box center [366, 626] width 732 height 1252
click at [326, 209] on span "Online" at bounding box center [339, 211] width 34 height 20
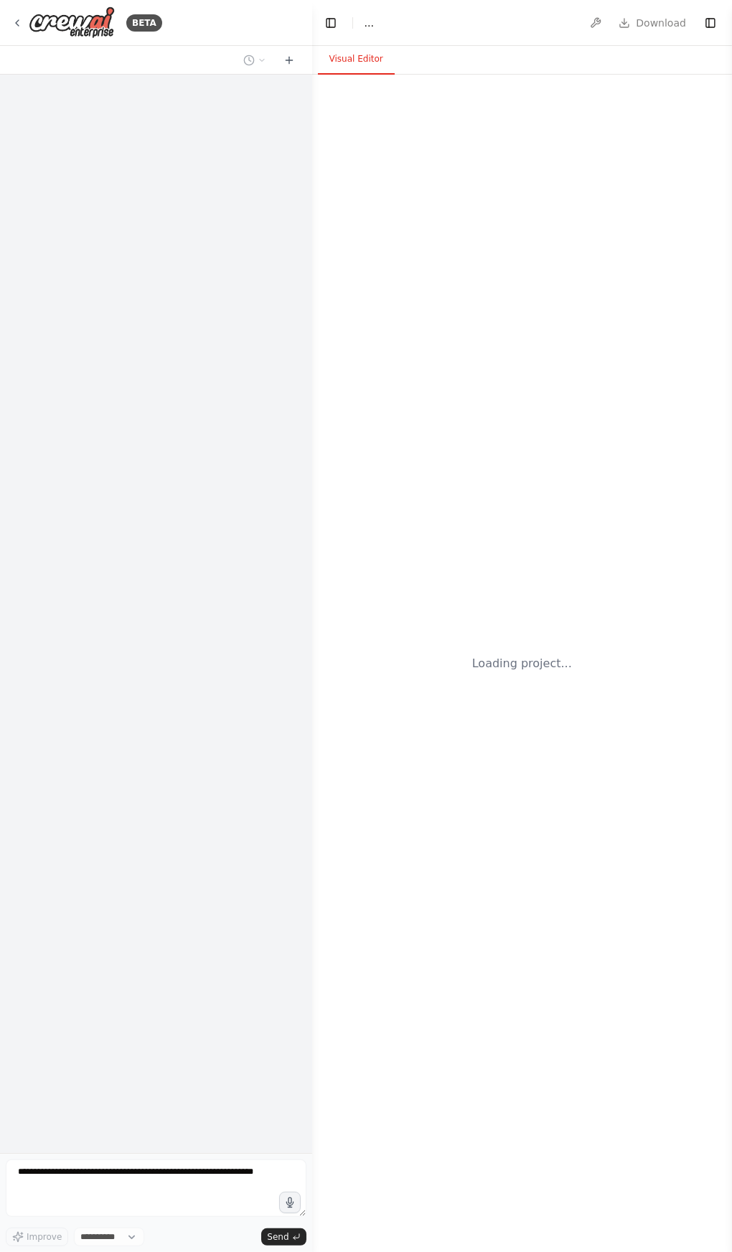
select select "****"
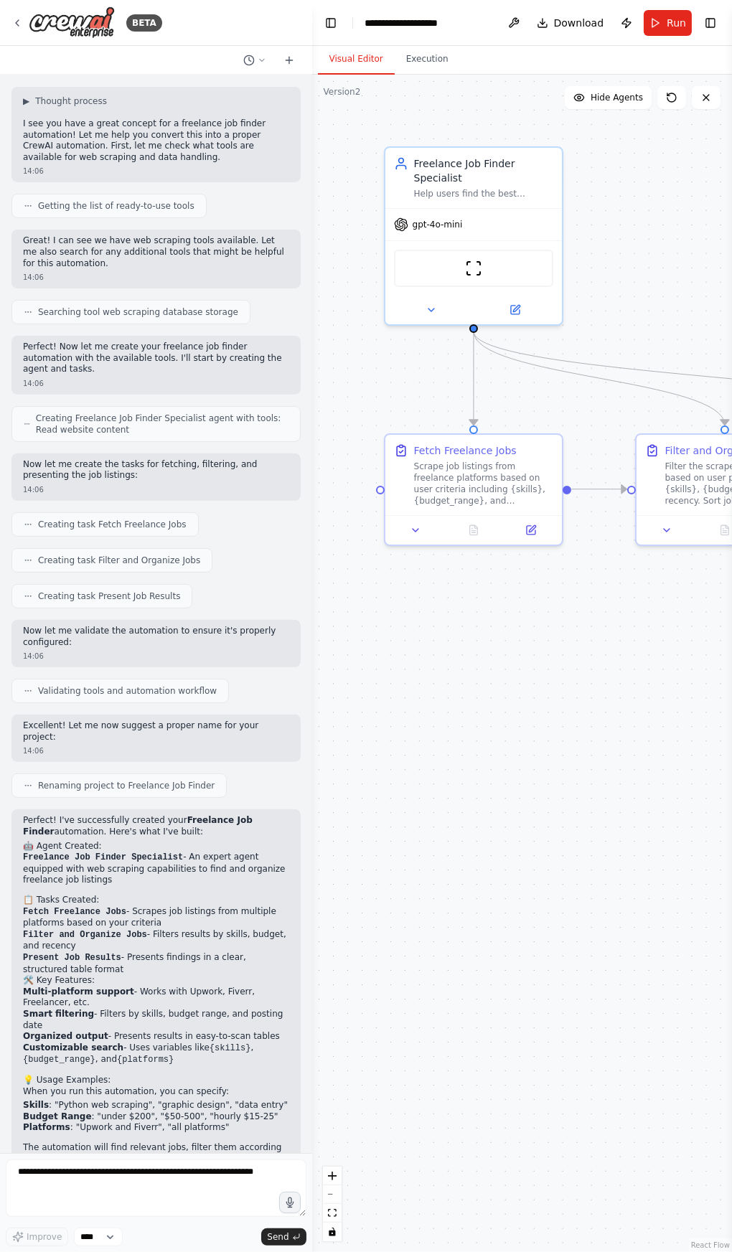
click at [20, 26] on icon at bounding box center [16, 22] width 11 height 11
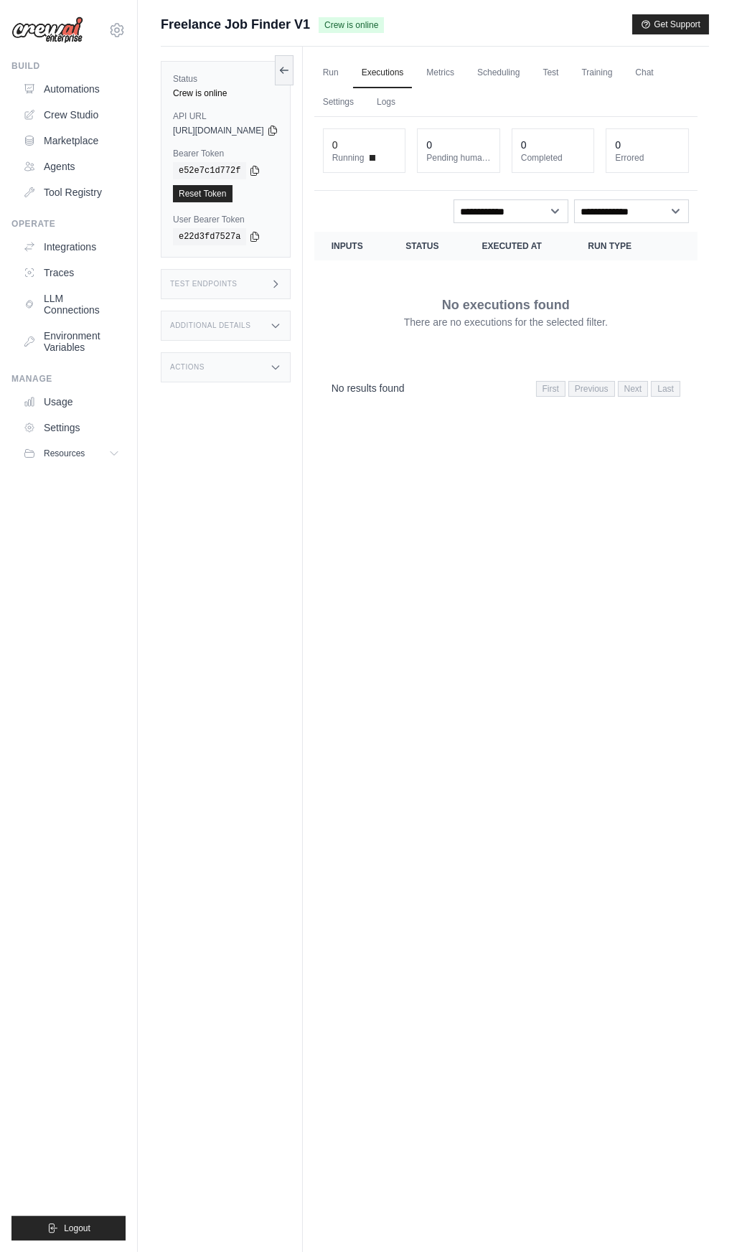
click at [464, 250] on th "Status" at bounding box center [426, 246] width 76 height 29
click at [528, 74] on link "Scheduling" at bounding box center [498, 73] width 60 height 30
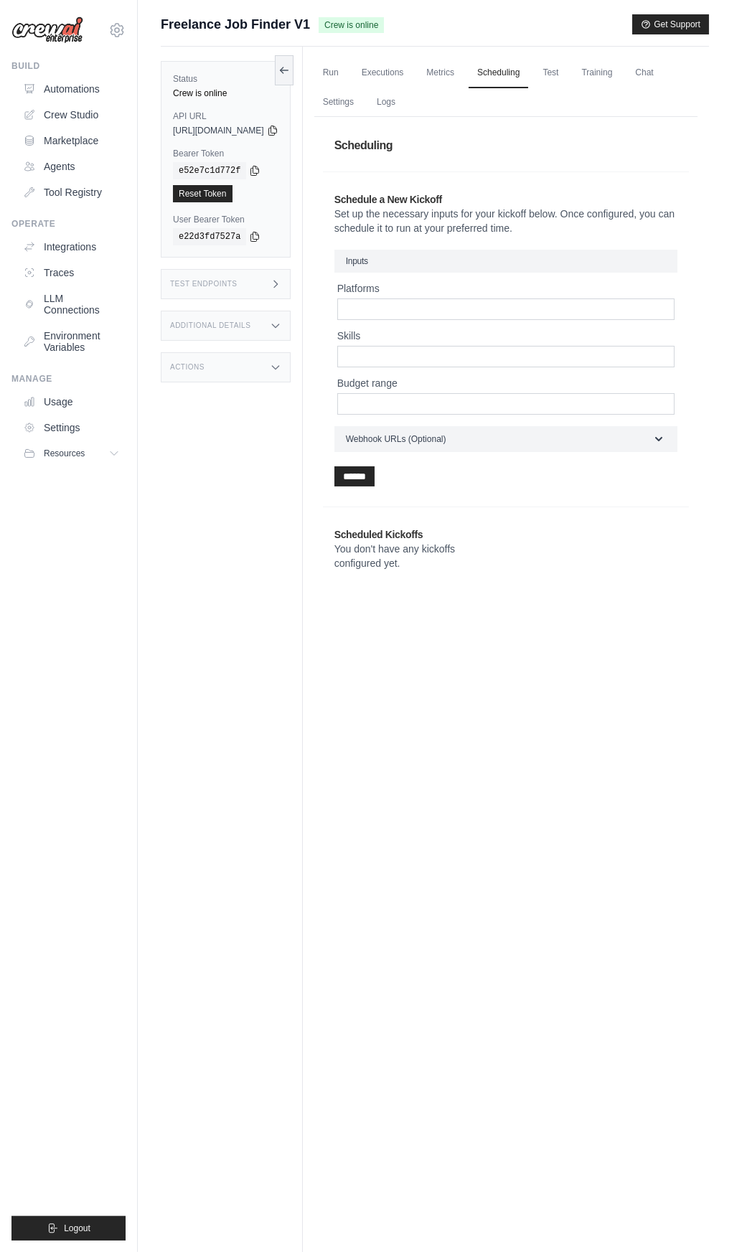
click at [613, 73] on link "Training" at bounding box center [596, 73] width 48 height 30
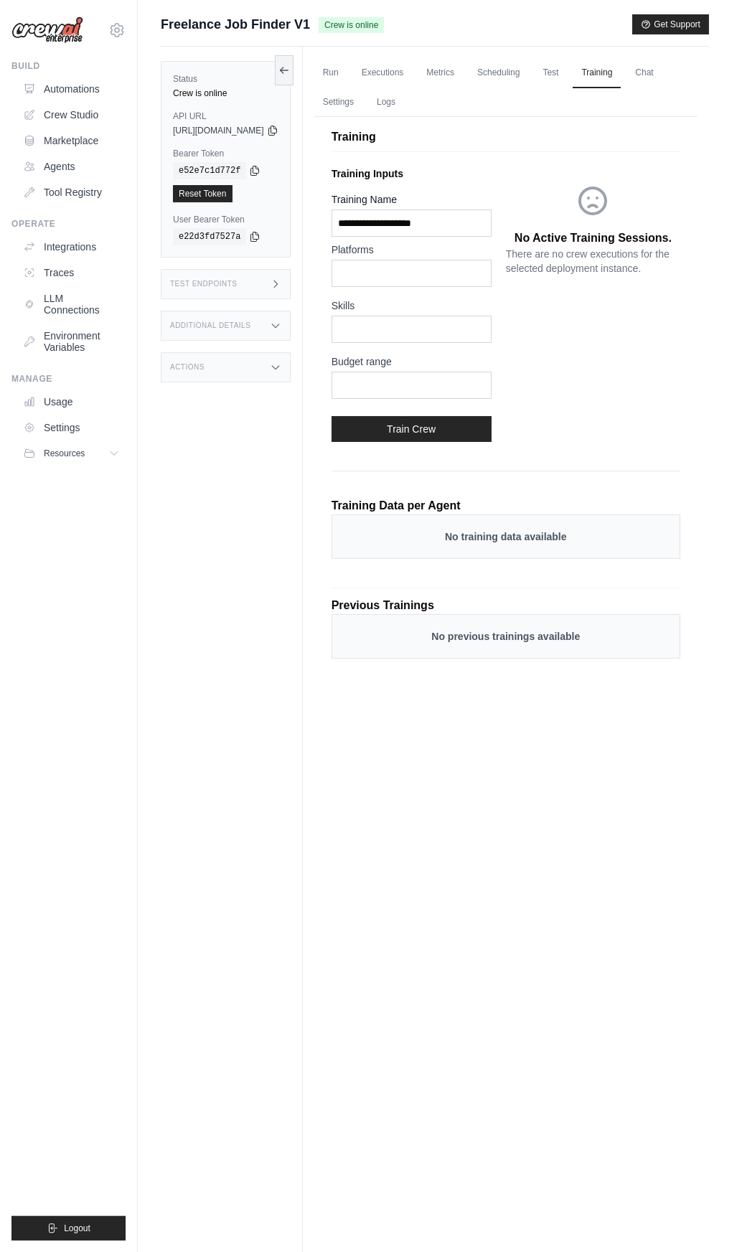
click at [528, 73] on link "Scheduling" at bounding box center [498, 73] width 60 height 30
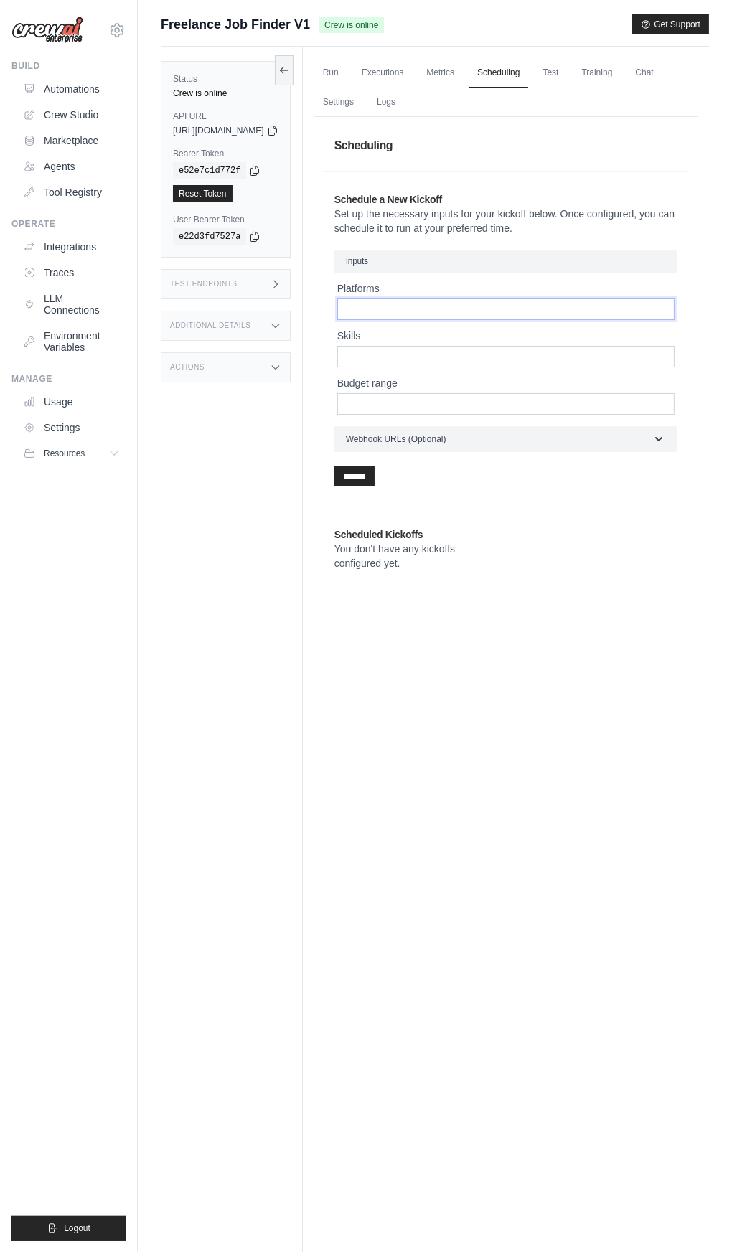
click at [560, 306] on input "Platforms" at bounding box center [505, 309] width 337 height 22
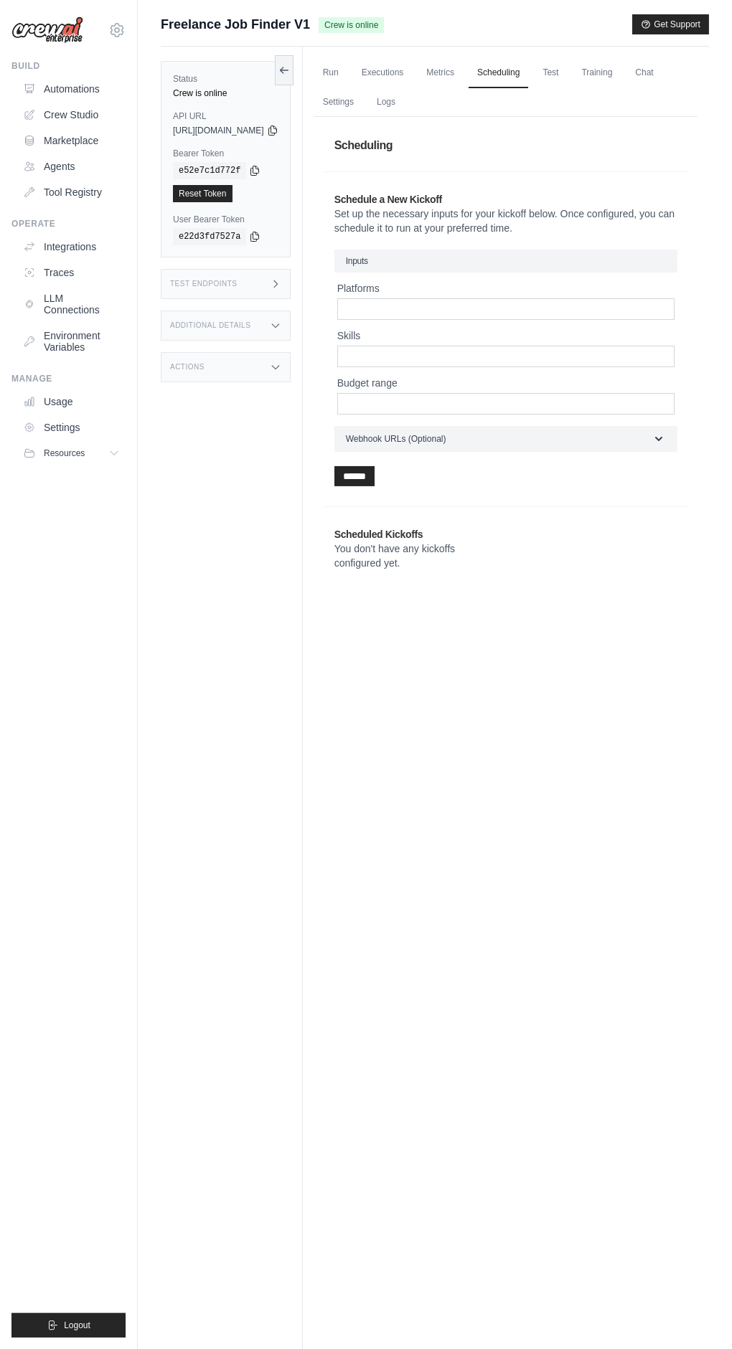
click at [567, 71] on link "Test" at bounding box center [550, 73] width 33 height 30
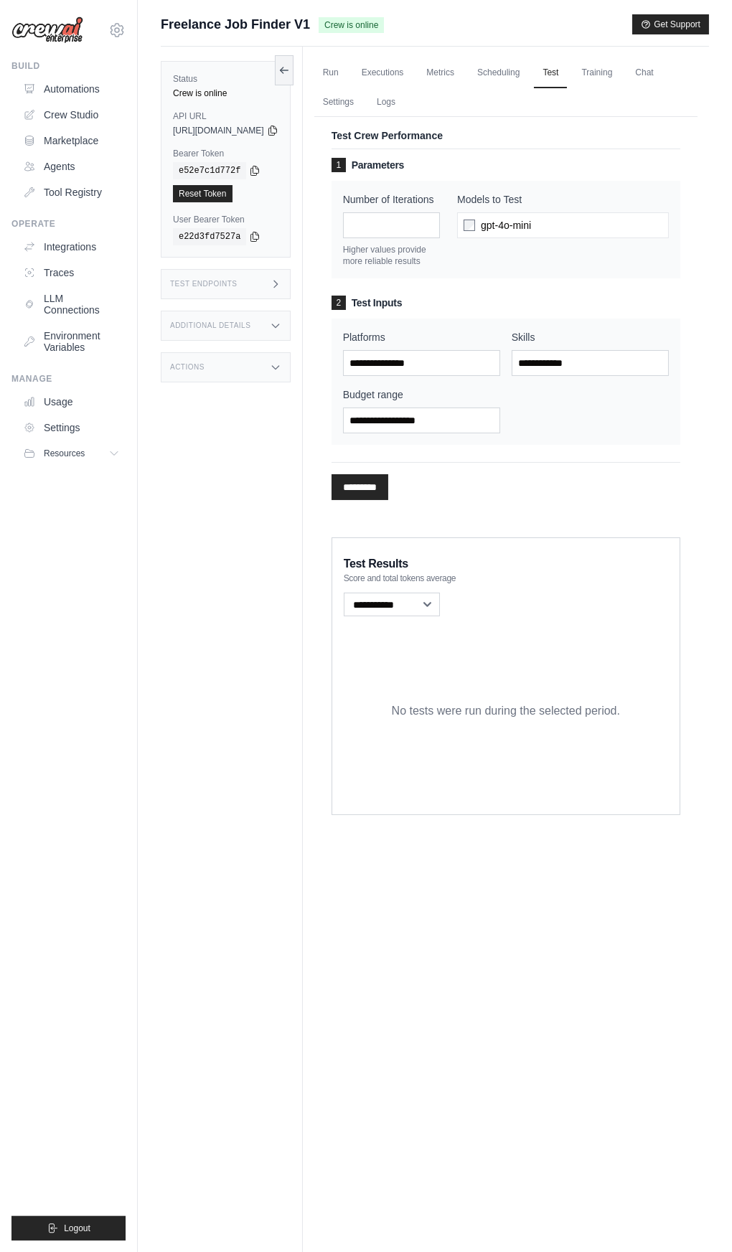
click at [621, 77] on link "Training" at bounding box center [596, 73] width 48 height 30
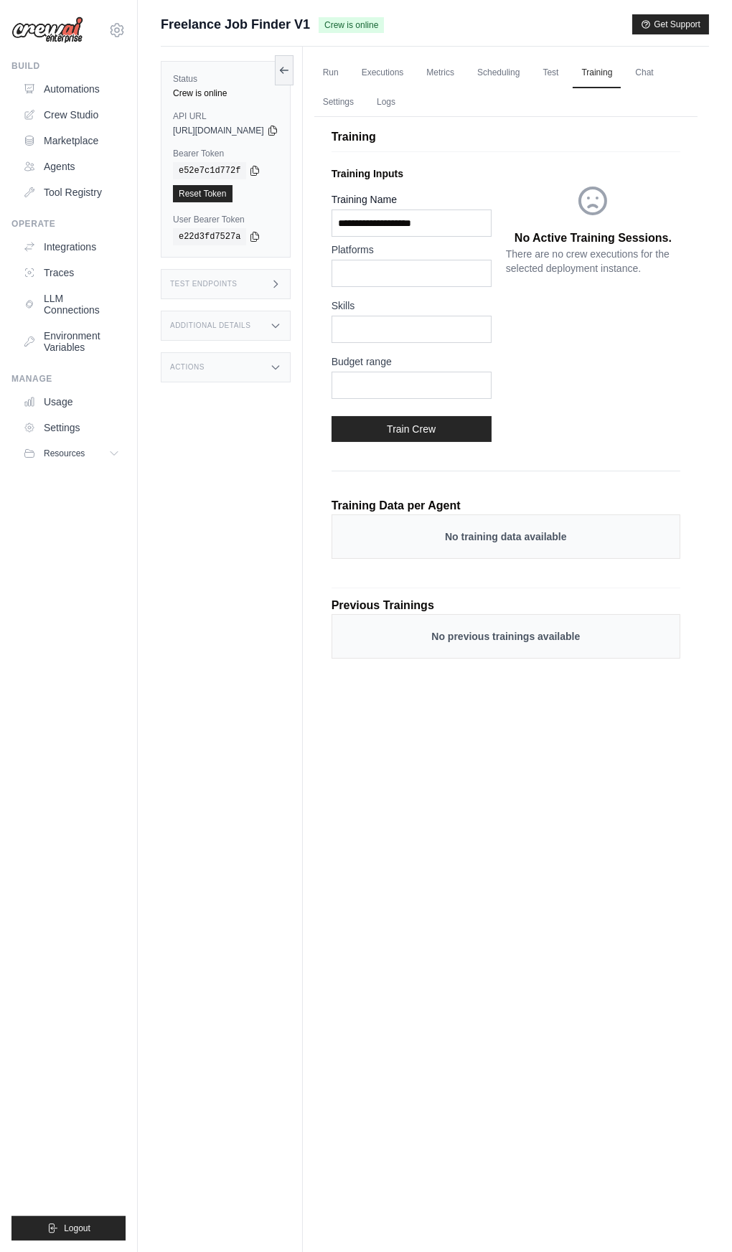
click at [347, 75] on link "Run" at bounding box center [330, 73] width 33 height 30
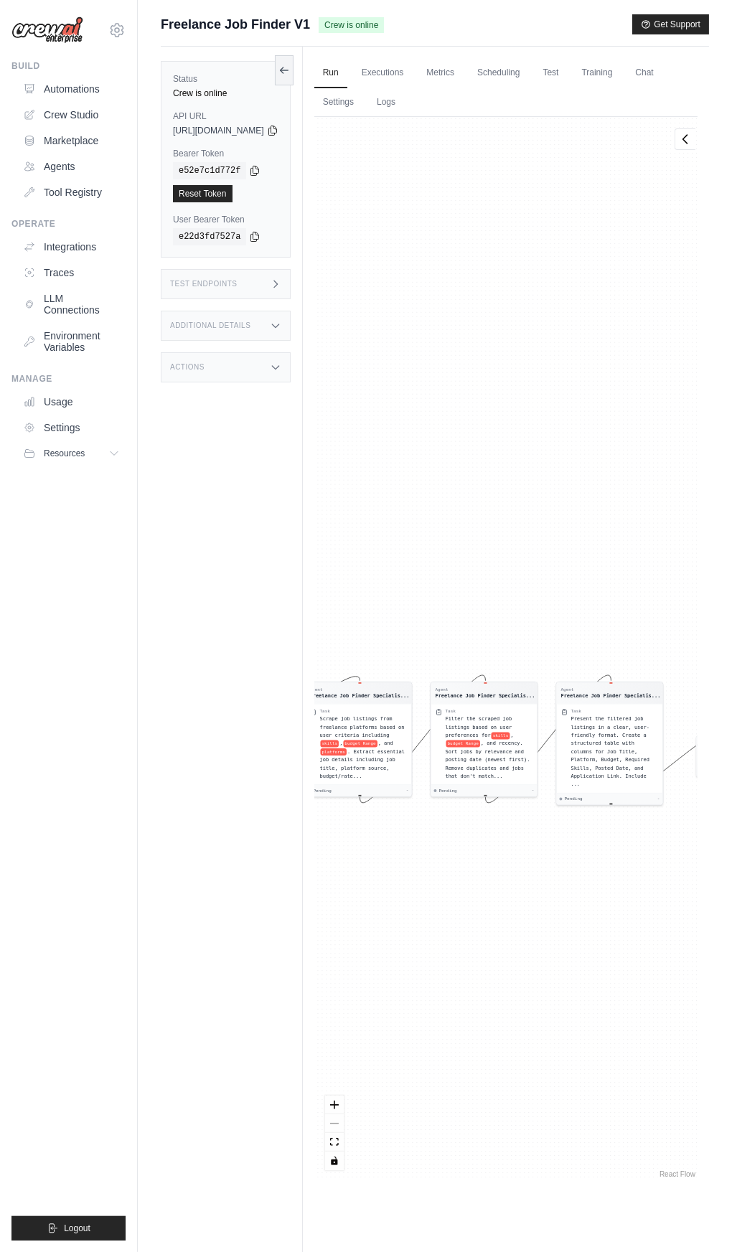
click at [288, 70] on icon at bounding box center [284, 70] width 8 height 0
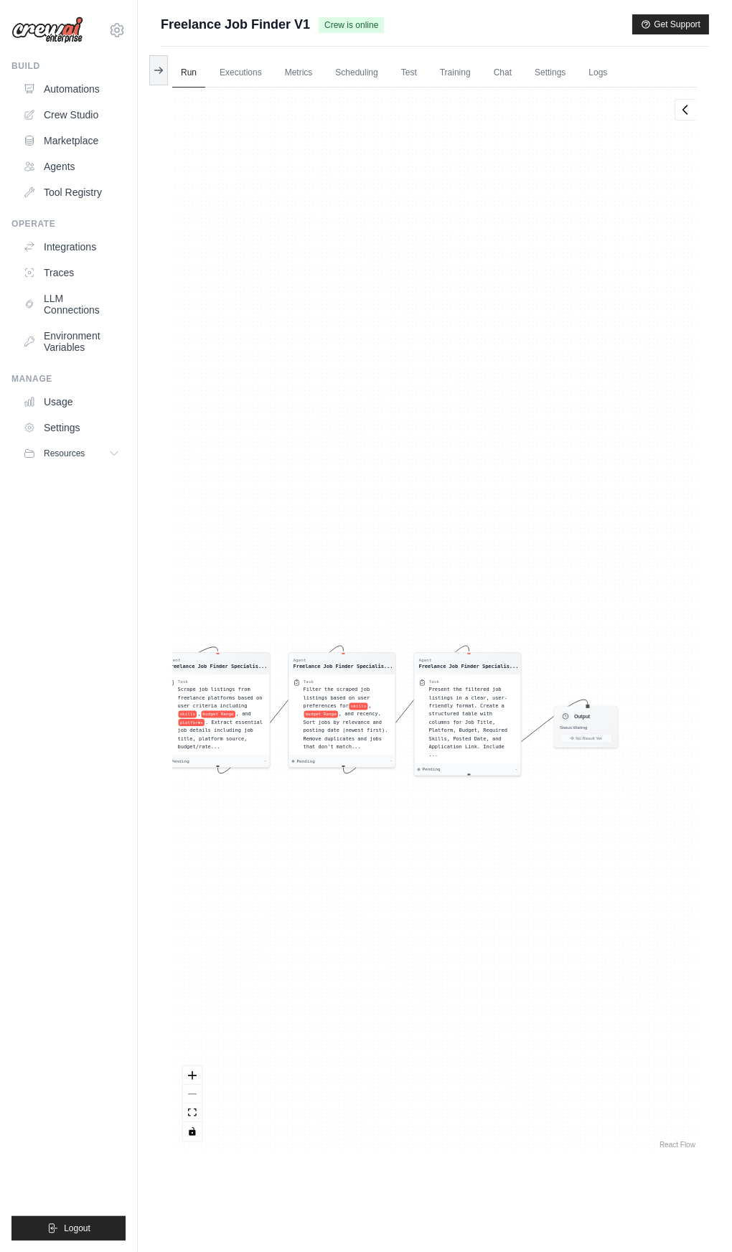
click at [55, 195] on link "Tool Registry" at bounding box center [71, 192] width 108 height 23
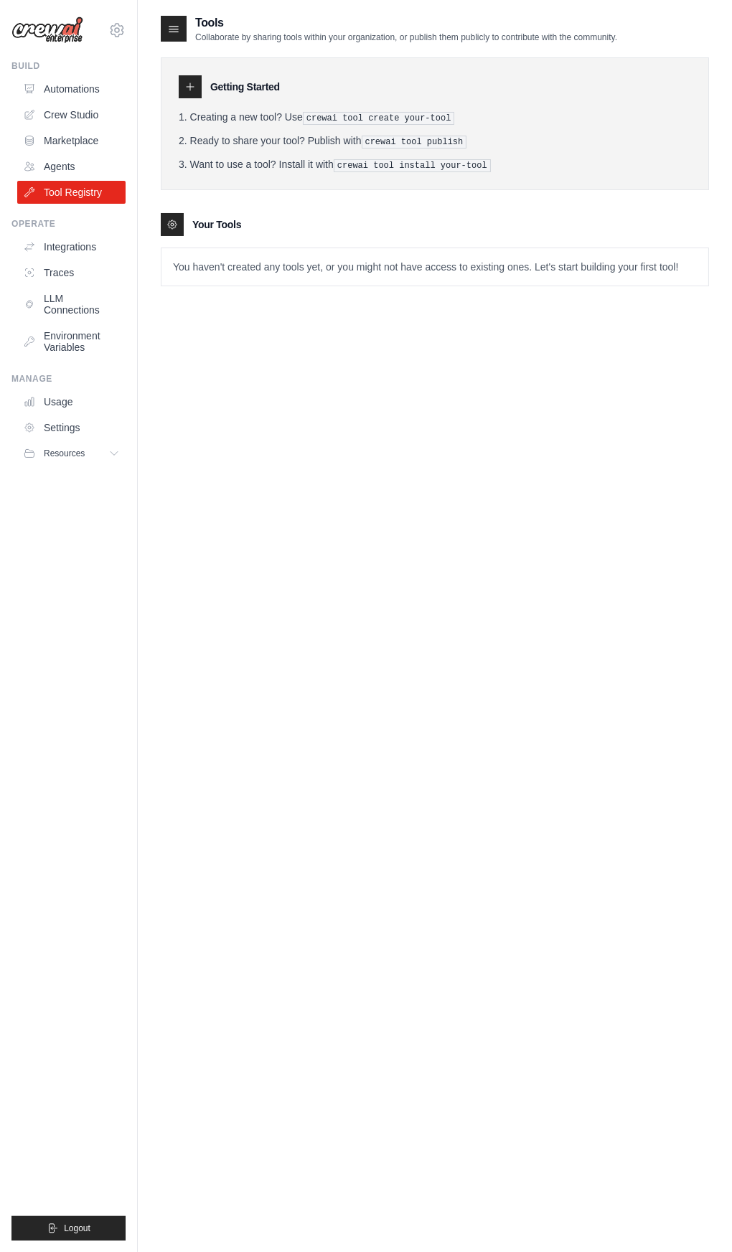
click at [191, 67] on div "Getting Started Creating a new tool? Use crewai tool create your-tool Ready to …" at bounding box center [435, 123] width 548 height 133
click at [179, 87] on div at bounding box center [190, 86] width 23 height 23
click at [174, 235] on tools-list\a "Your Tools You haven't created any tools yet, or you might not have access to e…" at bounding box center [435, 249] width 548 height 73
click at [172, 66] on div "Getting Started Creating a new tool? Use crewai tool create your-tool Ready to …" at bounding box center [435, 123] width 548 height 133
click at [159, 37] on div "Tools Collaborate by sharing tools within your organization, or publish them pu…" at bounding box center [435, 640] width 594 height 1252
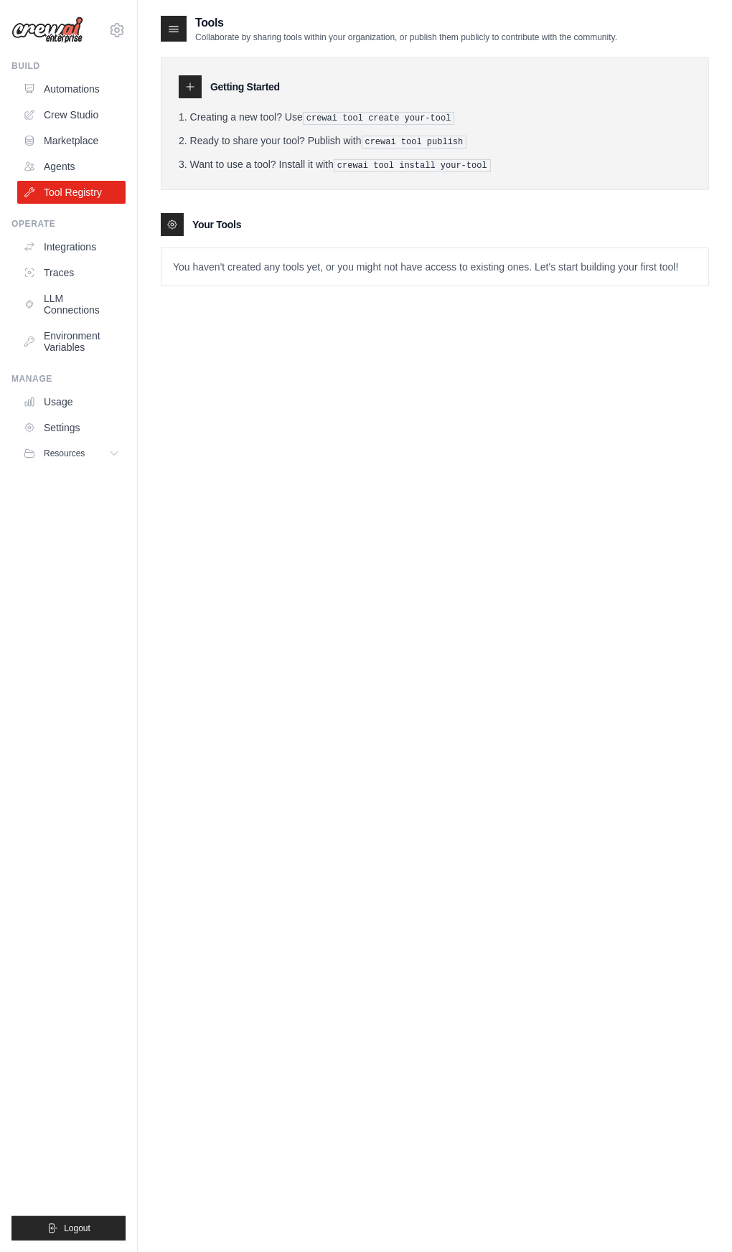
click at [159, 37] on div "Tools Collaborate by sharing tools within your organization, or publish them pu…" at bounding box center [435, 640] width 594 height 1252
click at [176, 37] on div at bounding box center [174, 29] width 26 height 26
click at [60, 166] on link "Agents" at bounding box center [71, 166] width 108 height 23
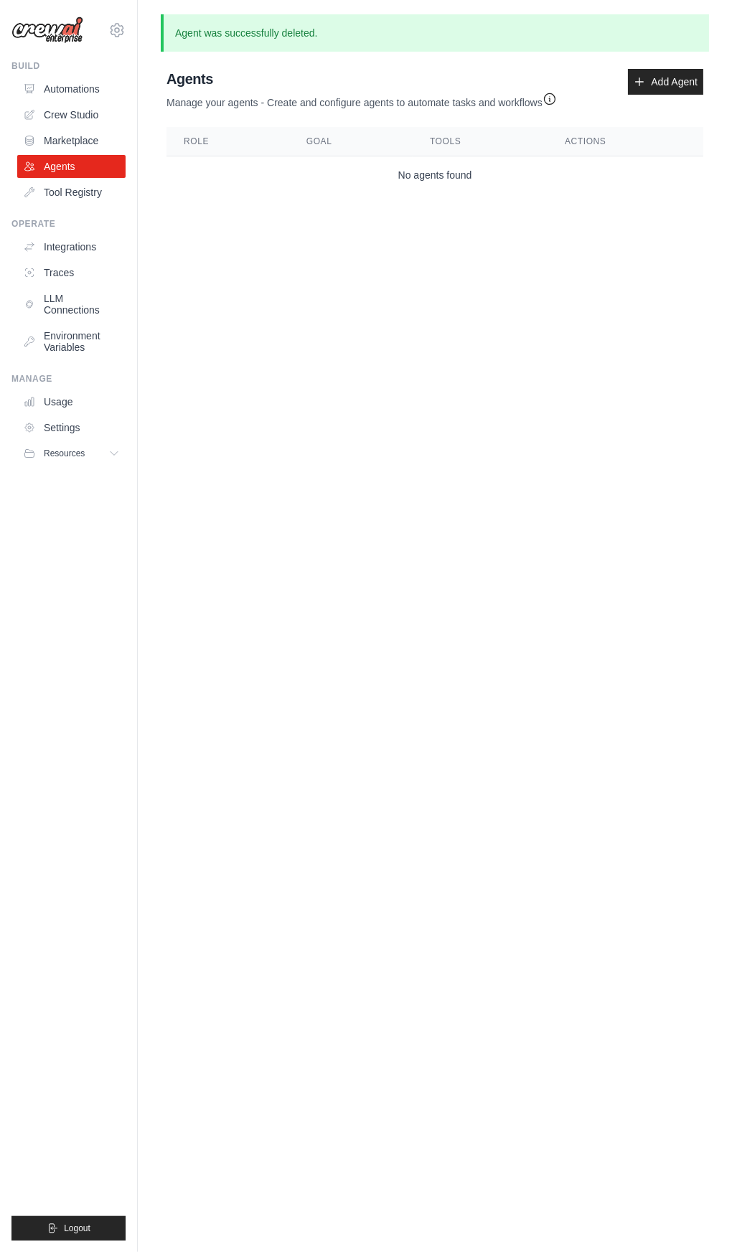
click at [59, 400] on link "Usage" at bounding box center [71, 401] width 108 height 23
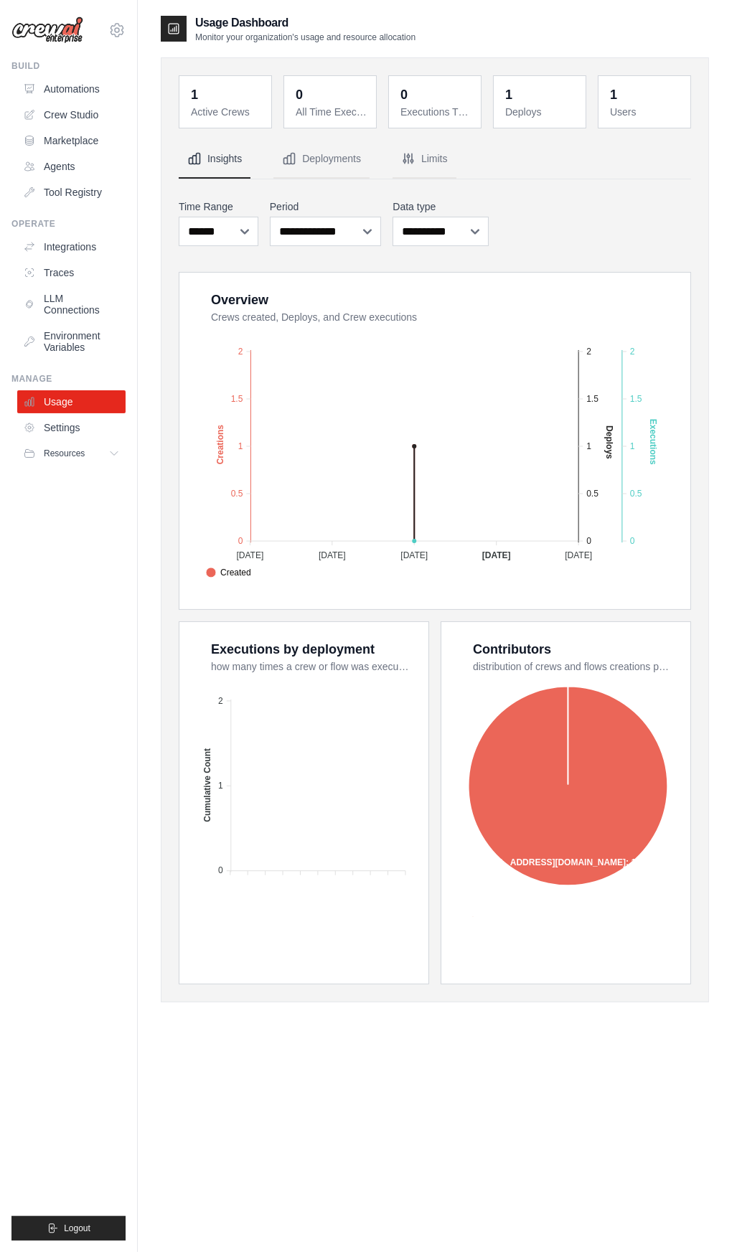
click at [49, 437] on link "Settings" at bounding box center [71, 427] width 108 height 23
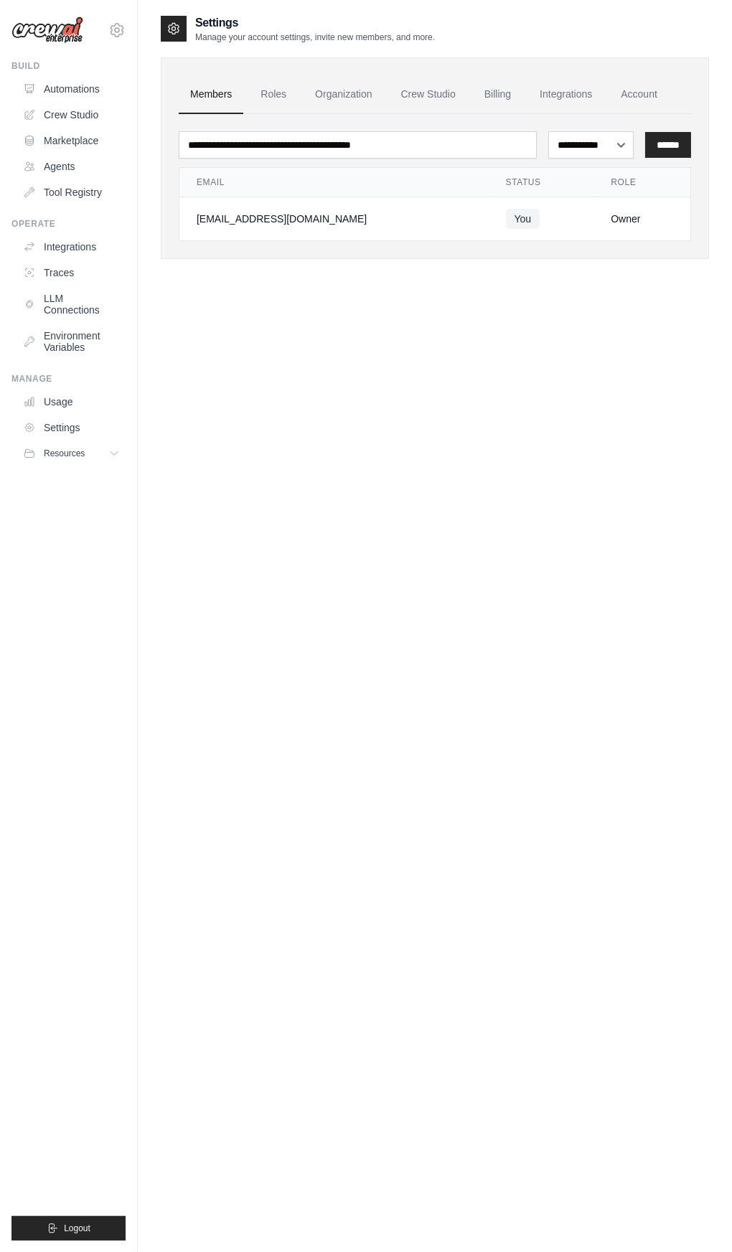
click at [49, 453] on span "Resources" at bounding box center [64, 453] width 41 height 11
click at [43, 346] on link "Environment Variables" at bounding box center [71, 341] width 108 height 34
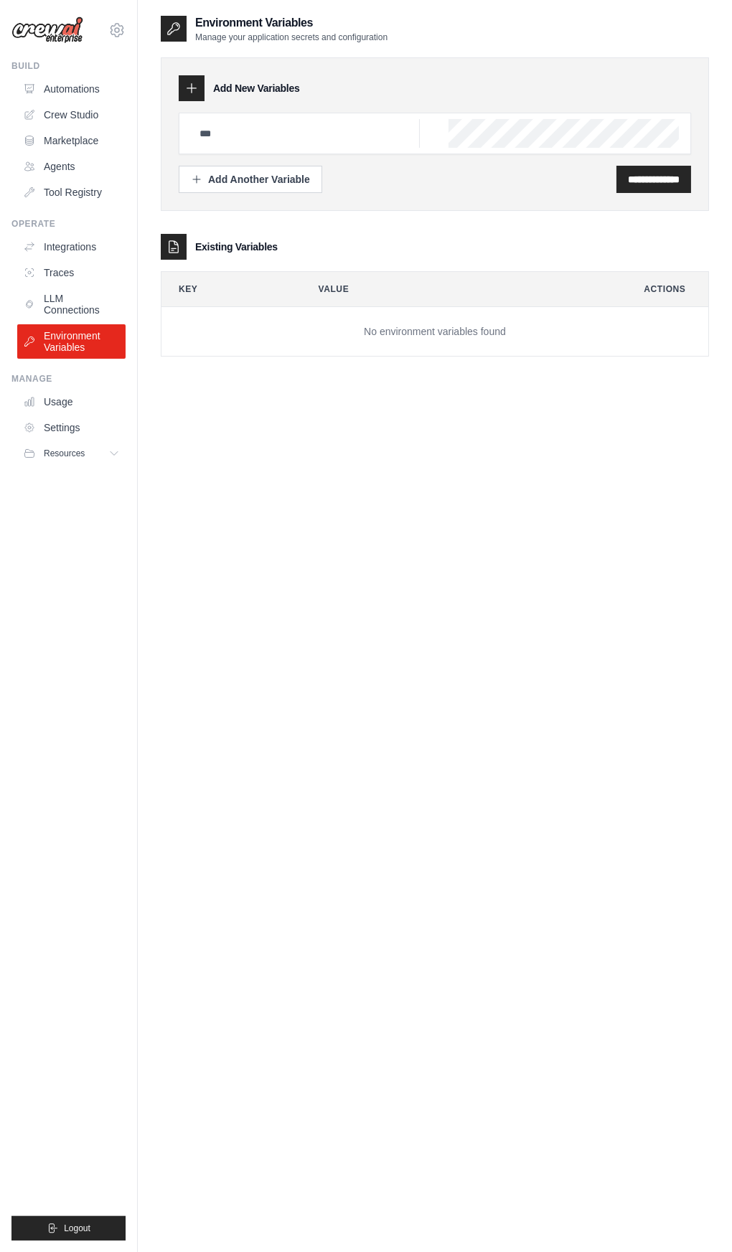
click at [49, 316] on link "LLM Connections" at bounding box center [71, 304] width 108 height 34
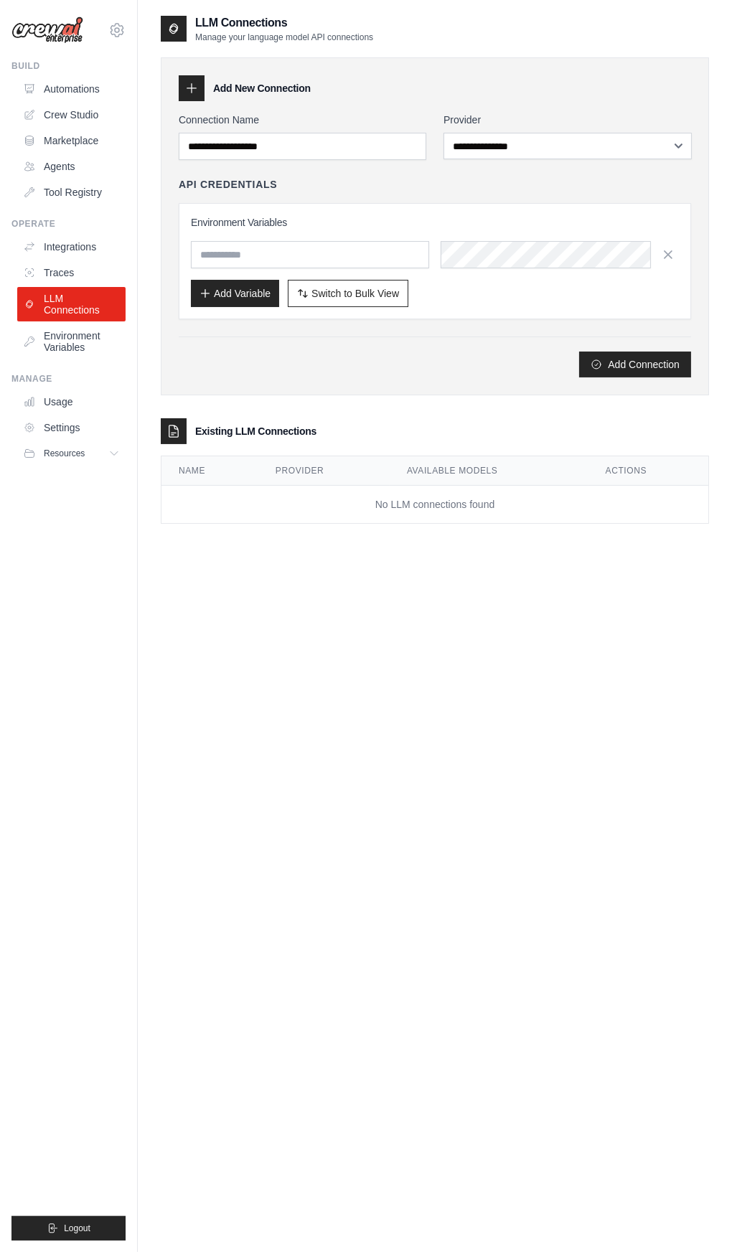
click at [47, 273] on link "Traces" at bounding box center [71, 272] width 108 height 23
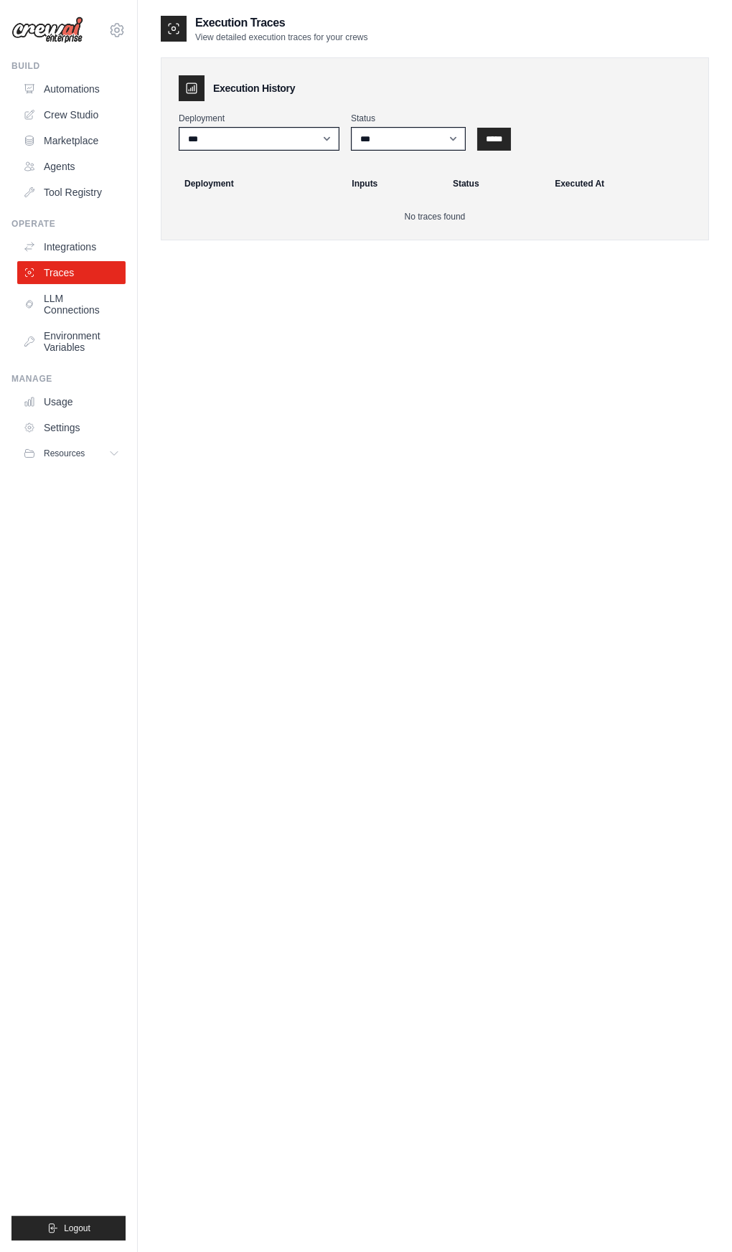
click at [47, 250] on link "Integrations" at bounding box center [71, 246] width 108 height 23
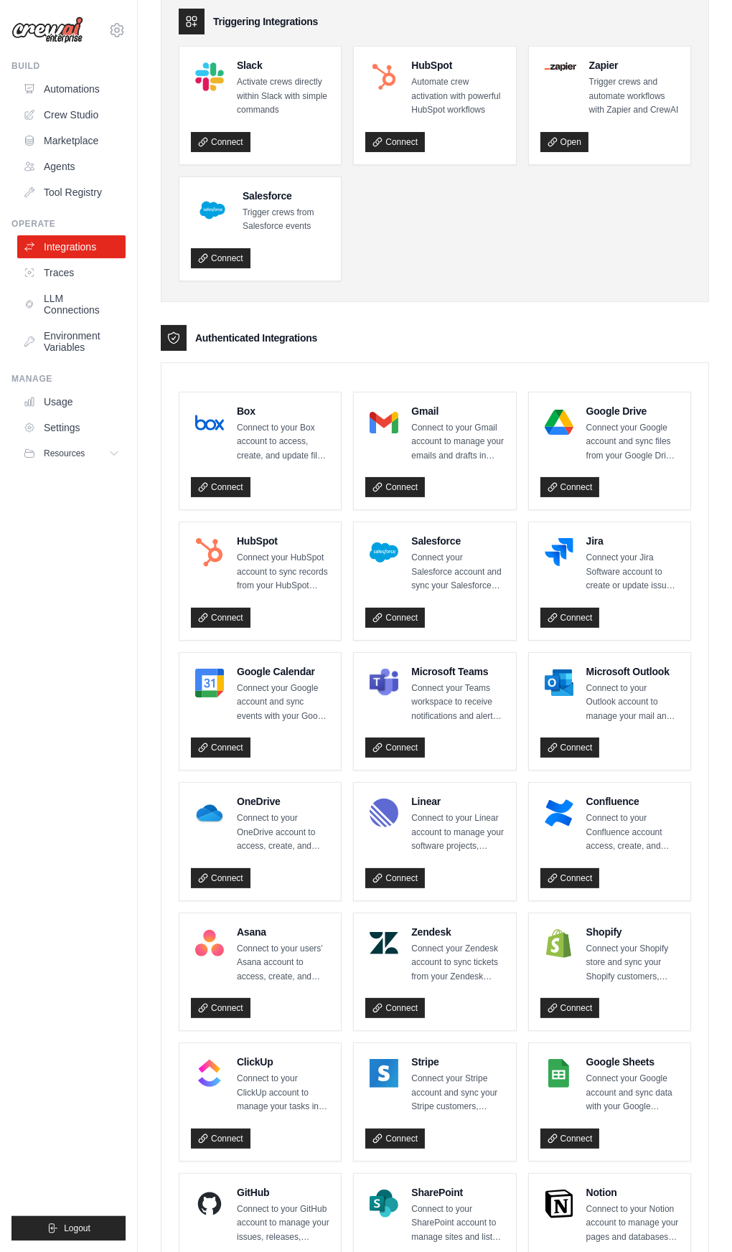
scroll to position [67, 0]
click at [581, 1251] on link "Connect" at bounding box center [570, 1268] width 60 height 20
click at [29, 166] on icon at bounding box center [29, 166] width 11 height 11
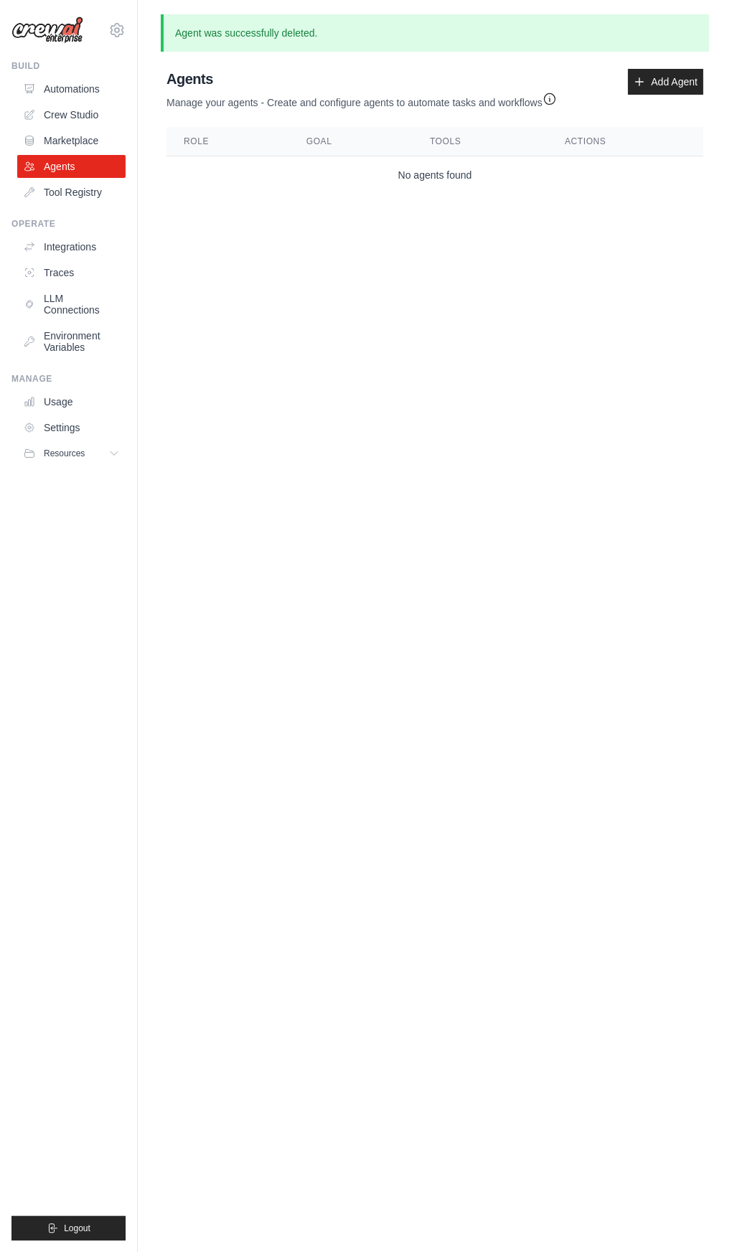
click at [29, 140] on icon at bounding box center [29, 140] width 11 height 11
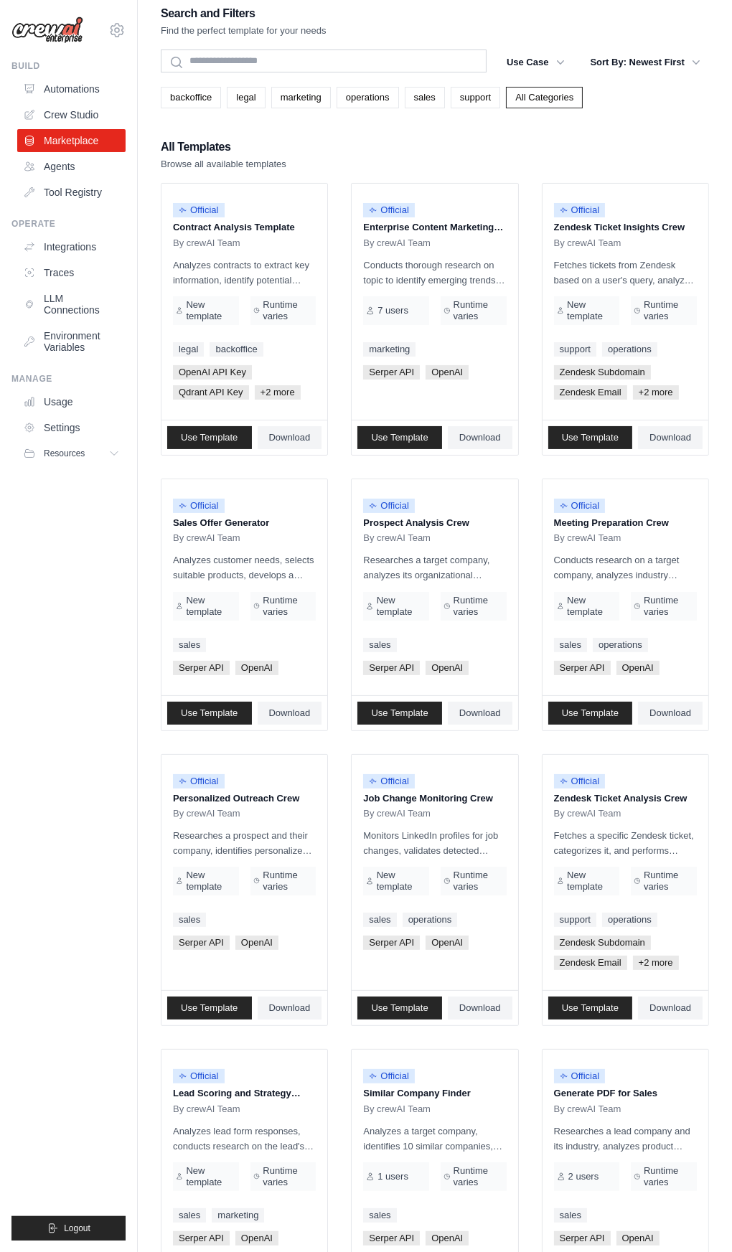
scroll to position [77, 0]
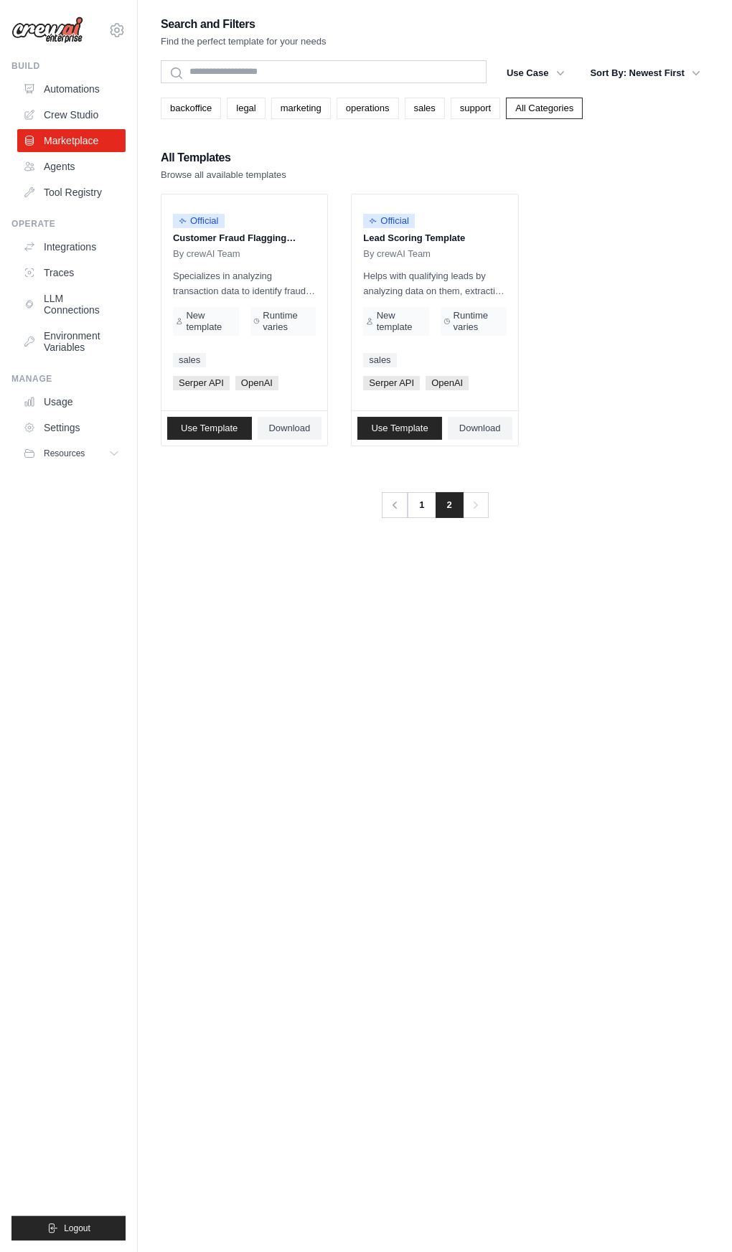
click at [117, 29] on icon at bounding box center [116, 30] width 17 height 17
click at [97, 110] on div "Settings" at bounding box center [117, 96] width 126 height 38
click at [533, 812] on div "Search and Filters Find the perfect template for your needs Search Use Case bac…" at bounding box center [435, 640] width 548 height 1252
